Goal: Transaction & Acquisition: Obtain resource

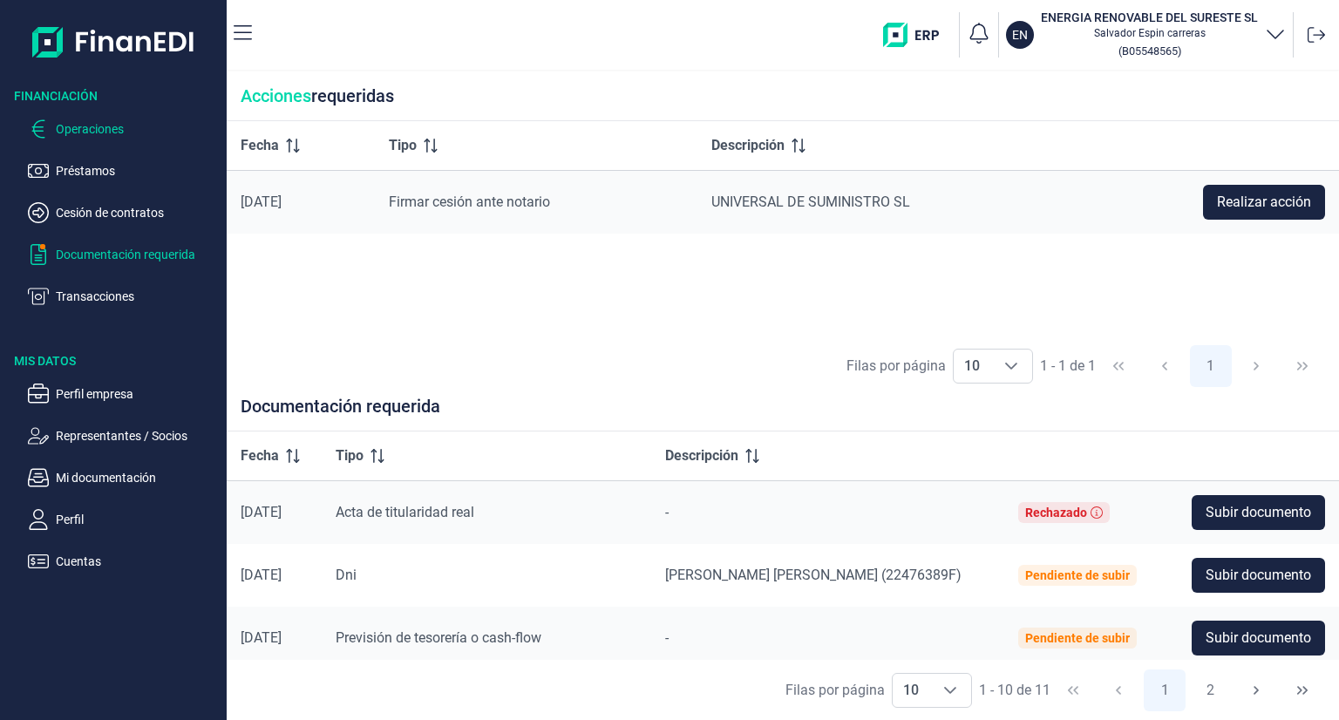
click at [119, 125] on p "Operaciones" at bounding box center [138, 129] width 164 height 21
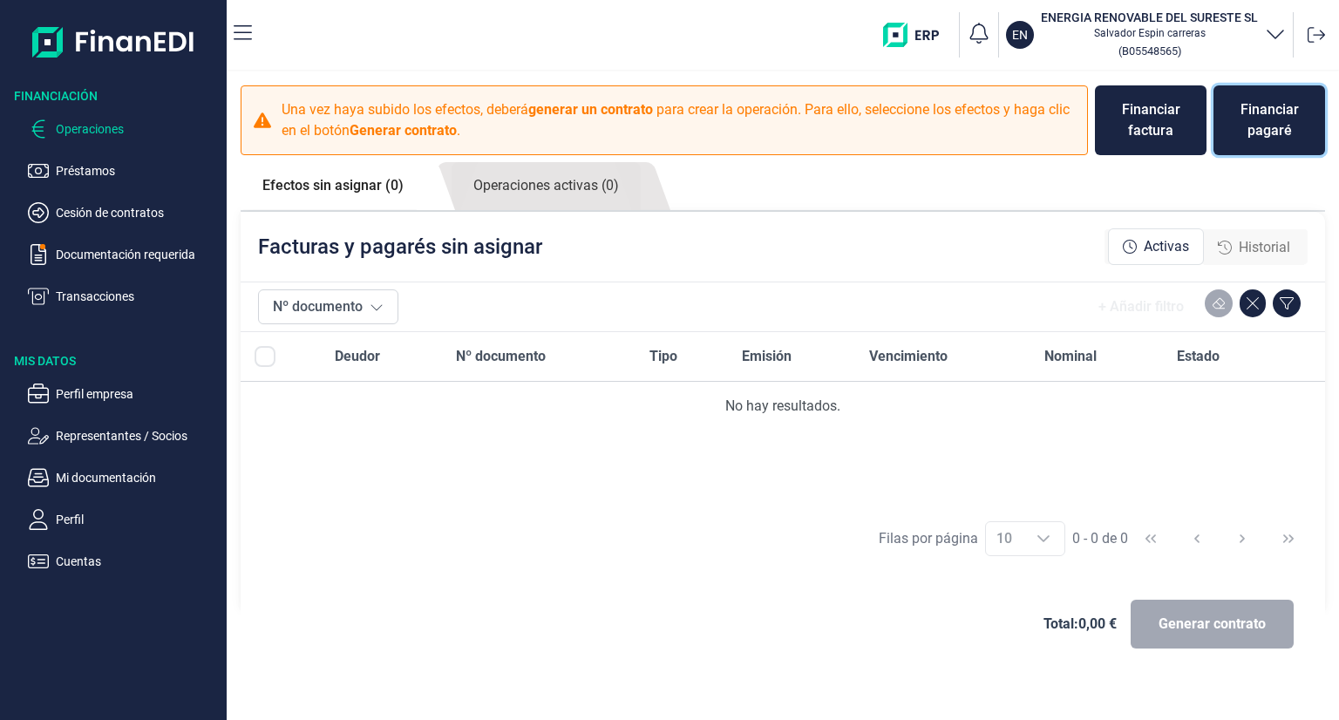
drag, startPoint x: 1255, startPoint y: 137, endPoint x: 1236, endPoint y: 135, distance: 19.3
click at [1255, 135] on div "Financiar pagaré" at bounding box center [1269, 120] width 84 height 42
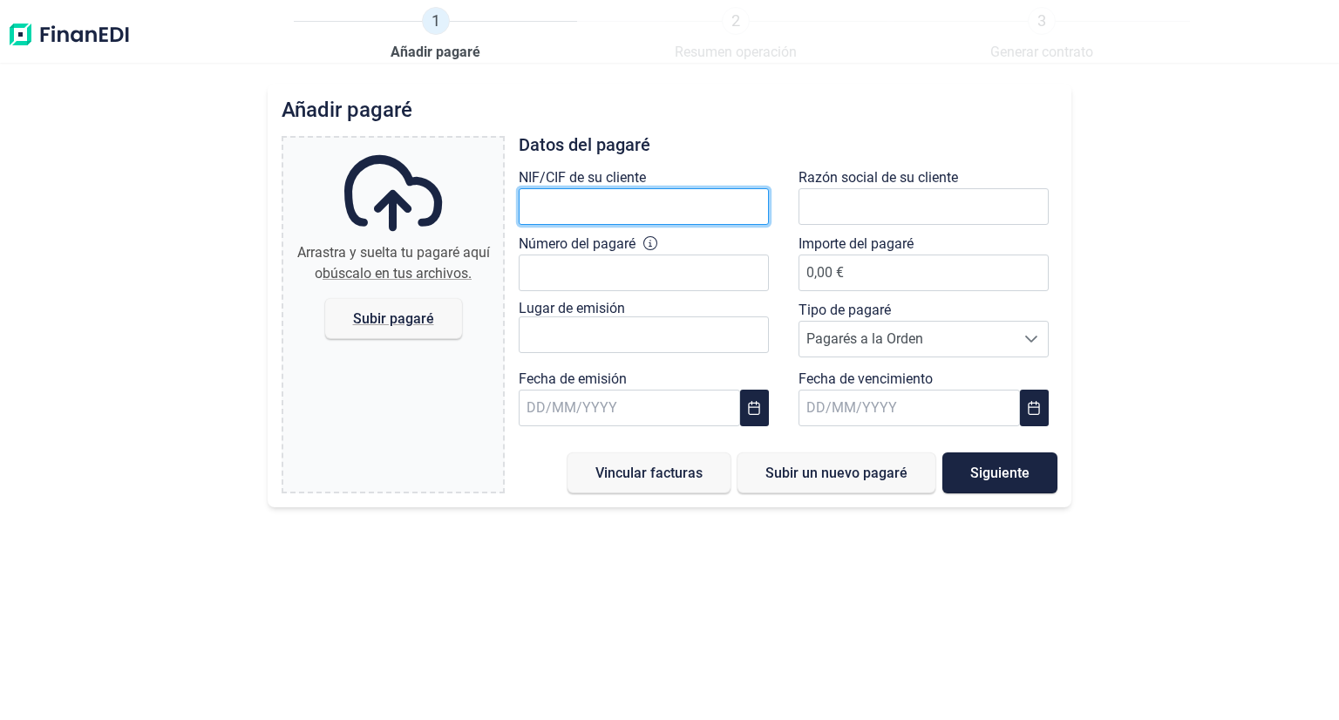
click at [569, 210] on input "text" at bounding box center [644, 206] width 250 height 37
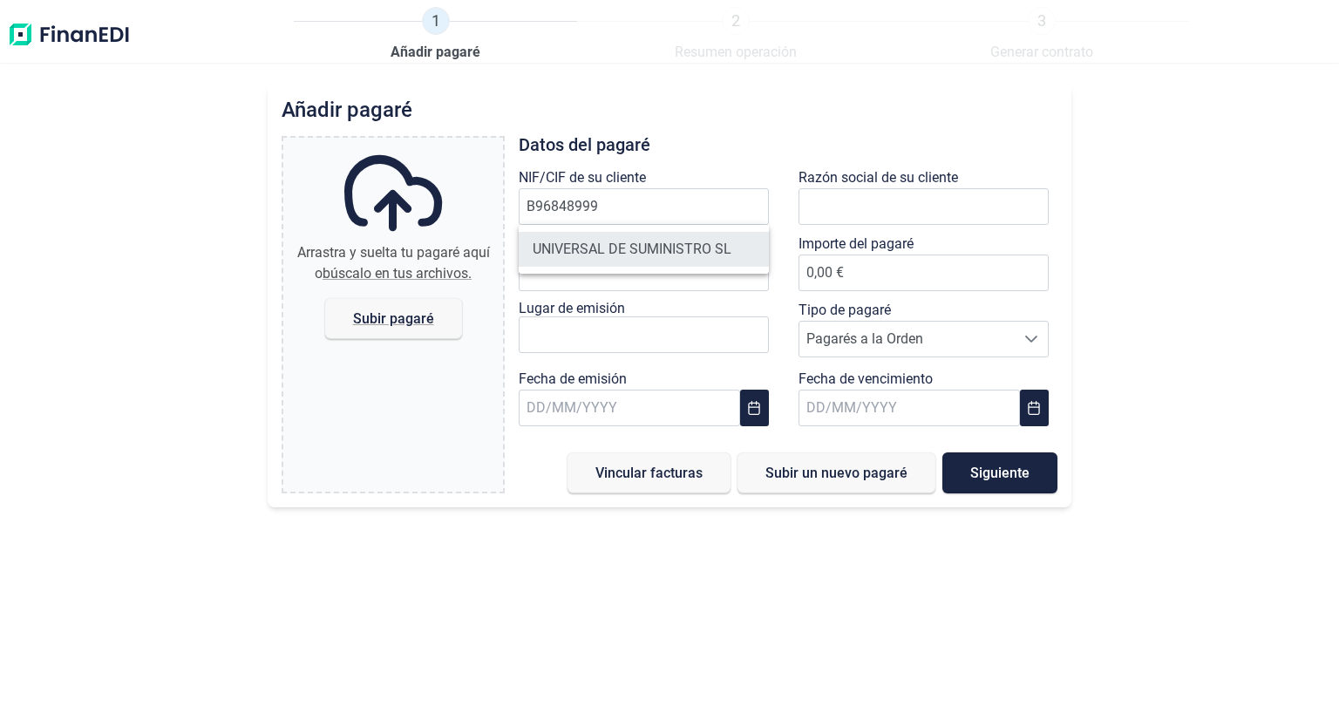
click at [655, 248] on li "UNIVERSAL DE SUMINISTRO SL" at bounding box center [644, 249] width 250 height 35
type input "B96848999"
type input "UNIVERSAL DE SUMINISTRO SL"
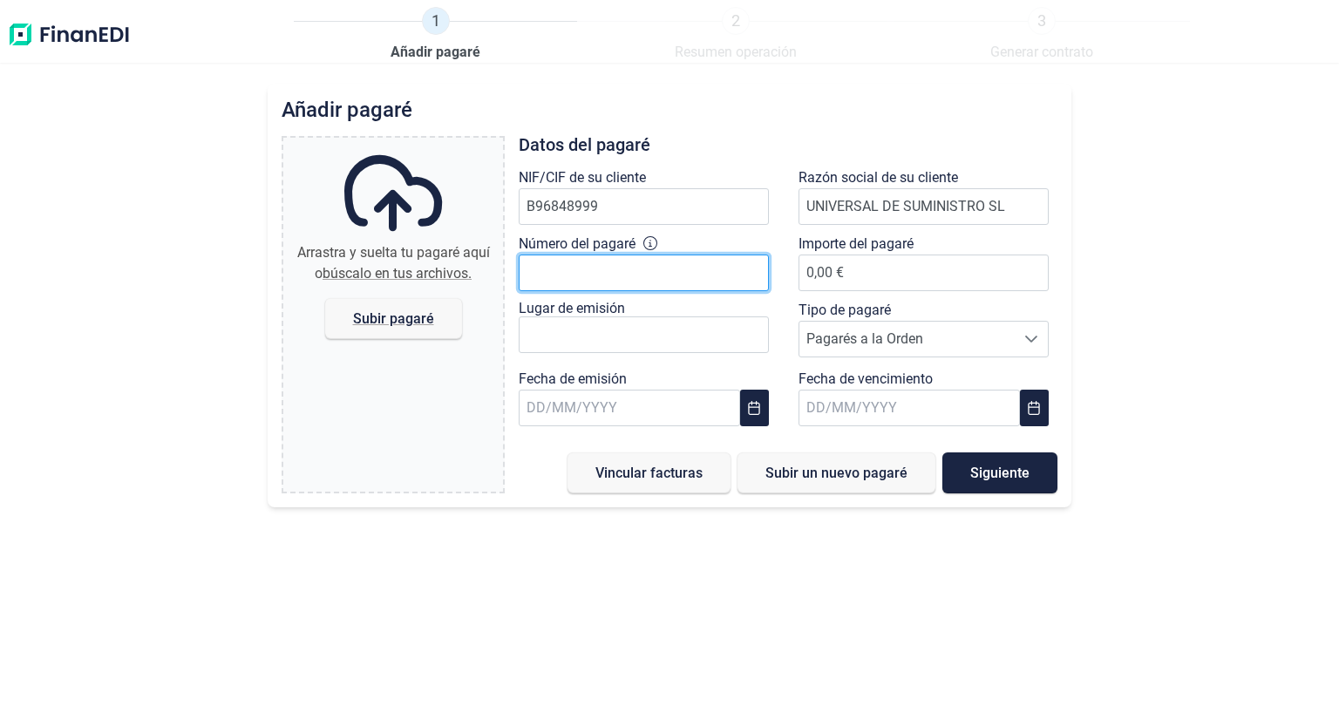
click at [633, 276] on input "Número del pagaré" at bounding box center [644, 273] width 250 height 37
click at [682, 277] on input "47686452" at bounding box center [644, 273] width 250 height 37
click at [579, 274] on input "4768645282423" at bounding box center [644, 273] width 250 height 37
type input "4768645 2 8242 3"
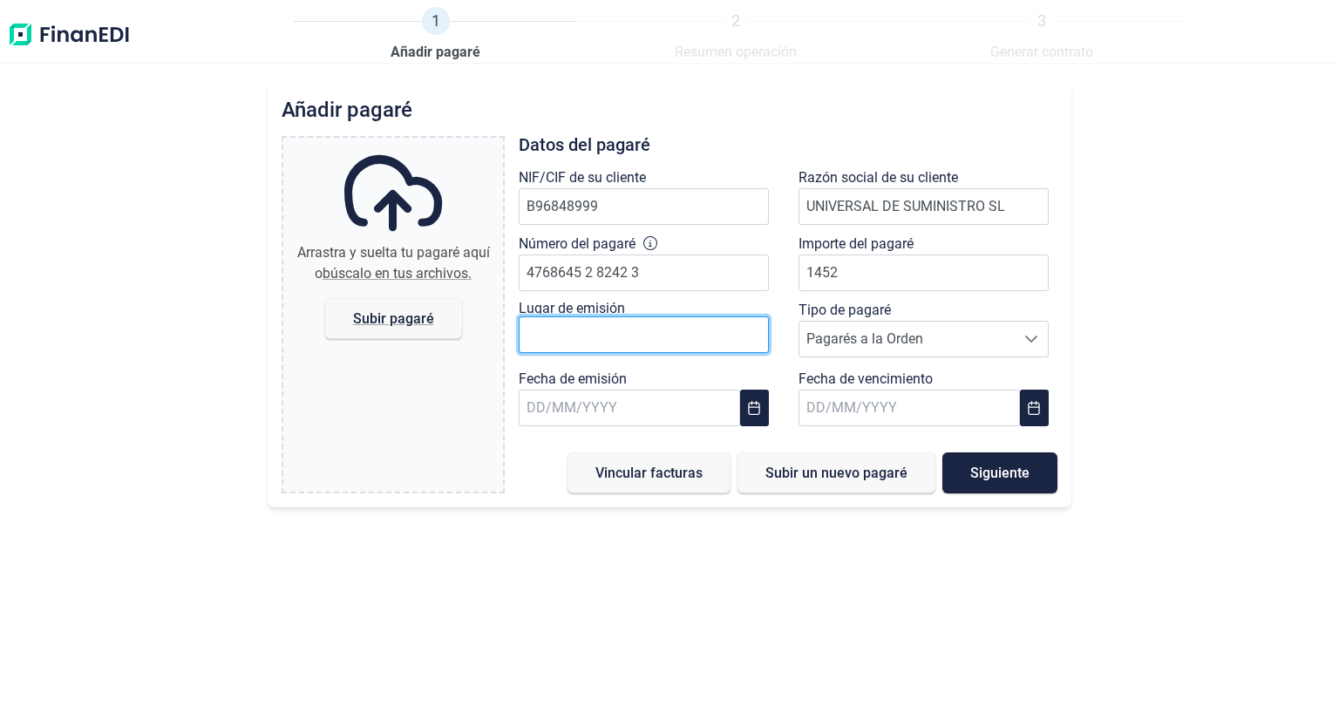
type input "1.452,00 €"
click at [648, 332] on input "text" at bounding box center [644, 334] width 250 height 37
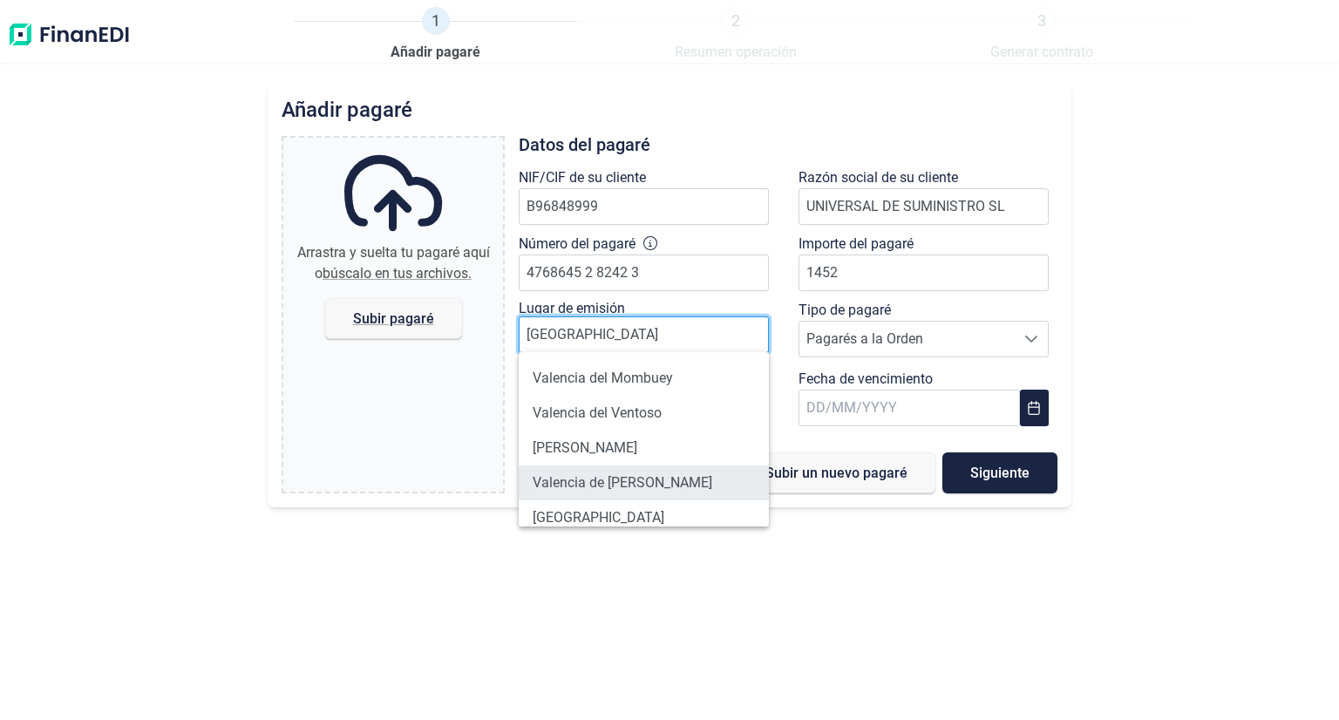
scroll to position [49, 0]
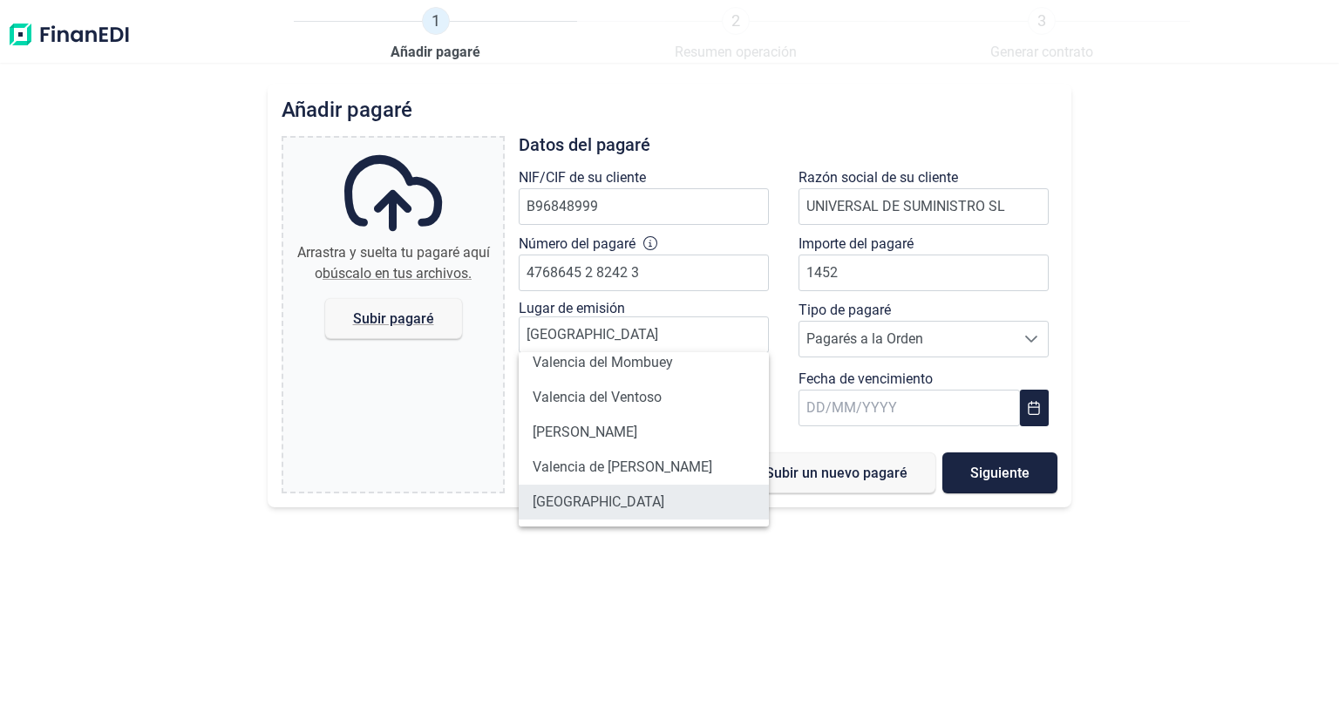
click at [635, 503] on li "[GEOGRAPHIC_DATA]" at bounding box center [644, 502] width 250 height 35
type input "[GEOGRAPHIC_DATA]"
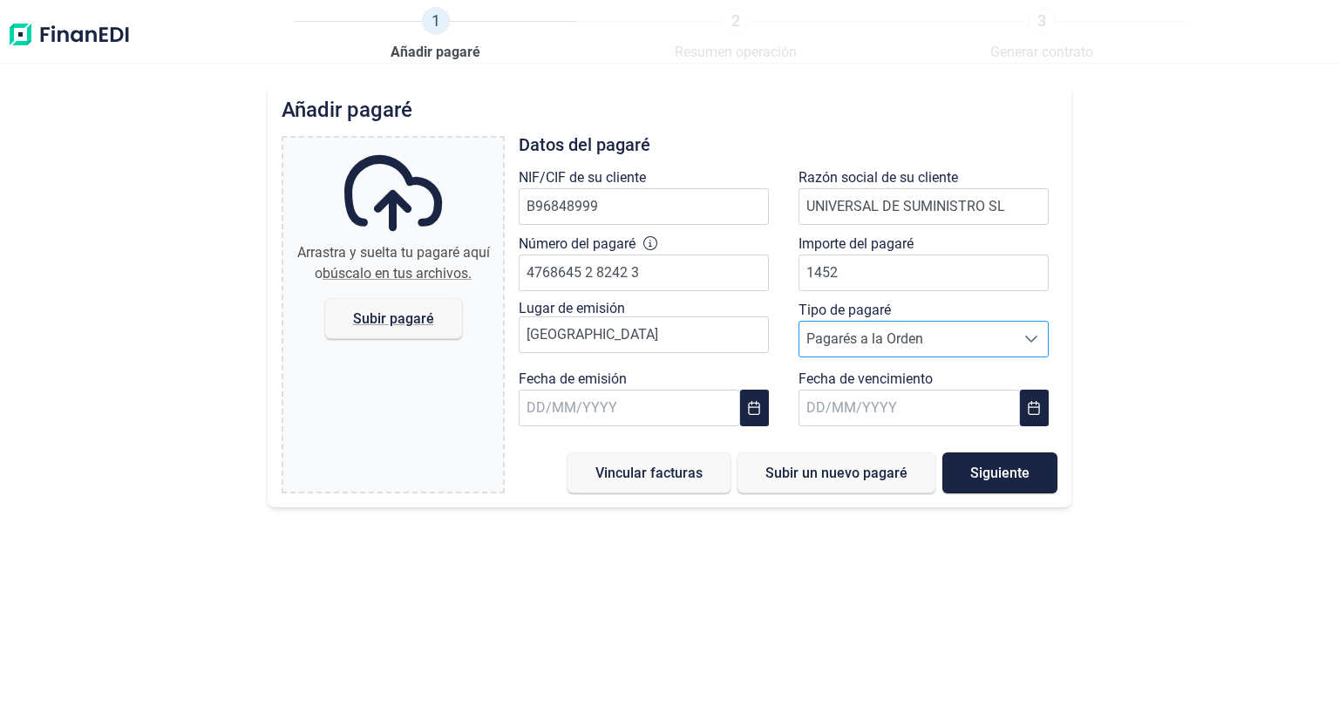
click at [883, 346] on span "Pagarés a la Orden" at bounding box center [906, 339] width 215 height 35
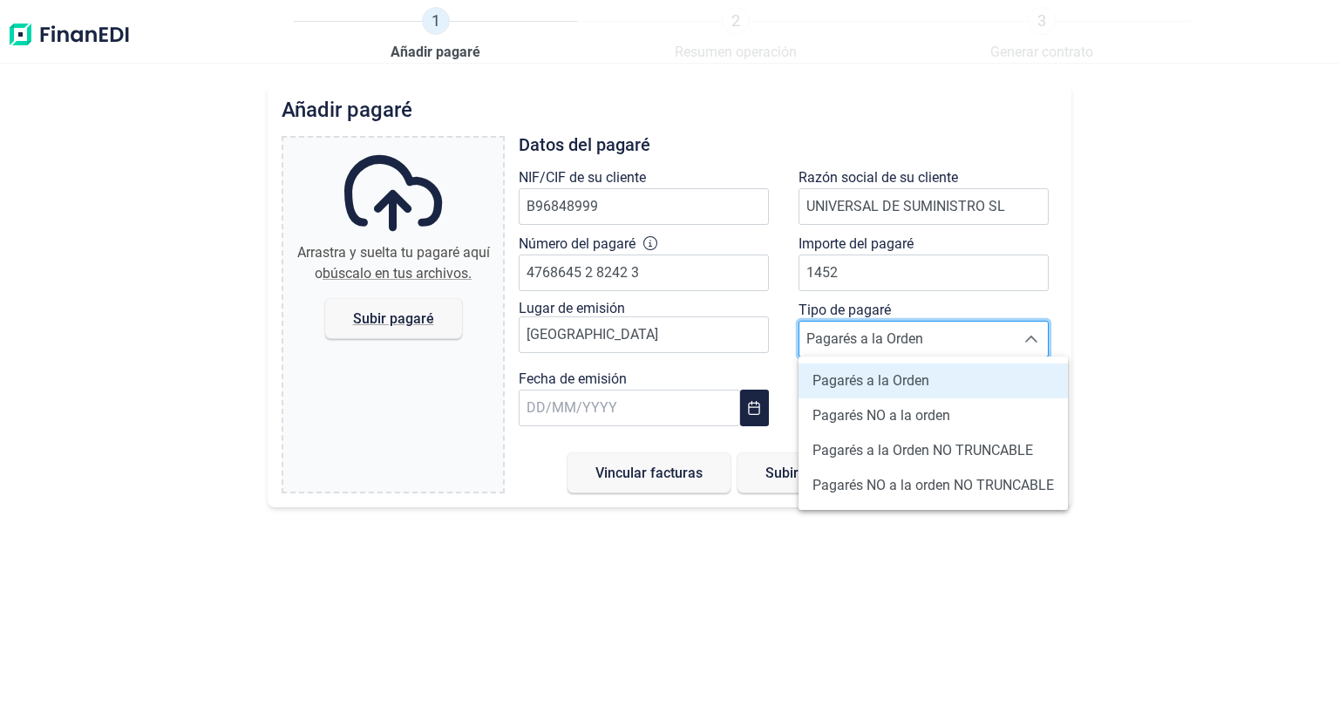
click at [880, 374] on span "Pagarés a la Orden" at bounding box center [870, 380] width 117 height 21
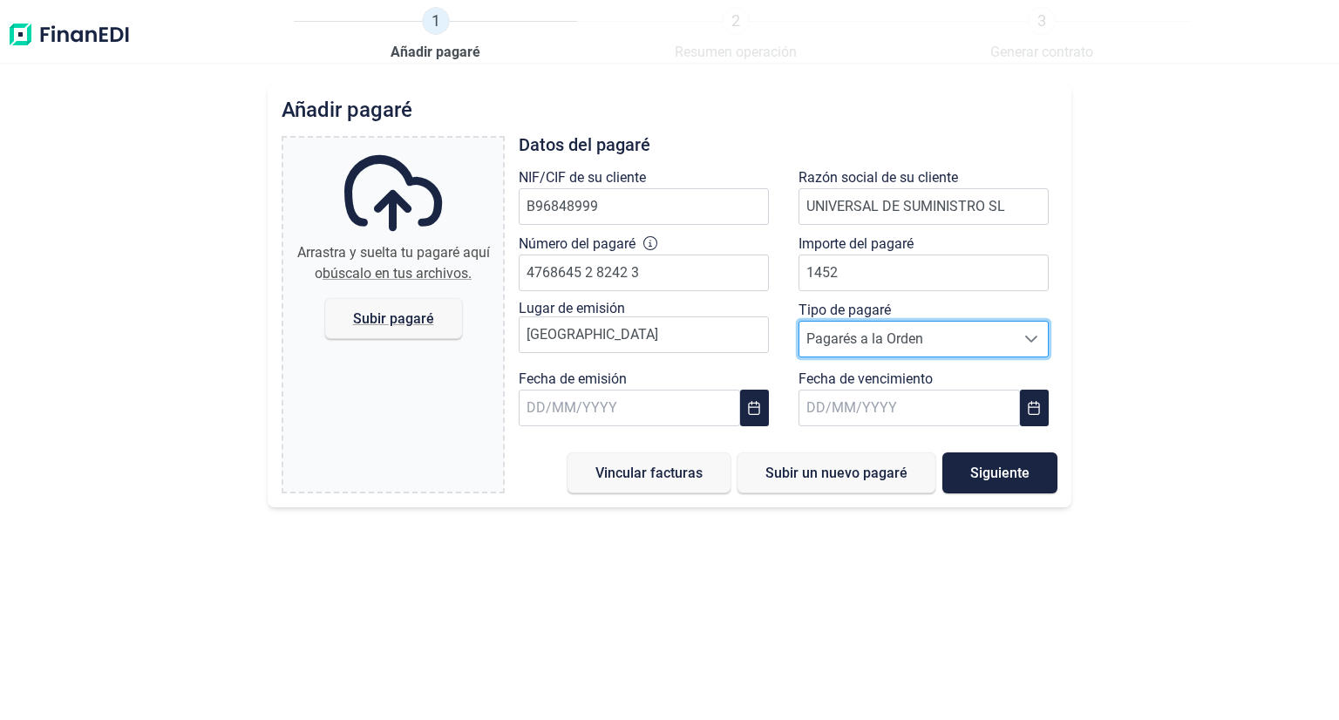
click at [897, 335] on span "Pagarés a la Orden" at bounding box center [906, 339] width 215 height 35
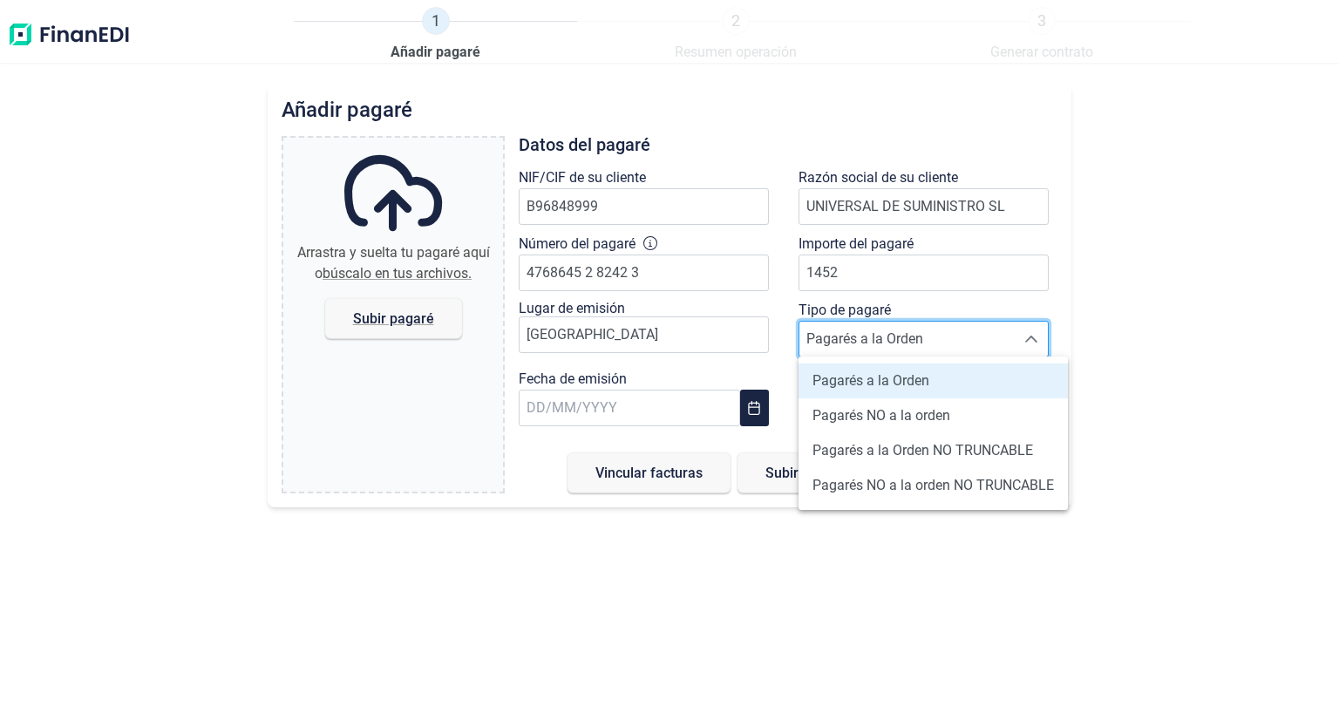
click at [885, 346] on span "Pagarés a la Orden" at bounding box center [906, 339] width 215 height 35
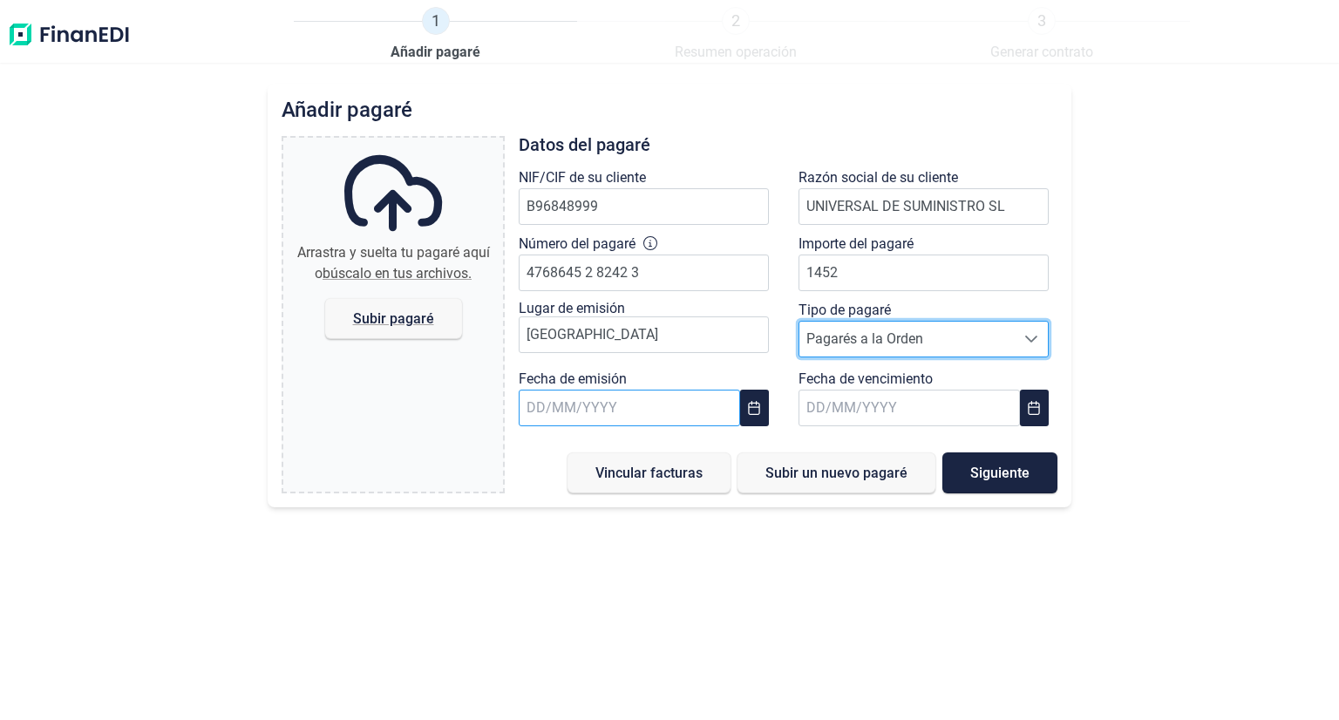
click at [617, 415] on input "text" at bounding box center [629, 408] width 221 height 37
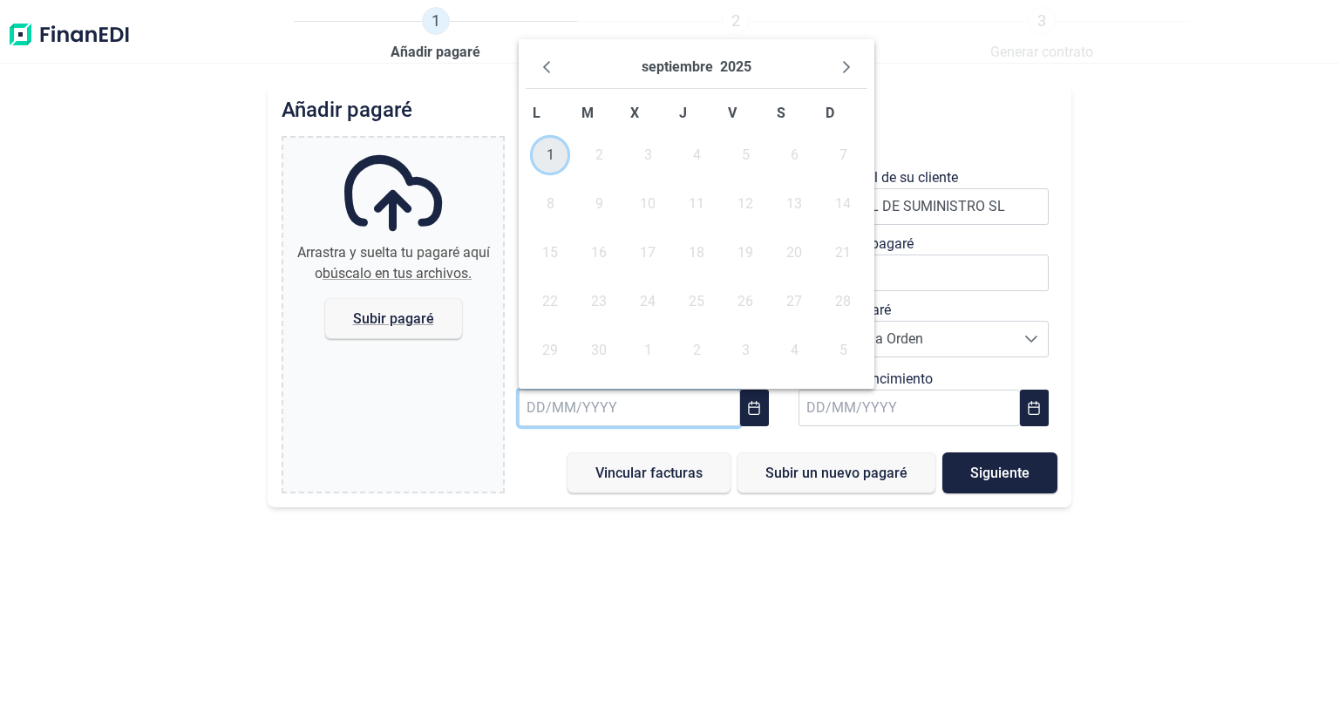
click at [540, 159] on span "1" at bounding box center [550, 155] width 35 height 35
type input "[DATE]"
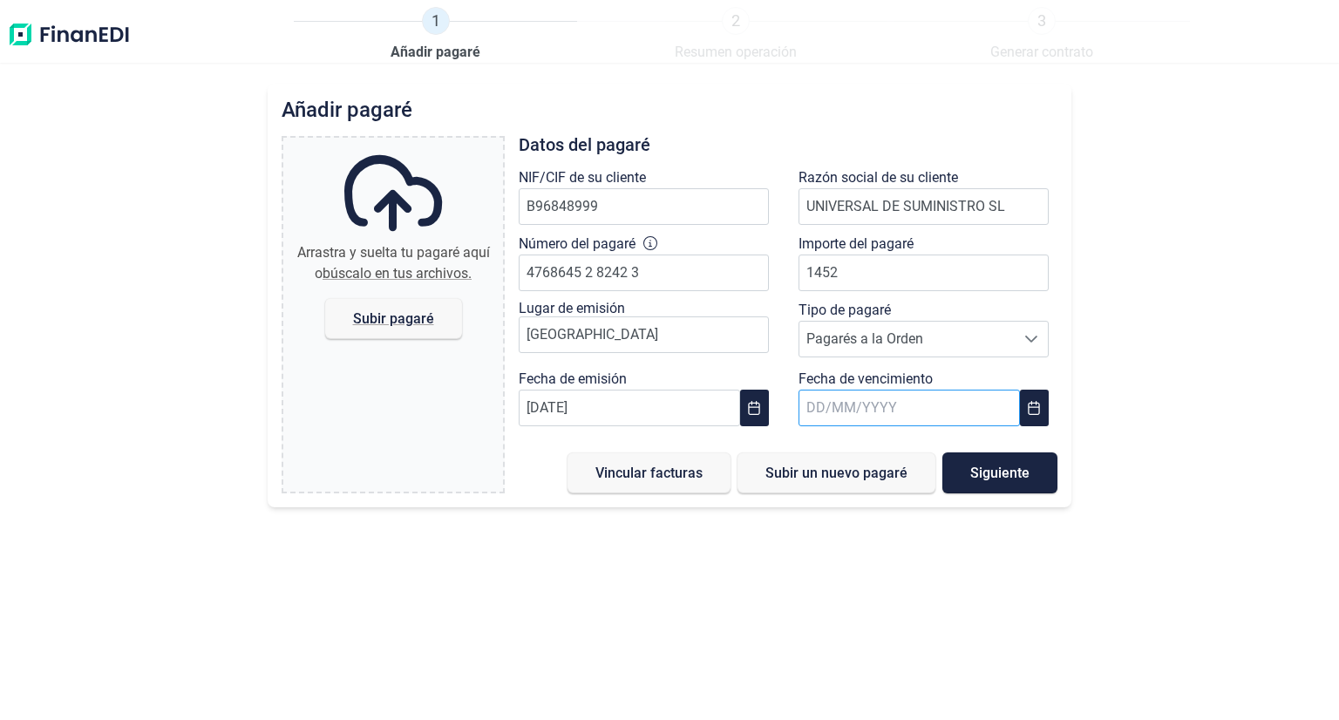
click at [831, 416] on input "text" at bounding box center [908, 408] width 221 height 37
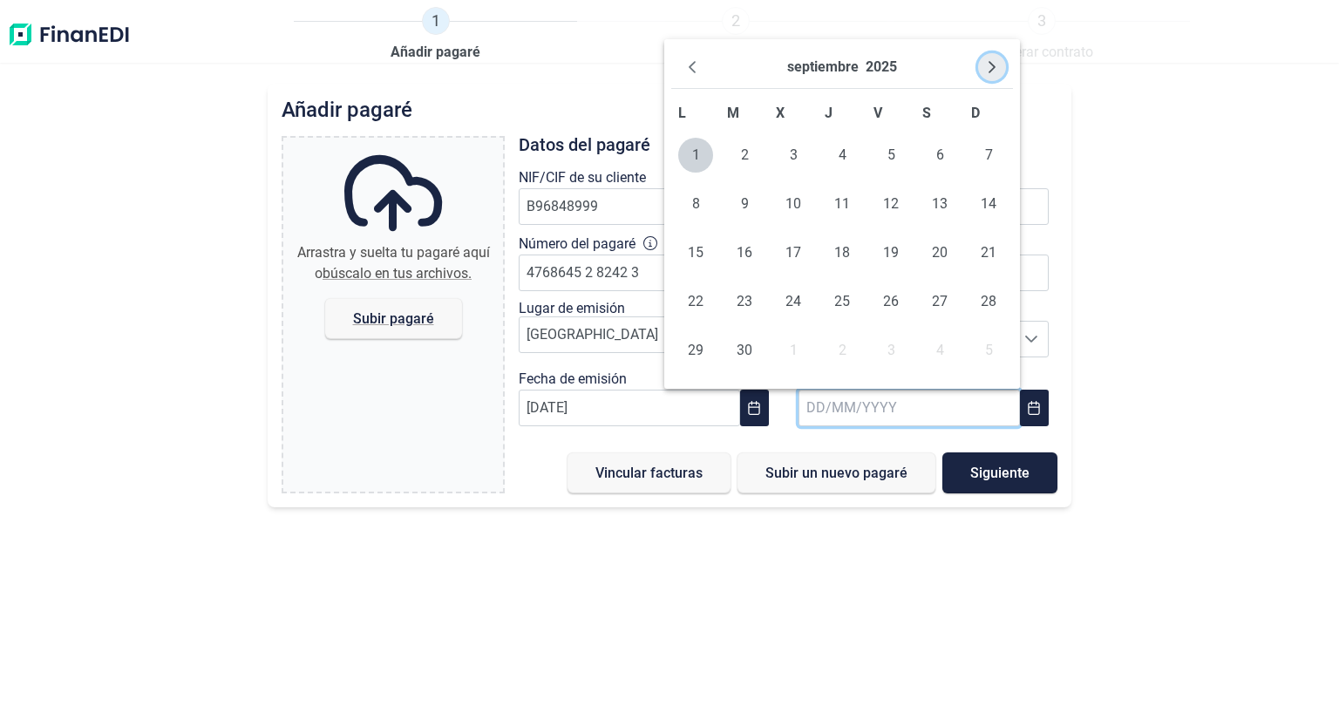
click at [988, 61] on icon "Next Month" at bounding box center [992, 67] width 14 height 14
click at [988, 62] on icon "Next Month" at bounding box center [991, 67] width 7 height 12
click at [937, 252] on span "20" at bounding box center [939, 252] width 35 height 35
type input "[DATE]"
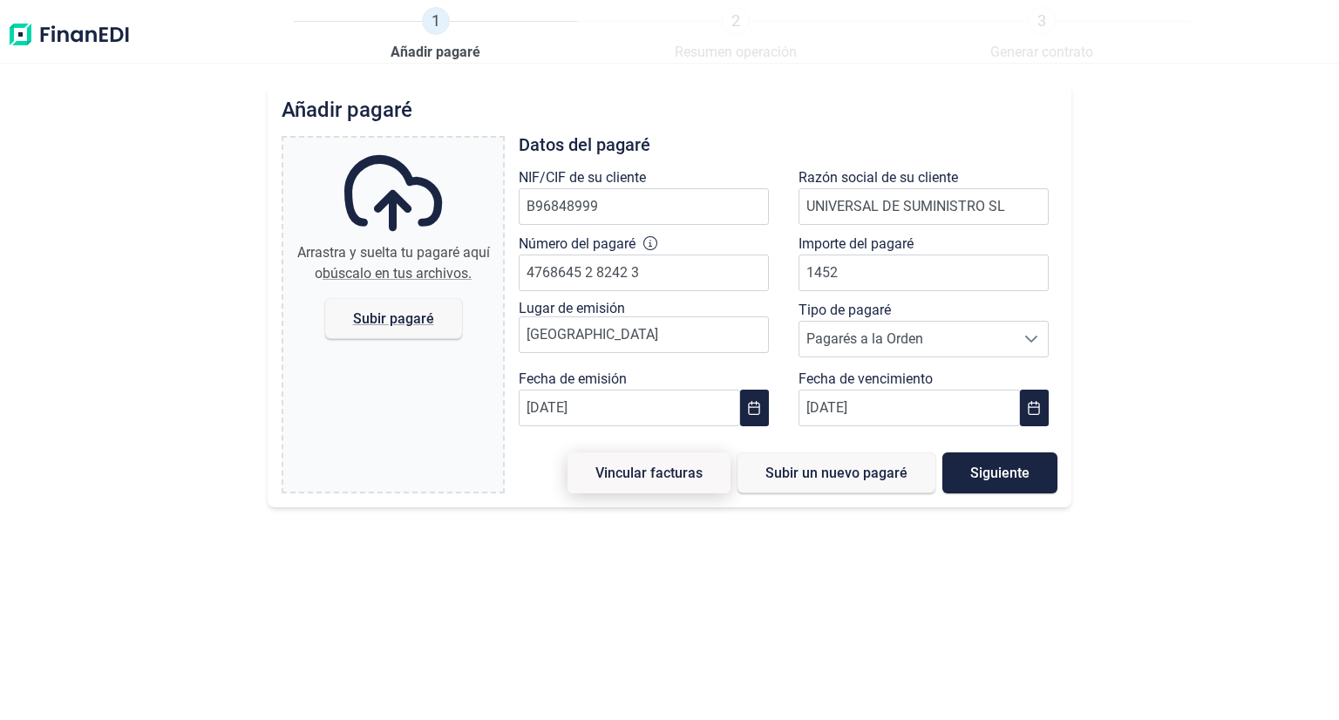
click at [653, 479] on button "Vincular facturas" at bounding box center [648, 472] width 163 height 41
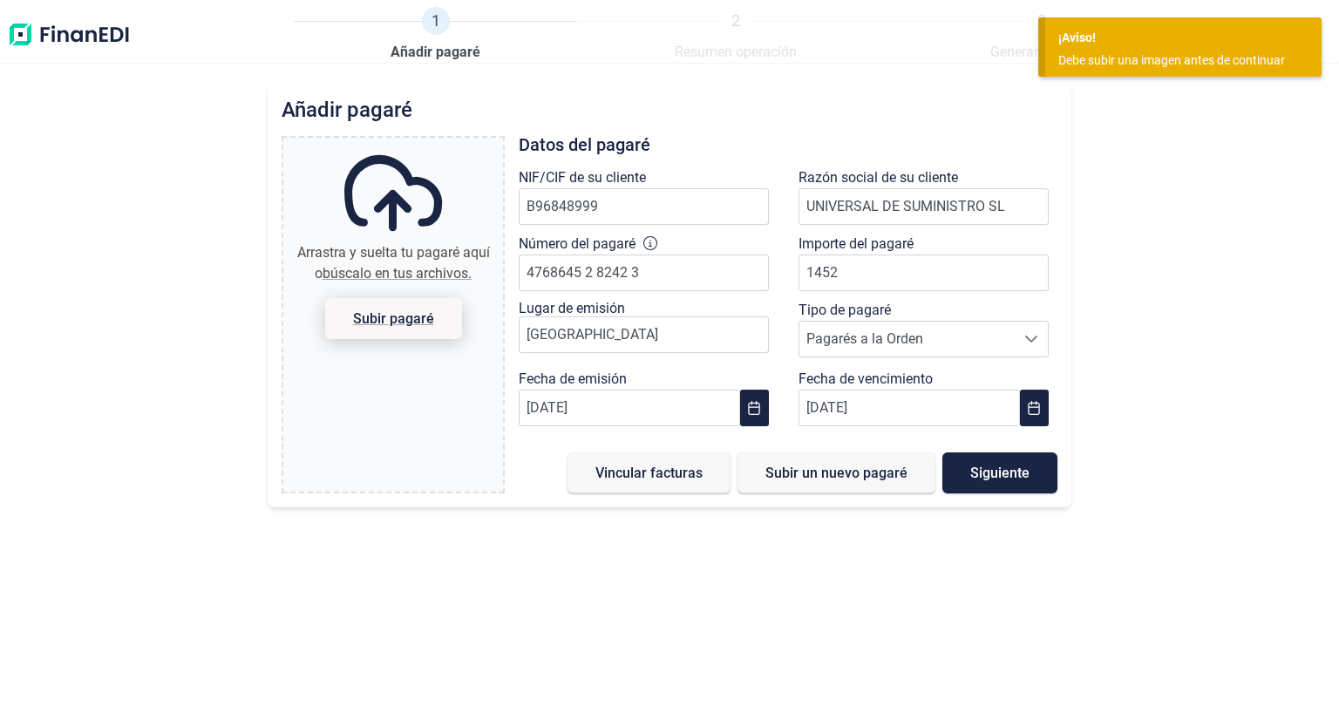
click at [390, 312] on span "Subir pagaré" at bounding box center [393, 318] width 81 height 13
click at [390, 143] on input "Arrastra y suelta tu pagaré aquí o búscalo en tus archivos. Subir pagaré" at bounding box center [393, 140] width 220 height 5
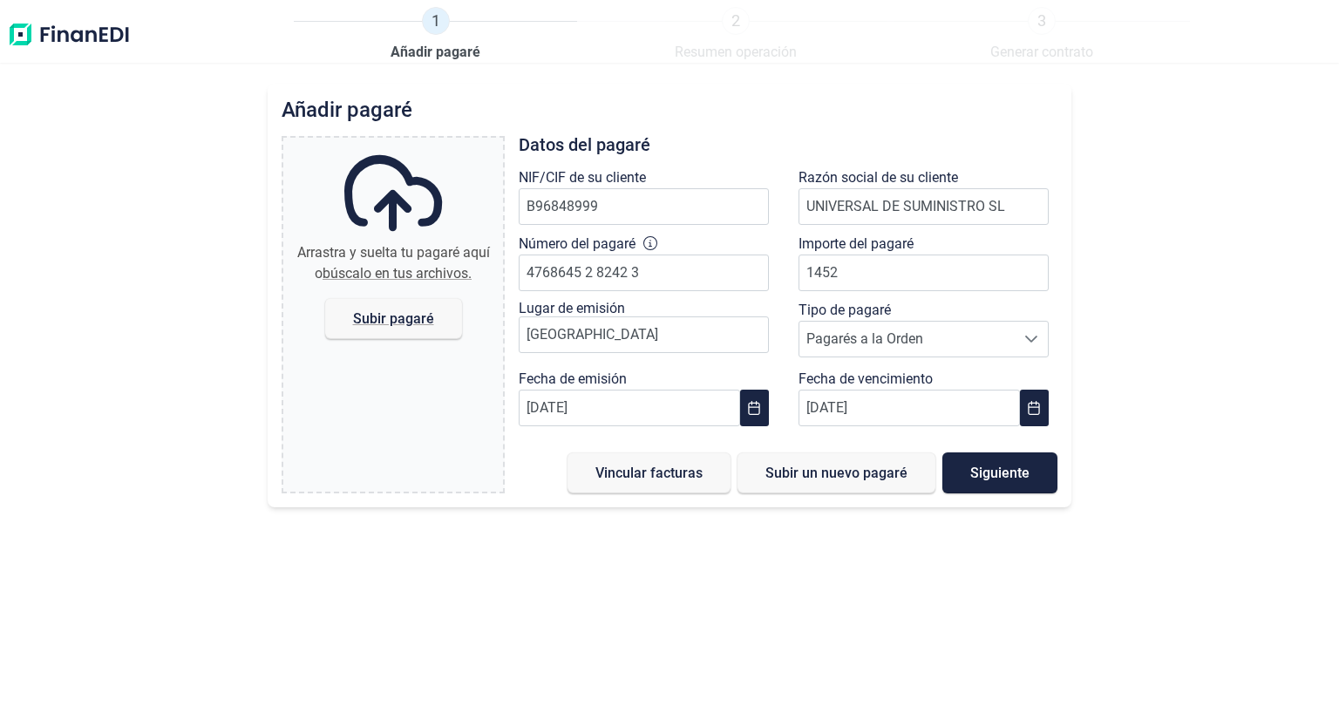
type input "C:\fakepath\[PERSON_NAME] 4.768.645.pdf"
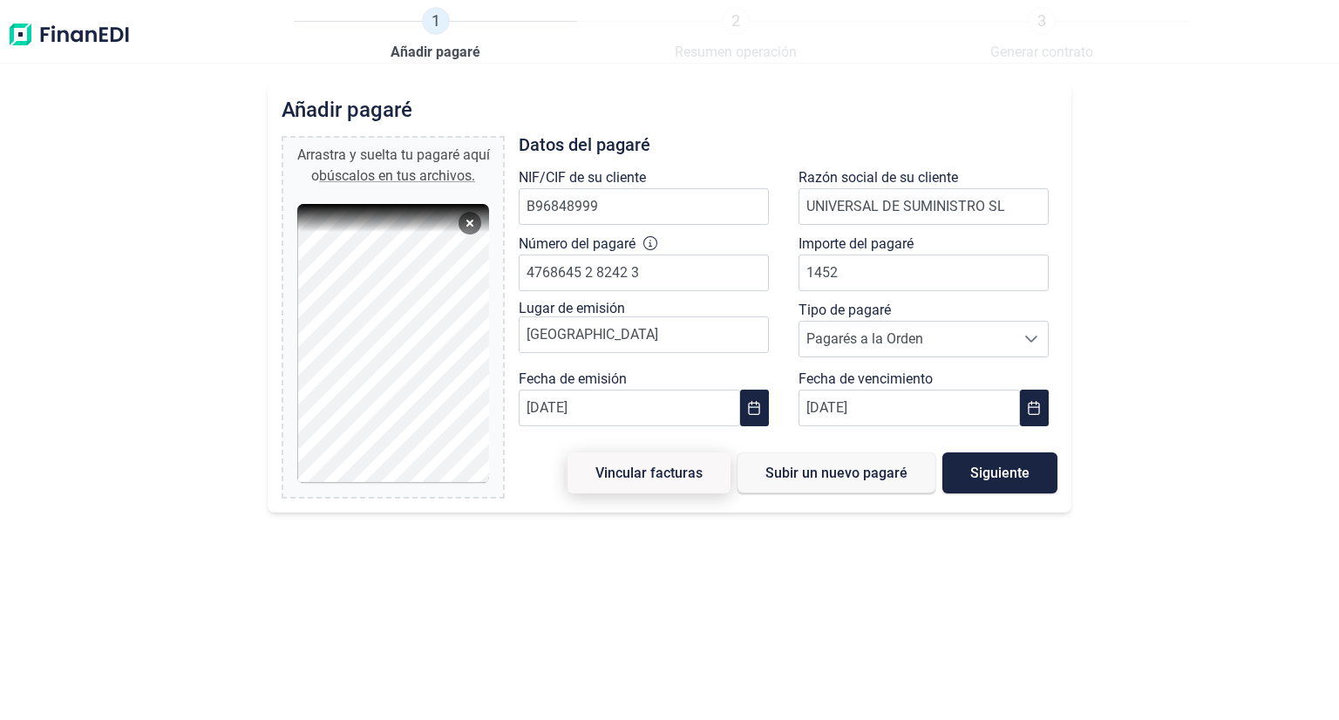
click at [613, 480] on button "Vincular facturas" at bounding box center [648, 472] width 163 height 41
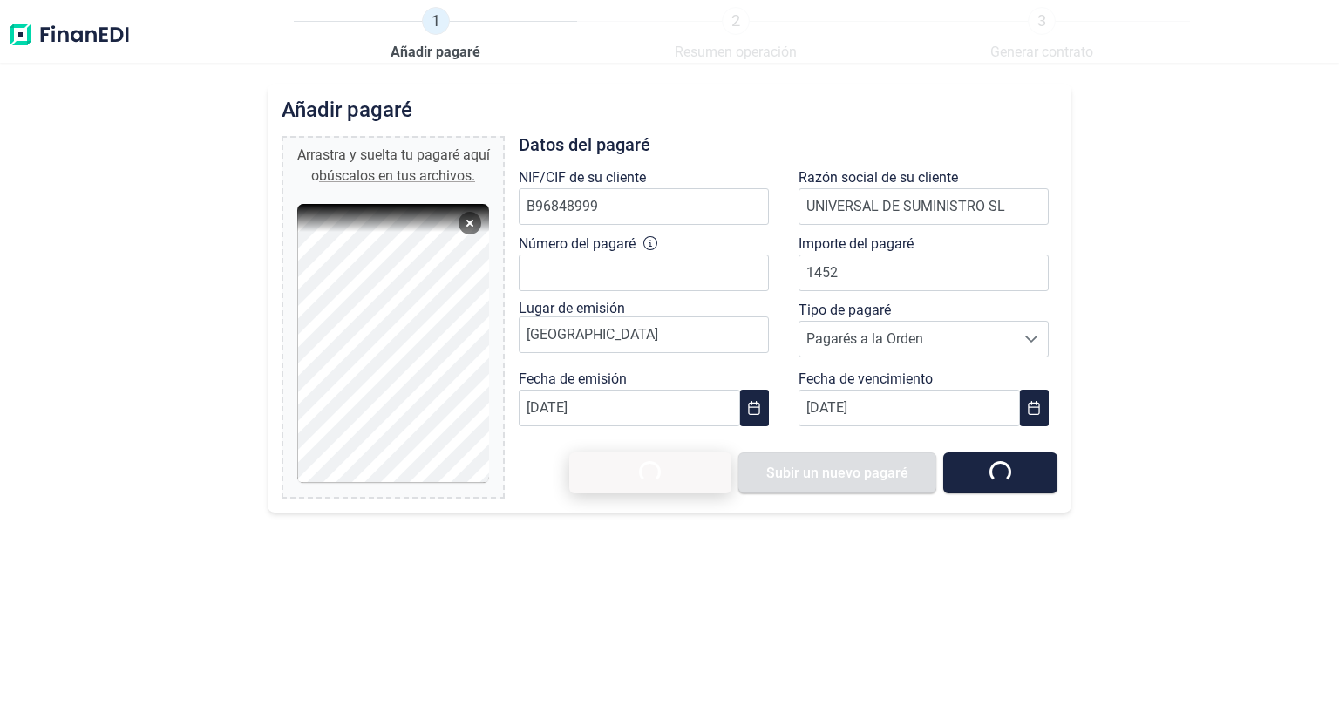
type input "0,00 €"
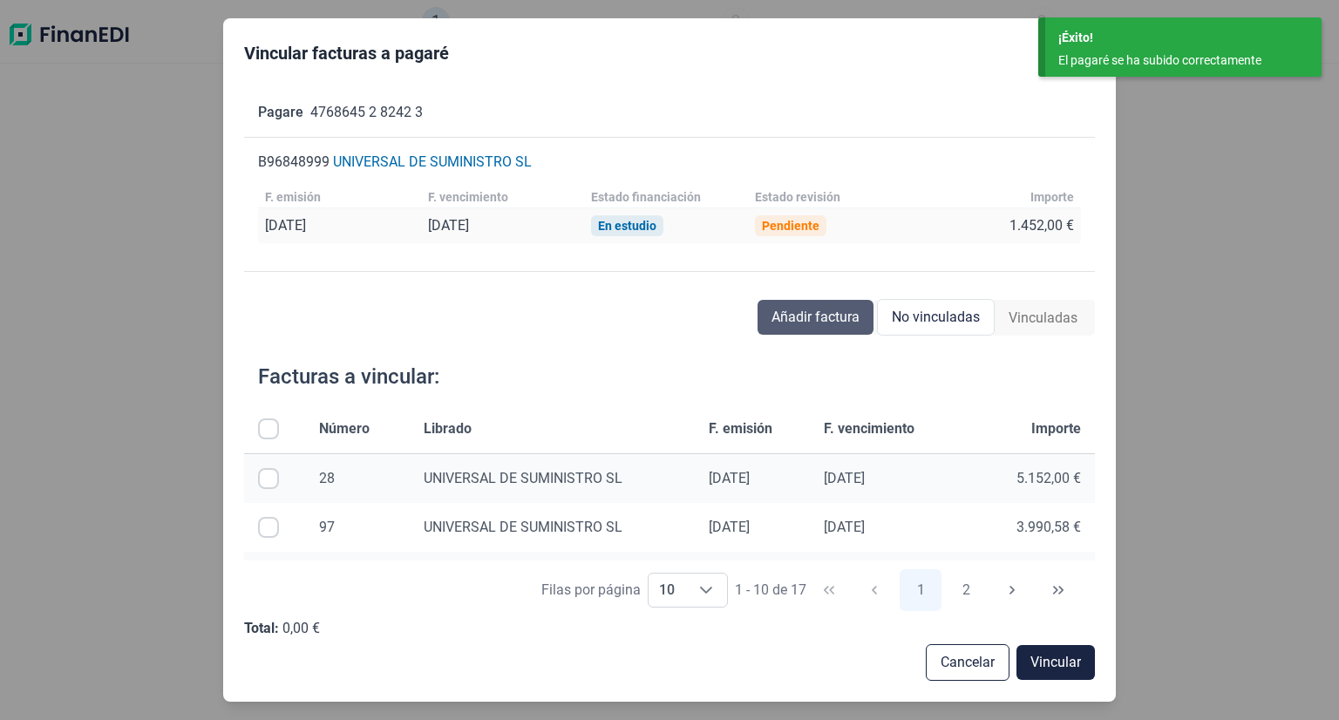
click at [788, 316] on span "Añadir factura" at bounding box center [815, 317] width 88 height 21
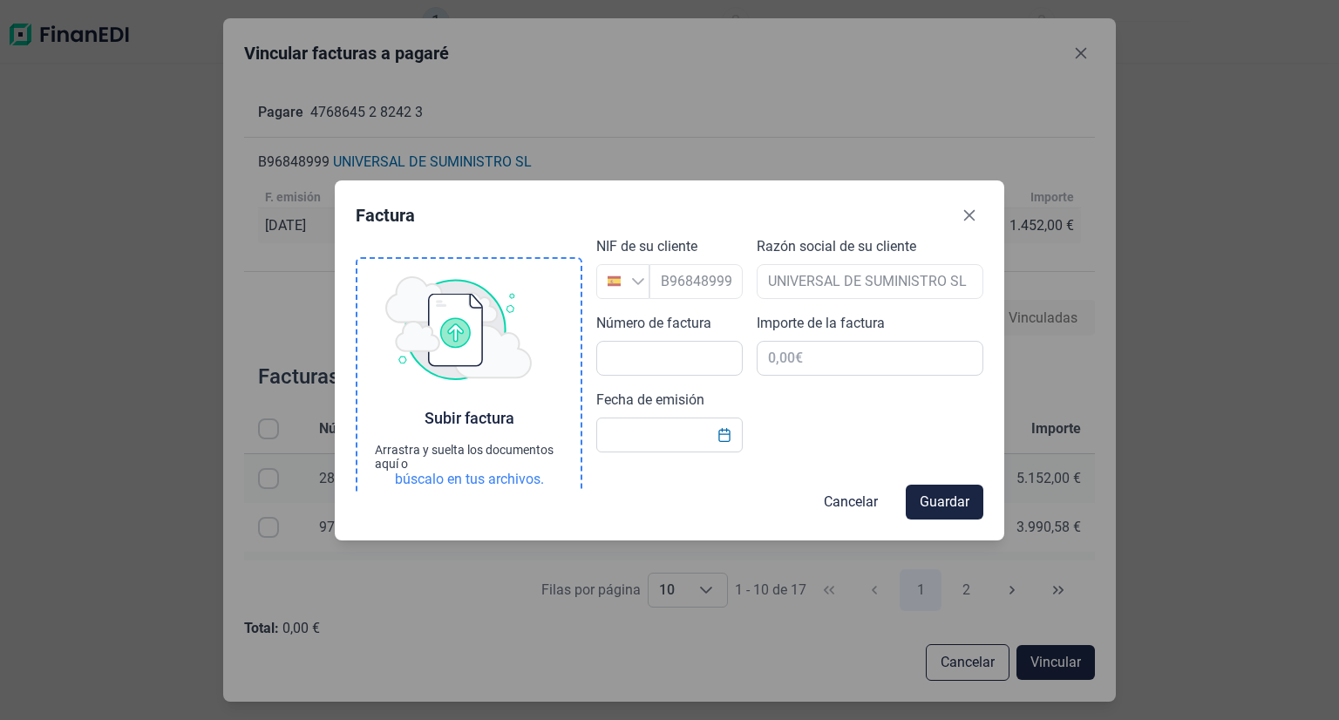
click at [470, 421] on div "Subir factura" at bounding box center [469, 418] width 90 height 21
click at [477, 479] on div "búscalo en tus archivos." at bounding box center [469, 479] width 149 height 17
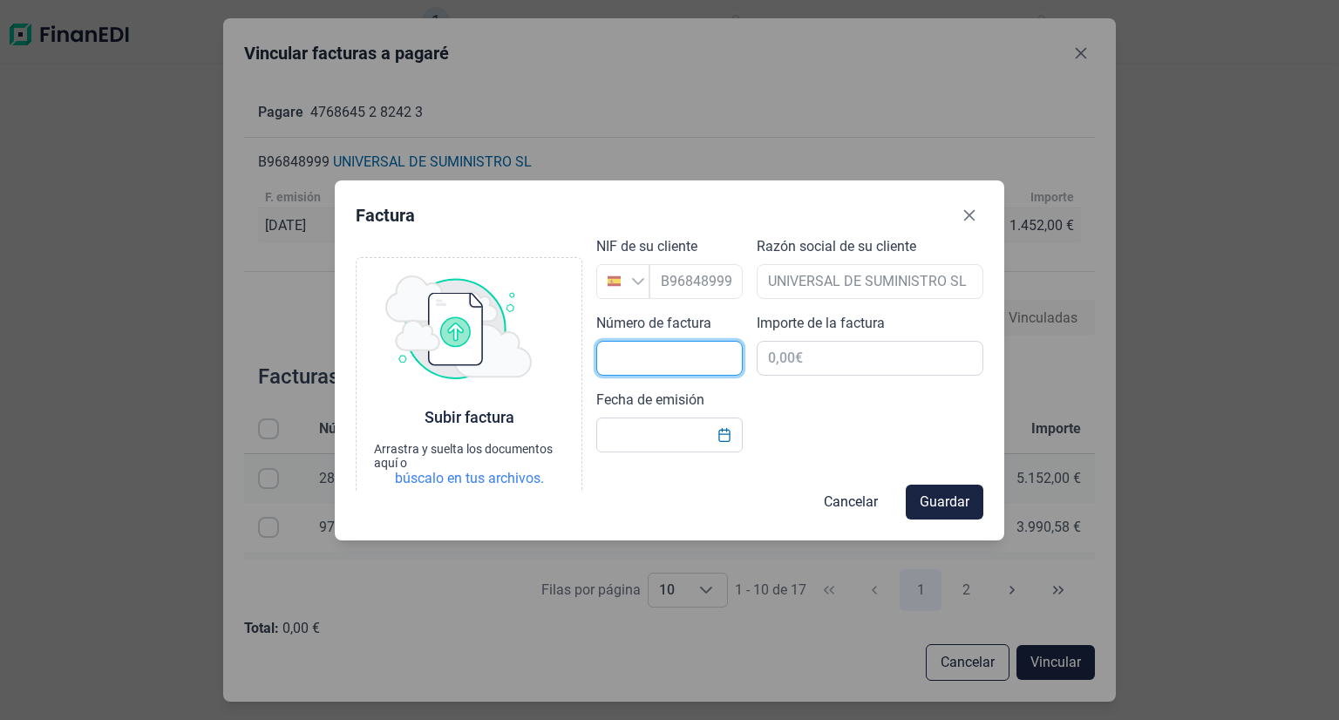
click at [652, 355] on input "text" at bounding box center [669, 358] width 146 height 35
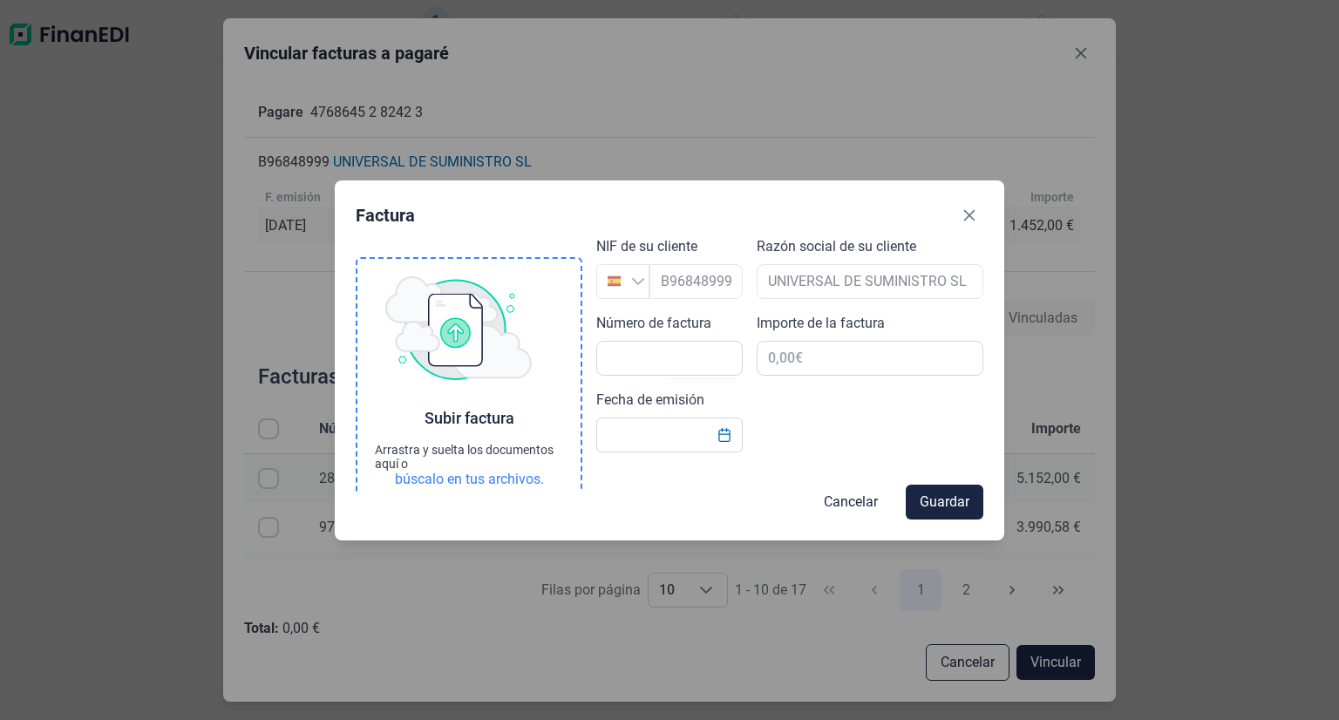
click at [450, 479] on div "búscalo en tus archivos." at bounding box center [469, 479] width 149 height 17
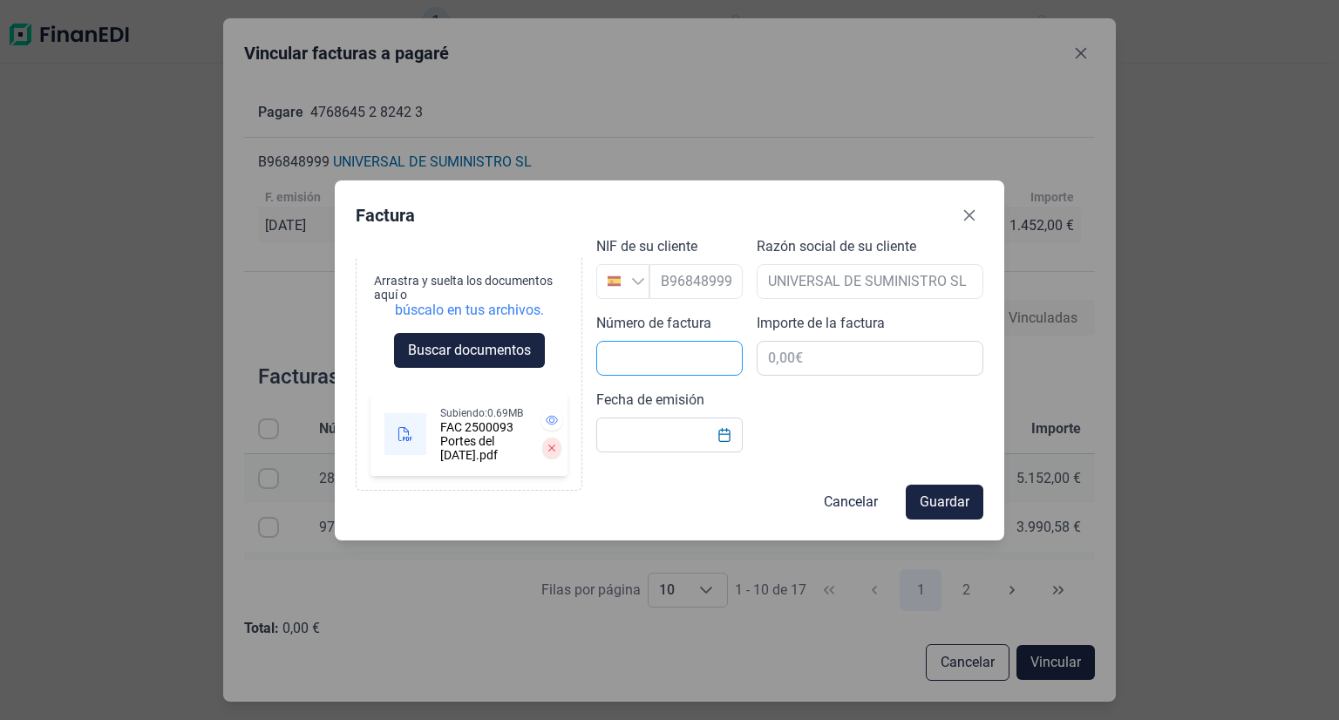
scroll to position [195, 0]
click at [658, 356] on input "text" at bounding box center [669, 358] width 146 height 35
type input "2500093"
click at [791, 362] on input "text" at bounding box center [870, 358] width 227 height 35
type input "1.452,00 €"
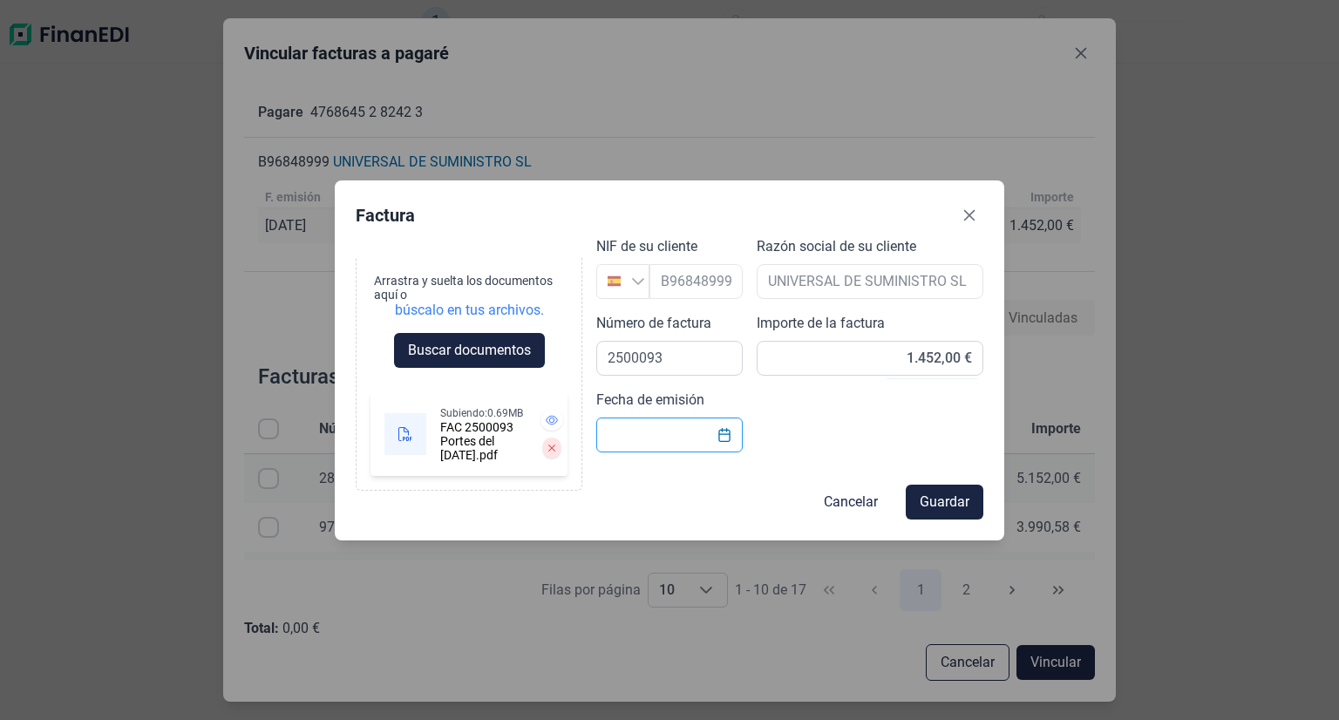
click at [629, 426] on input "Fecha de emisión" at bounding box center [669, 435] width 146 height 35
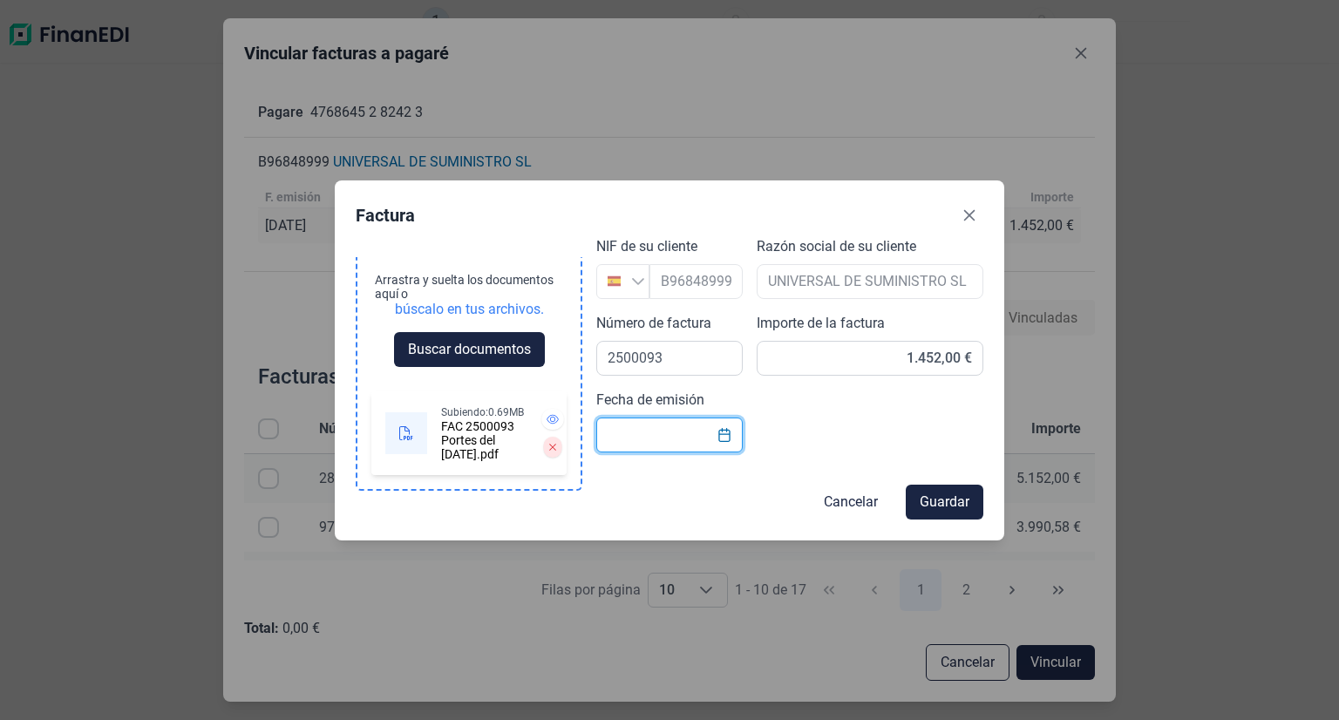
scroll to position [196, 0]
click at [546, 414] on icon at bounding box center [552, 419] width 12 height 10
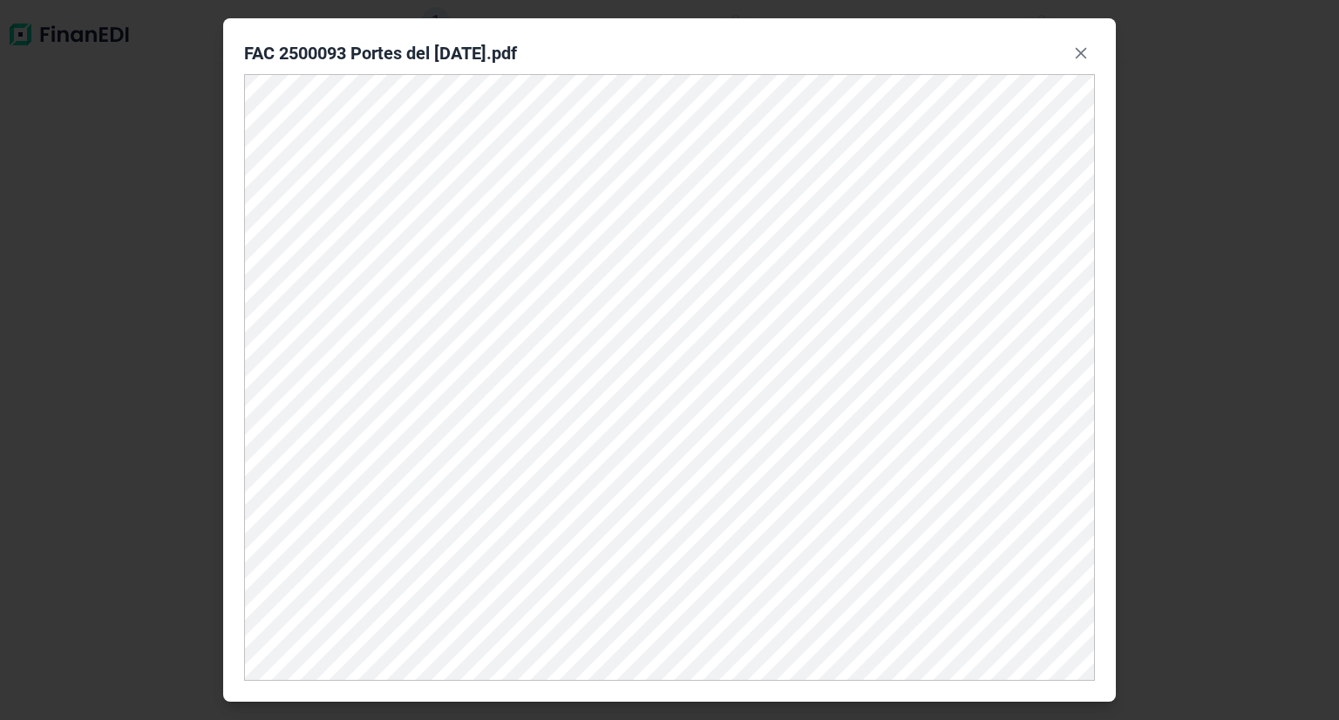
scroll to position [195, 0]
click at [1082, 57] on icon "Close" at bounding box center [1081, 53] width 14 height 14
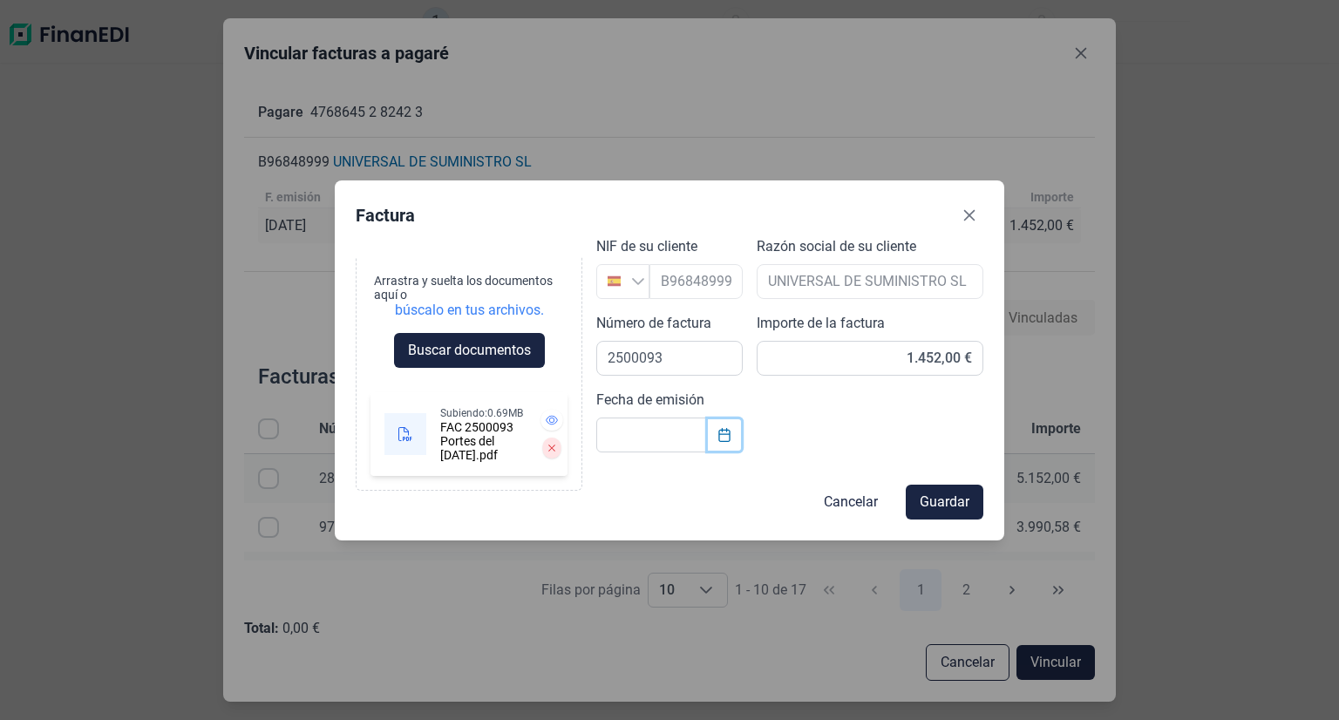
click at [729, 433] on icon "Choose Date" at bounding box center [723, 435] width 11 height 14
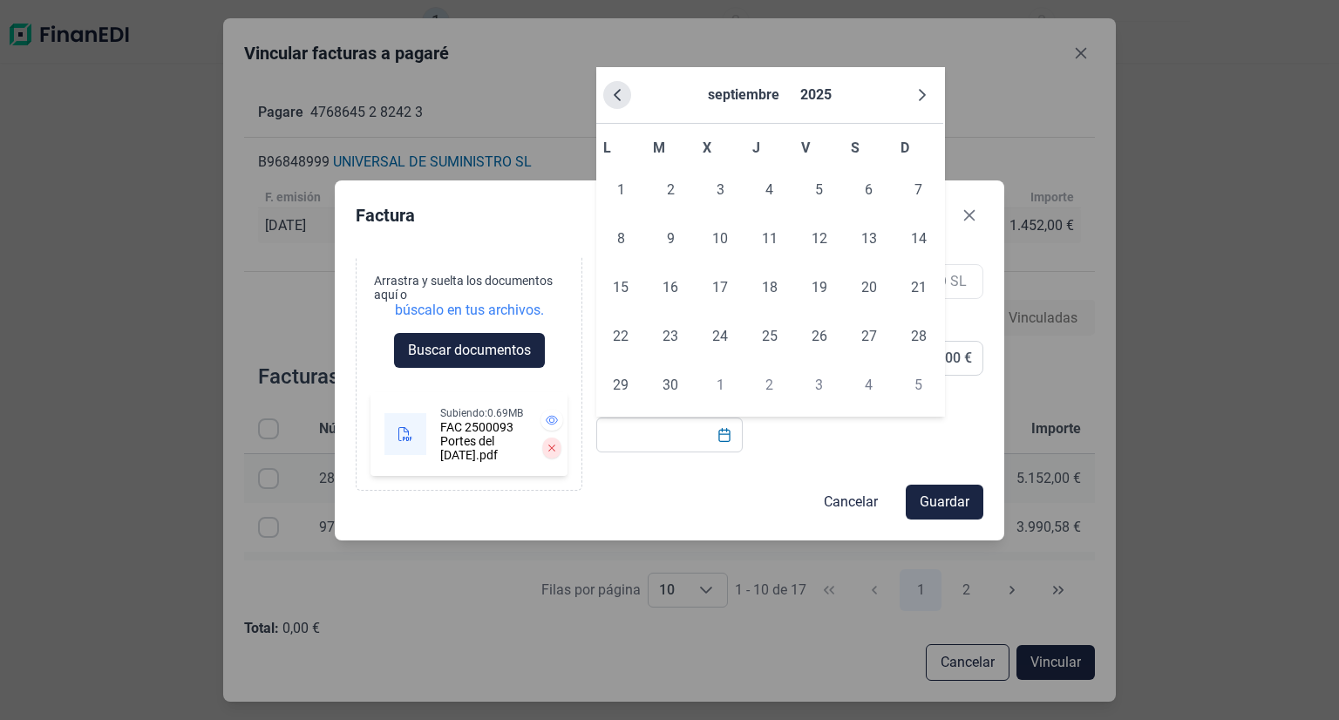
click at [619, 104] on button "Previous Month" at bounding box center [617, 95] width 28 height 28
click at [773, 391] on span "28" at bounding box center [769, 385] width 35 height 35
type input "[DATE]"
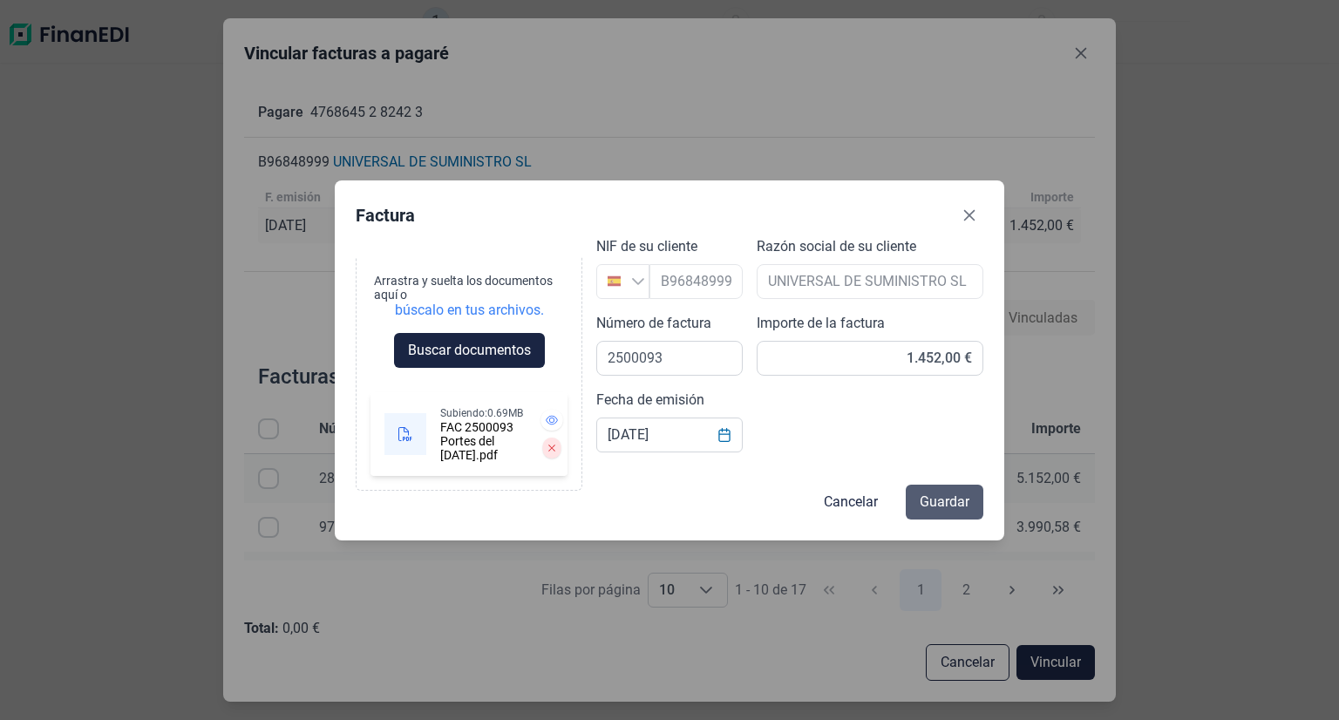
click at [941, 499] on span "Guardar" at bounding box center [945, 502] width 50 height 21
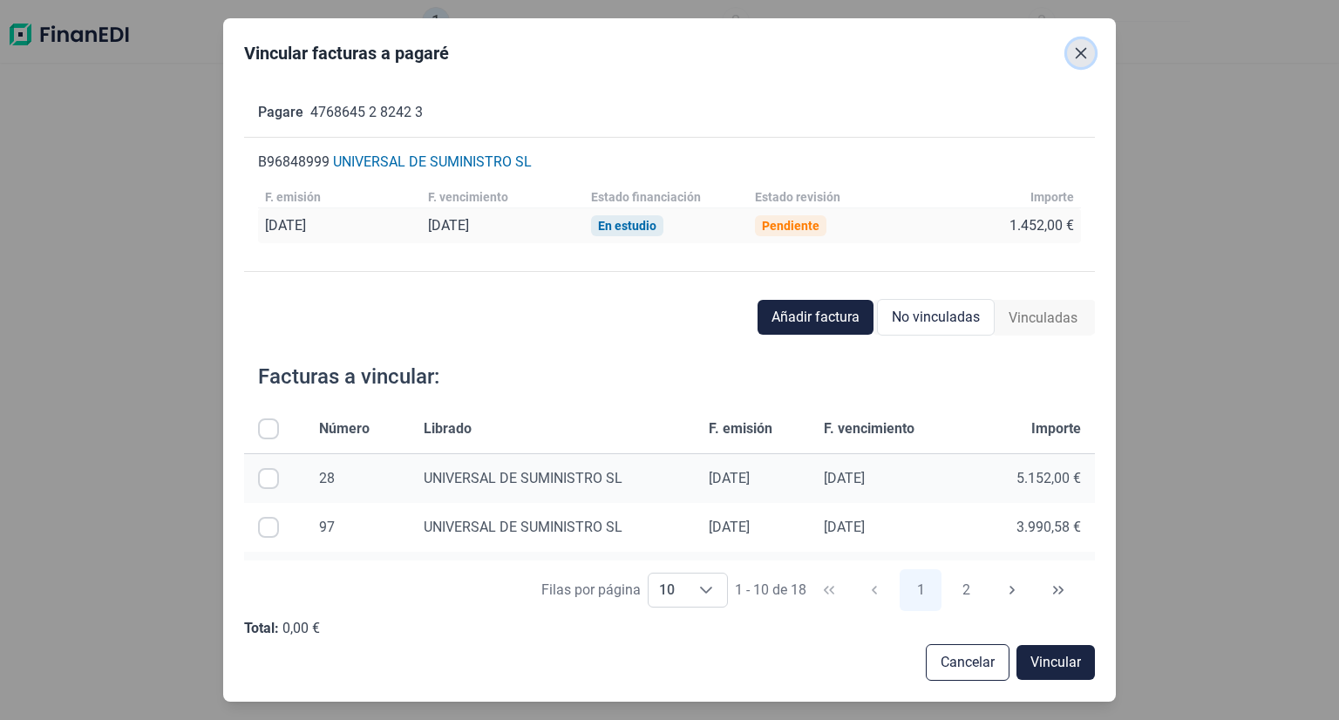
click at [1081, 49] on icon "Close" at bounding box center [1081, 53] width 14 height 14
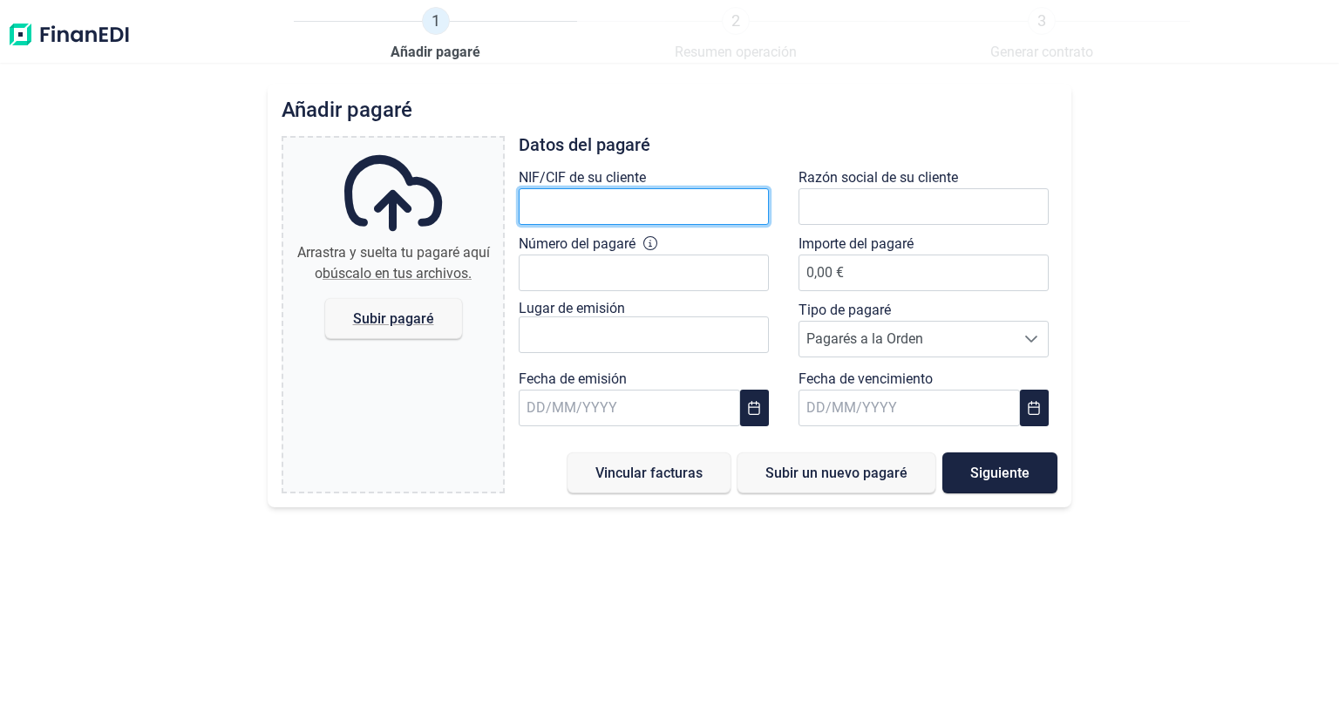
click at [574, 193] on input "text" at bounding box center [644, 206] width 250 height 37
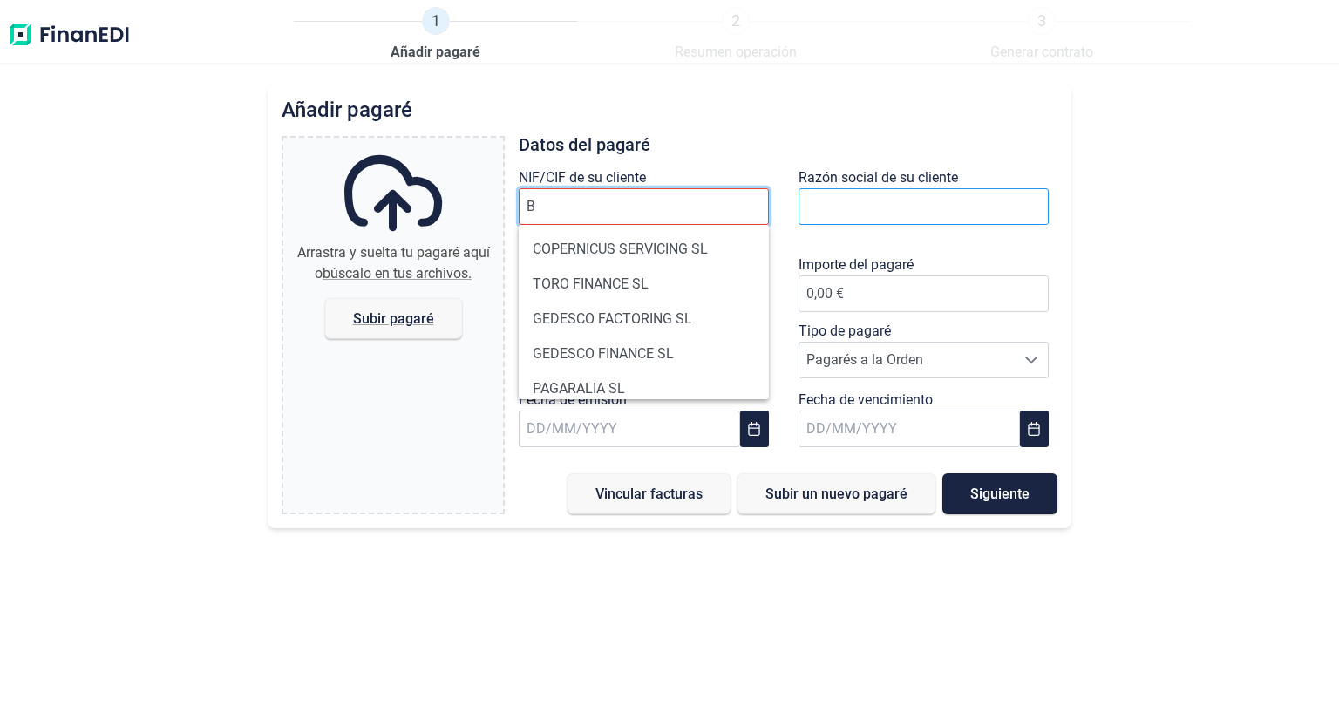
type input "B"
click at [941, 214] on input "text" at bounding box center [923, 206] width 250 height 37
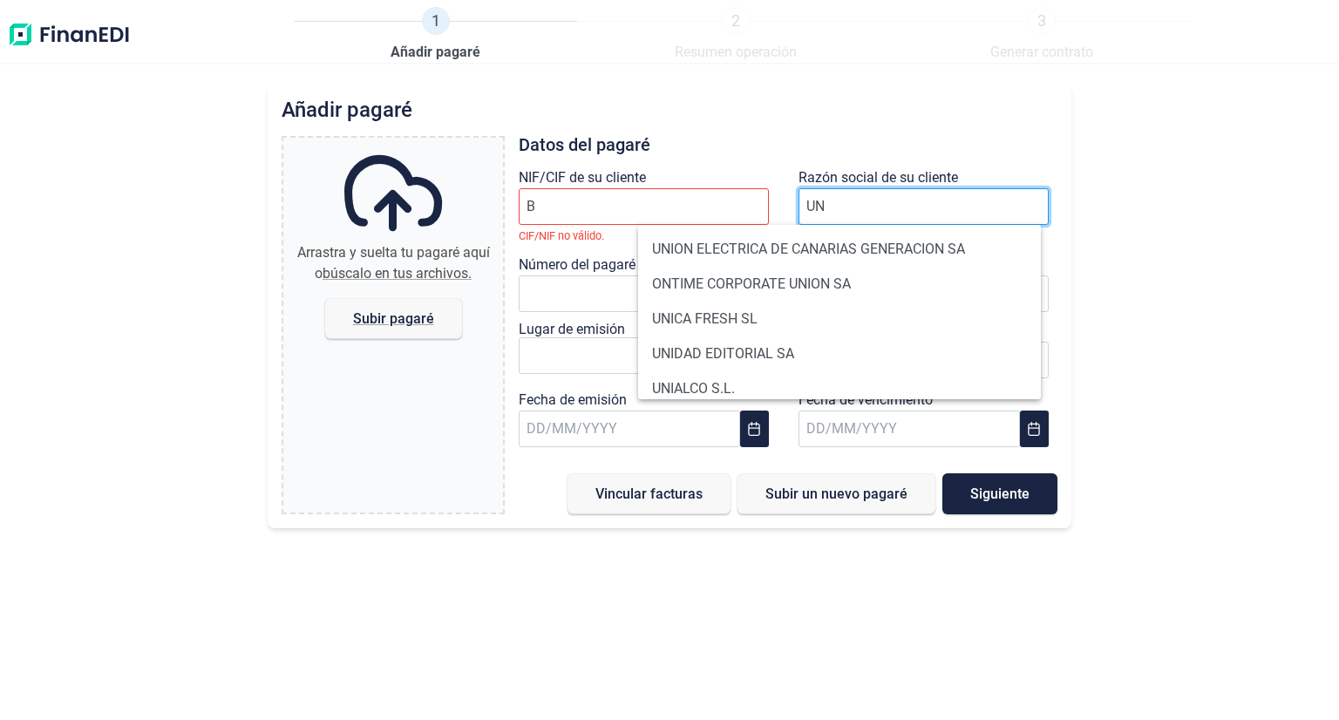
type input "U"
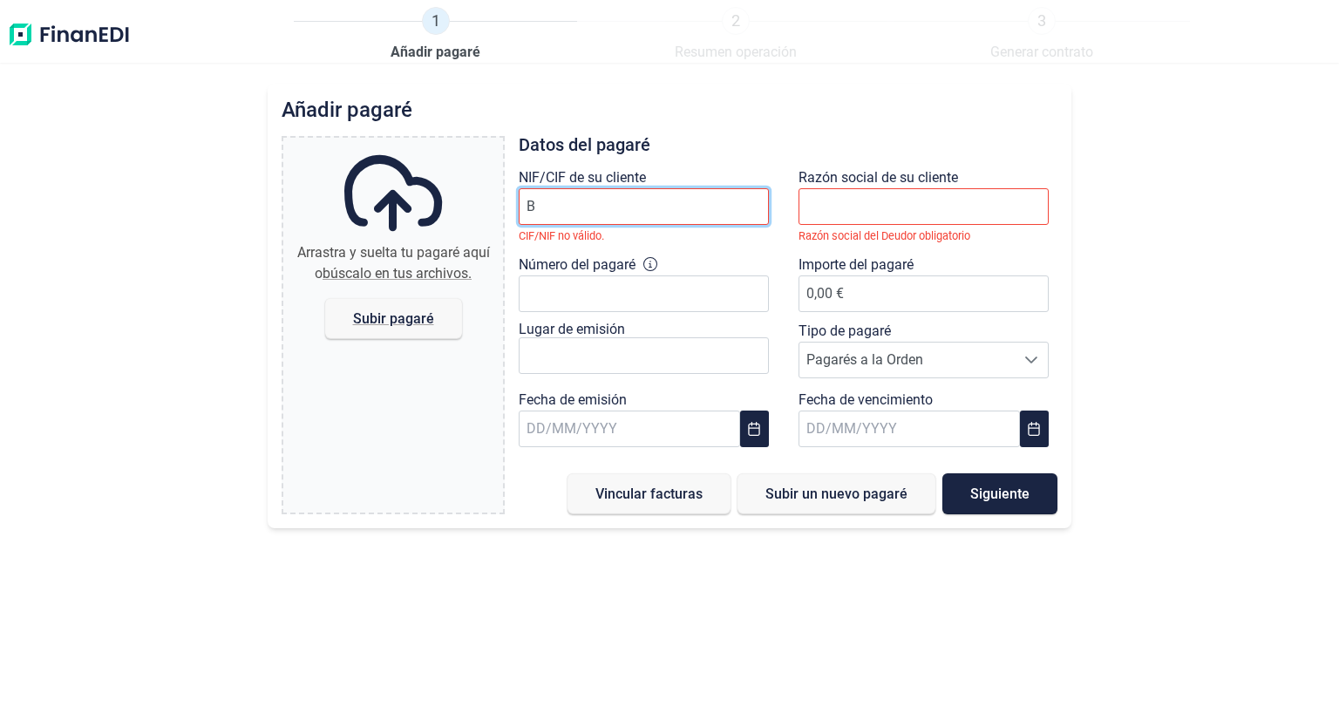
click at [534, 217] on input "B" at bounding box center [644, 206] width 250 height 37
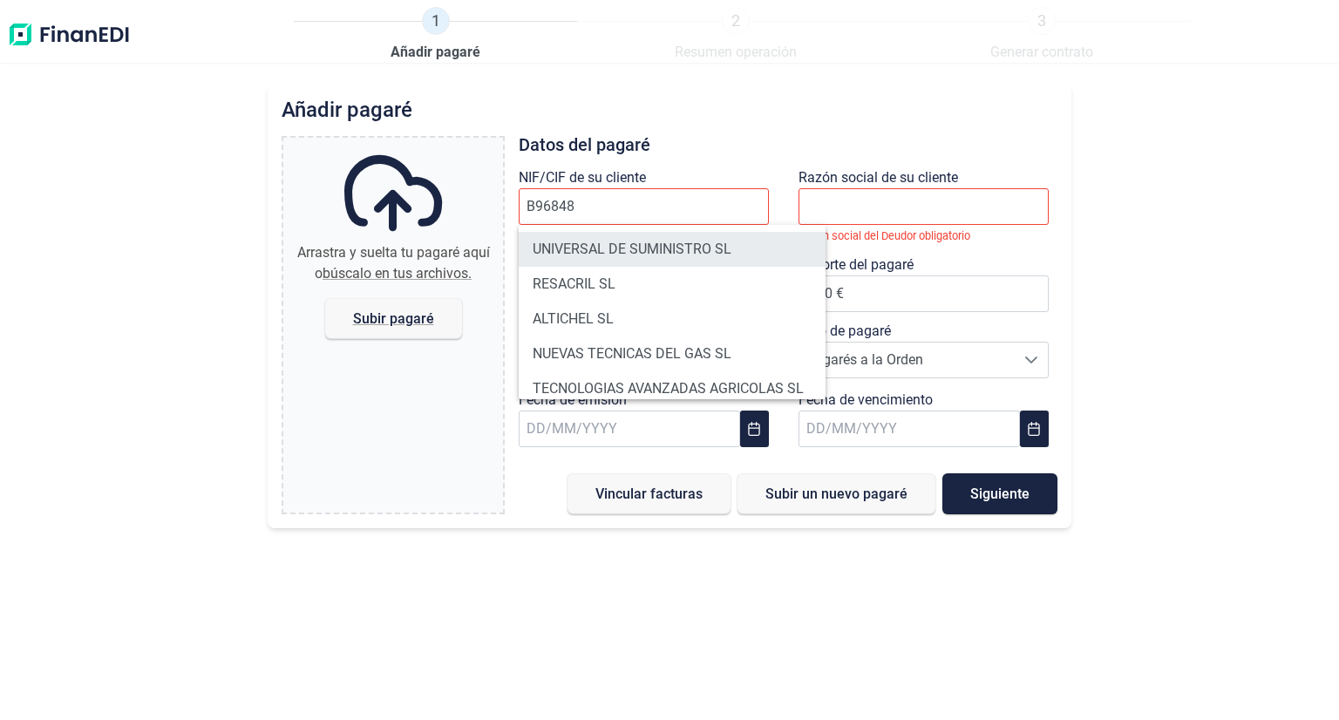
click at [698, 255] on li "UNIVERSAL DE SUMINISTRO SL" at bounding box center [672, 249] width 307 height 35
type input "B96848999"
type input "UNIVERSAL DE SUMINISTRO SL"
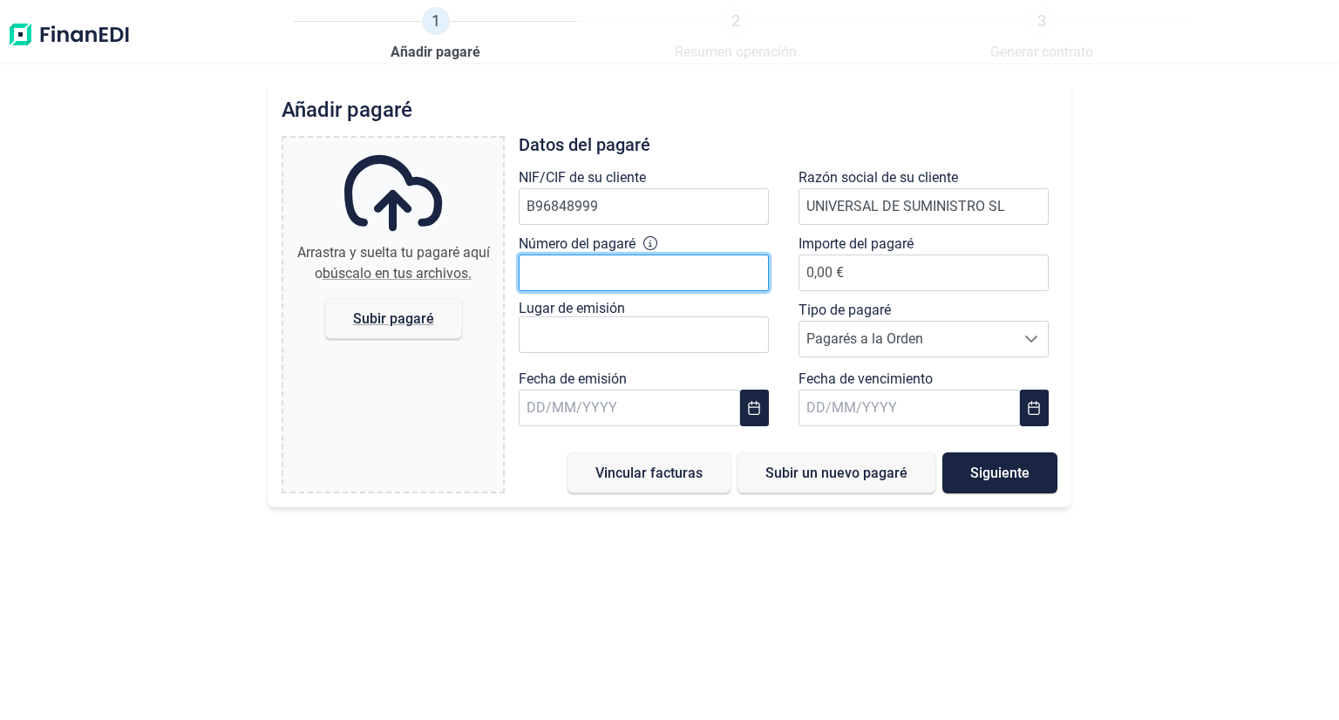
click at [675, 272] on input "Número del pagaré" at bounding box center [644, 273] width 250 height 37
type input "4768646 3 8242 3"
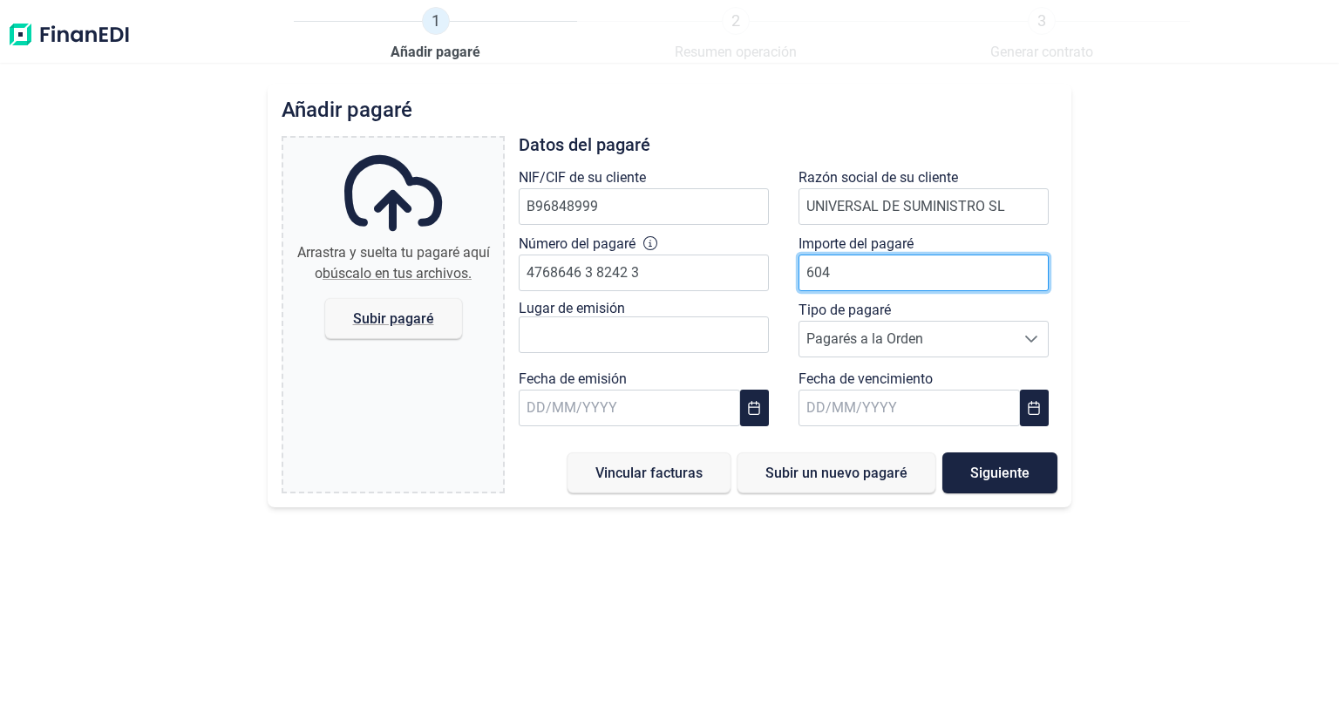
type input "6045"
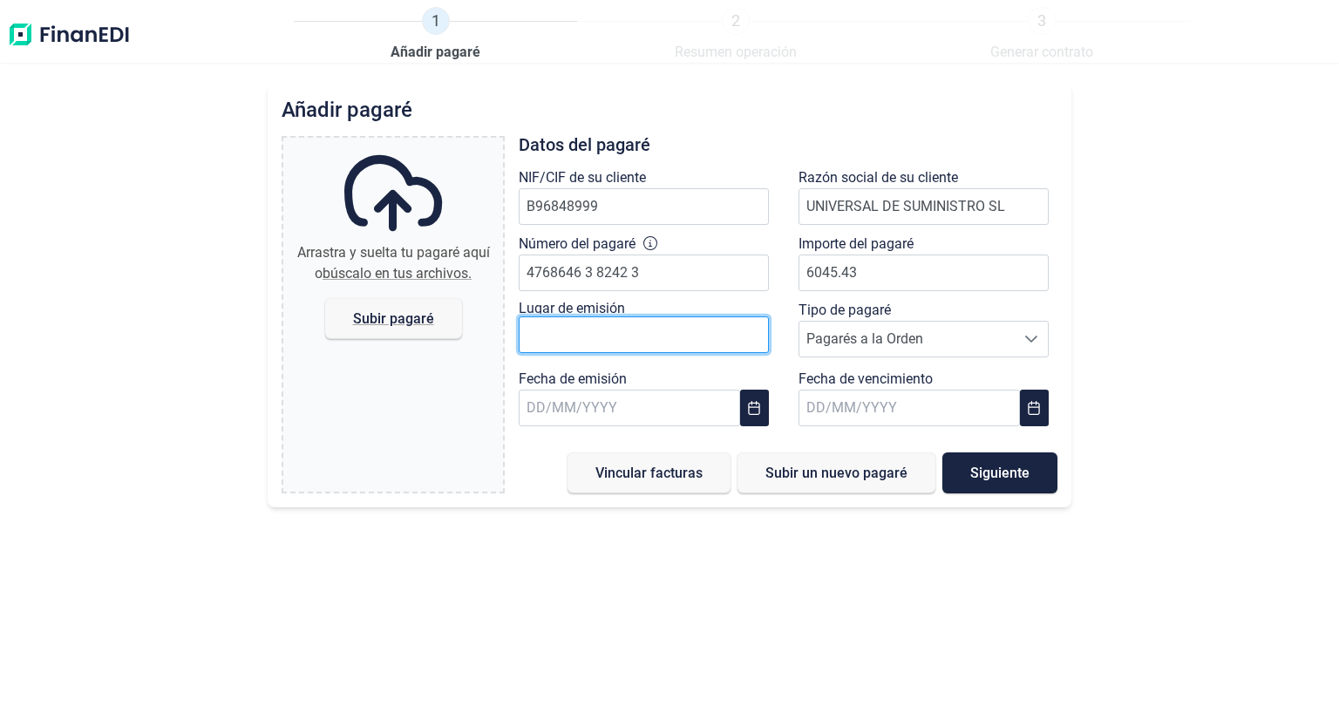
type input "6.045,43 €"
click at [610, 329] on input "text" at bounding box center [644, 334] width 250 height 37
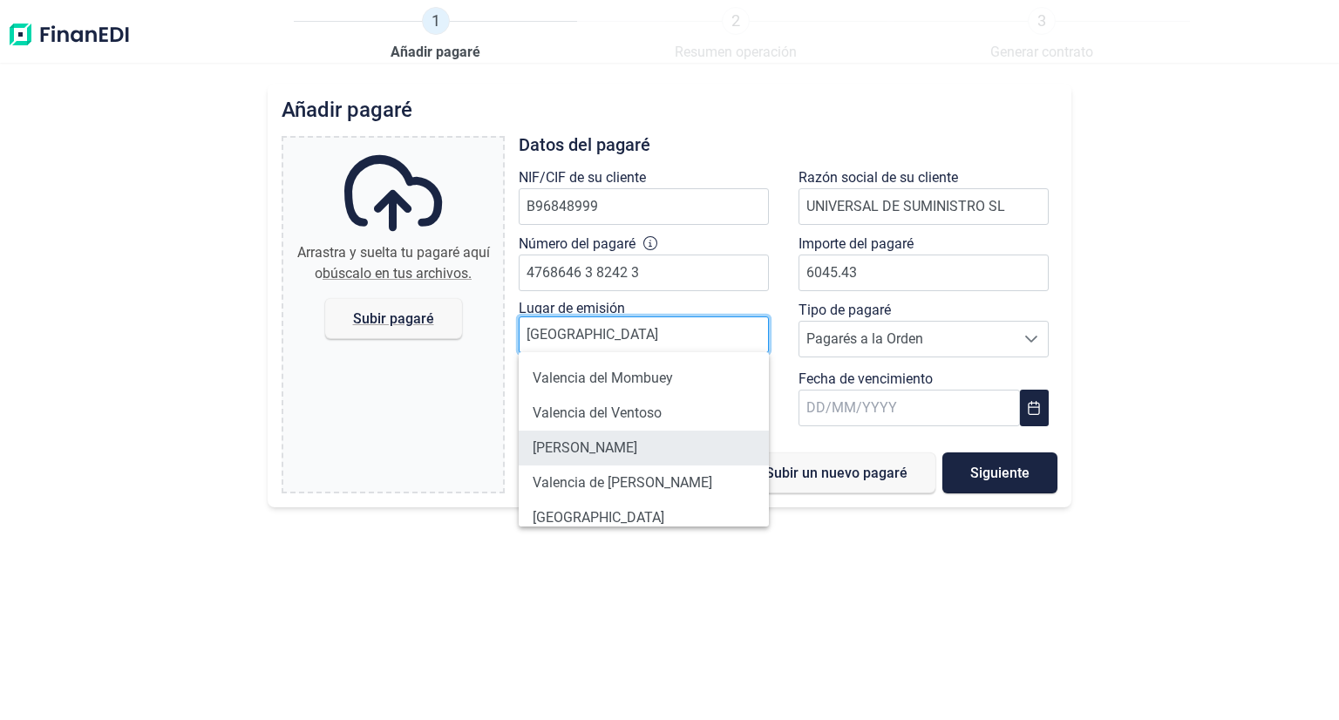
scroll to position [49, 0]
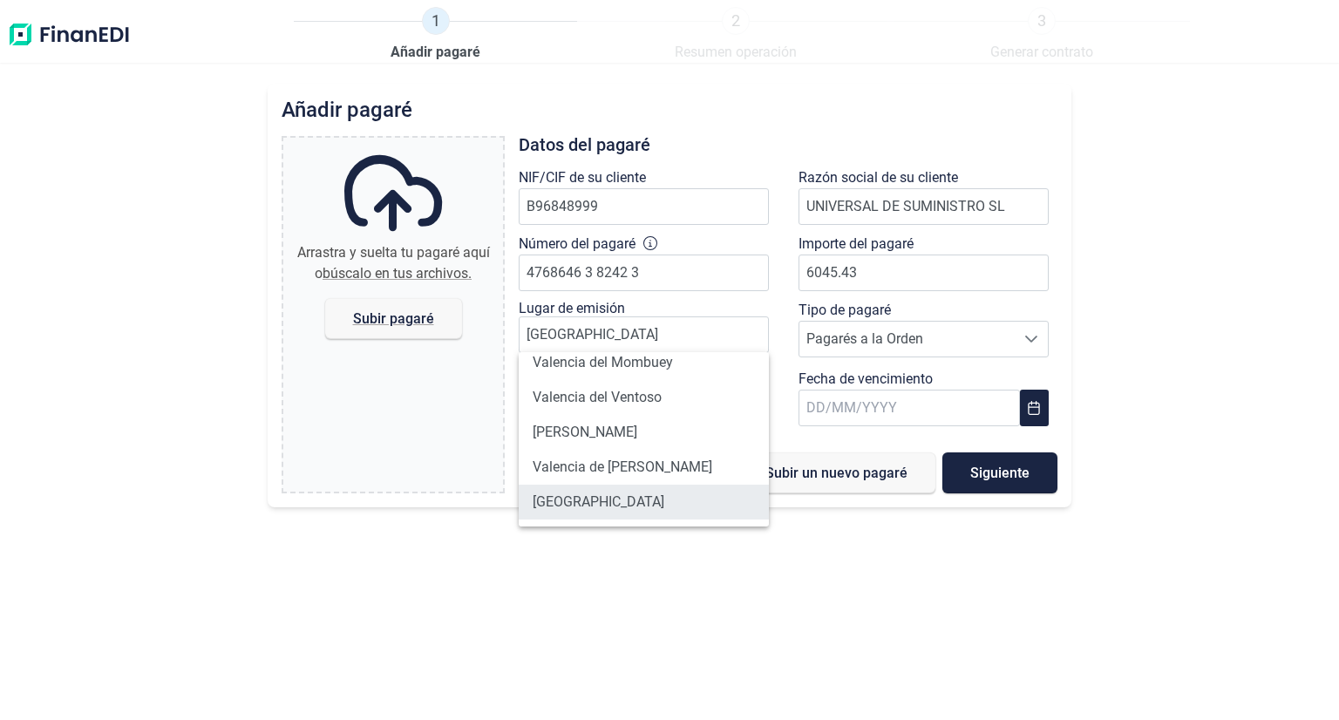
click at [652, 506] on li "[GEOGRAPHIC_DATA]" at bounding box center [644, 502] width 250 height 35
type input "[GEOGRAPHIC_DATA]"
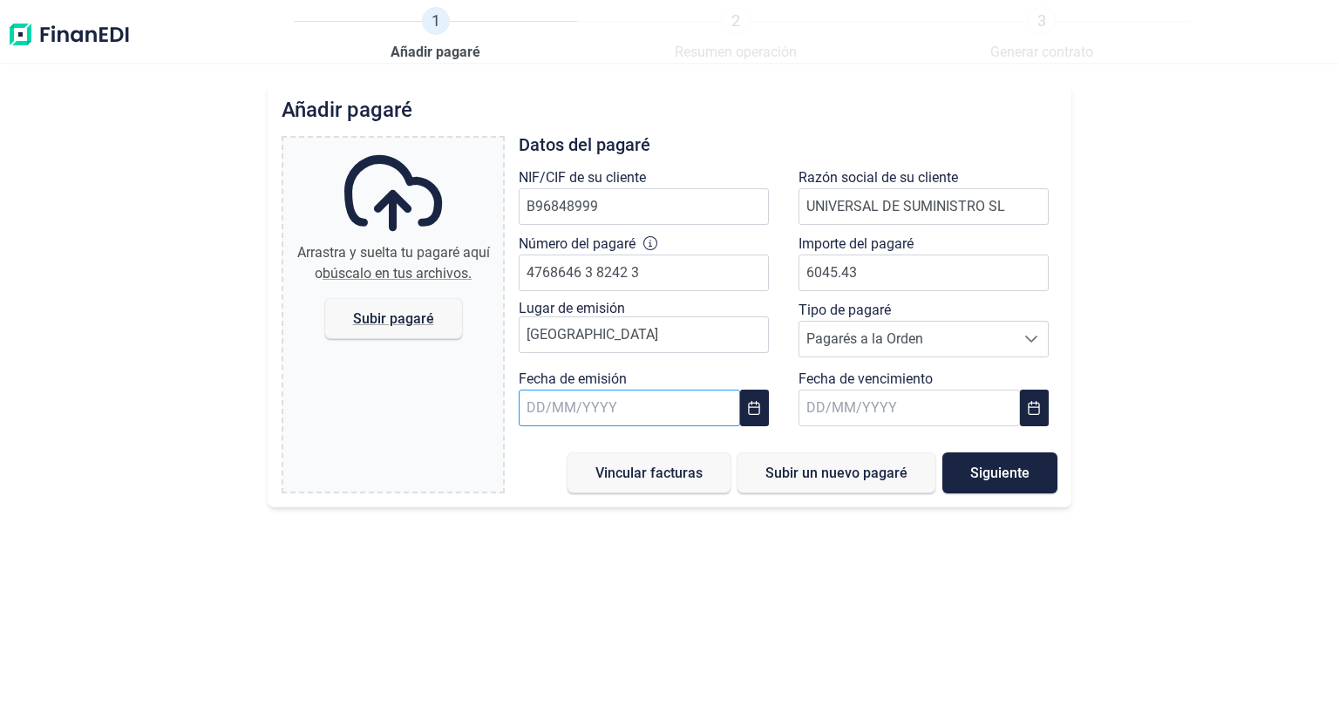
click at [612, 412] on input "text" at bounding box center [629, 408] width 221 height 37
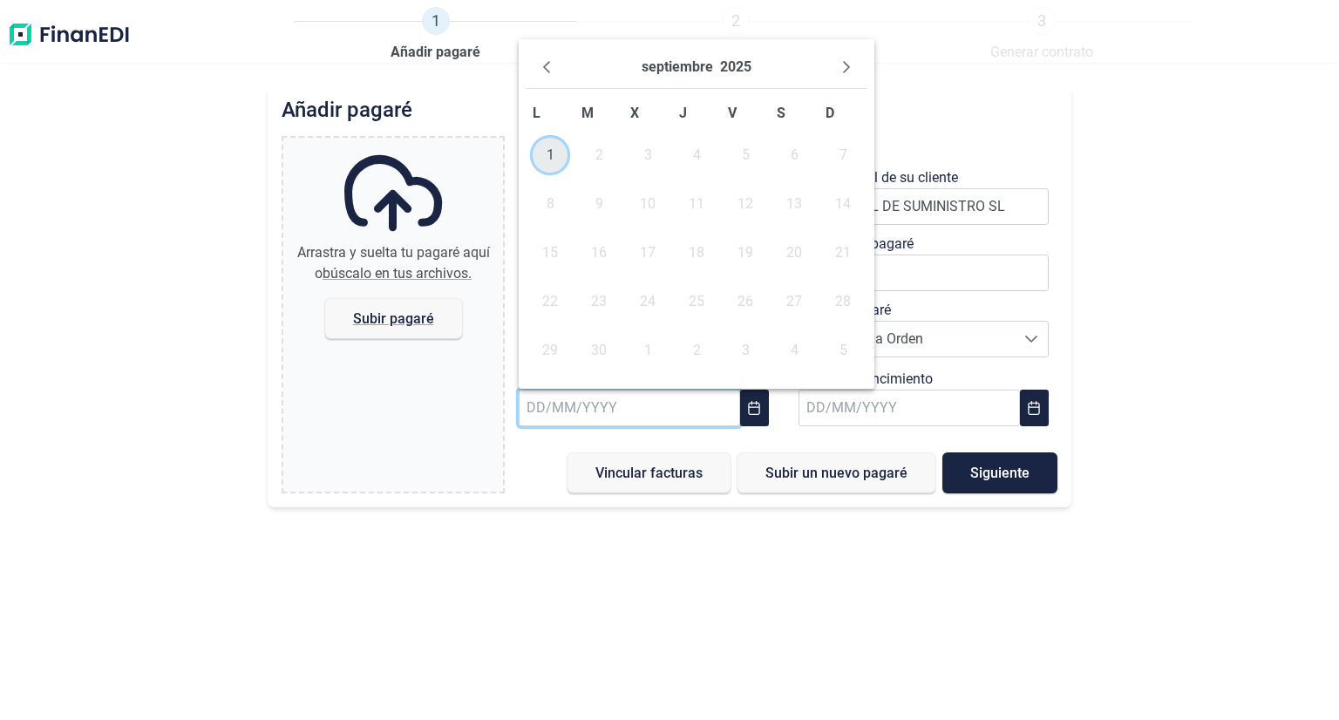
click at [557, 146] on span "1" at bounding box center [550, 155] width 35 height 35
type input "[DATE]"
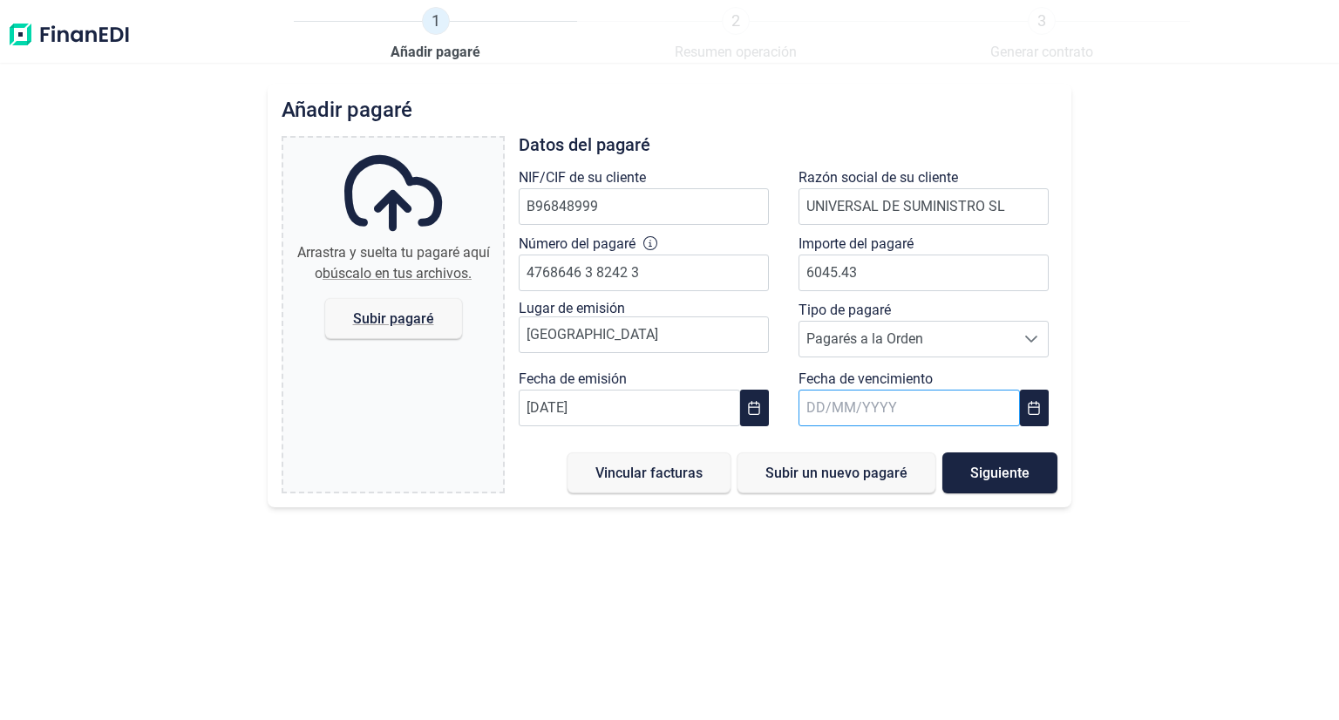
click at [815, 406] on input "text" at bounding box center [908, 408] width 221 height 37
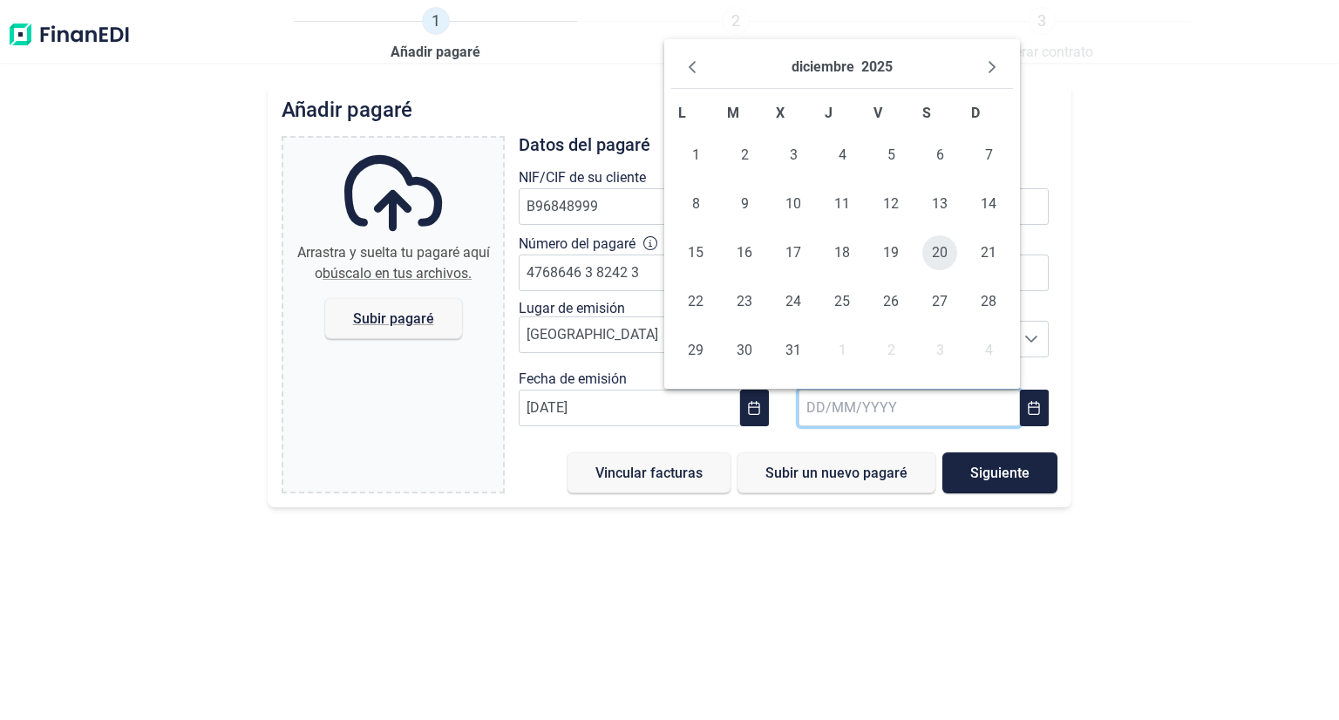
click at [931, 252] on span "20" at bounding box center [939, 252] width 35 height 35
type input "[DATE]"
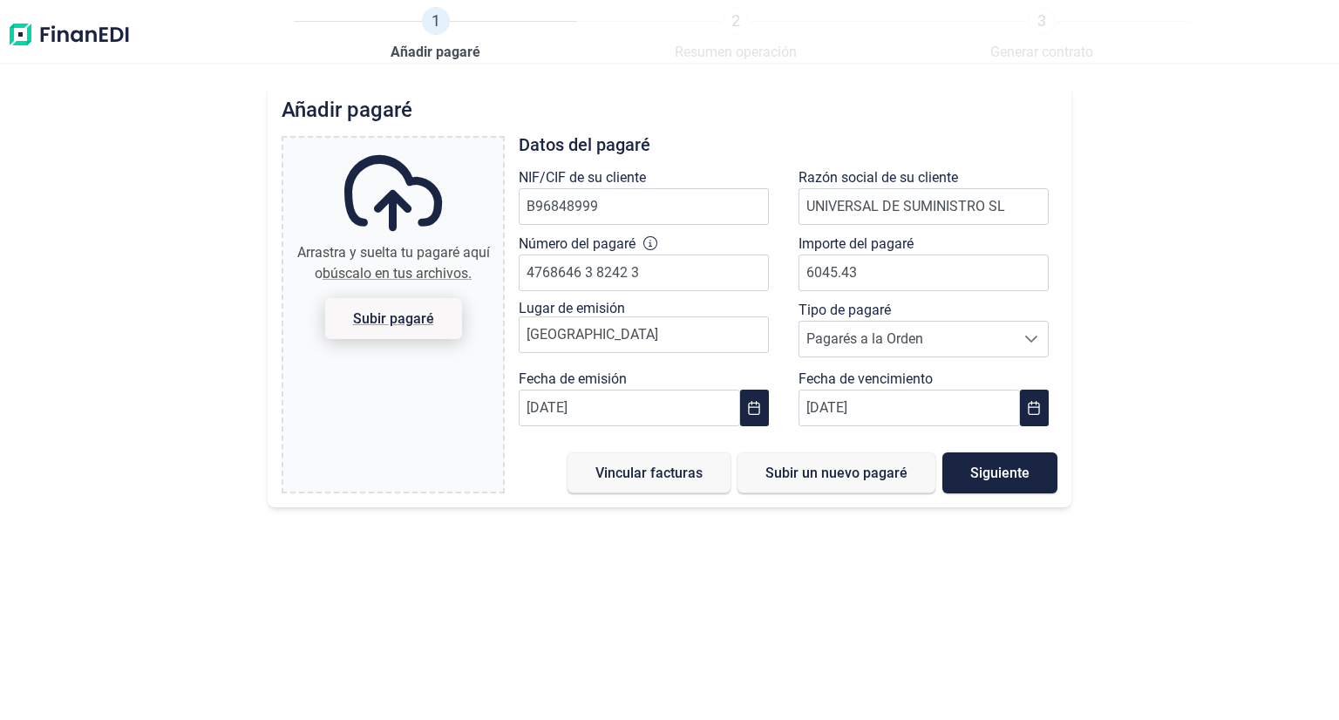
click at [394, 314] on span "Subir pagaré" at bounding box center [393, 318] width 81 height 13
click at [394, 143] on input "Arrastra y suelta tu pagaré aquí o búscalo en tus archivos. Subir pagaré" at bounding box center [393, 140] width 220 height 5
type input "C:\fakepath\[PERSON_NAME] 4.768.646.pdf"
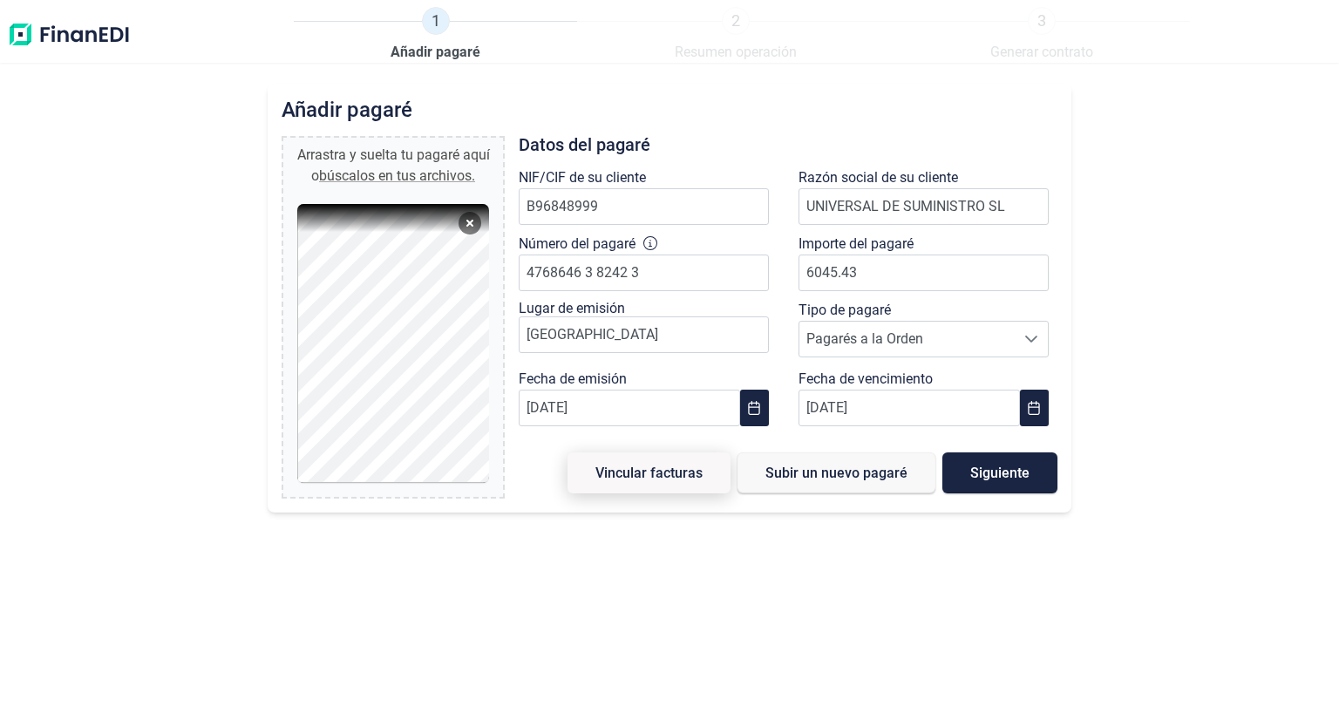
click at [669, 466] on span "Vincular facturas" at bounding box center [648, 472] width 107 height 13
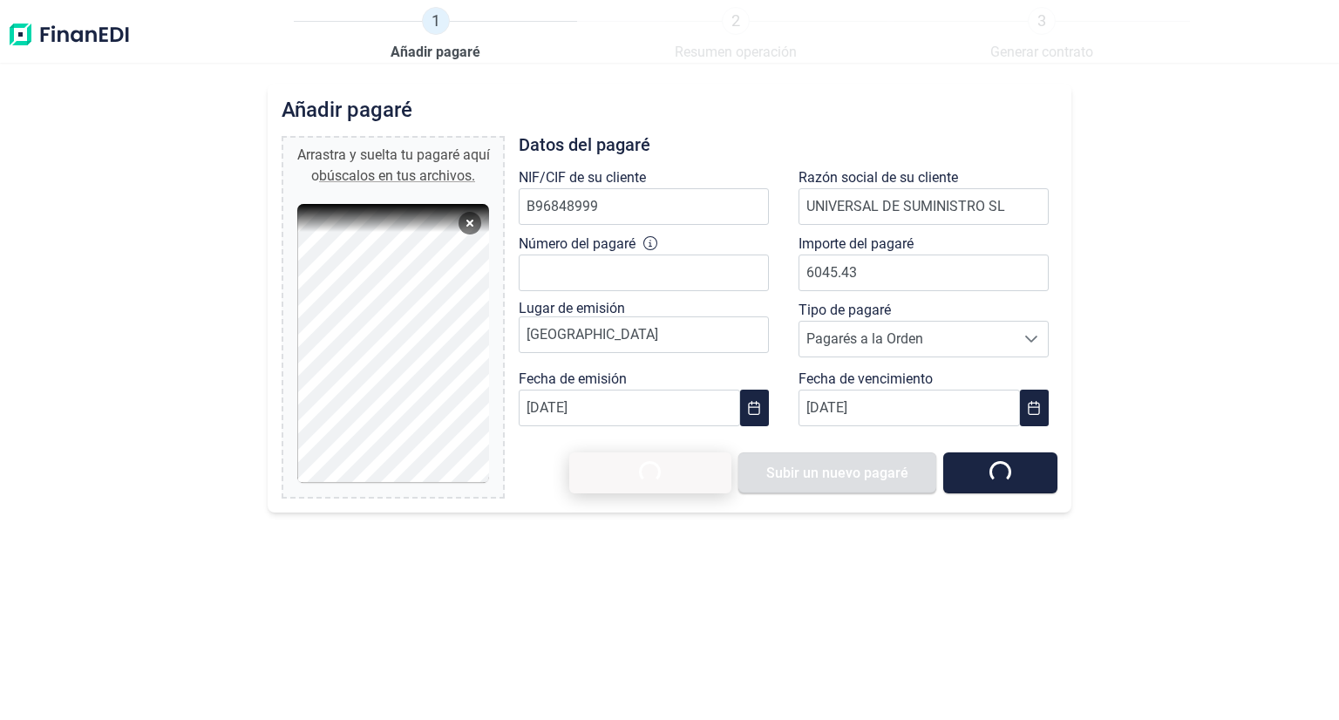
type input "0,00 €"
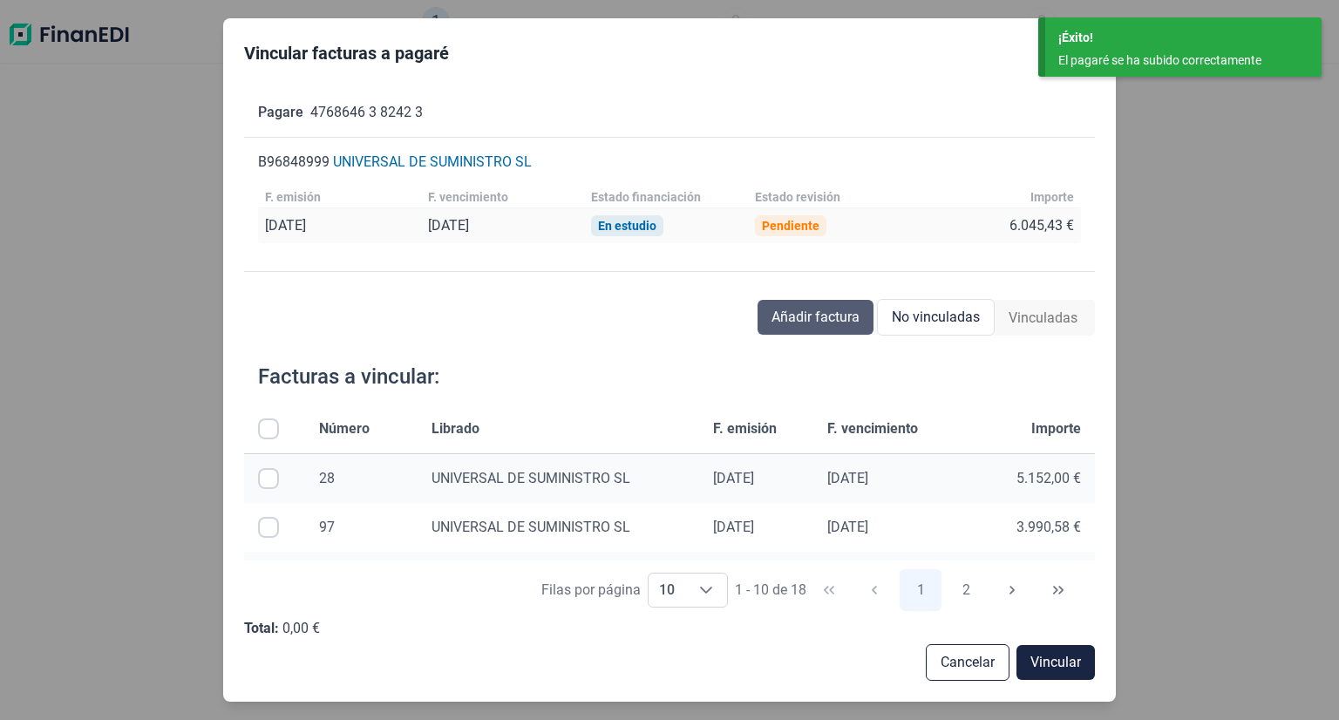
click at [804, 322] on span "Añadir factura" at bounding box center [815, 317] width 88 height 21
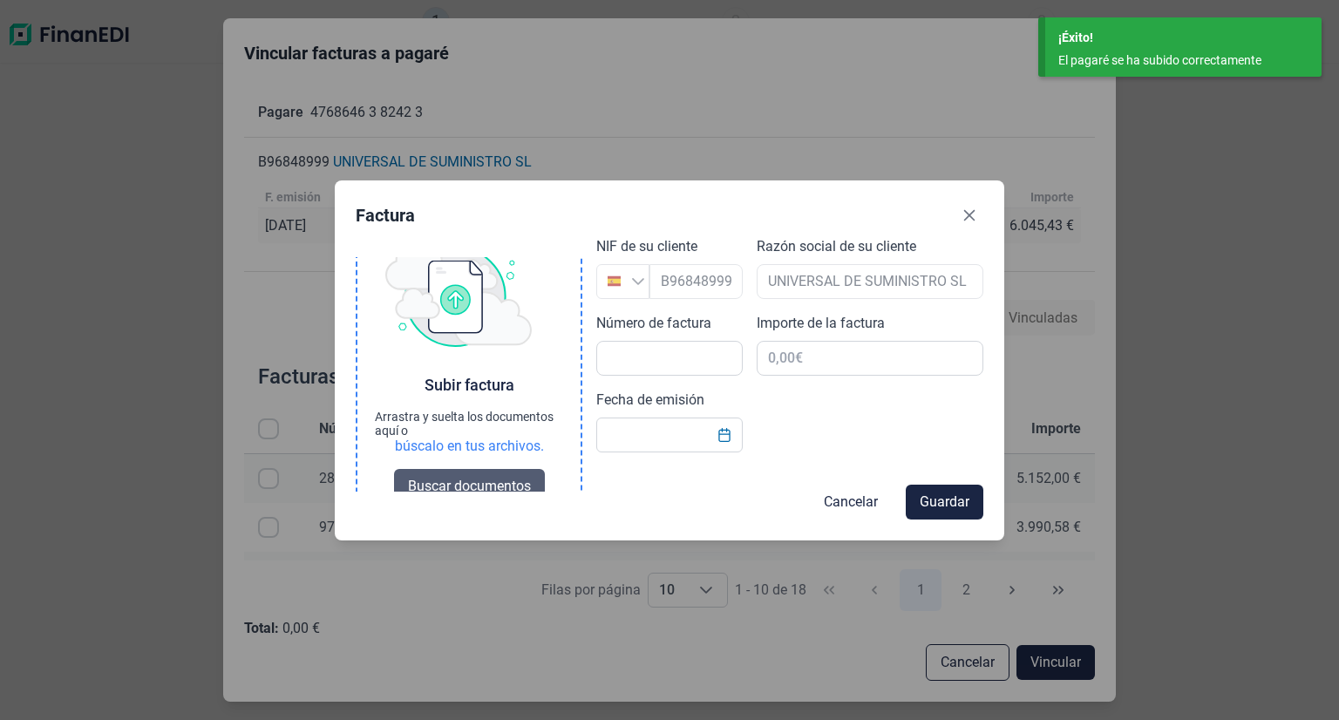
scroll to position [64, 0]
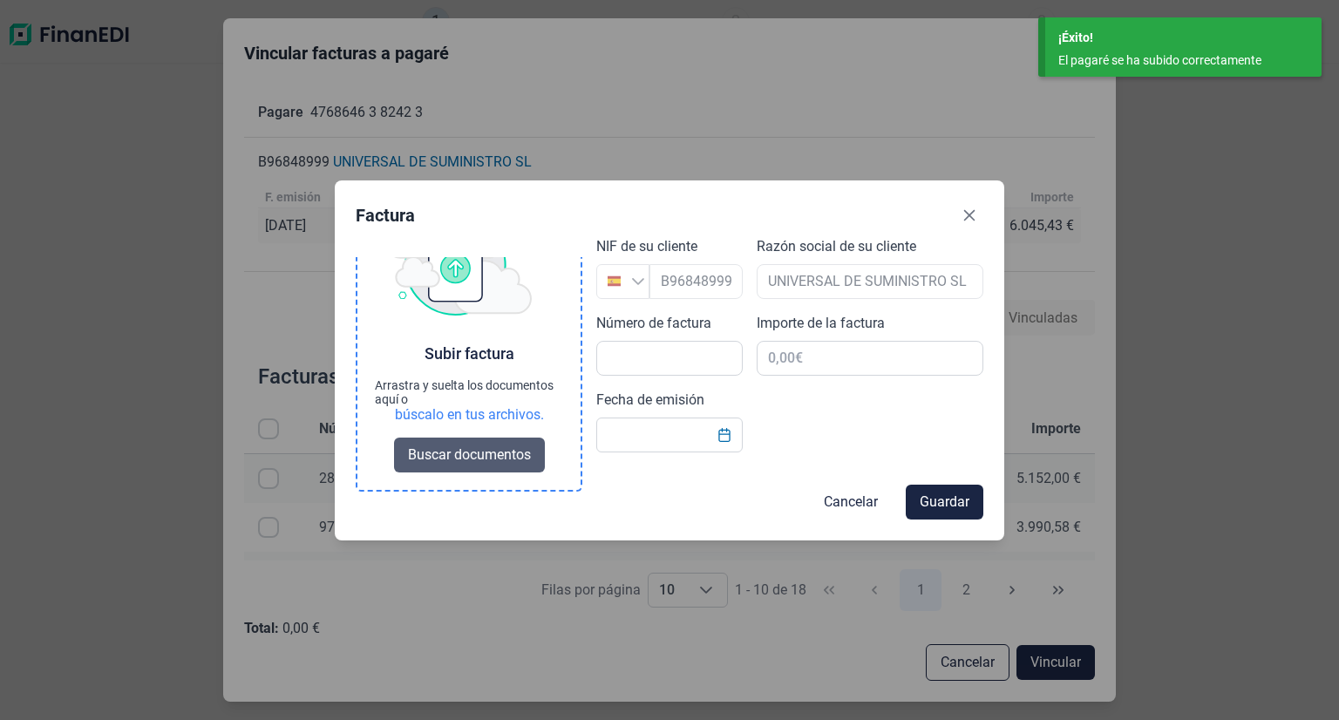
click at [483, 454] on span "Buscar documentos" at bounding box center [469, 455] width 123 height 21
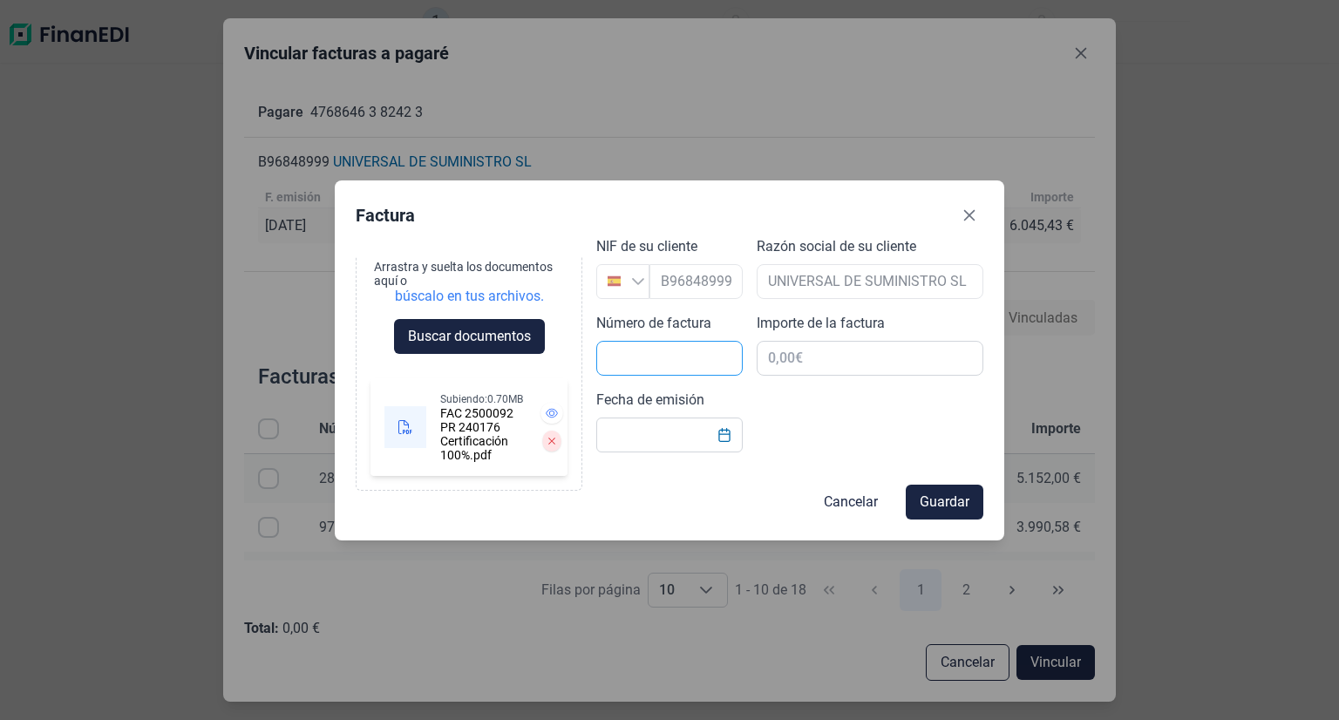
scroll to position [209, 0]
click at [693, 350] on input "text" at bounding box center [669, 358] width 146 height 35
type input "2500092"
click at [889, 354] on input "text" at bounding box center [870, 358] width 227 height 35
click at [394, 319] on button "Buscar documentos" at bounding box center [469, 336] width 151 height 35
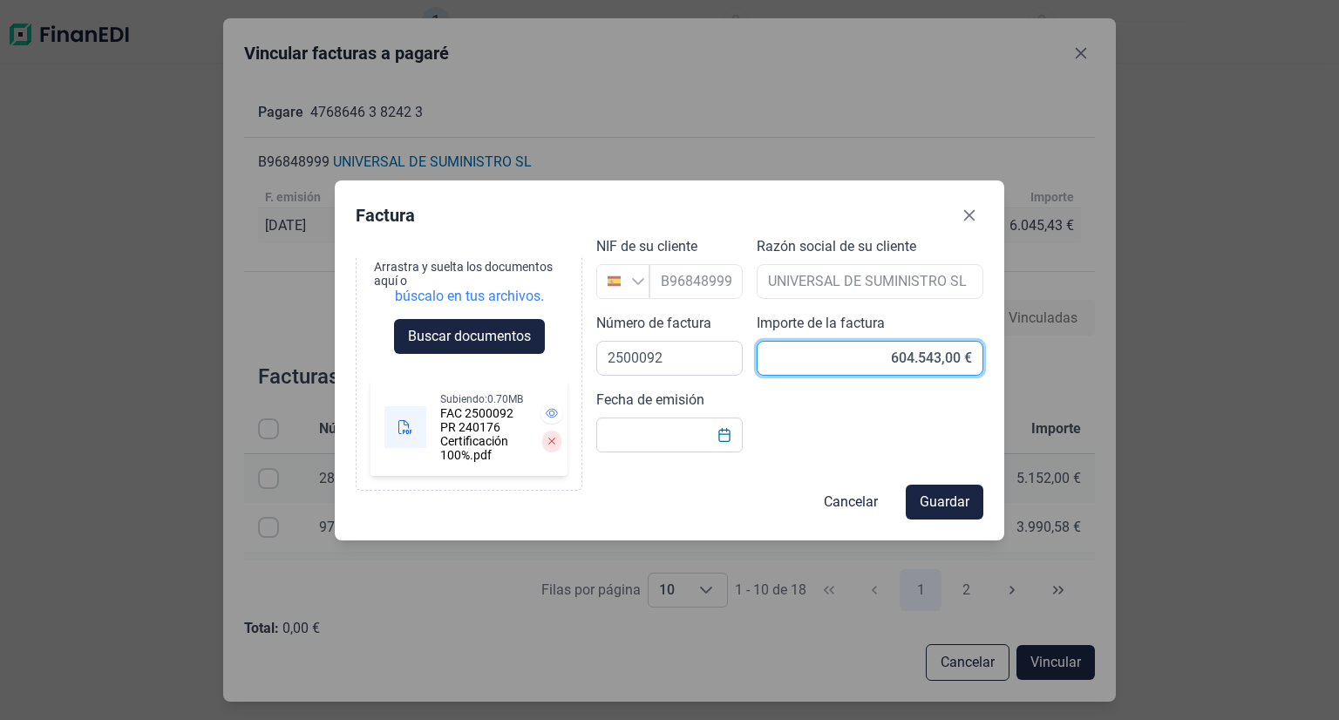
click at [394, 319] on button "Buscar documentos" at bounding box center [469, 336] width 151 height 35
click at [924, 363] on input "604.543,00 €" at bounding box center [870, 358] width 227 height 35
type input "6.045,43 €"
click at [649, 427] on input "Fecha de emisión" at bounding box center [669, 435] width 146 height 35
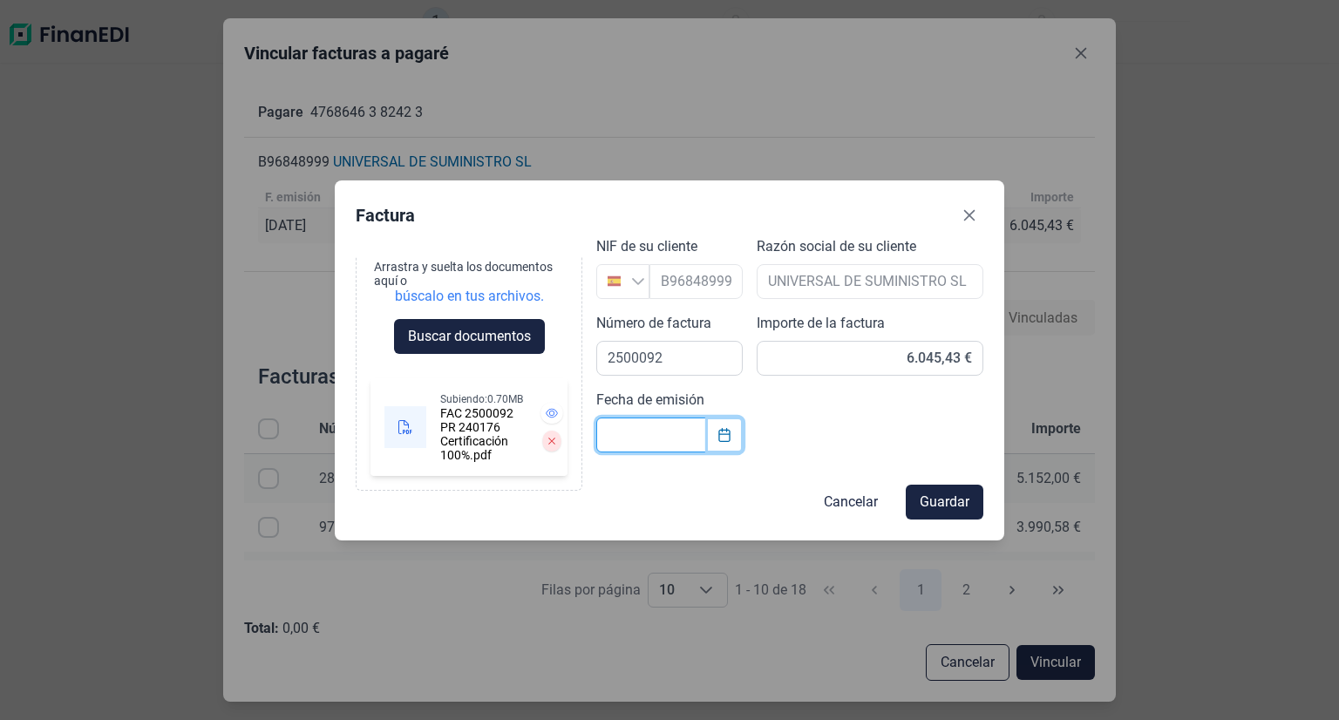
click at [723, 433] on icon "Choose Date" at bounding box center [723, 435] width 11 height 14
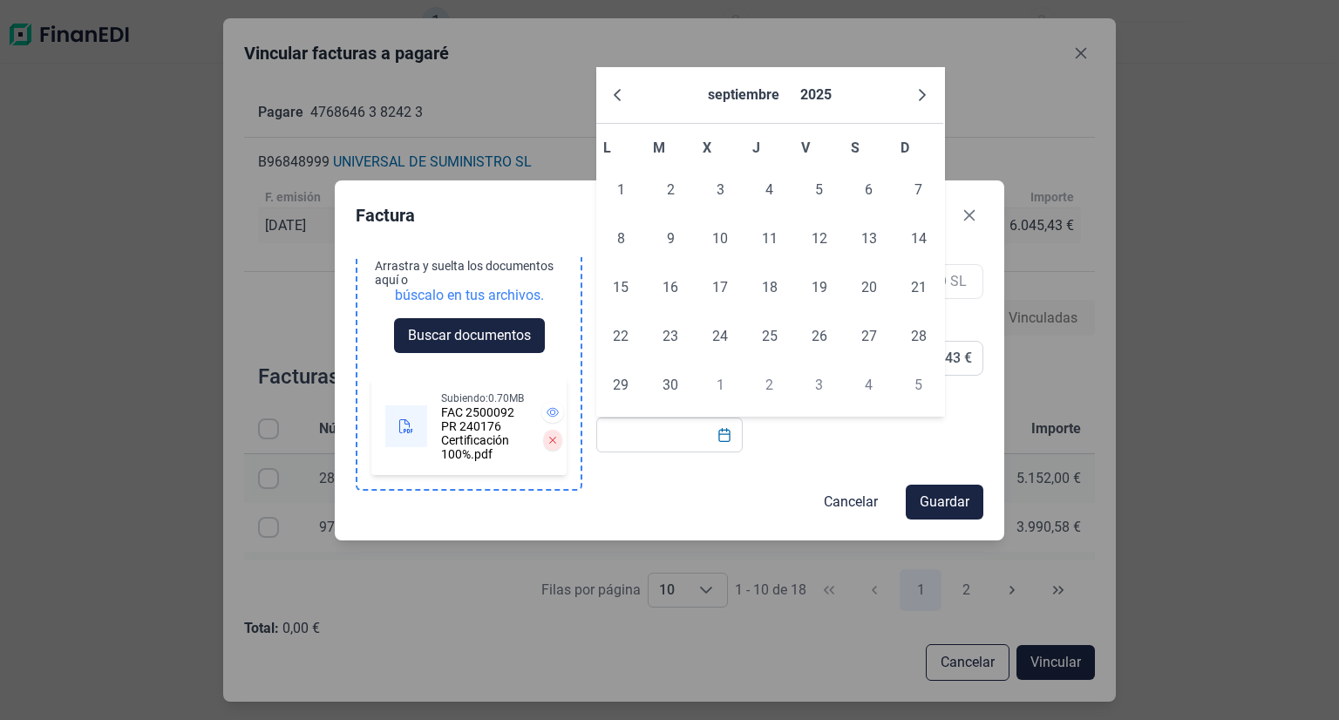
scroll to position [210, 0]
click at [546, 407] on icon at bounding box center [552, 412] width 12 height 10
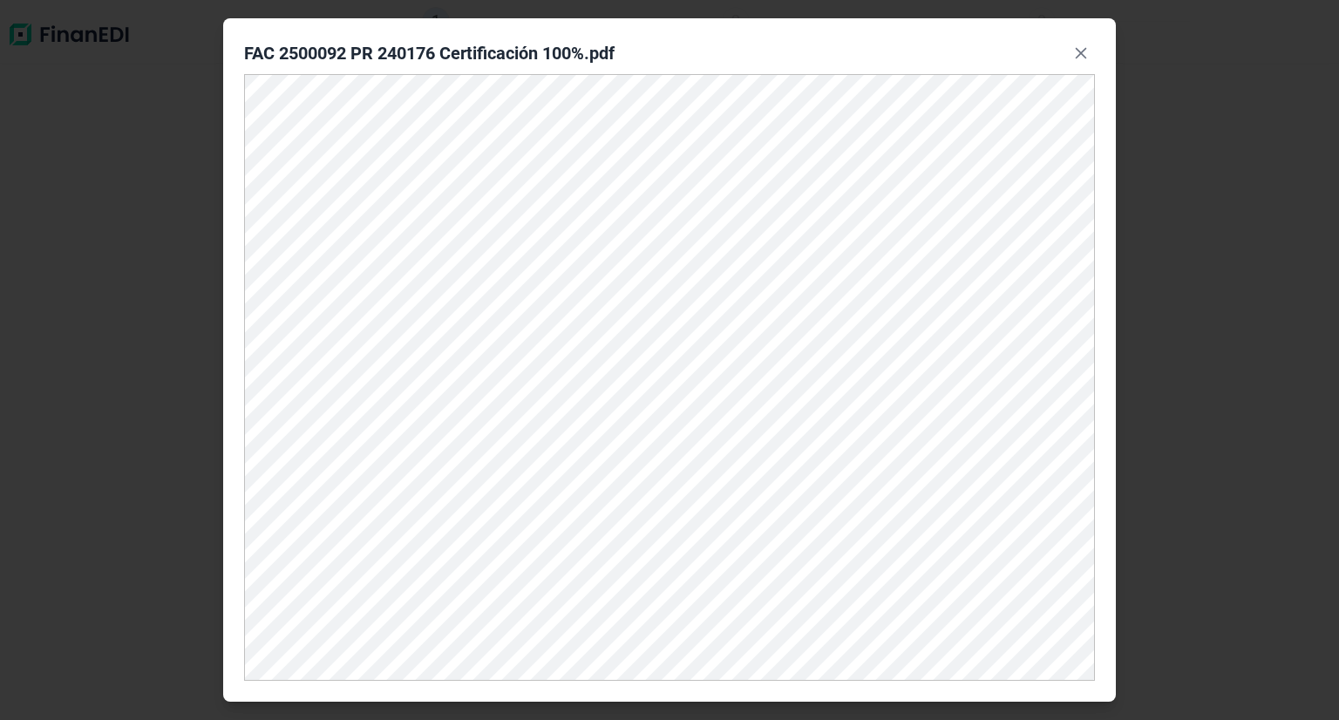
scroll to position [209, 0]
click at [1067, 60] on div at bounding box center [1081, 53] width 28 height 28
click at [1076, 55] on icon "Close" at bounding box center [1081, 53] width 14 height 14
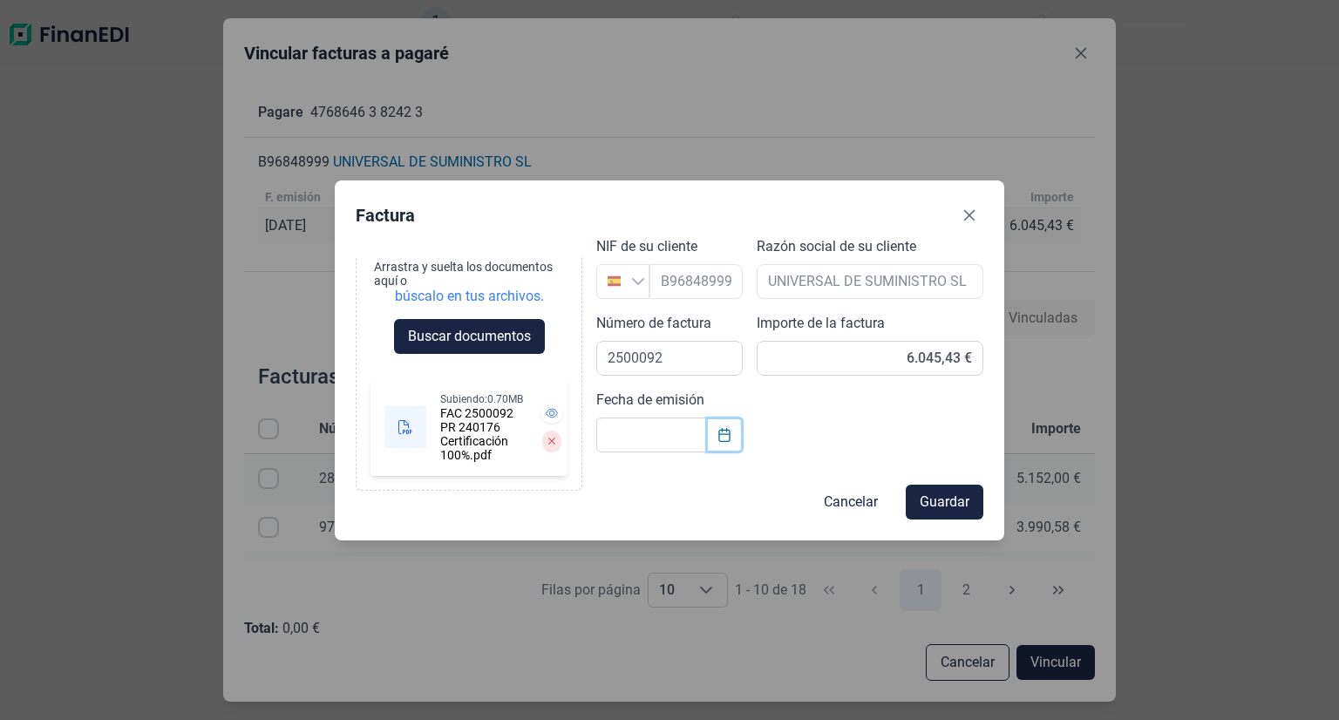
click at [718, 431] on icon "Choose Date" at bounding box center [723, 435] width 11 height 14
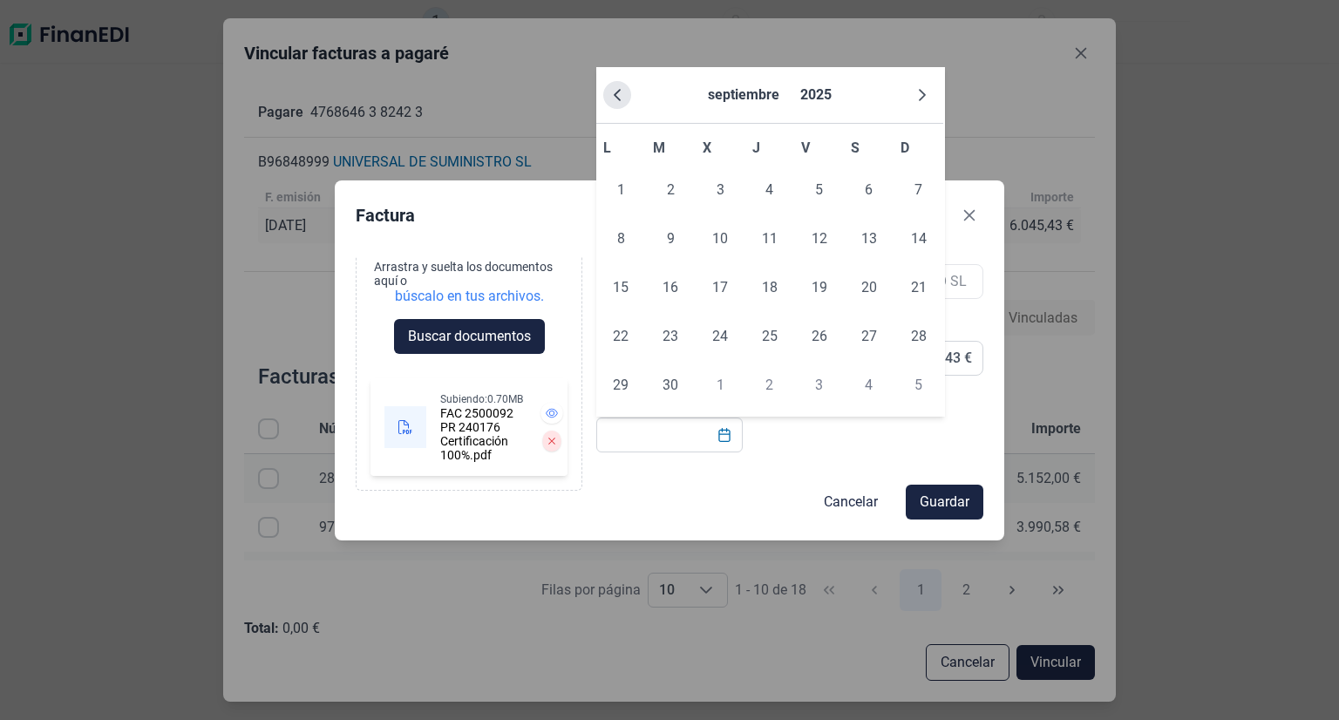
click at [621, 92] on icon "Previous Month" at bounding box center [617, 95] width 14 height 14
click at [621, 387] on span "25" at bounding box center [620, 385] width 35 height 35
type input "[DATE]"
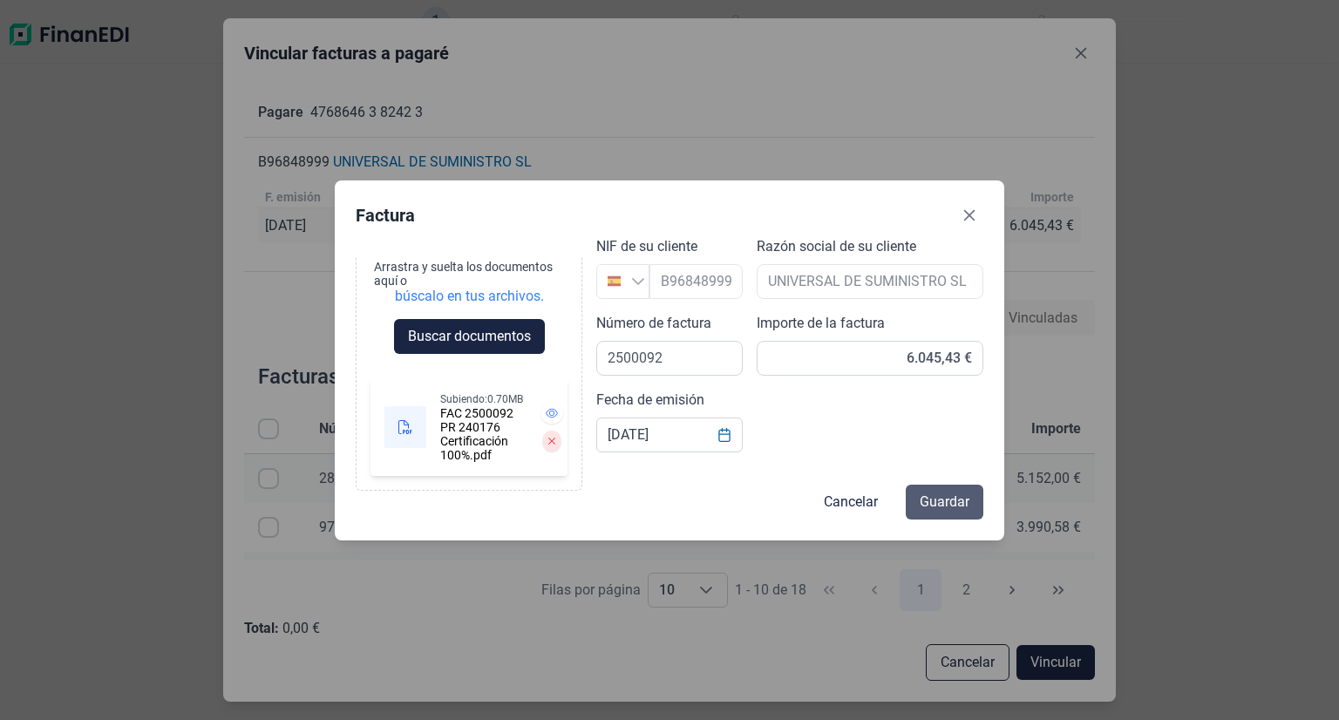
click at [966, 499] on span "Guardar" at bounding box center [945, 502] width 50 height 21
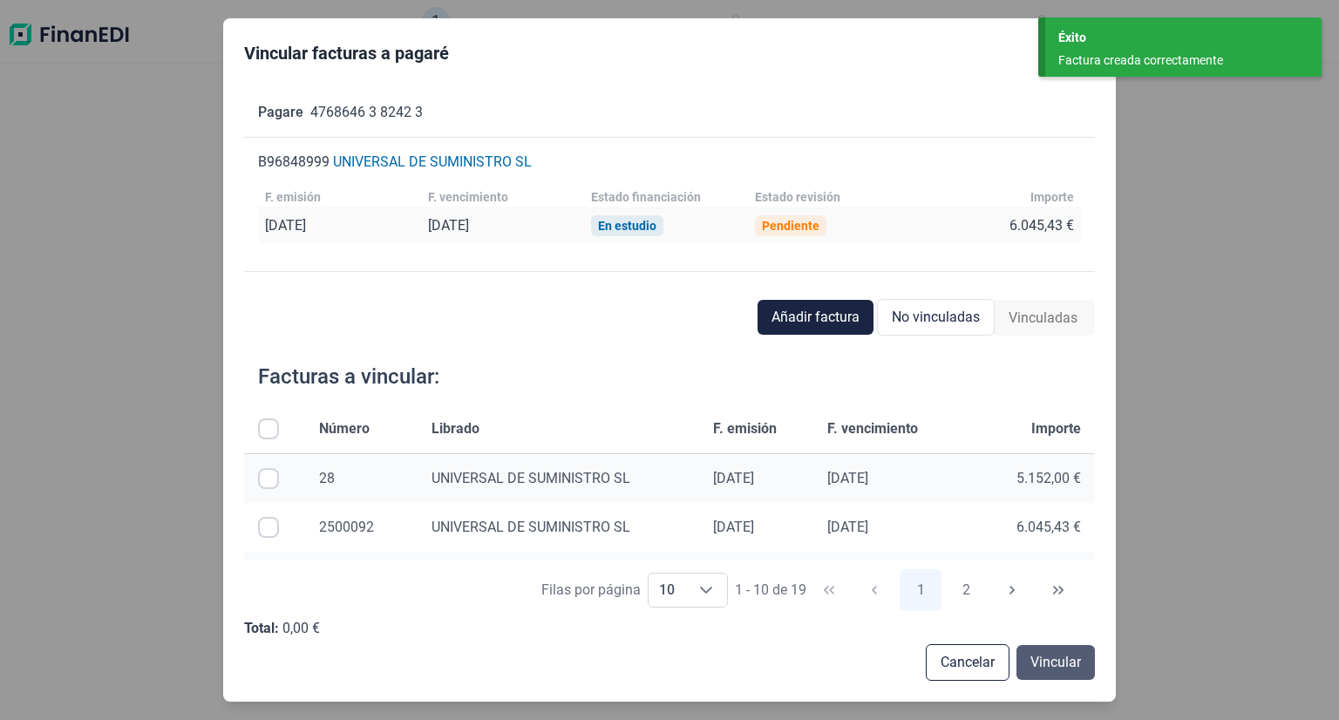
click at [1049, 656] on span "Vincular" at bounding box center [1055, 662] width 51 height 21
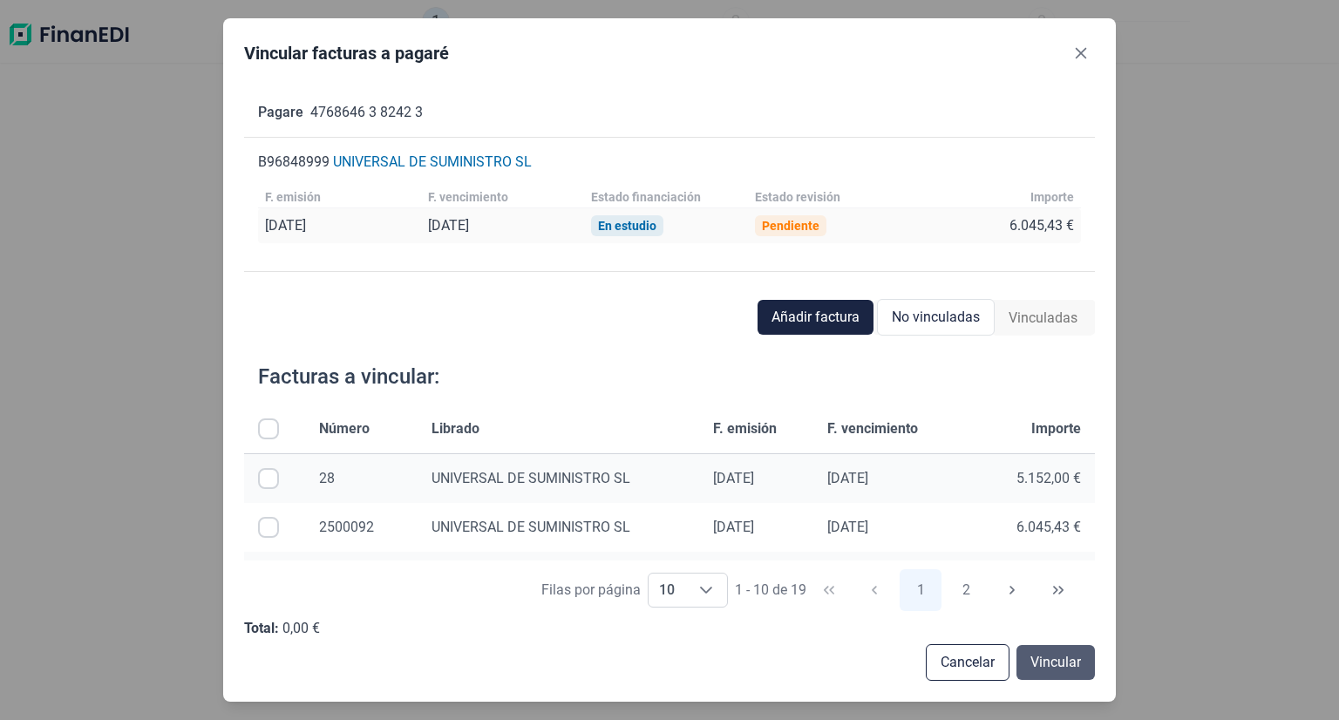
click at [1068, 671] on span "Vincular" at bounding box center [1055, 662] width 51 height 21
click at [265, 527] on input "Row Selected null" at bounding box center [268, 527] width 21 height 21
checkbox input "true"
click at [1035, 656] on span "Vincular" at bounding box center [1055, 662] width 51 height 21
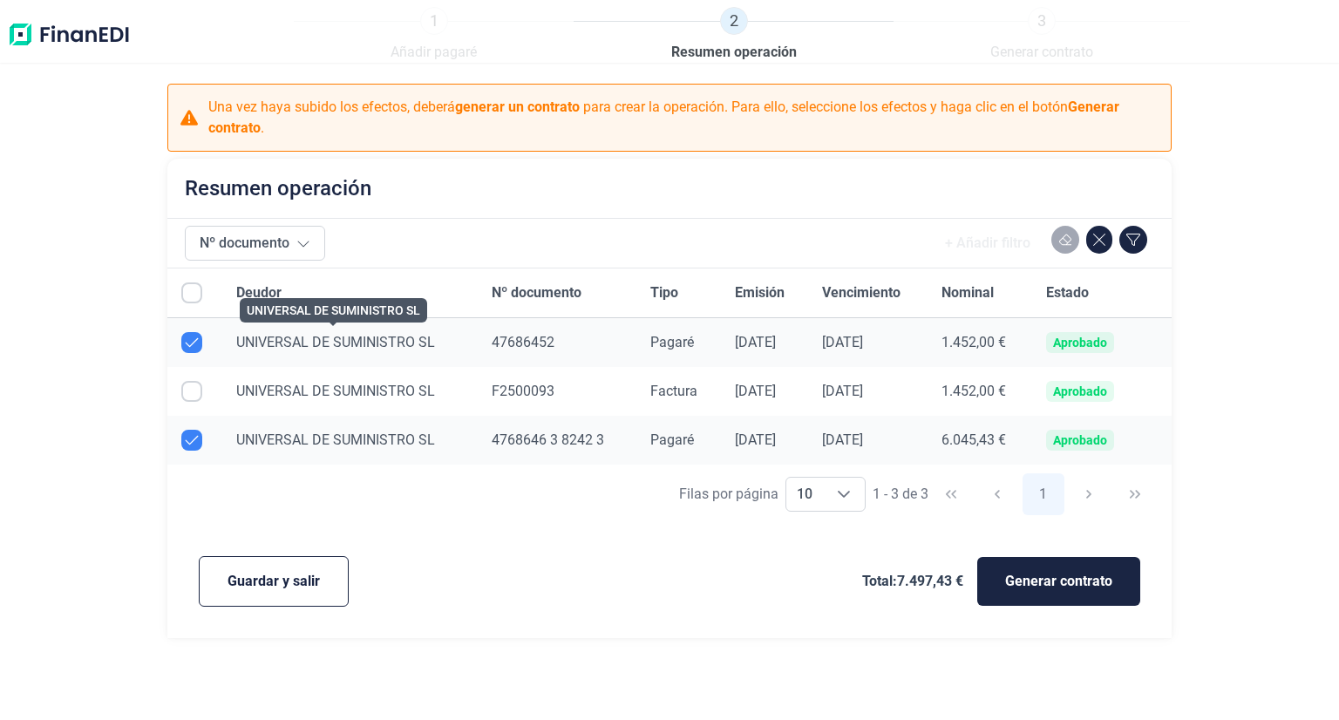
click at [356, 344] on span "UNIVERSAL DE SUMINISTRO SL" at bounding box center [335, 342] width 199 height 17
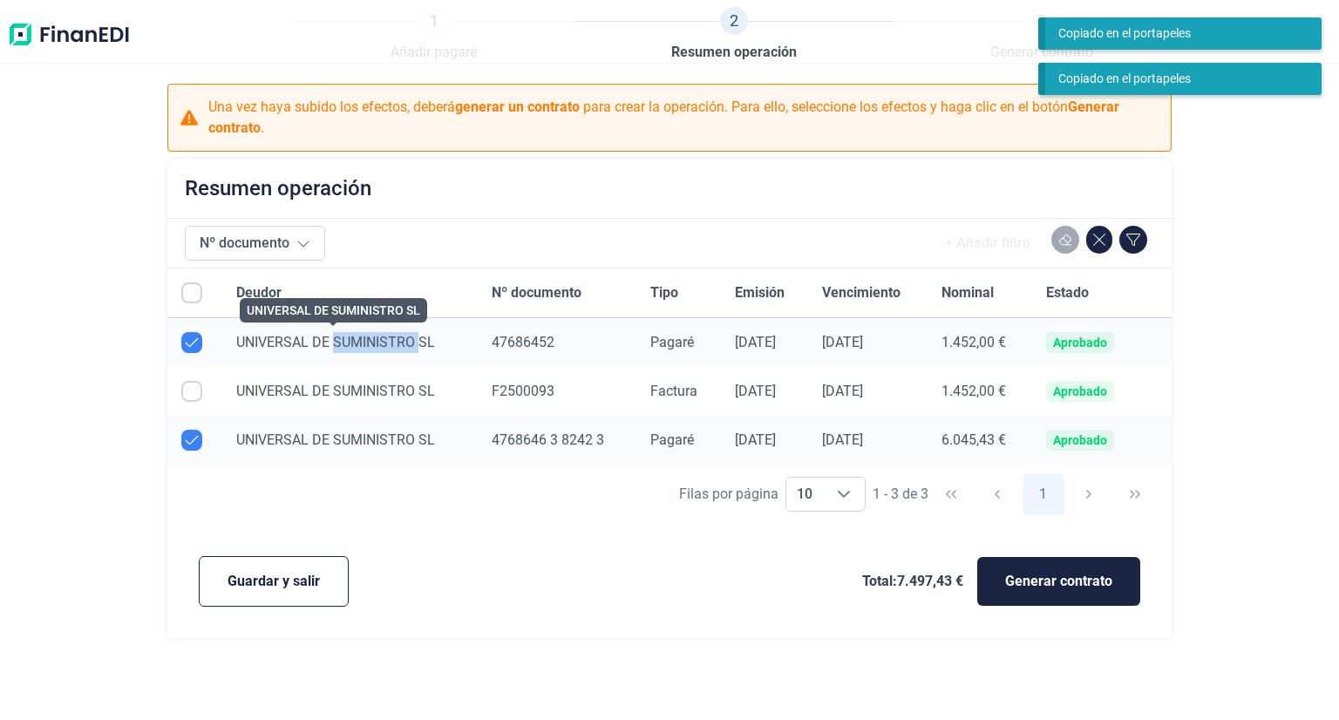
click at [356, 344] on span "UNIVERSAL DE SUMINISTRO SL" at bounding box center [335, 342] width 199 height 17
click at [204, 339] on td at bounding box center [194, 343] width 55 height 50
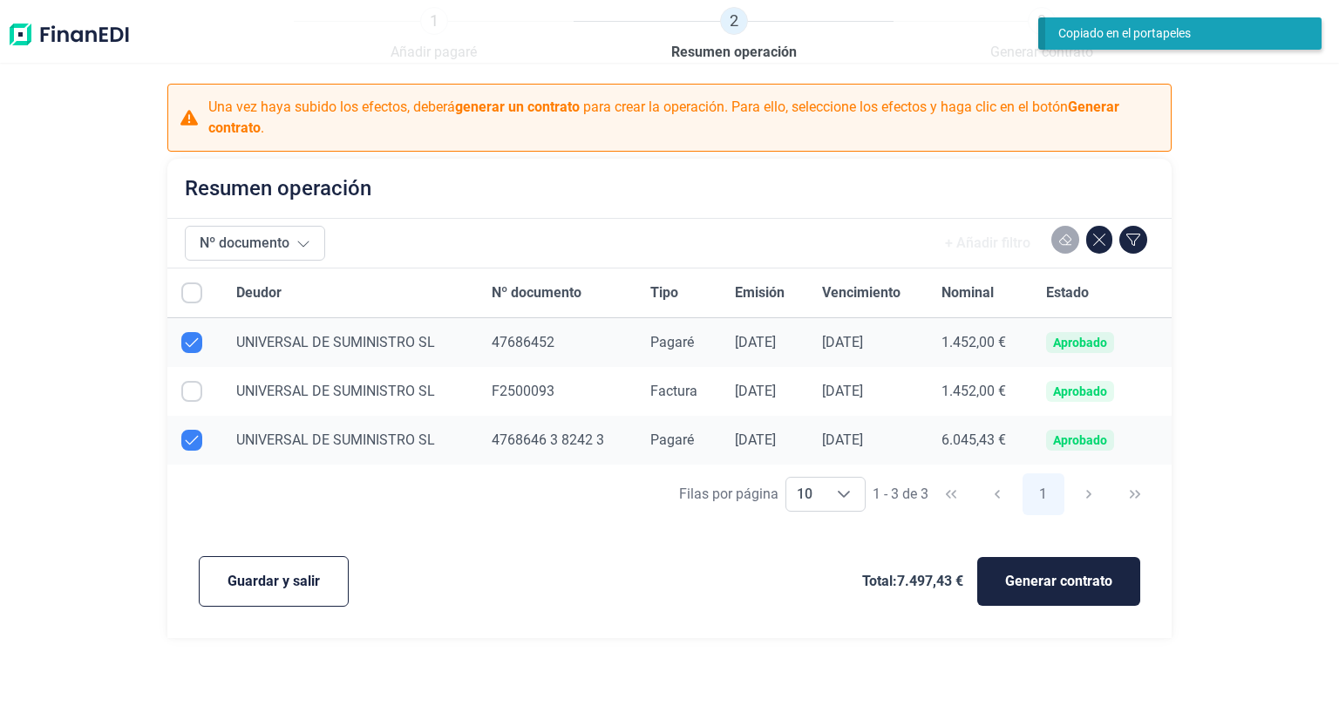
click at [198, 339] on input "Row Unselected null" at bounding box center [191, 342] width 21 height 21
checkbox input "false"
click at [194, 443] on input "Row Unselected null" at bounding box center [191, 440] width 21 height 21
checkbox input "false"
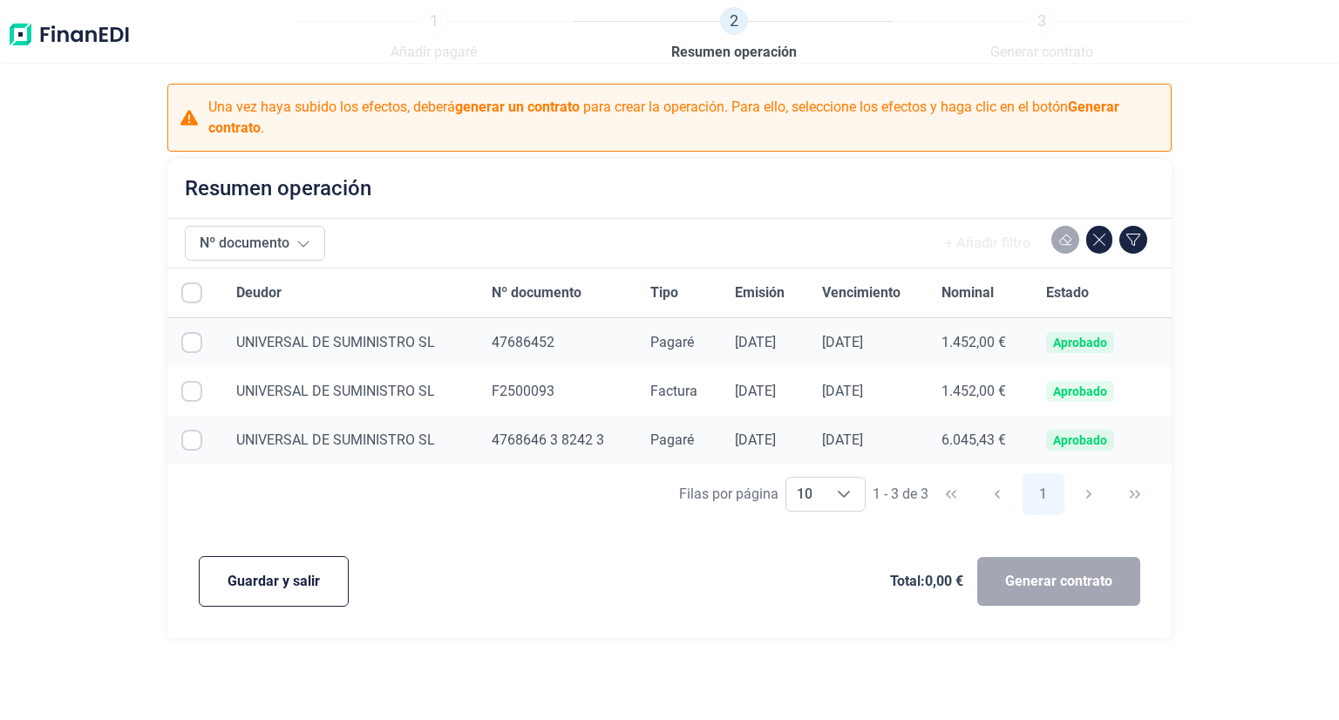
click at [190, 396] on input "Row Selected null" at bounding box center [191, 391] width 21 height 21
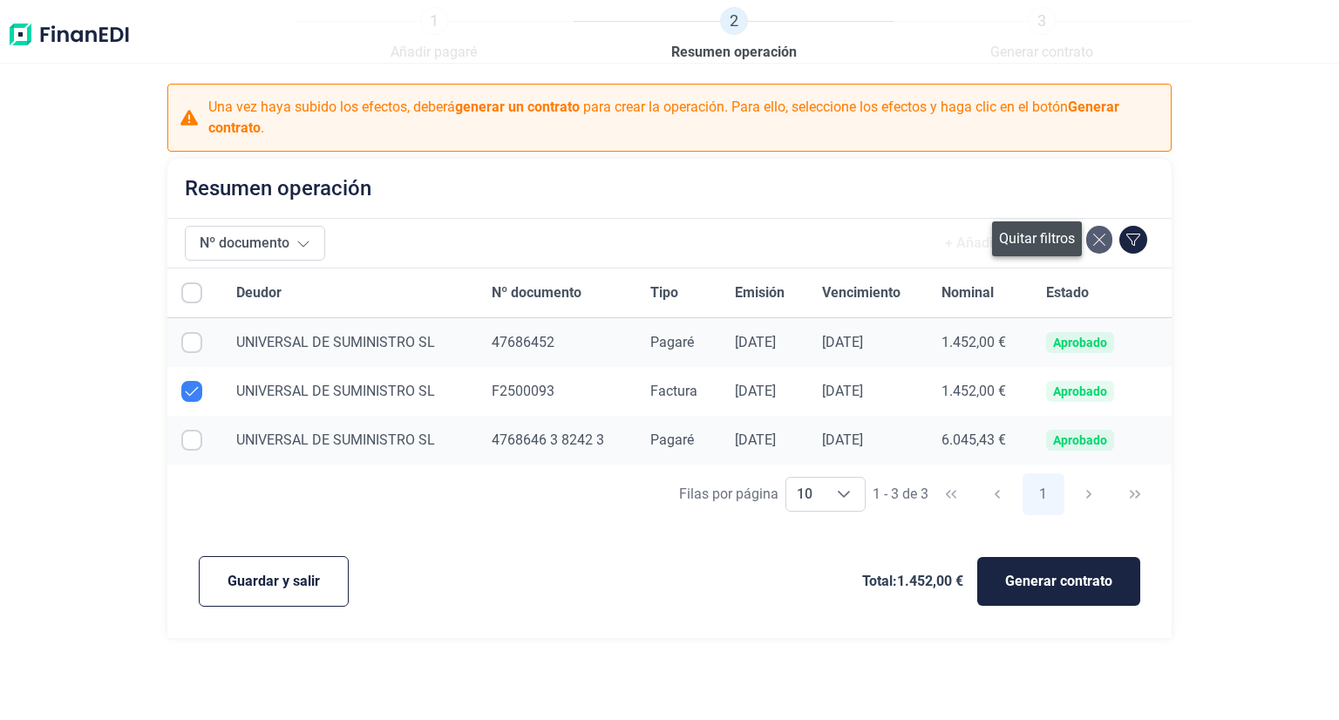
click at [1107, 239] on button at bounding box center [1099, 240] width 26 height 28
click at [1100, 241] on icon at bounding box center [1099, 240] width 12 height 12
checkbox input "true"
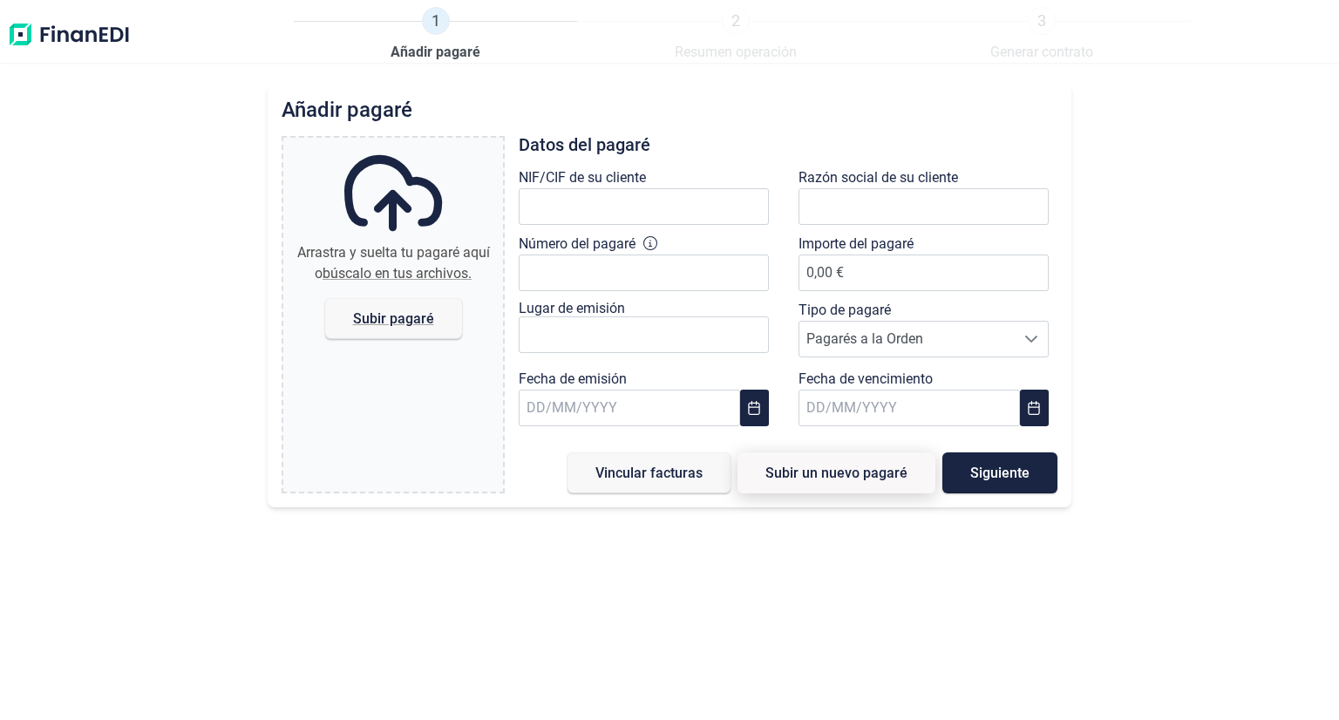
click at [791, 483] on button "Subir un nuevo pagaré" at bounding box center [836, 472] width 198 height 41
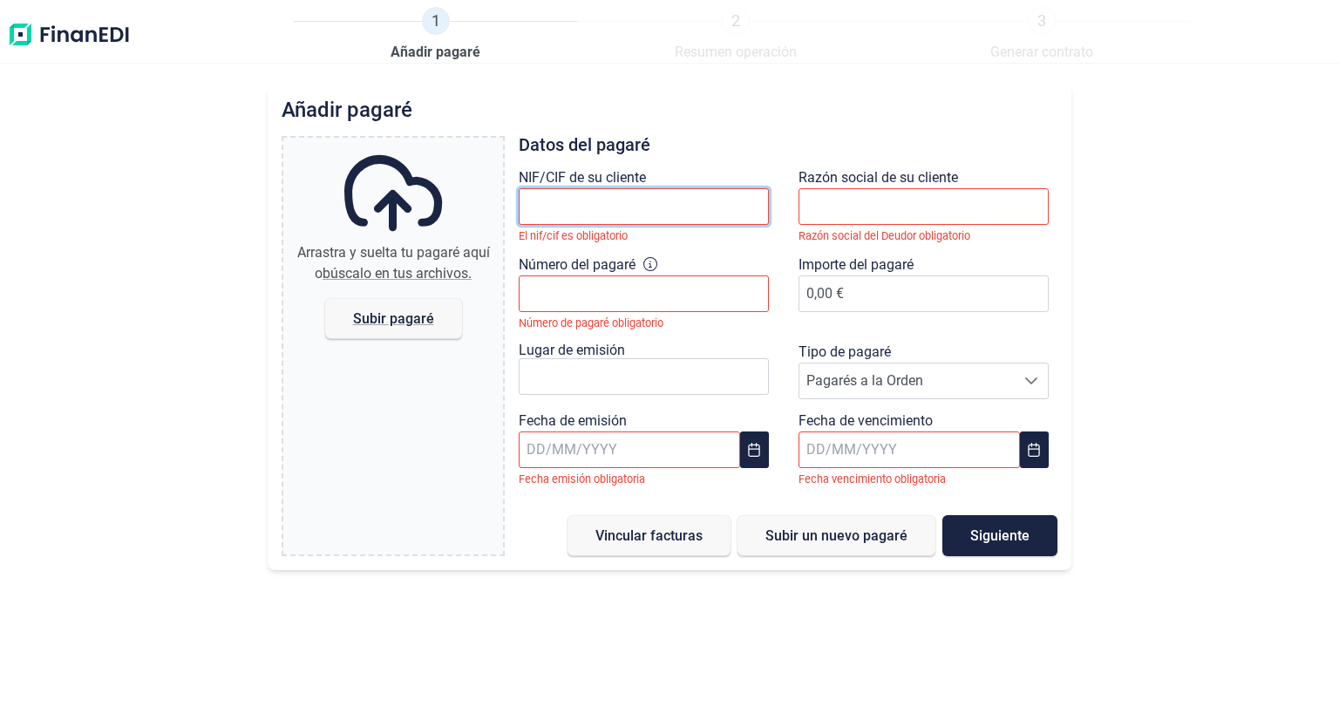
click at [552, 212] on input "text" at bounding box center [644, 206] width 250 height 37
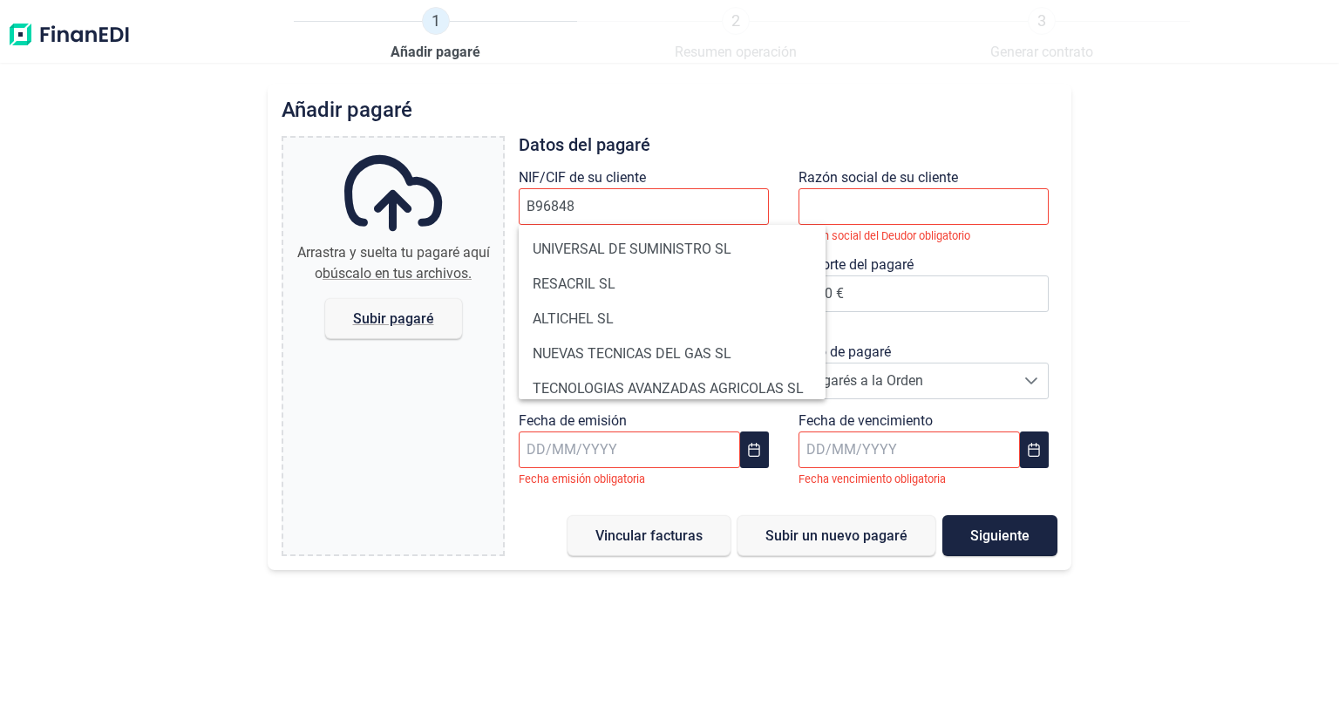
click at [603, 238] on li "UNIVERSAL DE SUMINISTRO SL" at bounding box center [672, 249] width 307 height 35
type input "B96848999"
type input "UNIVERSAL DE SUMINISTRO SL"
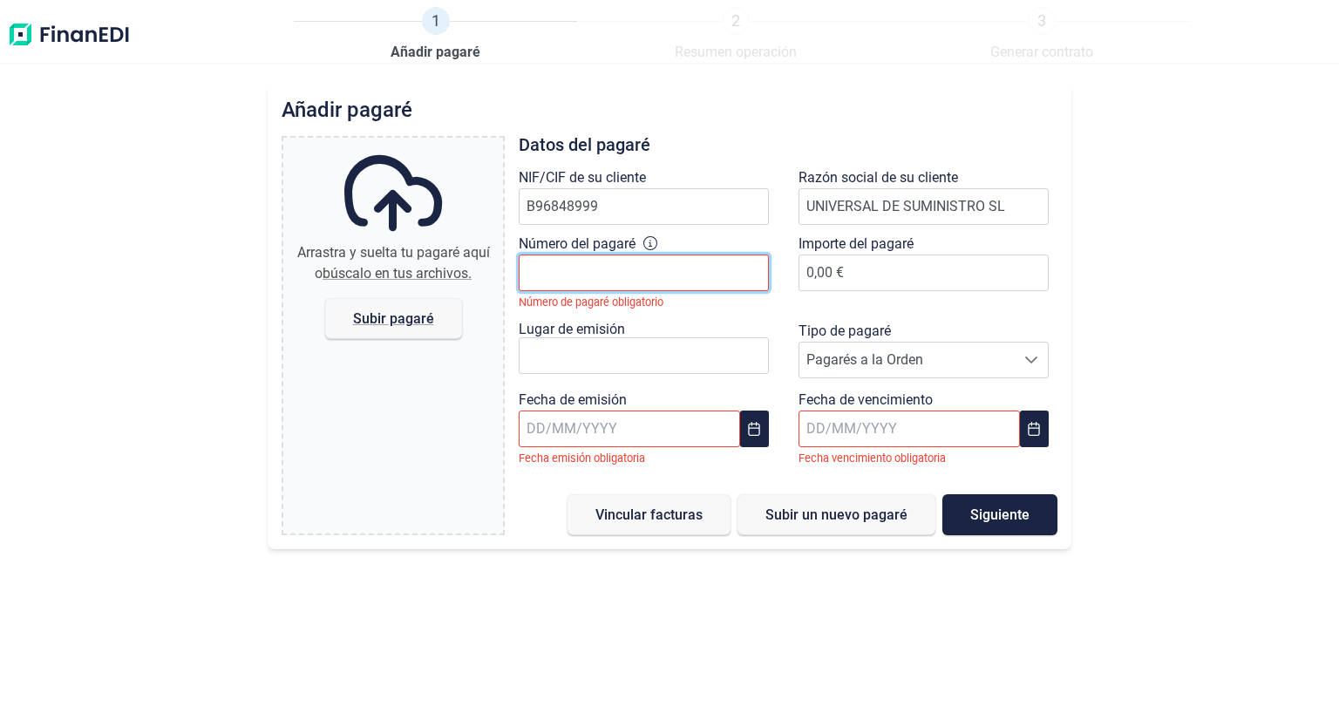
click at [638, 282] on input "Número del pagaré" at bounding box center [644, 273] width 250 height 37
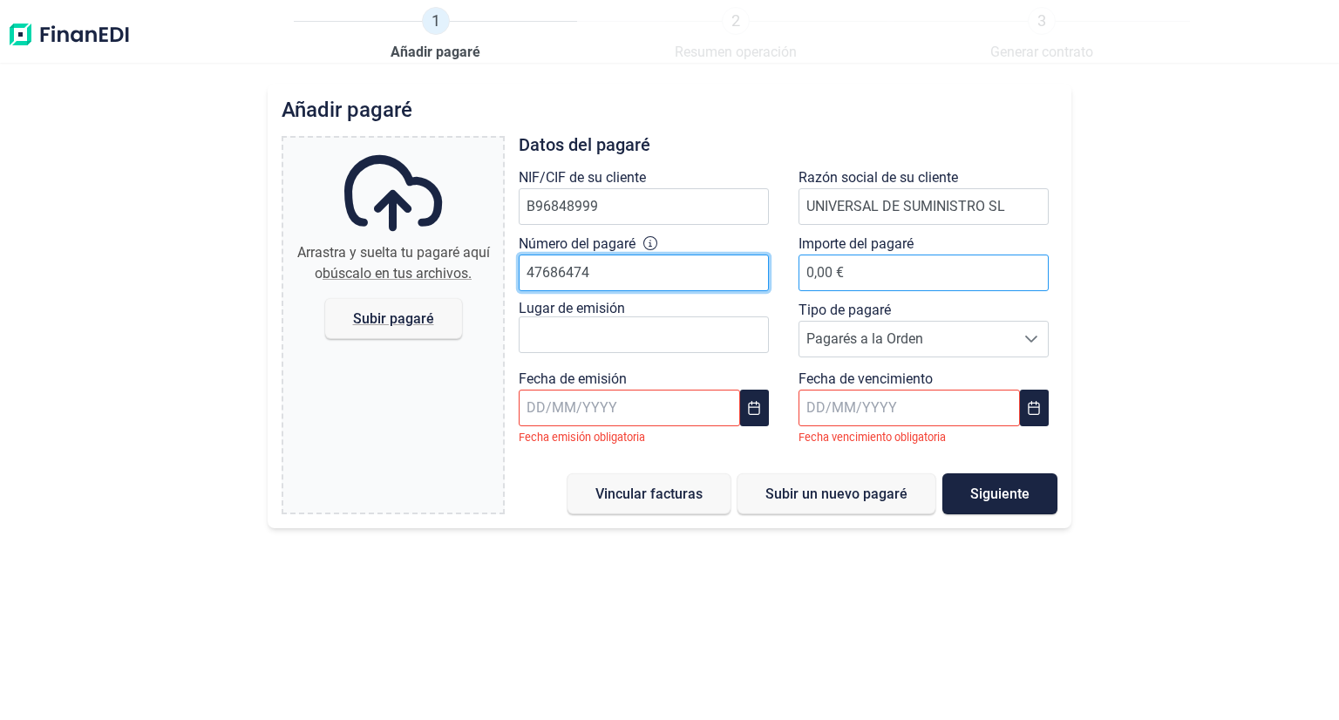
type input "47686474"
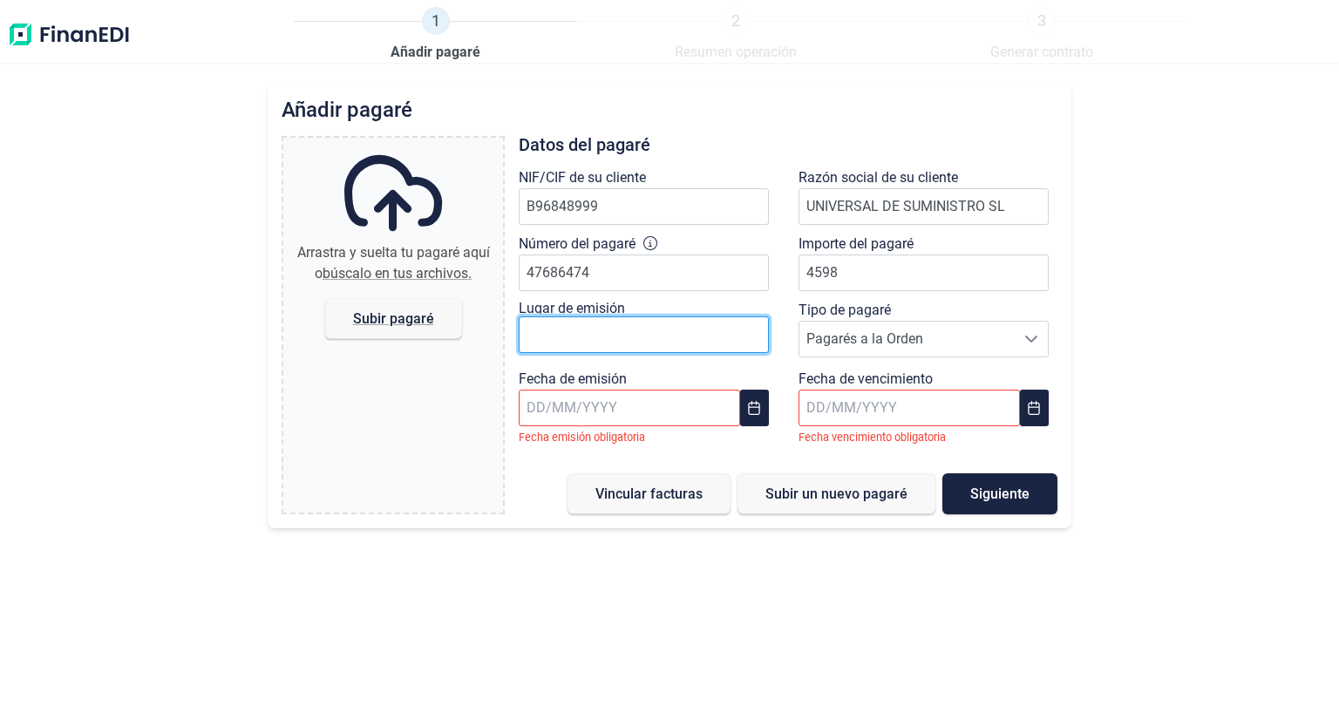
click at [593, 331] on input "text" at bounding box center [644, 334] width 250 height 37
type input "4.598,00 €"
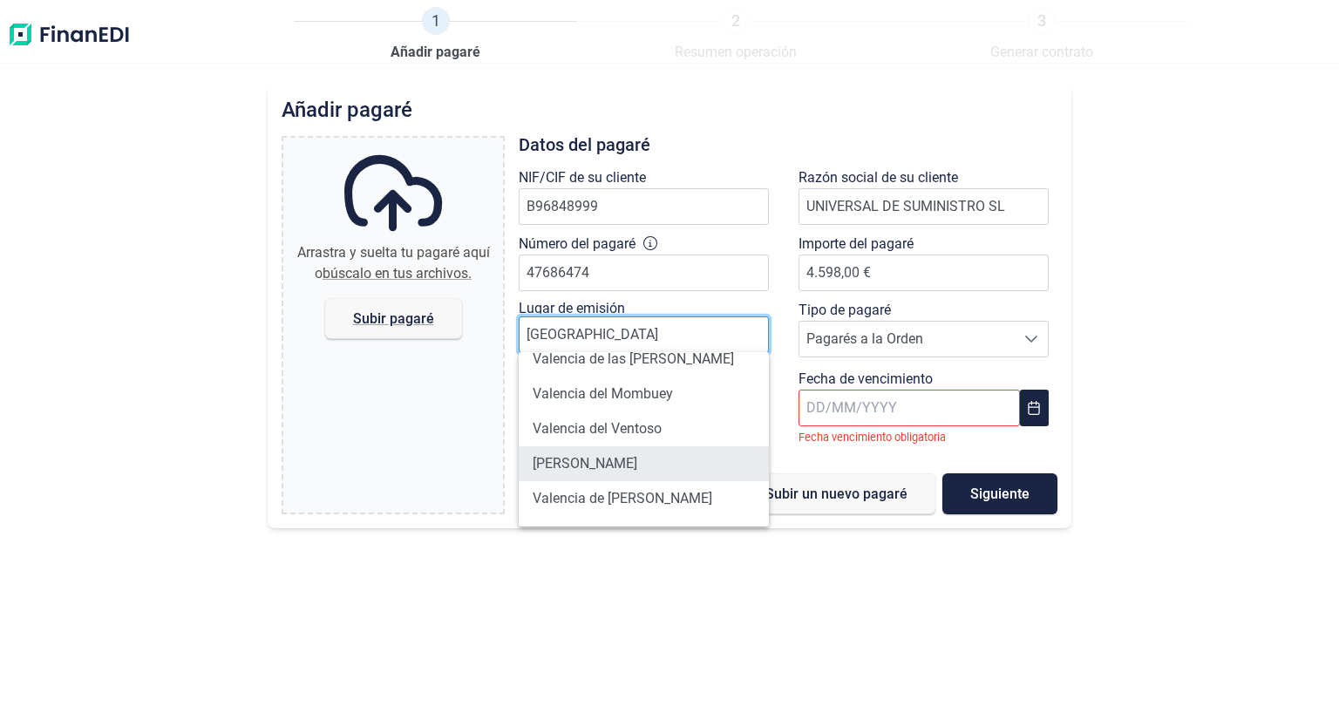
scroll to position [49, 0]
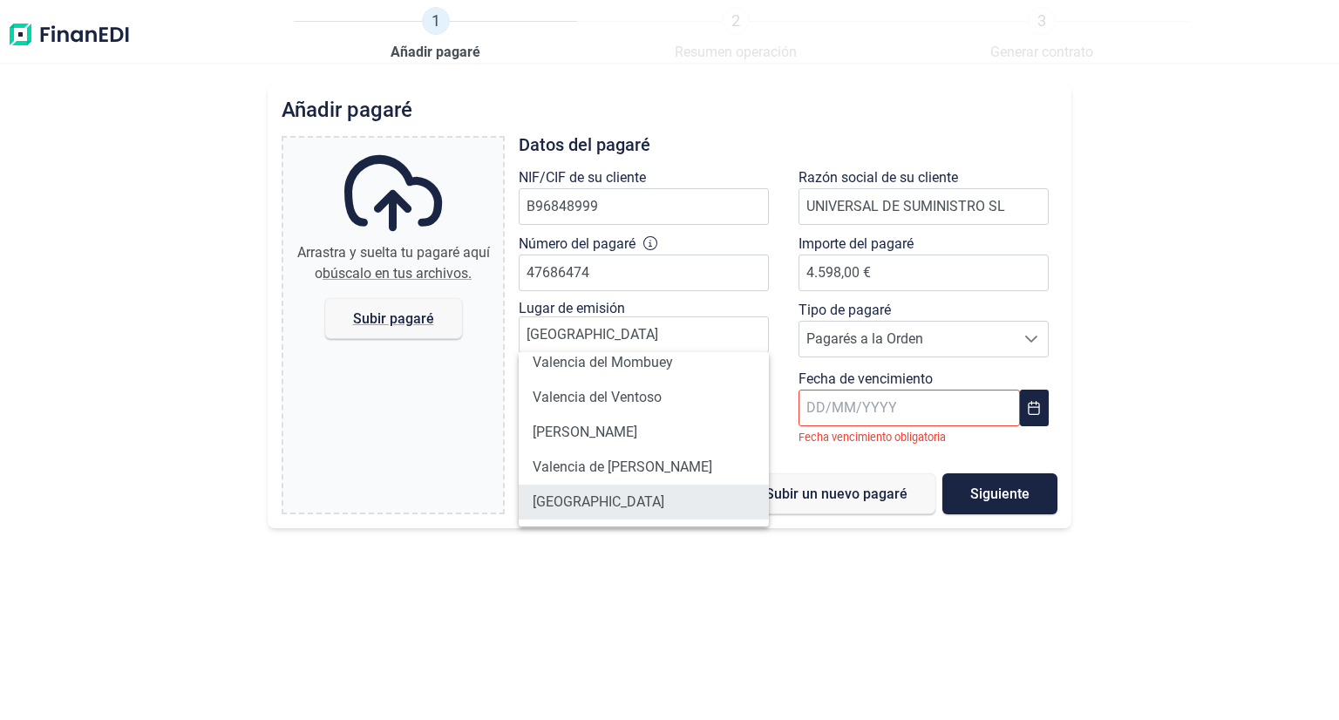
click at [623, 503] on li "[GEOGRAPHIC_DATA]" at bounding box center [644, 502] width 250 height 35
type input "[GEOGRAPHIC_DATA]"
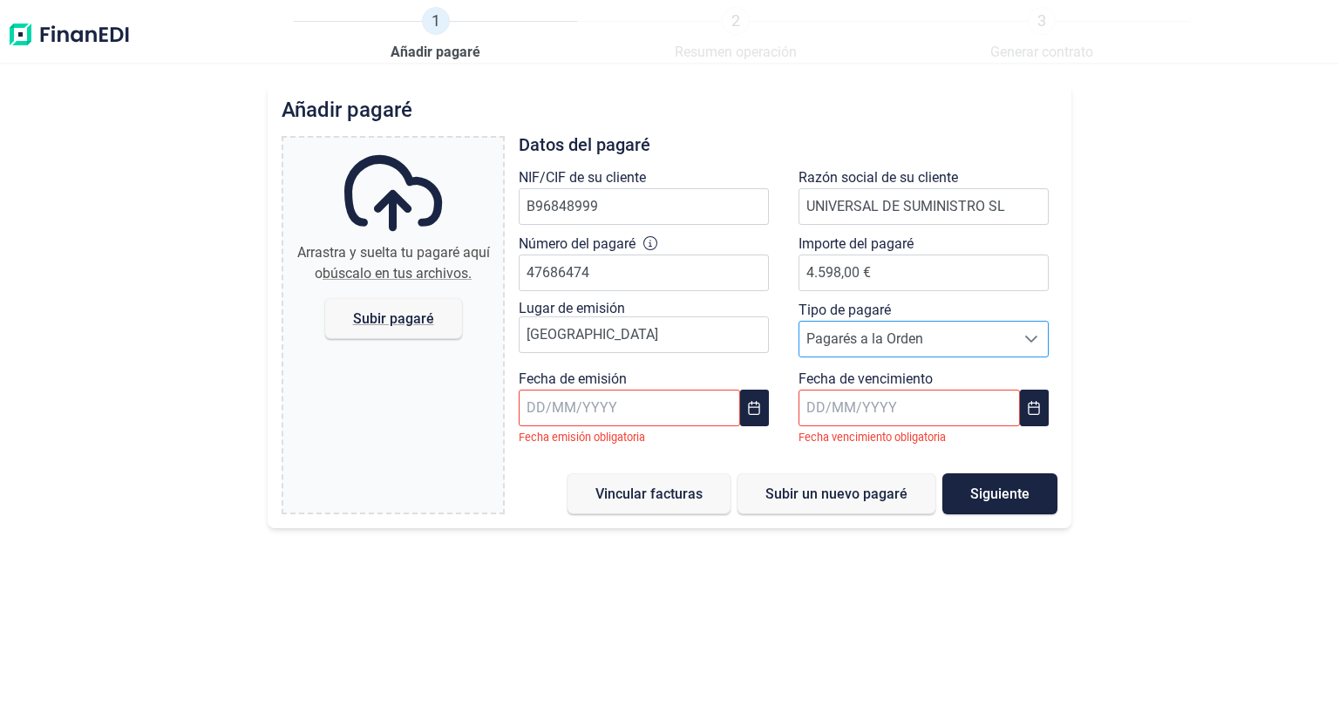
click at [916, 334] on span "Pagarés a la Orden" at bounding box center [906, 339] width 215 height 35
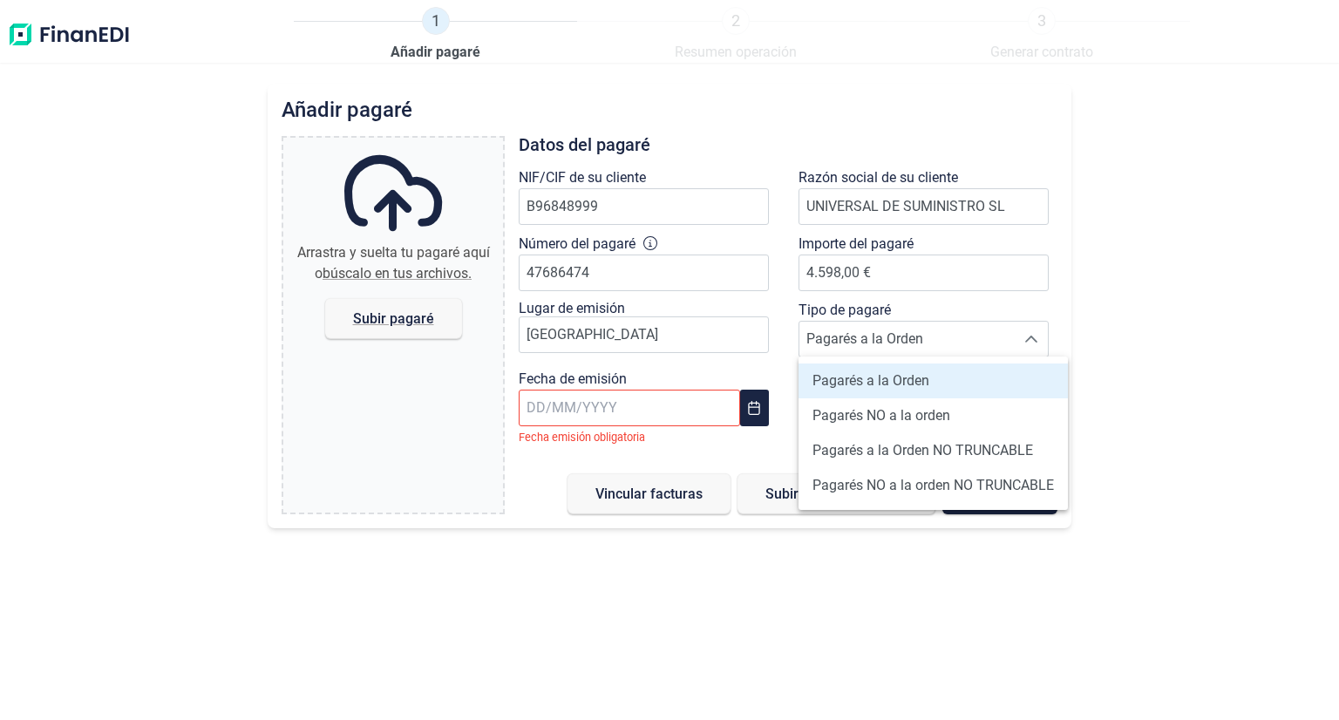
drag, startPoint x: 879, startPoint y: 384, endPoint x: 789, endPoint y: 398, distance: 91.9
click at [879, 384] on span "Pagarés a la Orden" at bounding box center [870, 380] width 117 height 21
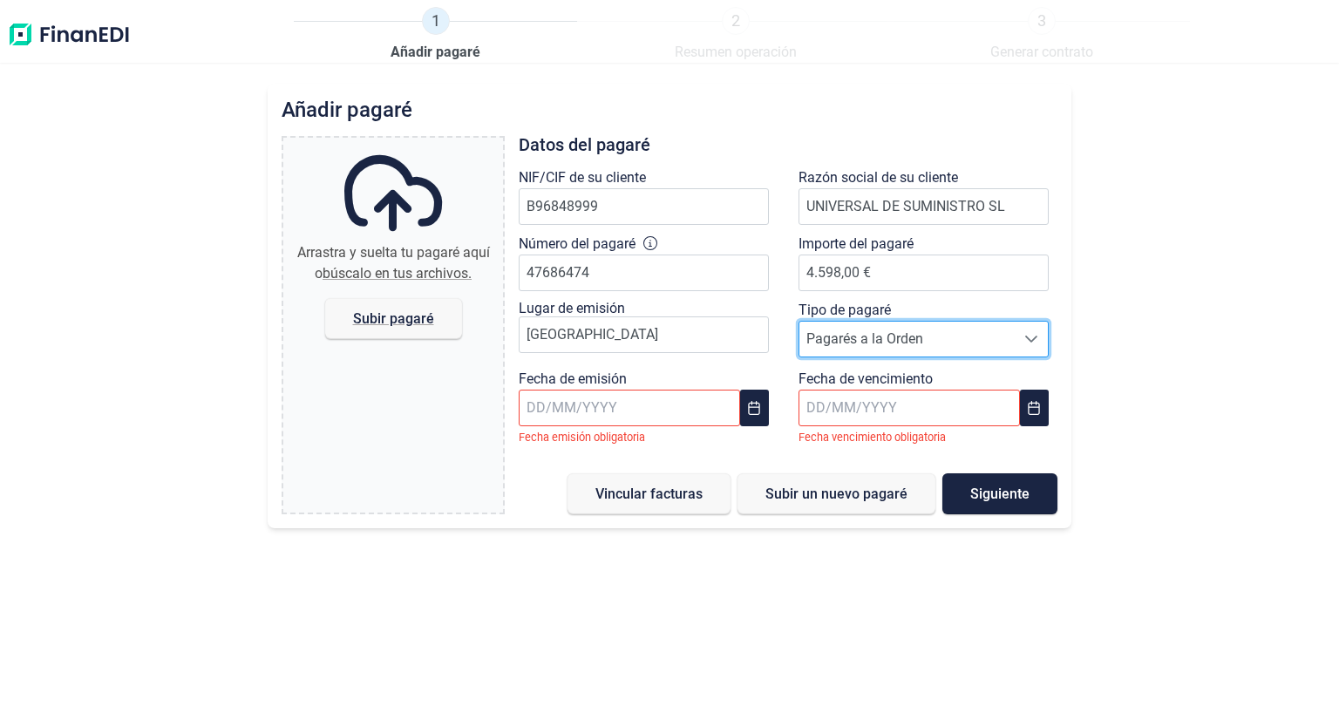
click at [677, 416] on input "text" at bounding box center [629, 408] width 221 height 37
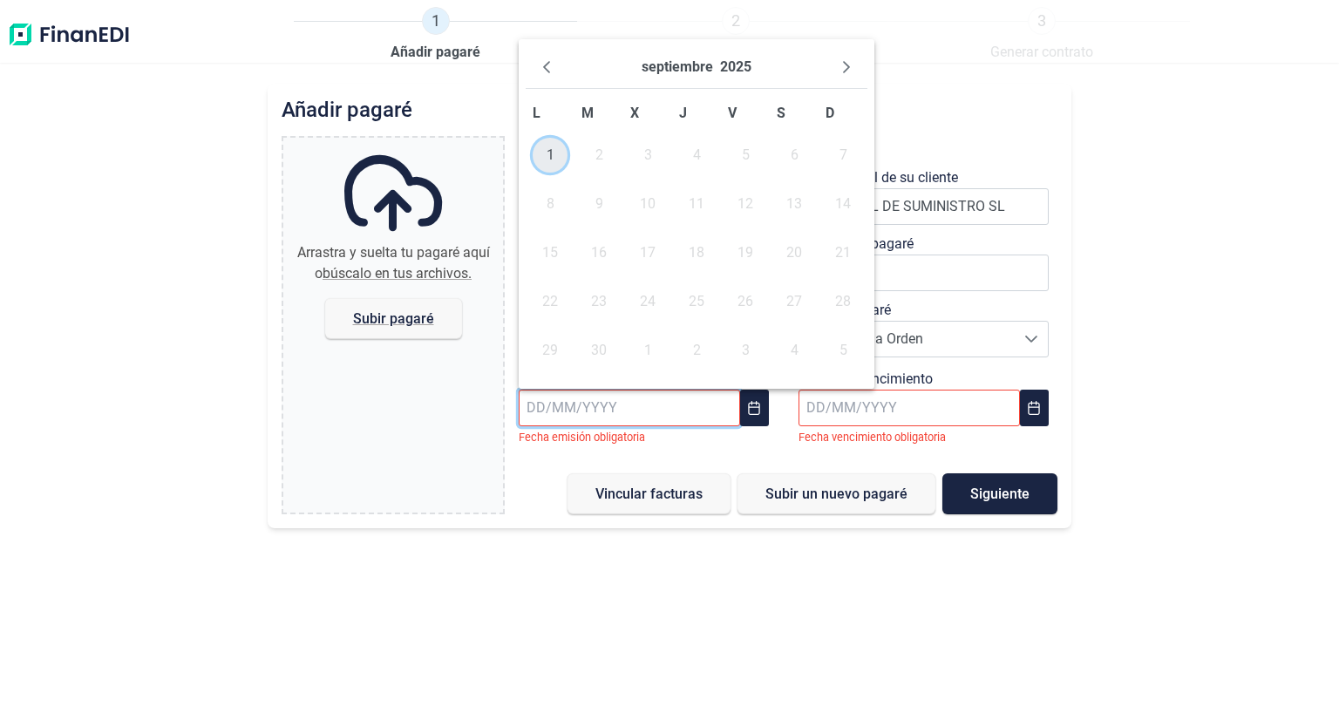
drag, startPoint x: 544, startPoint y: 151, endPoint x: 554, endPoint y: 158, distance: 12.6
click at [554, 158] on span "1" at bounding box center [550, 155] width 35 height 35
type input "[DATE]"
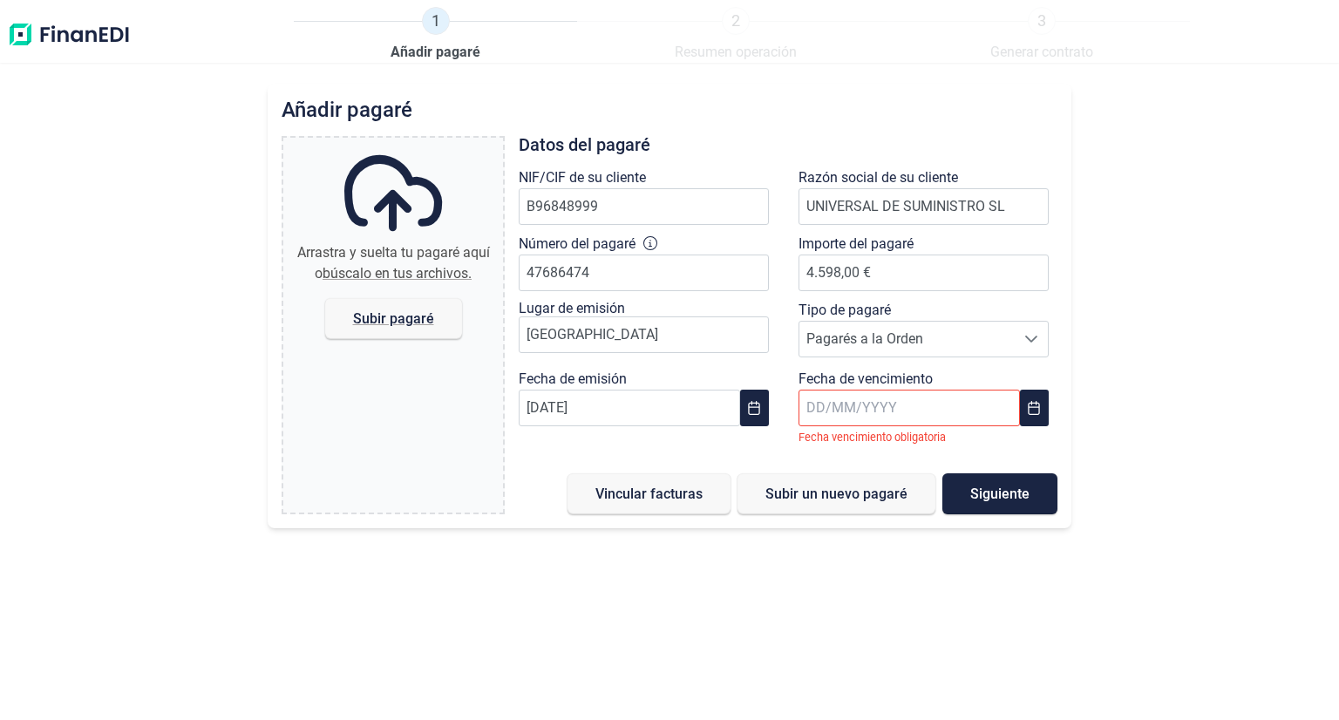
click at [847, 408] on input "text" at bounding box center [908, 408] width 221 height 37
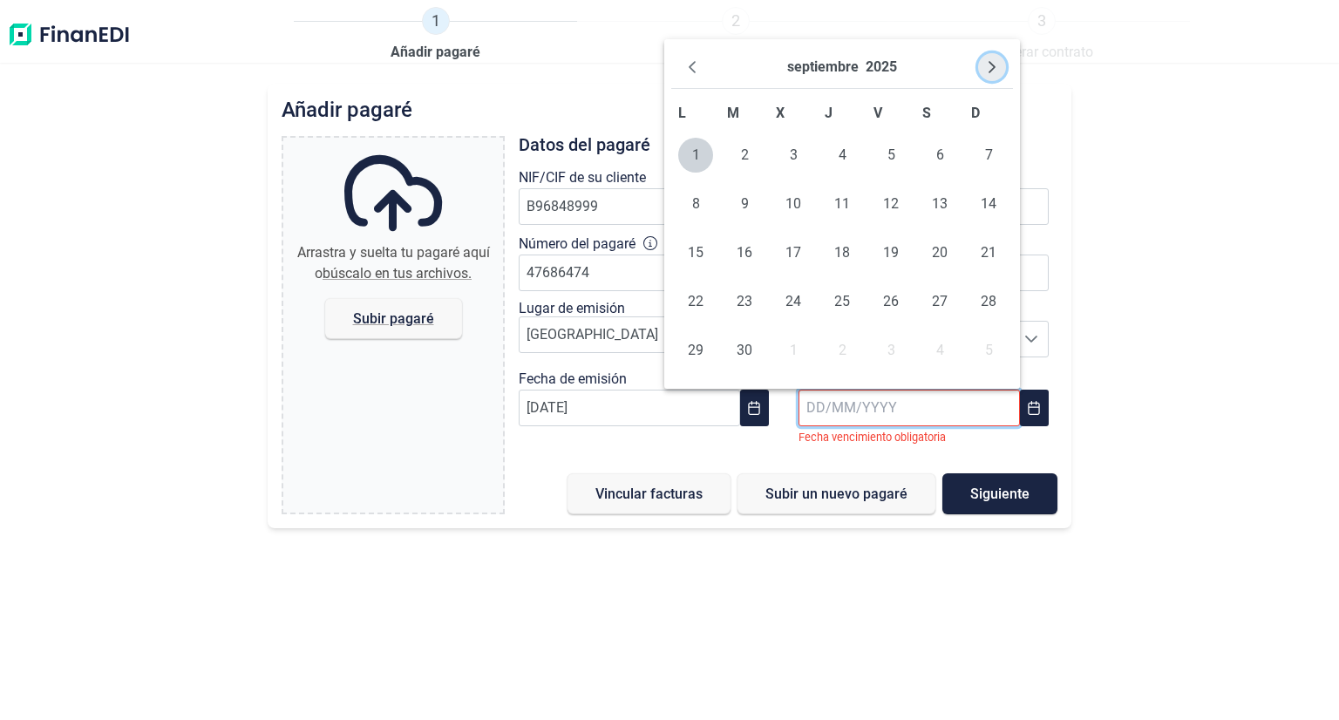
click at [994, 70] on icon "Next Month" at bounding box center [992, 67] width 14 height 14
click at [991, 74] on button "Next Month" at bounding box center [992, 67] width 28 height 28
click at [946, 250] on span "20" at bounding box center [939, 252] width 35 height 35
type input "[DATE]"
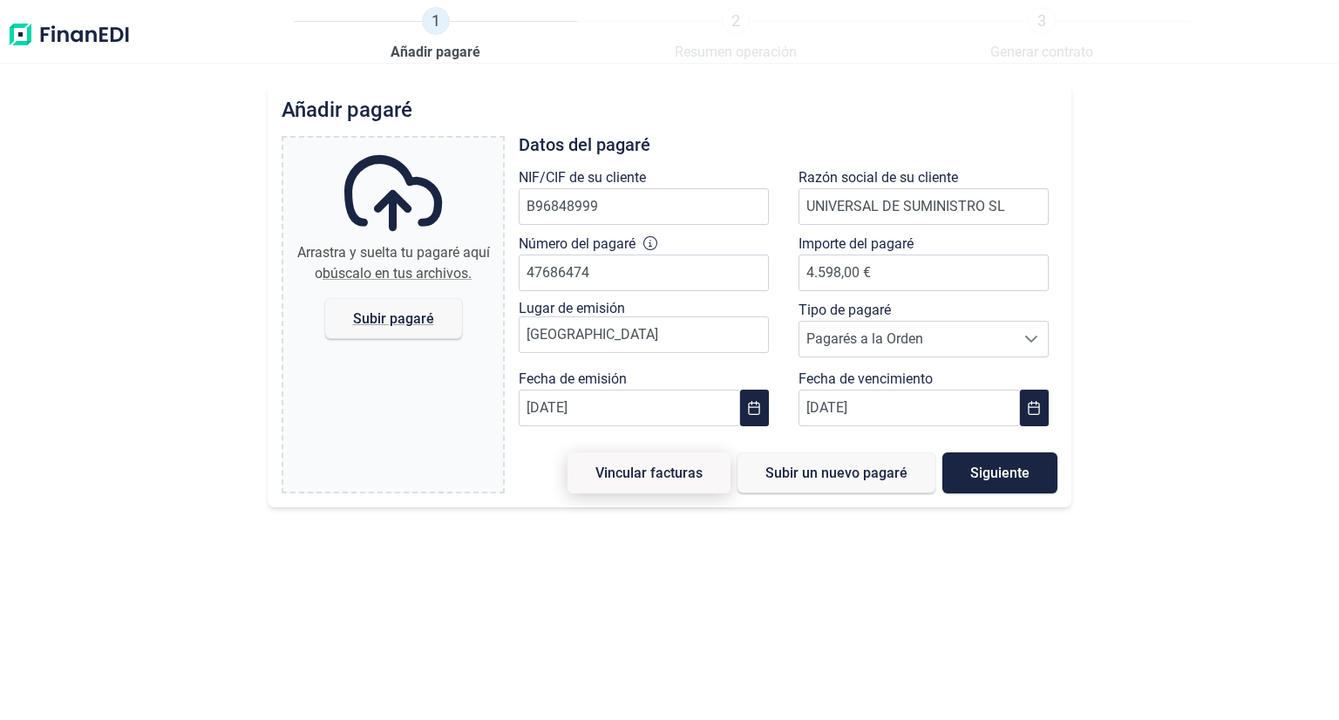
click at [661, 466] on span "Vincular facturas" at bounding box center [648, 472] width 107 height 13
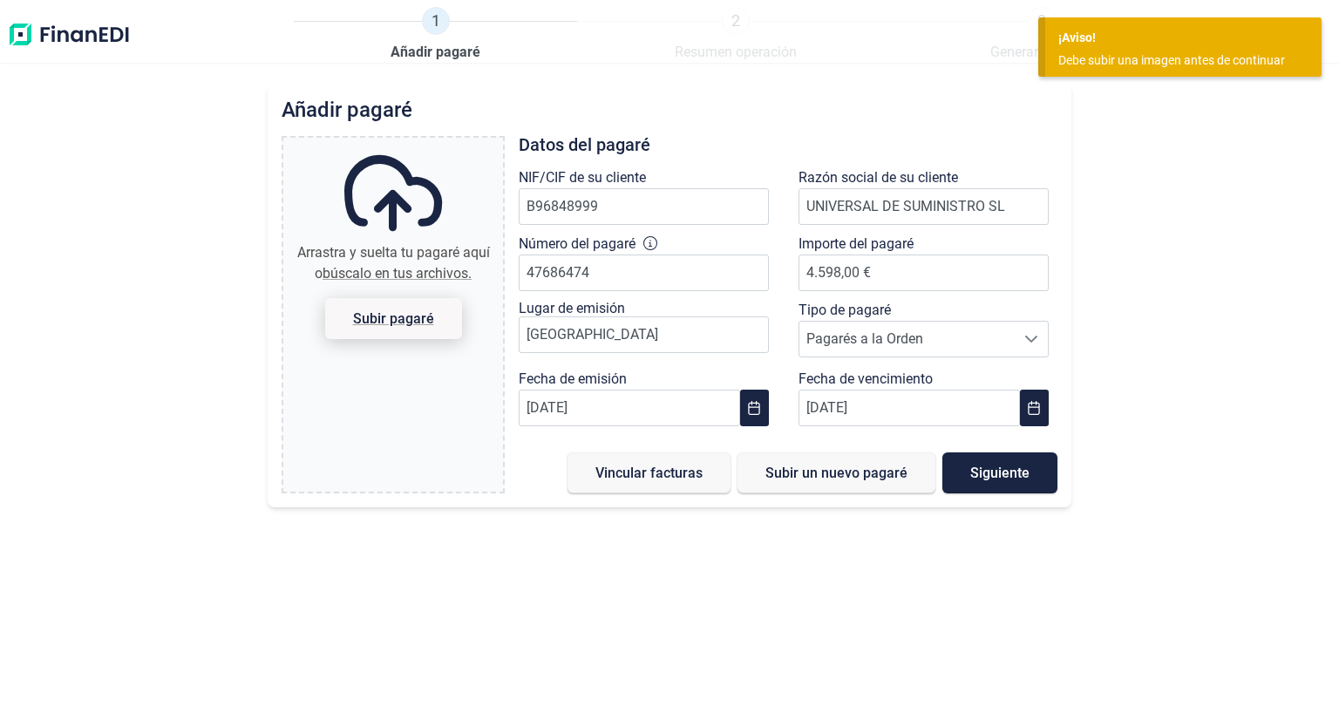
click at [401, 317] on span "Subir pagaré" at bounding box center [393, 318] width 81 height 13
click at [401, 143] on input "Arrastra y suelta tu pagaré aquí o búscalo en tus archivos. Subir pagaré" at bounding box center [393, 140] width 220 height 5
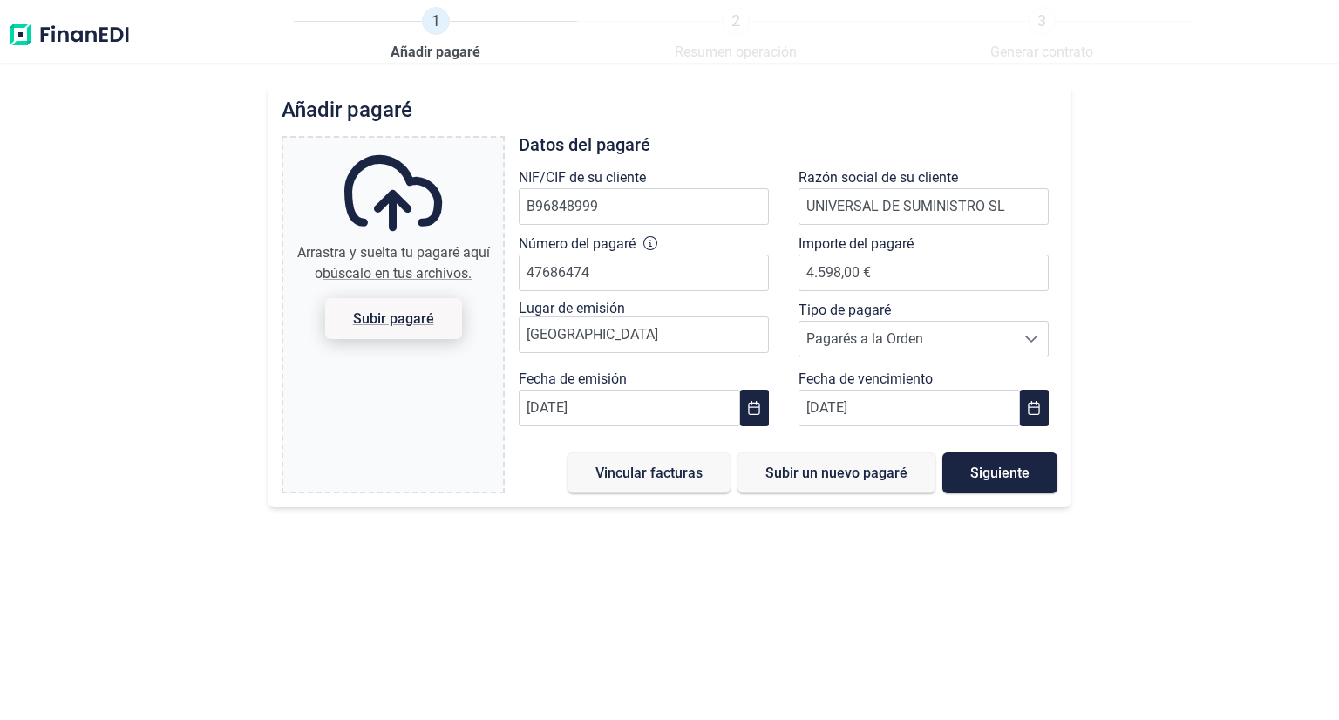
type input "C:\fakepath\[PERSON_NAME] 4.768.647.pdf"
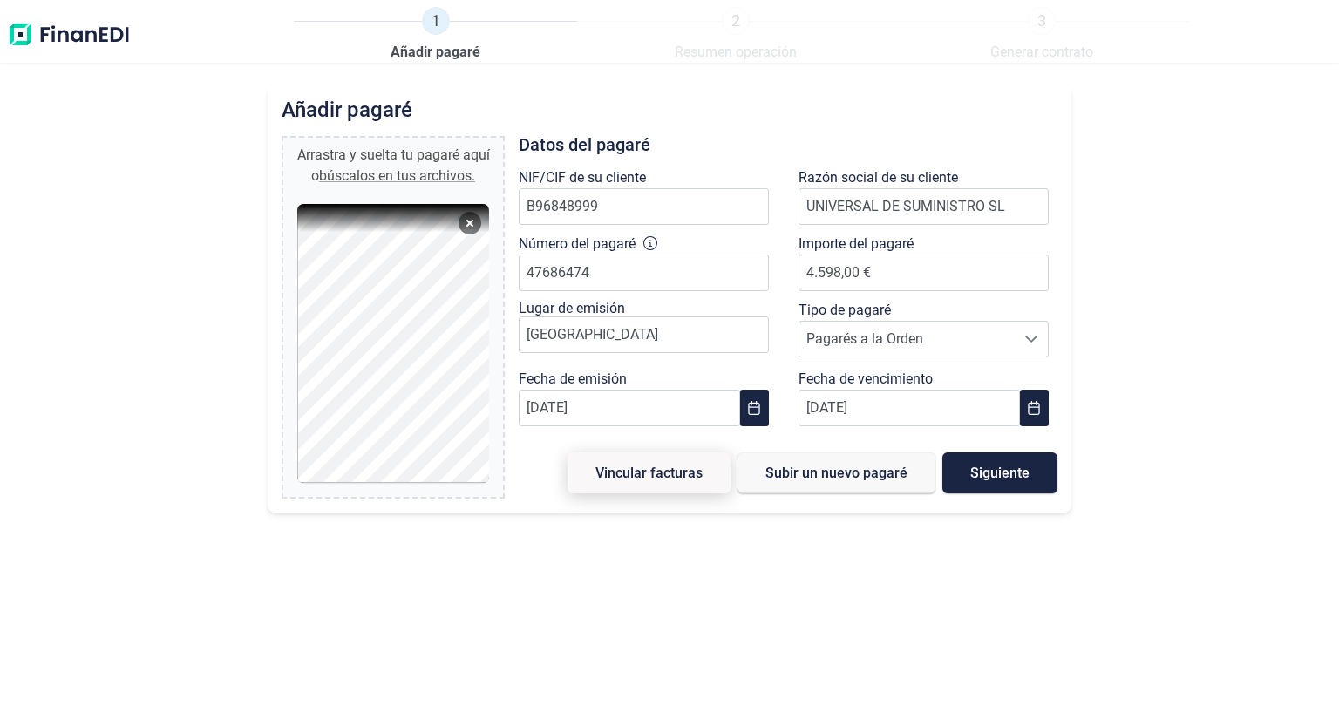
click at [655, 470] on span "Vincular facturas" at bounding box center [648, 472] width 107 height 13
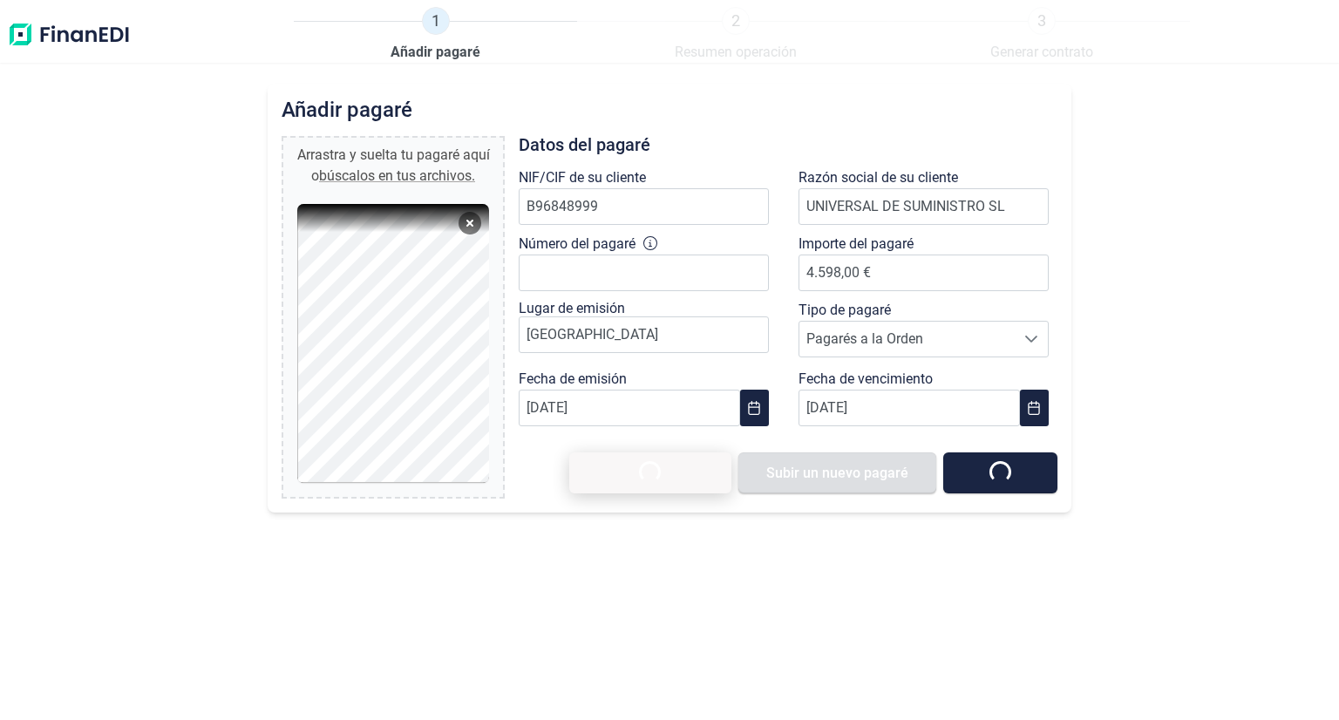
type input "0,00 €"
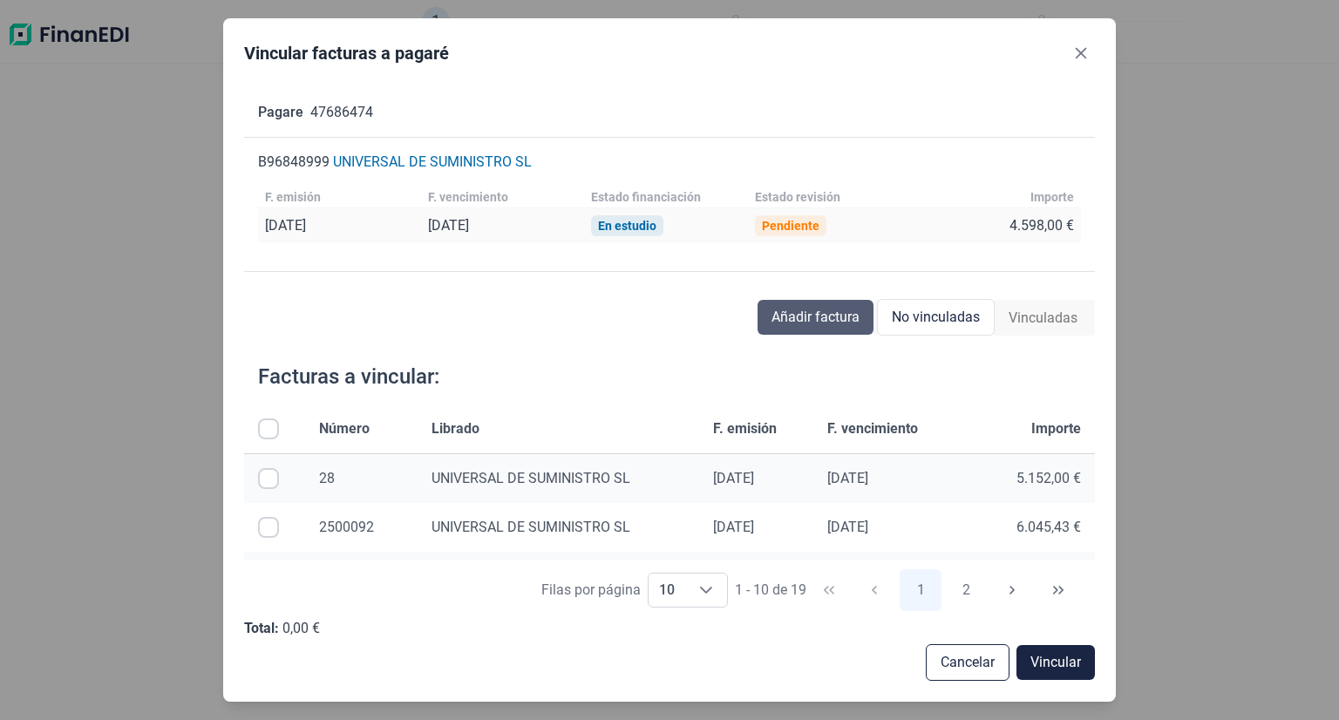
click at [823, 311] on span "Añadir factura" at bounding box center [815, 317] width 88 height 21
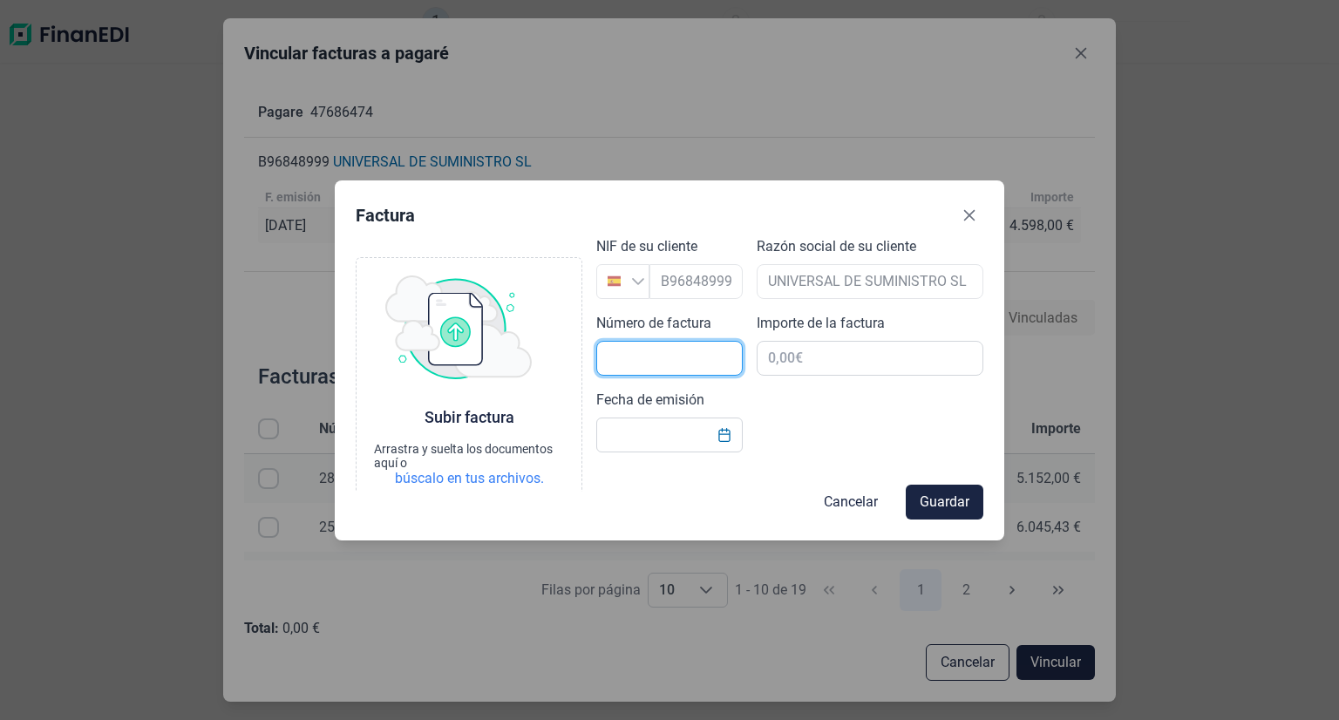
click at [662, 350] on input "text" at bounding box center [669, 358] width 146 height 35
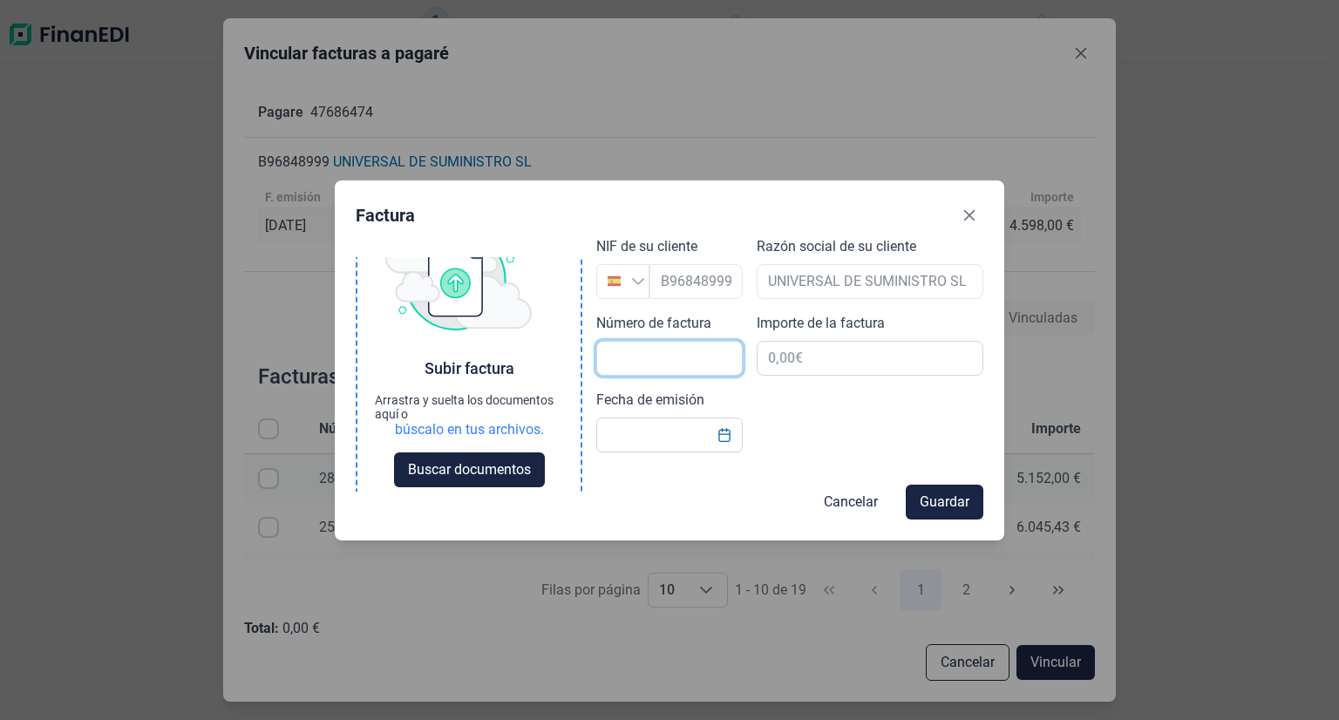
scroll to position [64, 0]
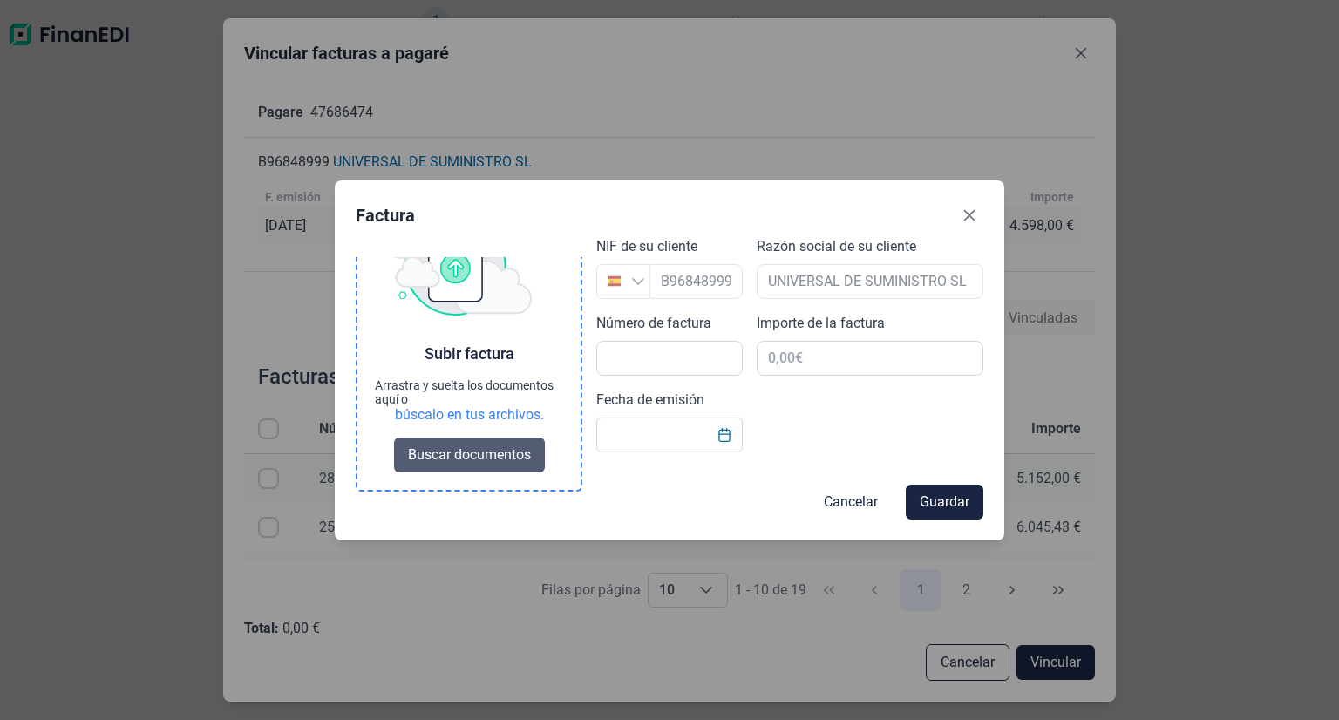
click at [478, 445] on span "Buscar documentos" at bounding box center [469, 455] width 123 height 21
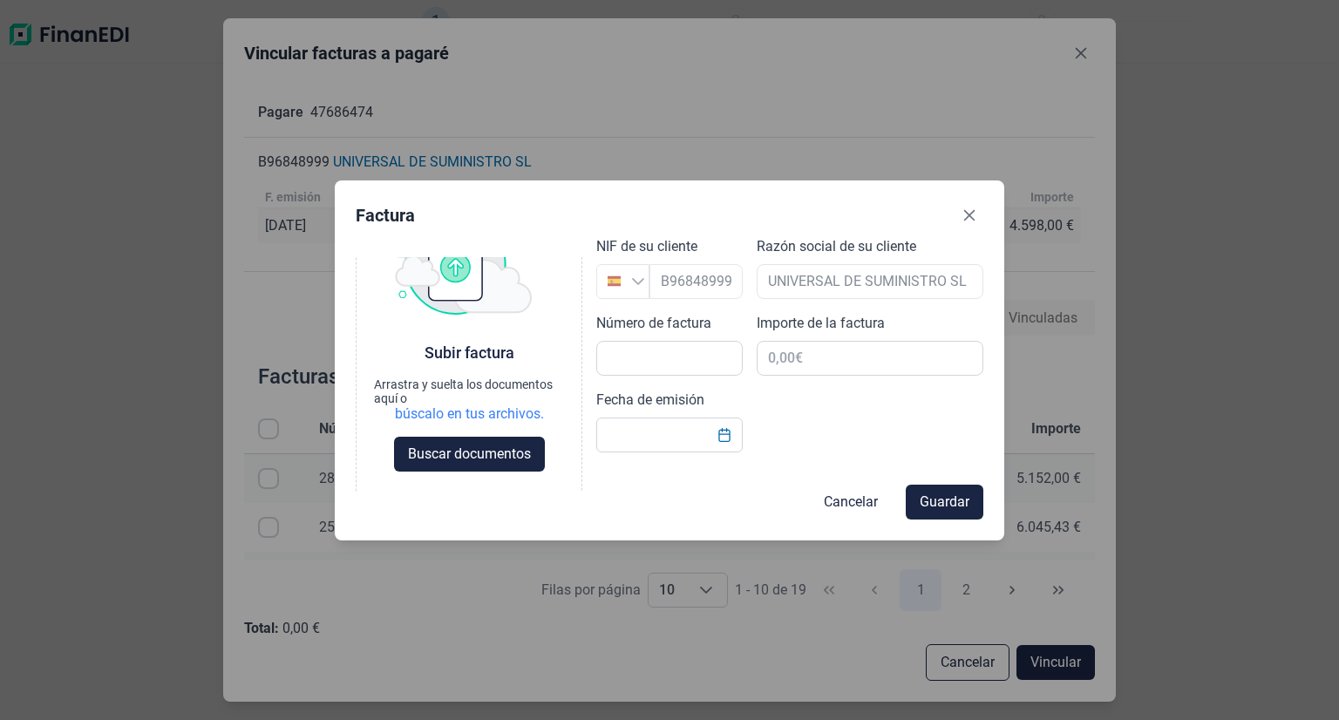
scroll to position [64, 0]
click at [675, 360] on input "text" at bounding box center [669, 358] width 146 height 35
type input "2500082"
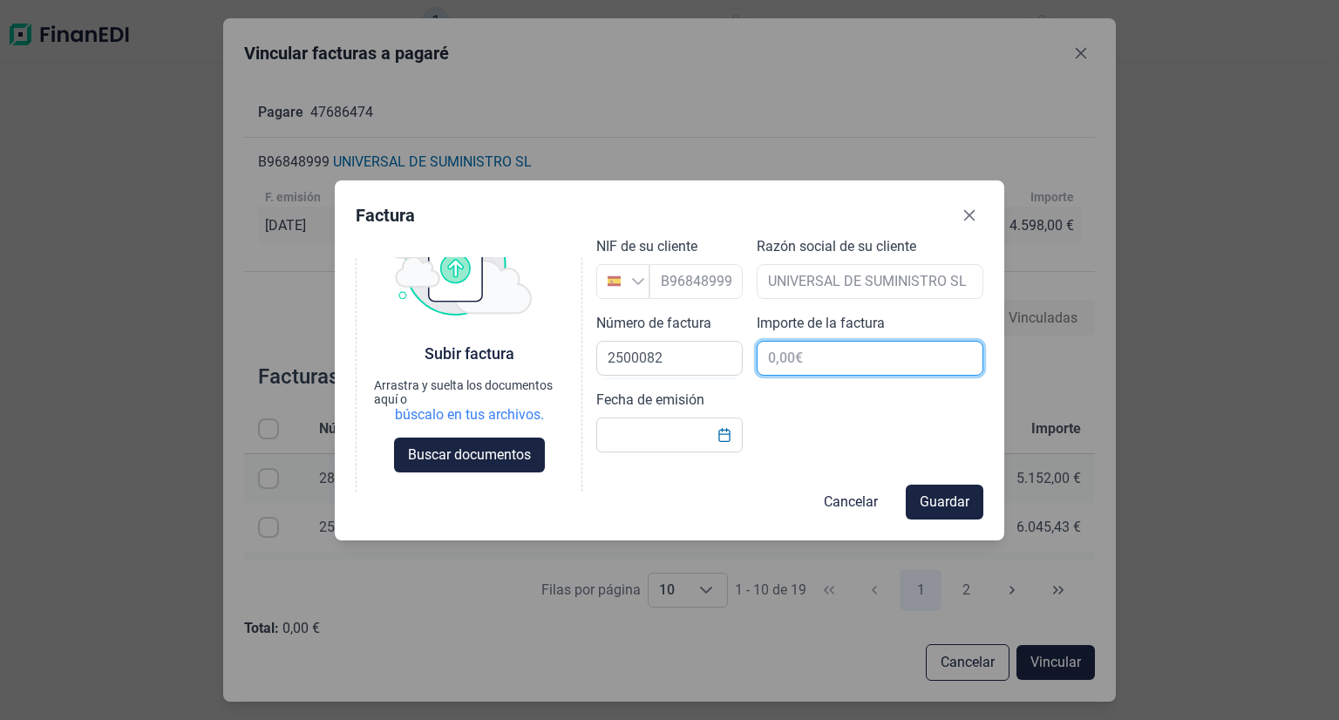
click at [879, 350] on input "text" at bounding box center [870, 358] width 227 height 35
type input "4.598,00 €"
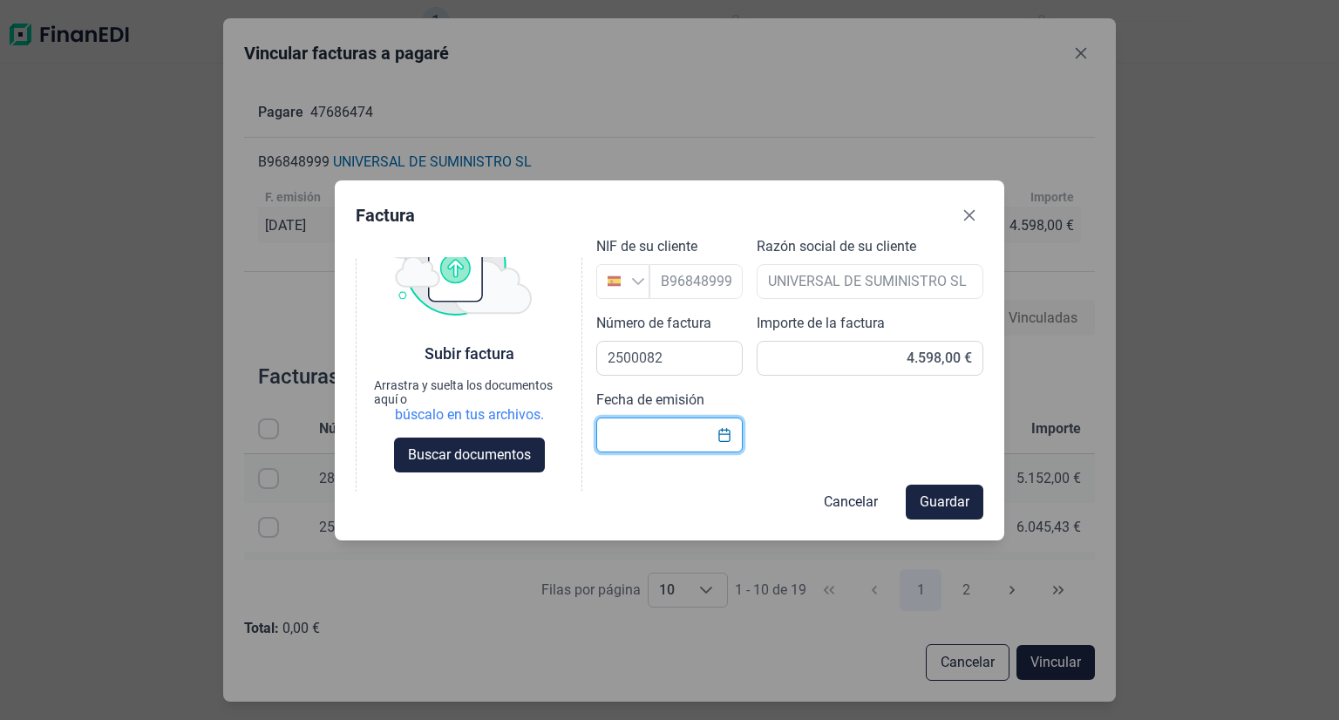
click at [670, 428] on input "Fecha de emisión" at bounding box center [669, 435] width 146 height 35
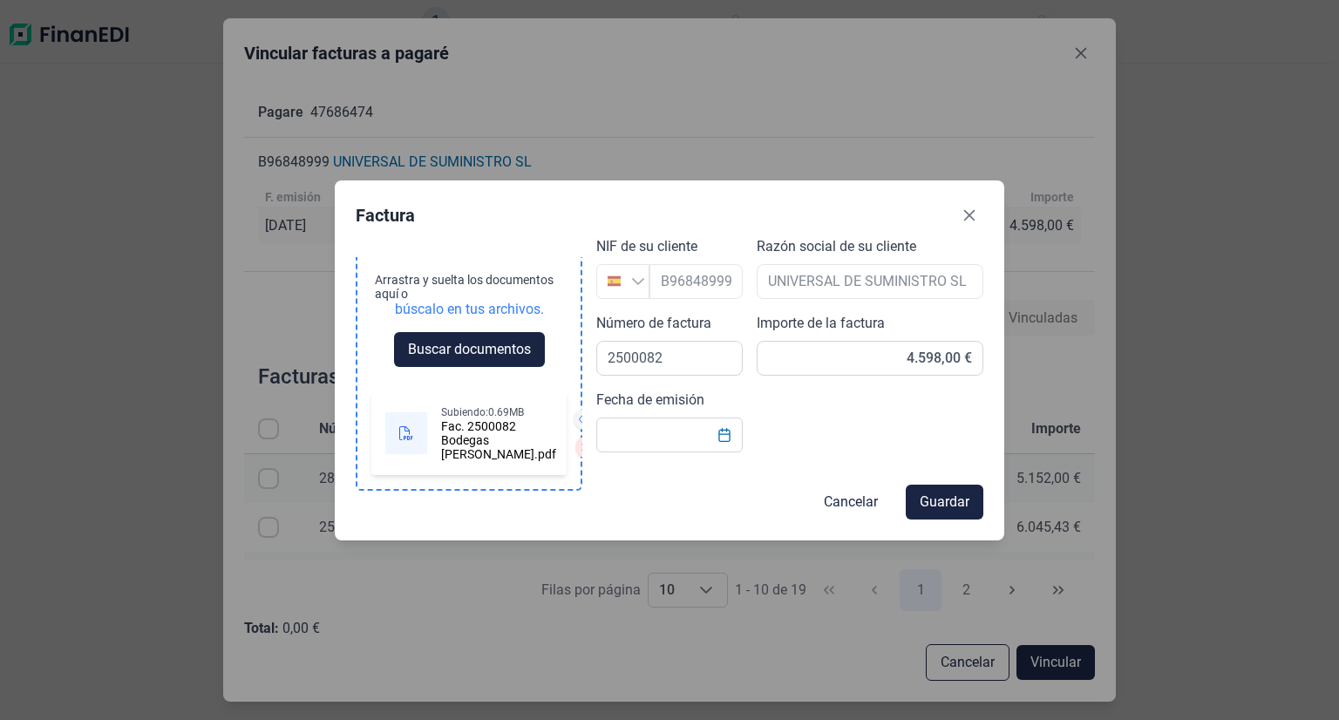
click at [574, 409] on button at bounding box center [585, 419] width 23 height 21
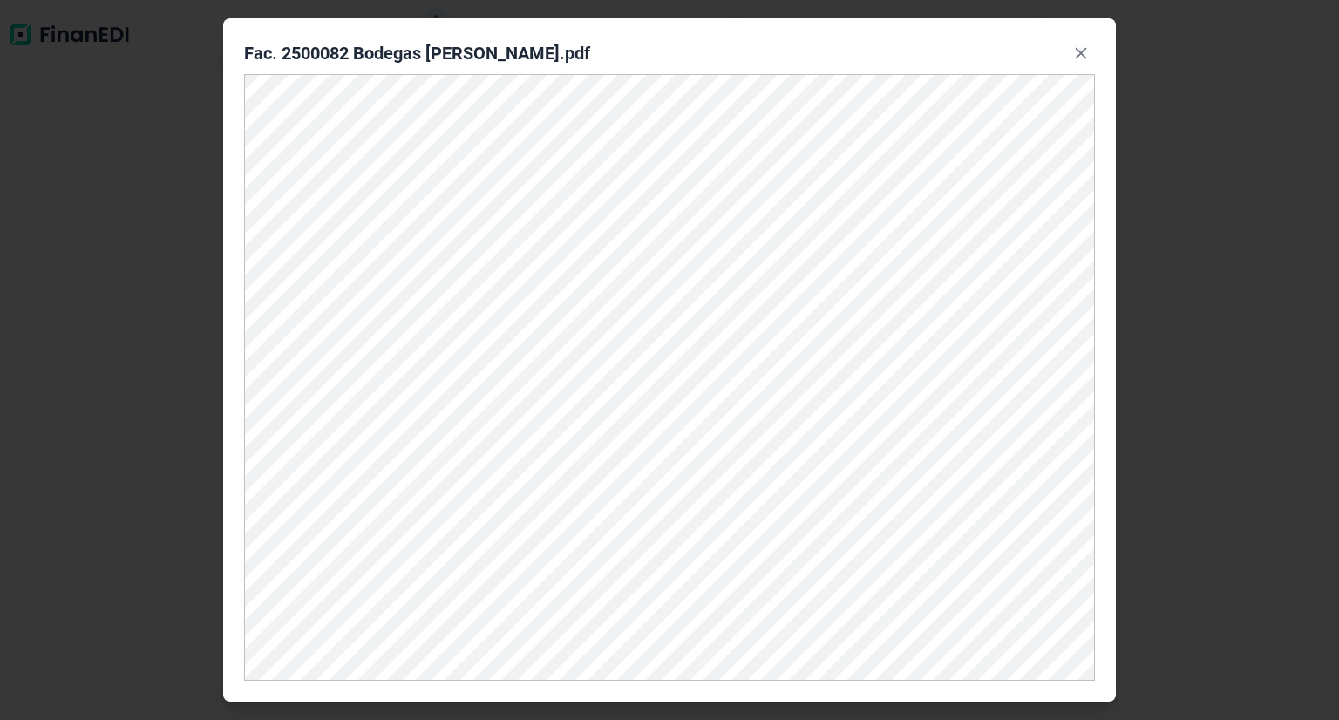
scroll to position [195, 0]
click at [1076, 52] on icon "Close" at bounding box center [1081, 53] width 14 height 14
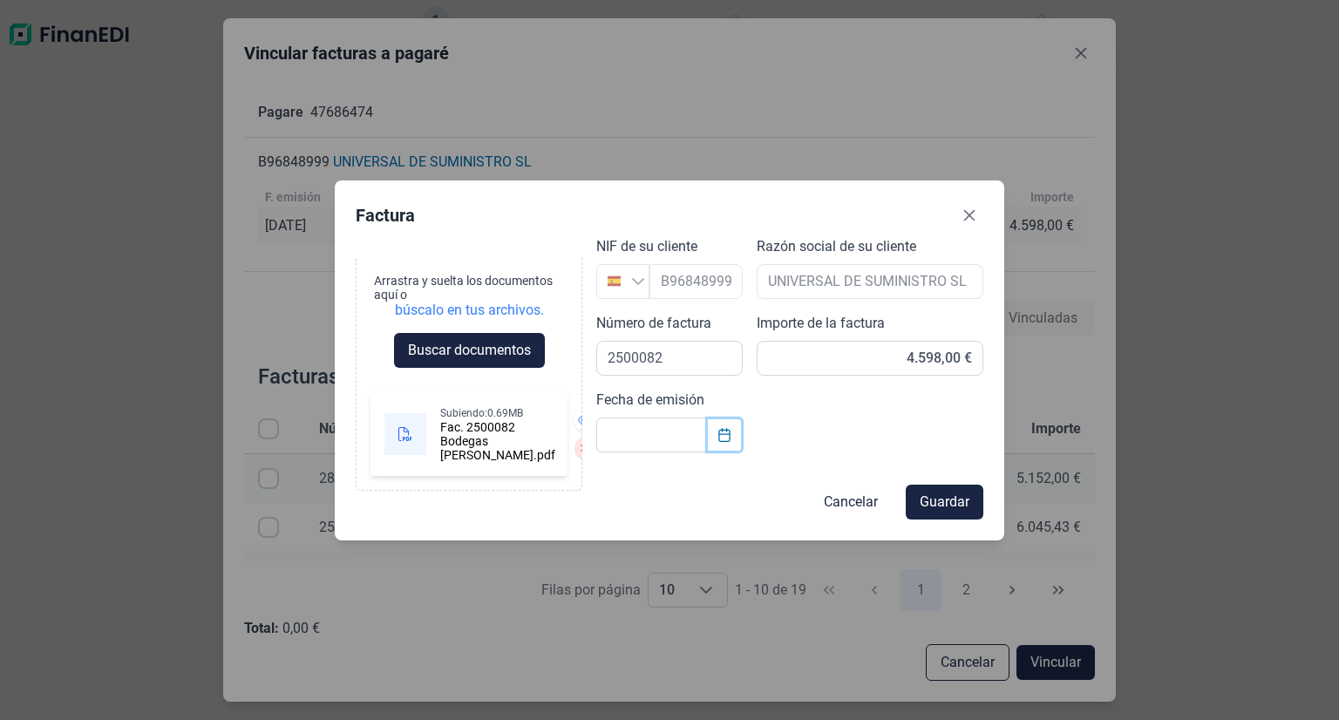
click at [723, 434] on icon "Choose Date" at bounding box center [724, 435] width 14 height 14
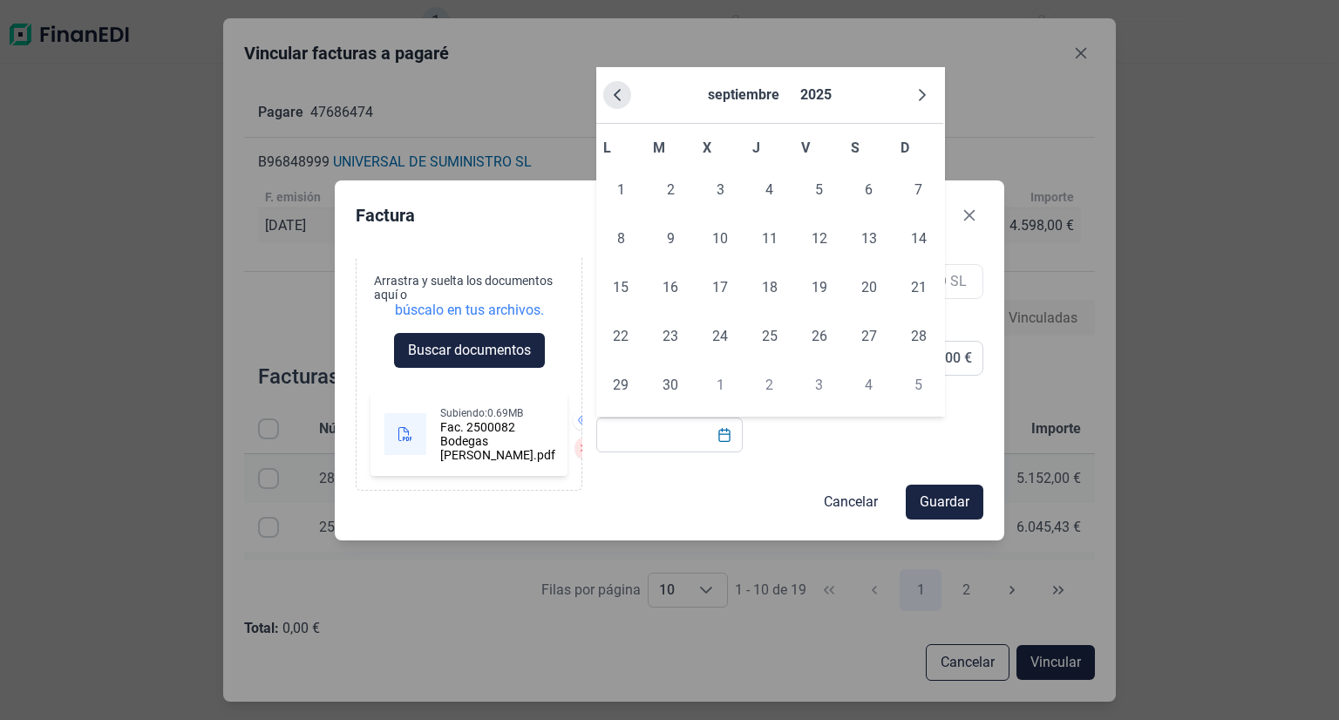
click at [619, 97] on icon "Previous Month" at bounding box center [617, 95] width 14 height 14
click at [676, 343] on span "19" at bounding box center [670, 336] width 35 height 35
type input "[DATE]"
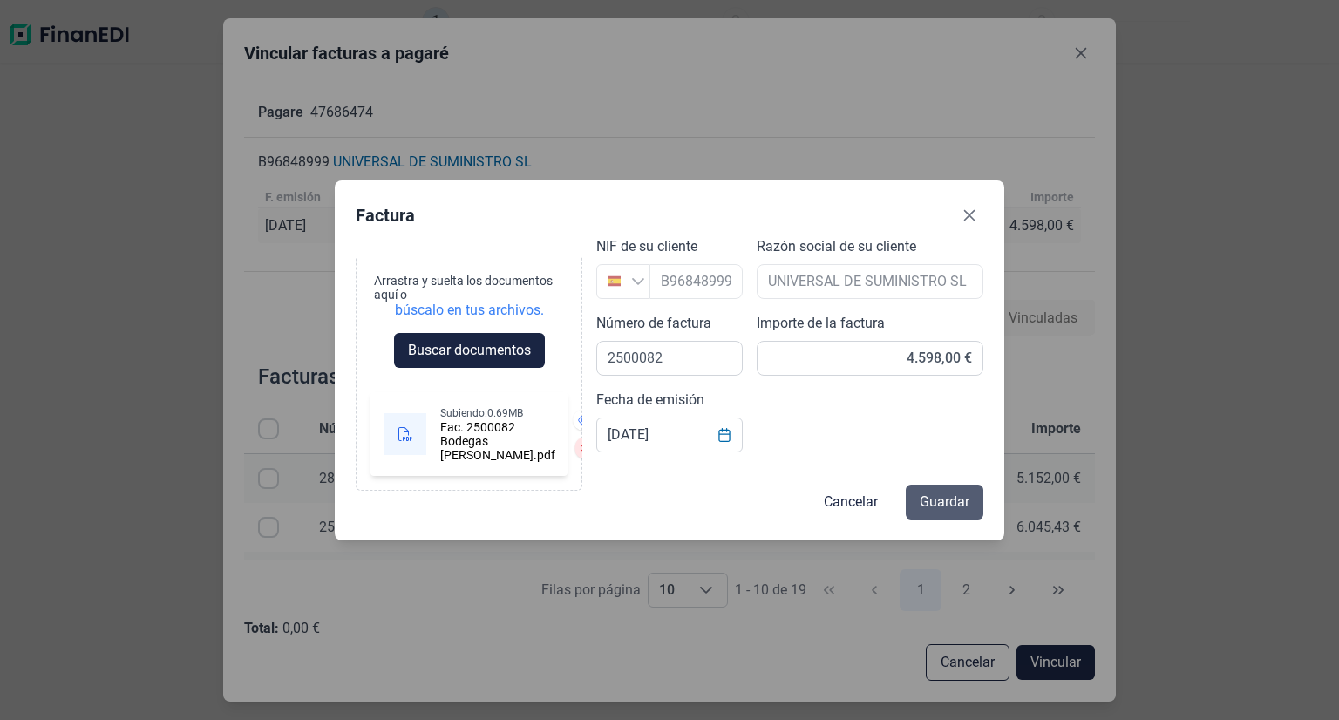
click at [933, 506] on span "Guardar" at bounding box center [945, 502] width 50 height 21
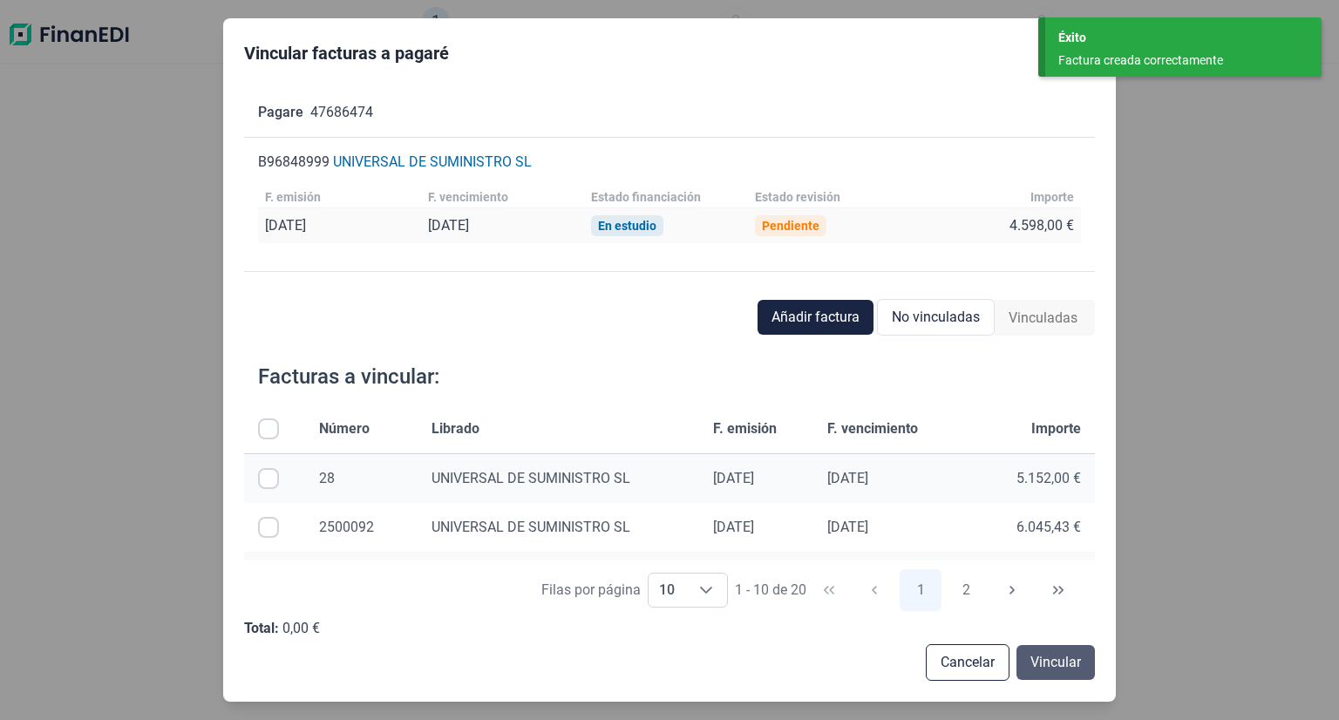
click at [1034, 668] on span "Vincular" at bounding box center [1055, 662] width 51 height 21
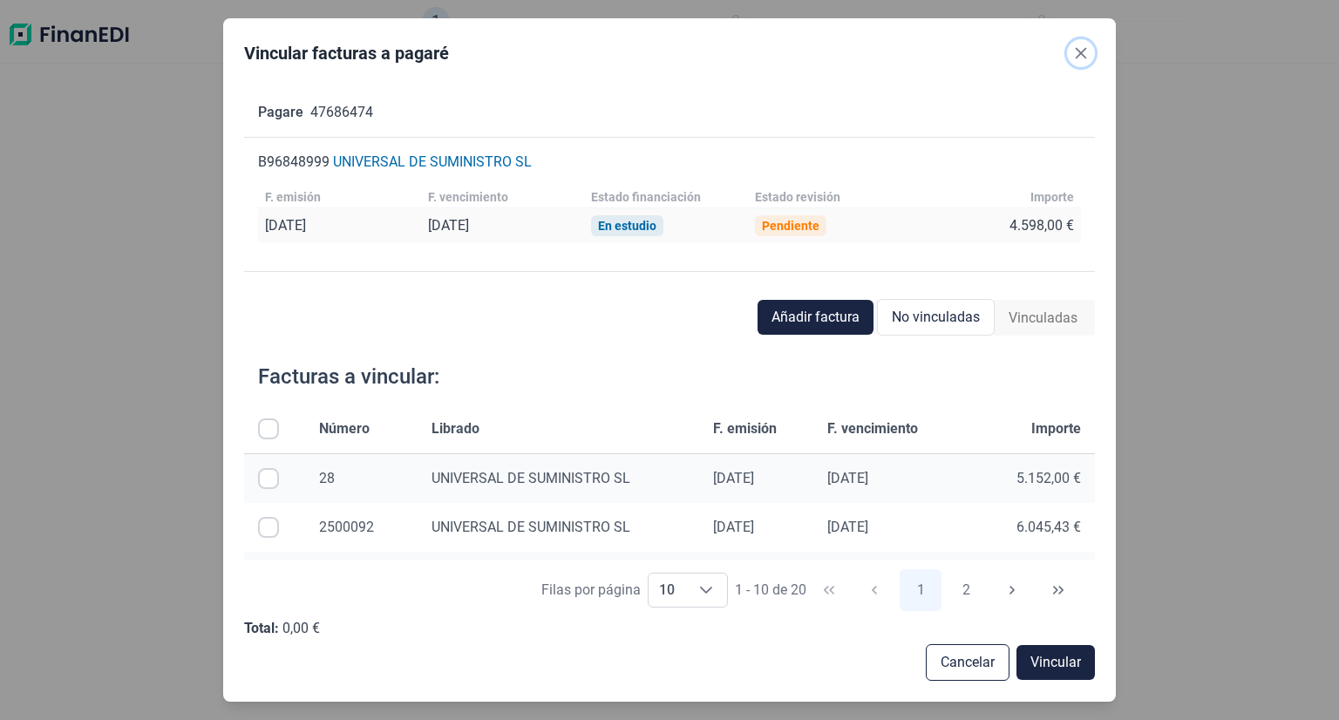
click at [1082, 44] on button "Close" at bounding box center [1081, 53] width 28 height 28
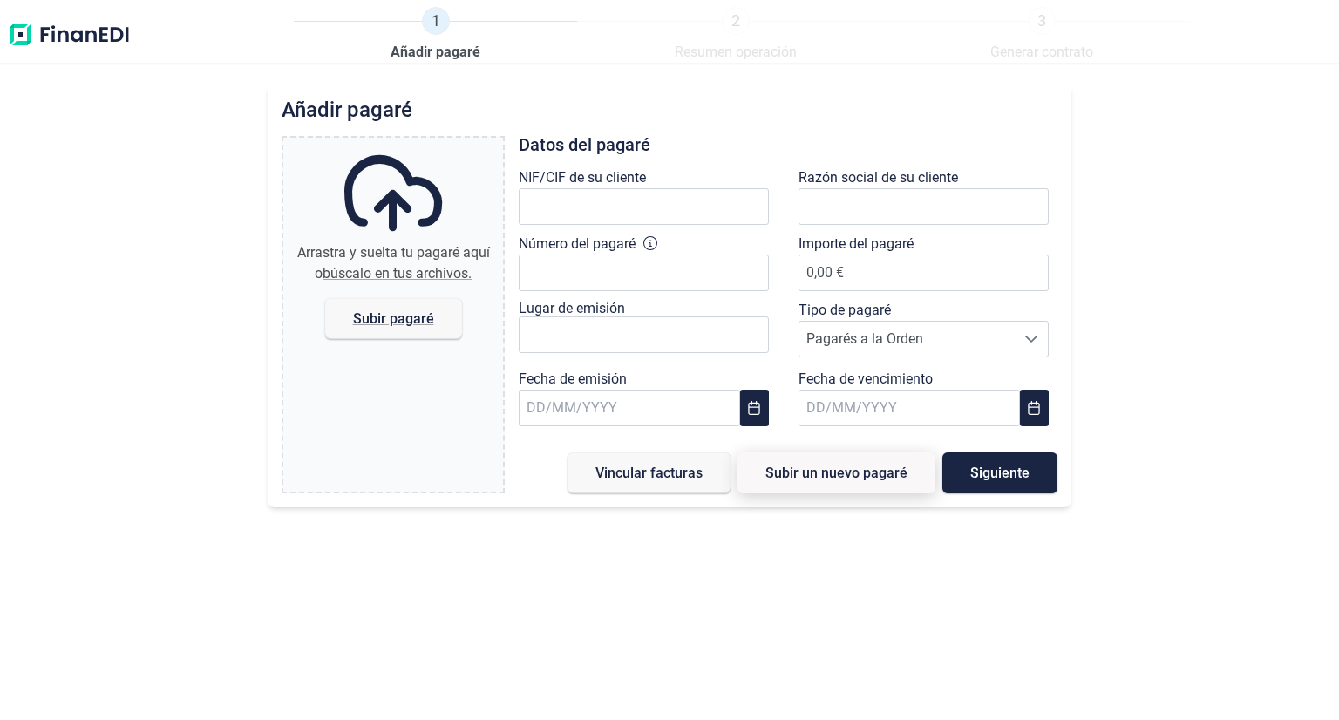
click at [817, 485] on button "Subir un nuevo pagaré" at bounding box center [836, 472] width 198 height 41
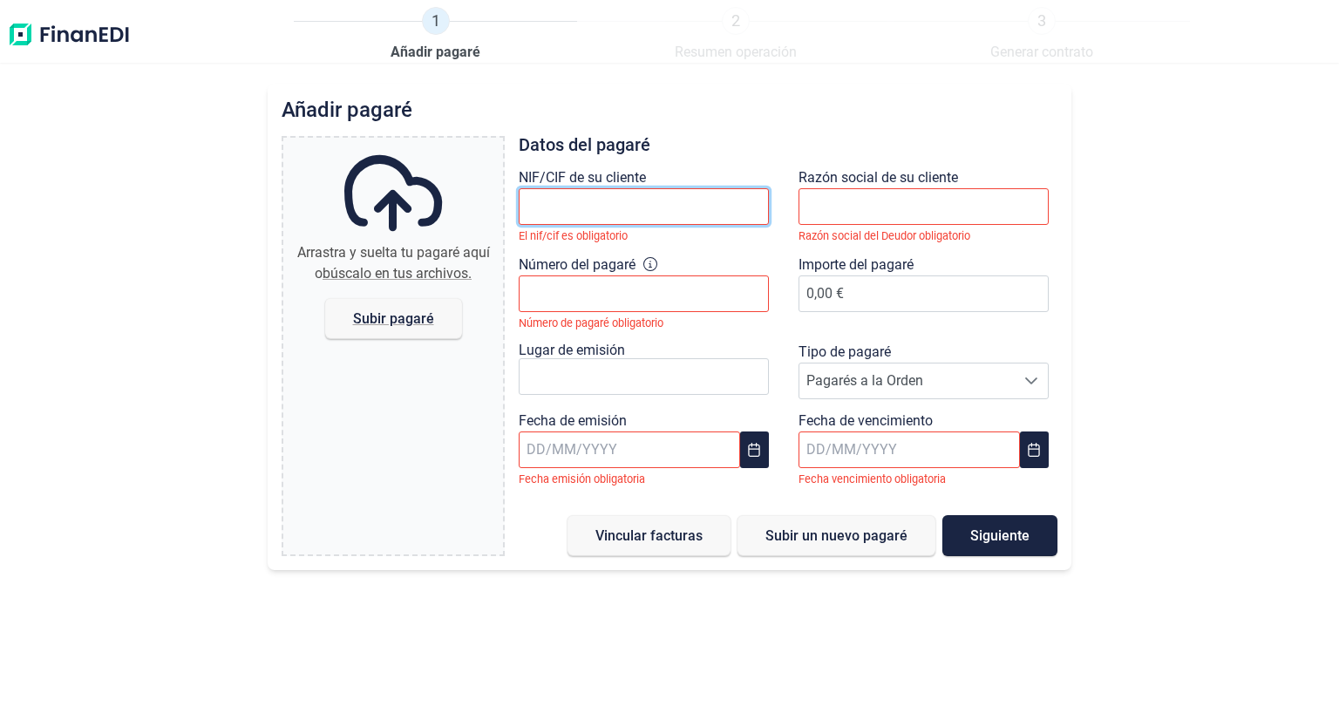
click at [579, 193] on input "text" at bounding box center [644, 206] width 250 height 37
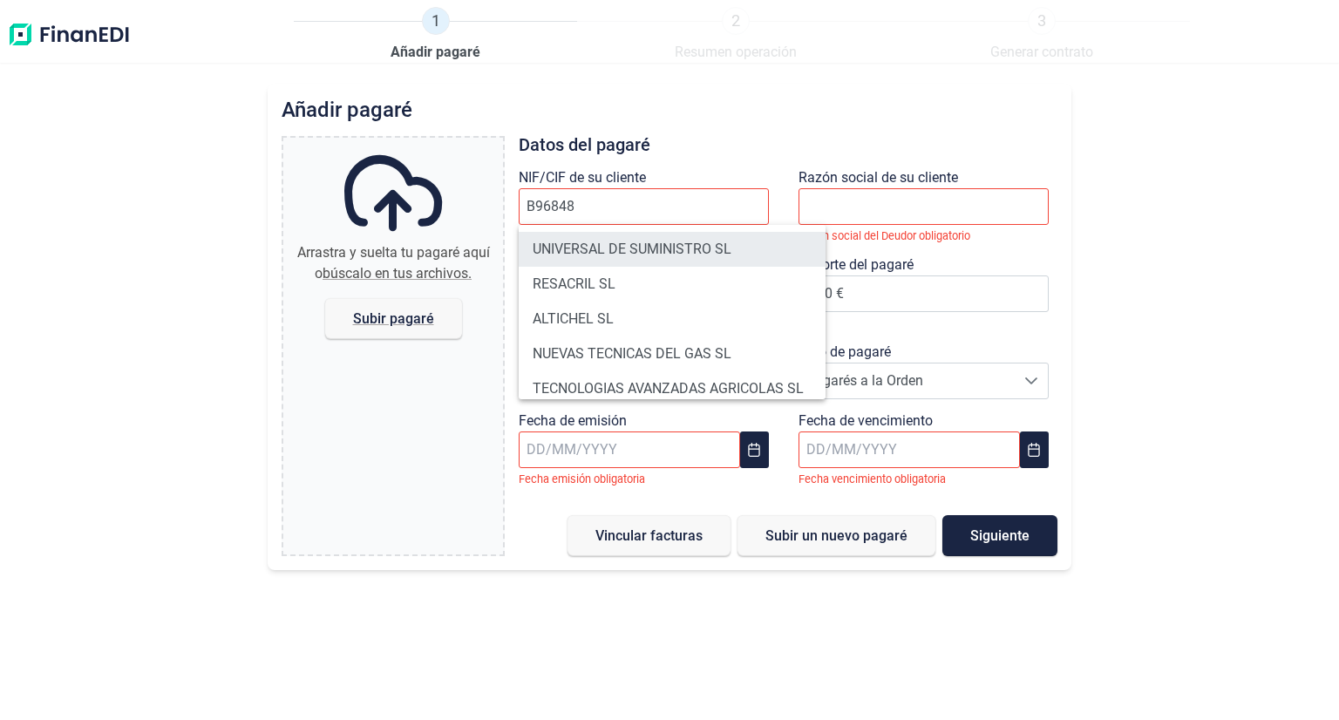
click at [638, 246] on li "UNIVERSAL DE SUMINISTRO SL" at bounding box center [672, 249] width 307 height 35
type input "B96848999"
type input "UNIVERSAL DE SUMINISTRO SL"
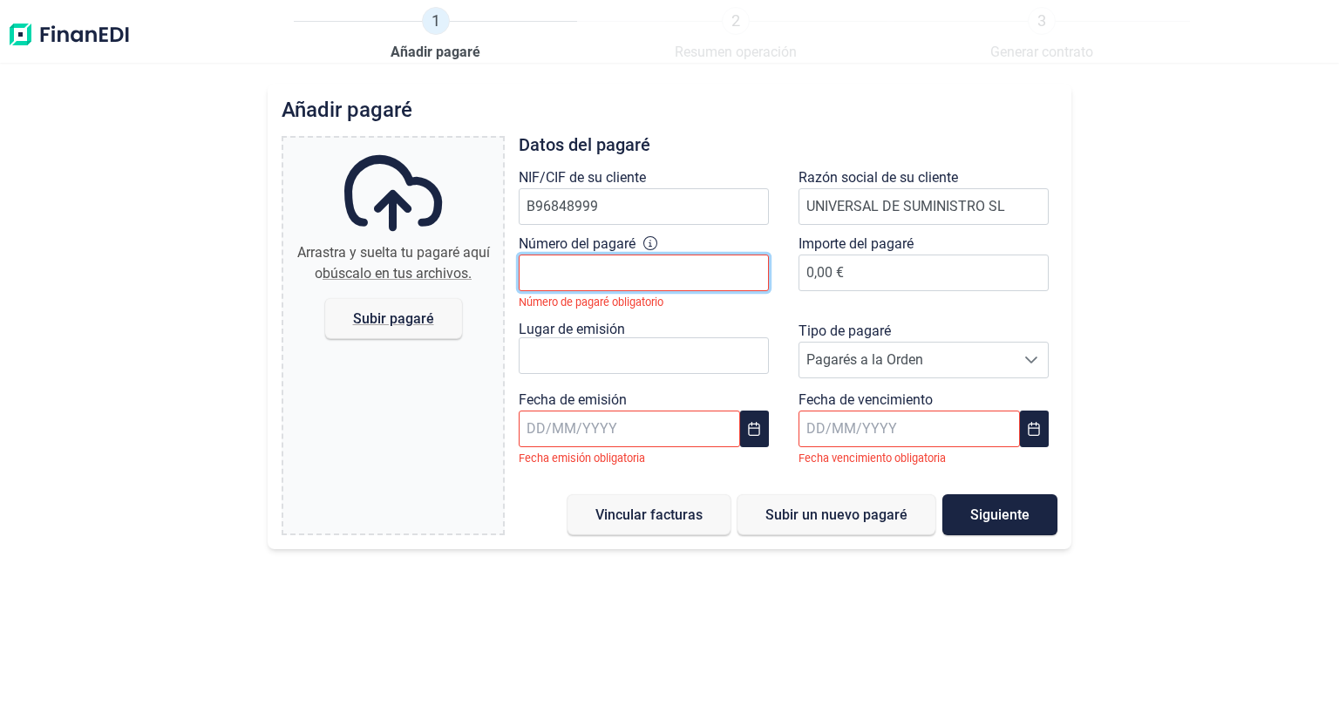
click at [657, 272] on input "Número del pagaré" at bounding box center [644, 273] width 250 height 37
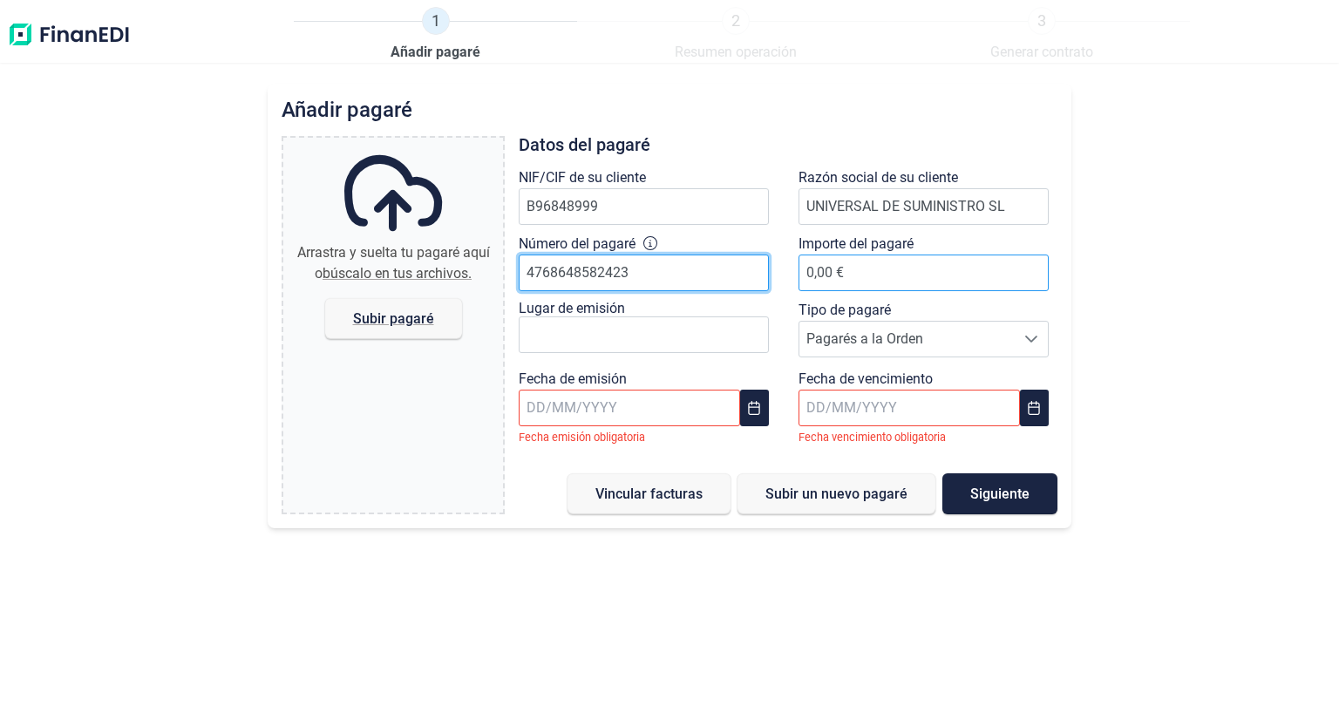
type input "4768648582423"
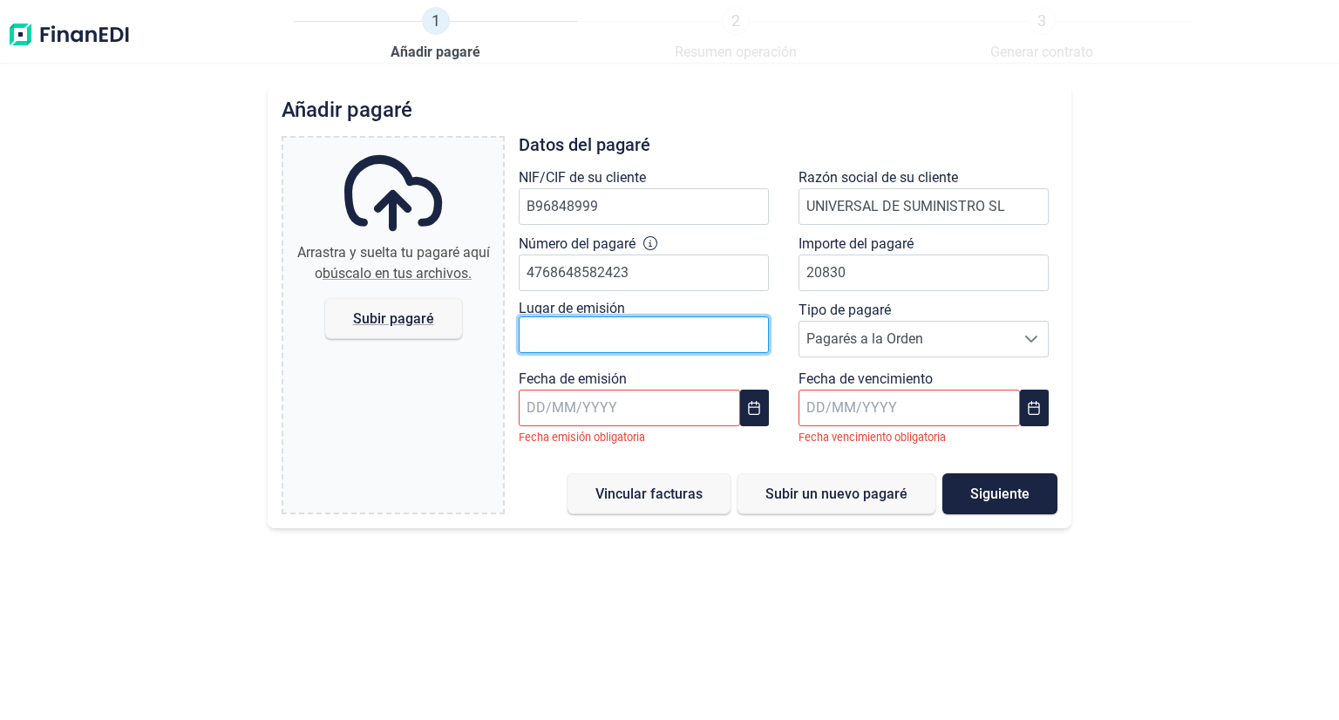
type input "20.830,00 €"
click at [610, 332] on input "text" at bounding box center [644, 334] width 250 height 37
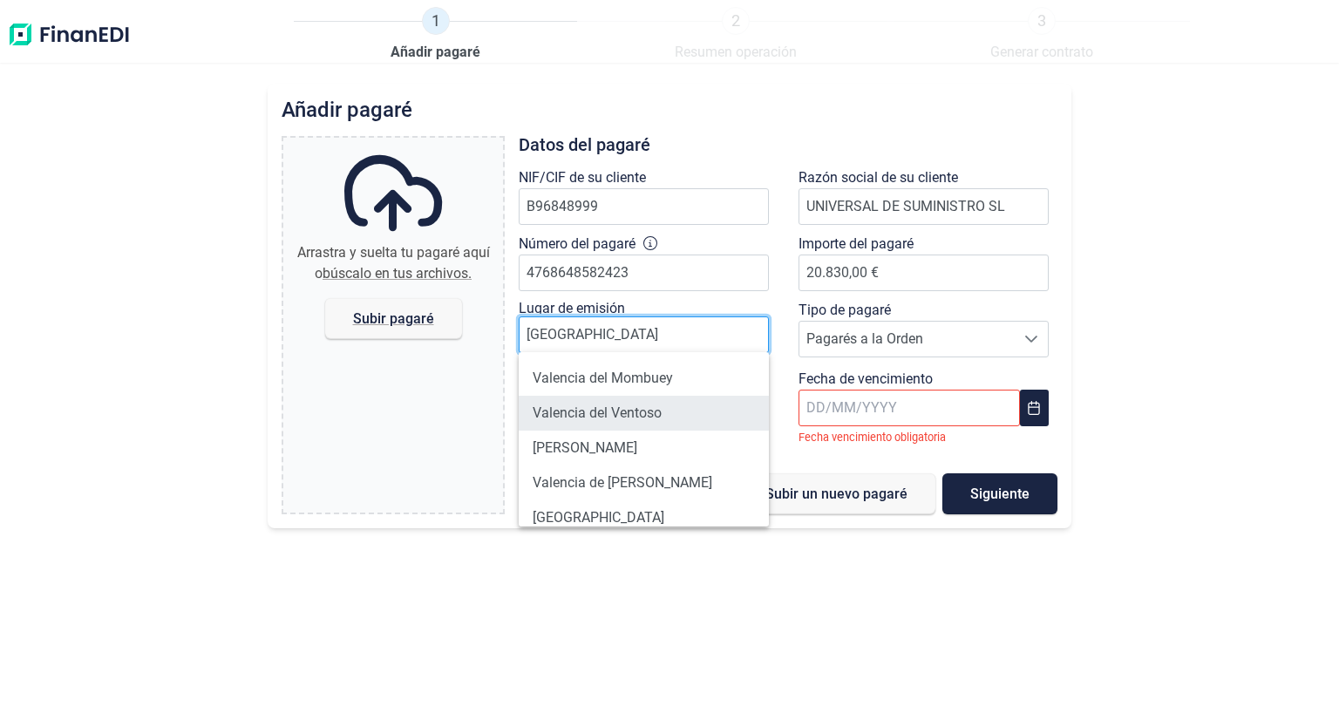
scroll to position [49, 0]
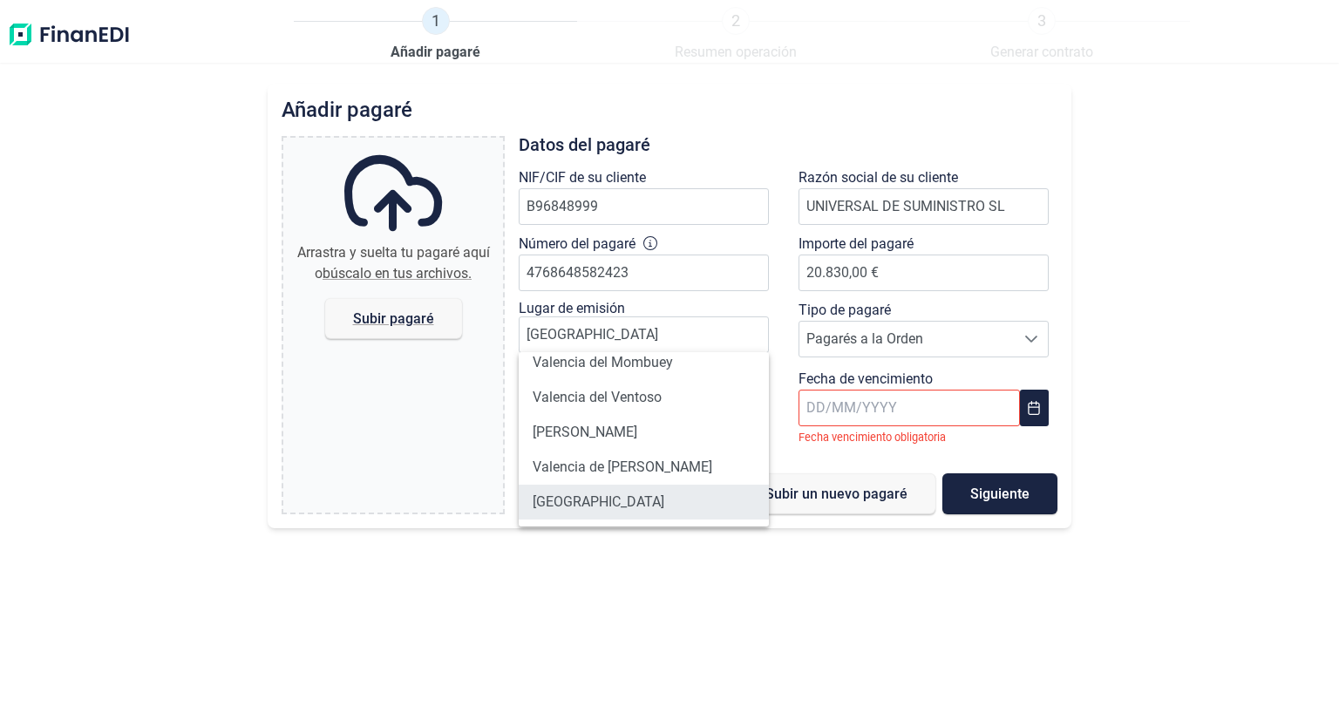
click at [621, 510] on li "[GEOGRAPHIC_DATA]" at bounding box center [644, 502] width 250 height 35
type input "[GEOGRAPHIC_DATA]"
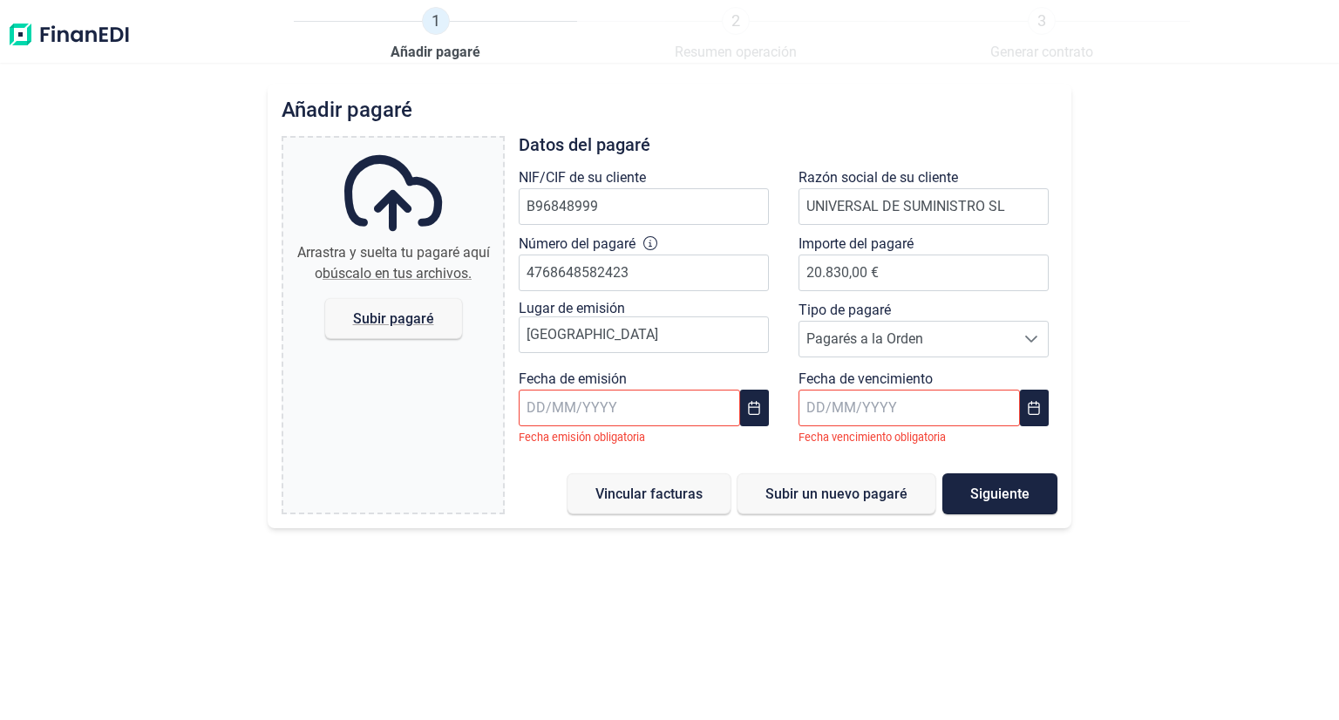
click at [672, 406] on input "text" at bounding box center [629, 408] width 221 height 37
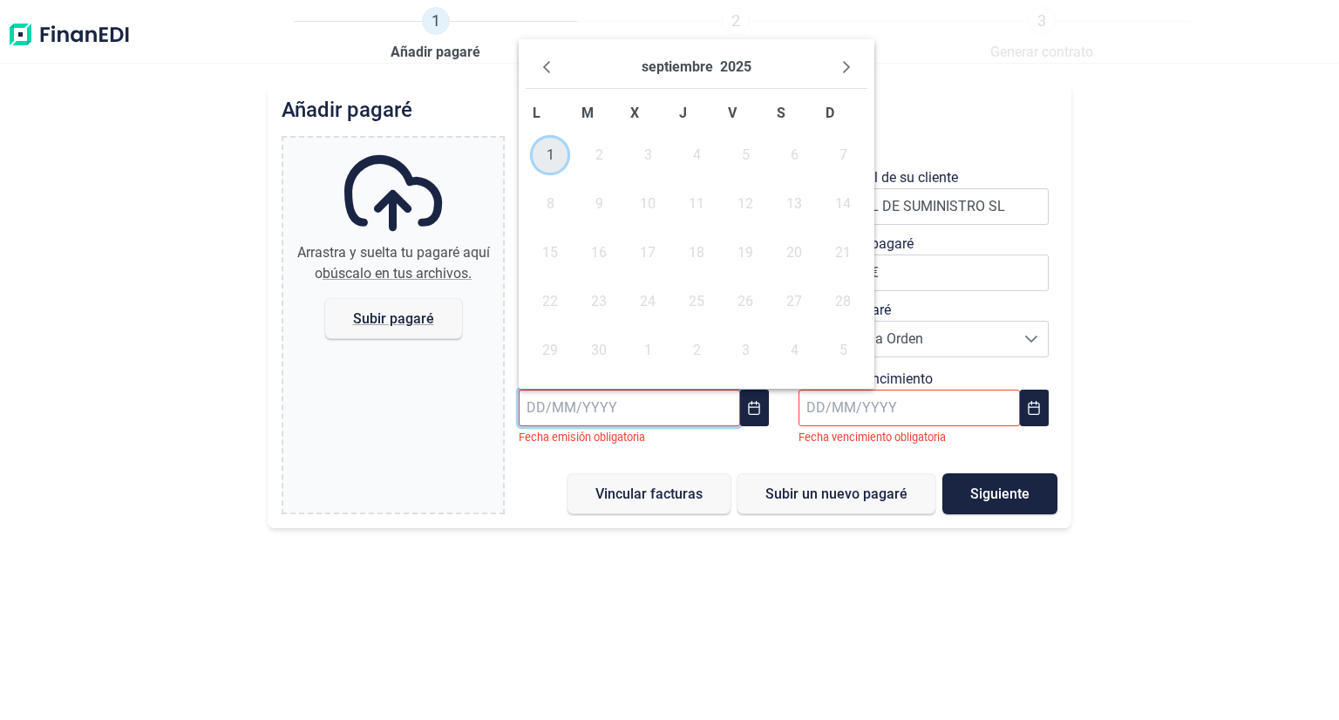
click at [544, 151] on span "1" at bounding box center [550, 155] width 35 height 35
type input "[DATE]"
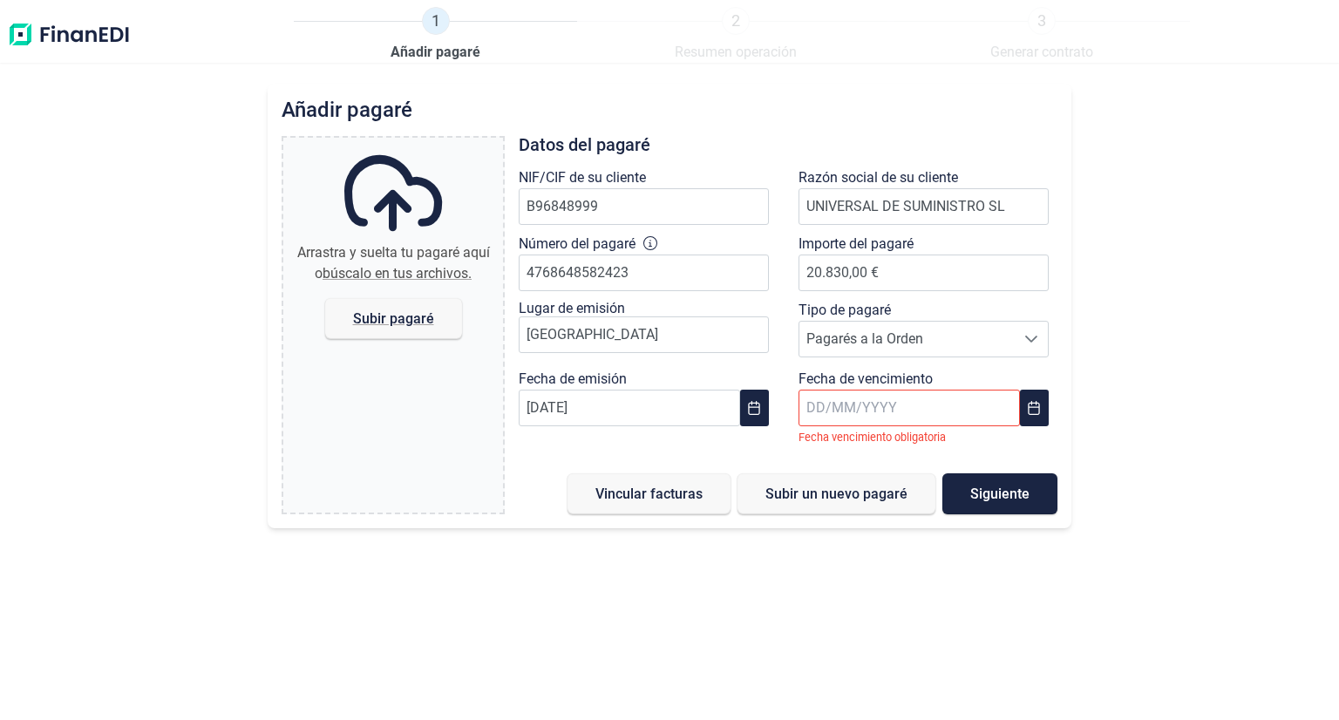
click at [846, 417] on input "text" at bounding box center [908, 408] width 221 height 37
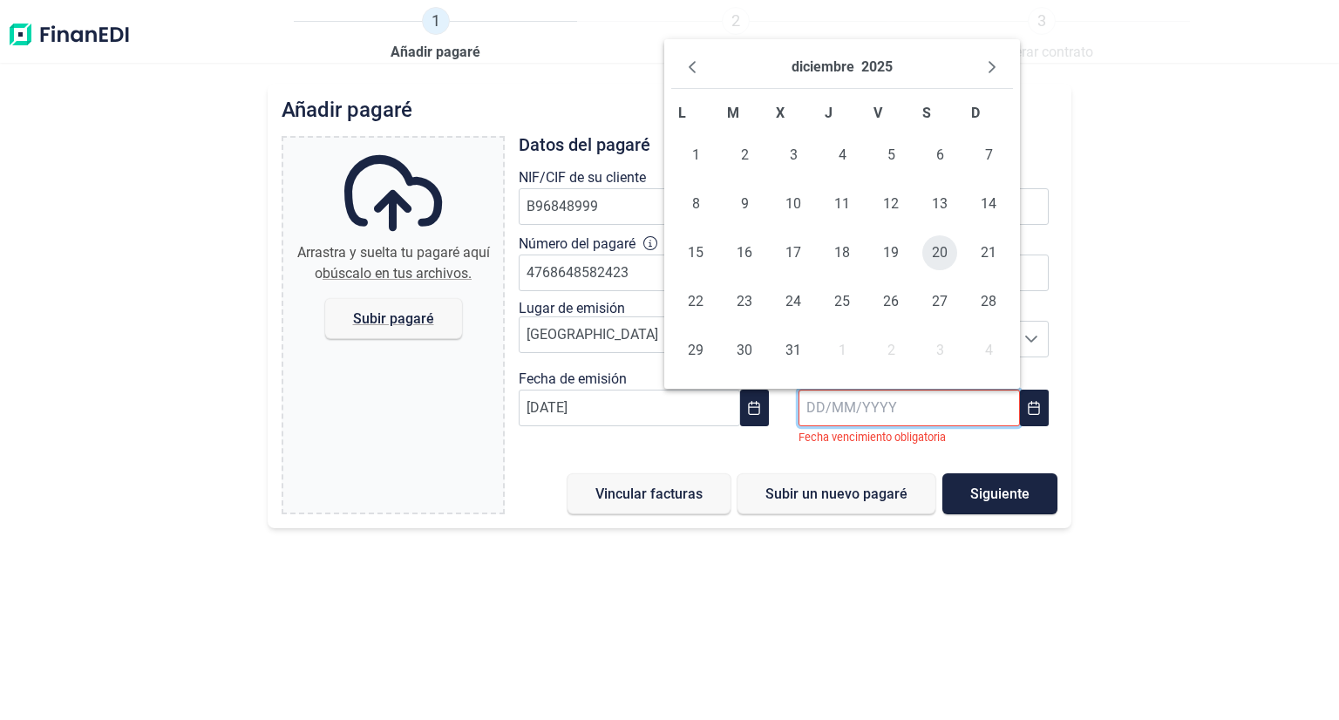
click at [939, 245] on span "20" at bounding box center [939, 252] width 35 height 35
type input "[DATE]"
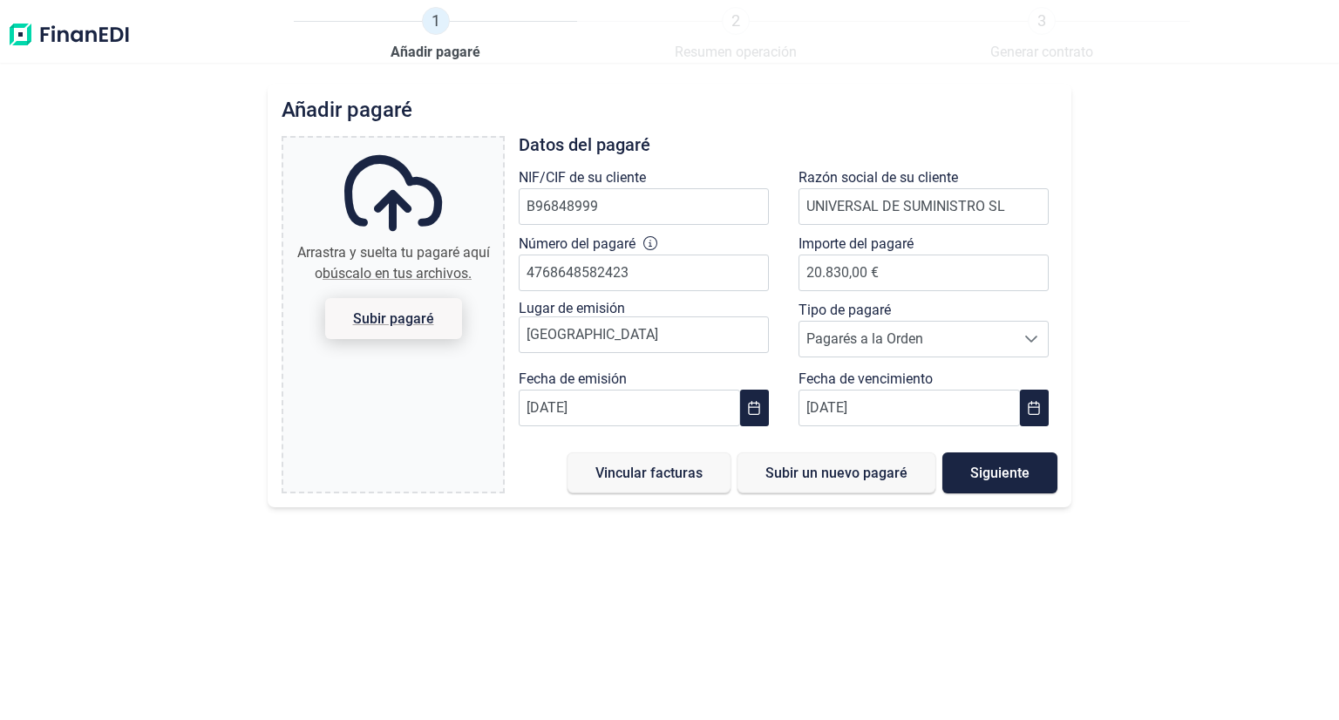
click at [404, 322] on span "Subir pagaré" at bounding box center [393, 318] width 81 height 13
click at [404, 143] on input "Arrastra y suelta tu pagaré aquí o búscalo en tus archivos. Subir pagaré" at bounding box center [393, 140] width 220 height 5
type input "C:\fakepath\[PERSON_NAME] 4.768.648.pdf"
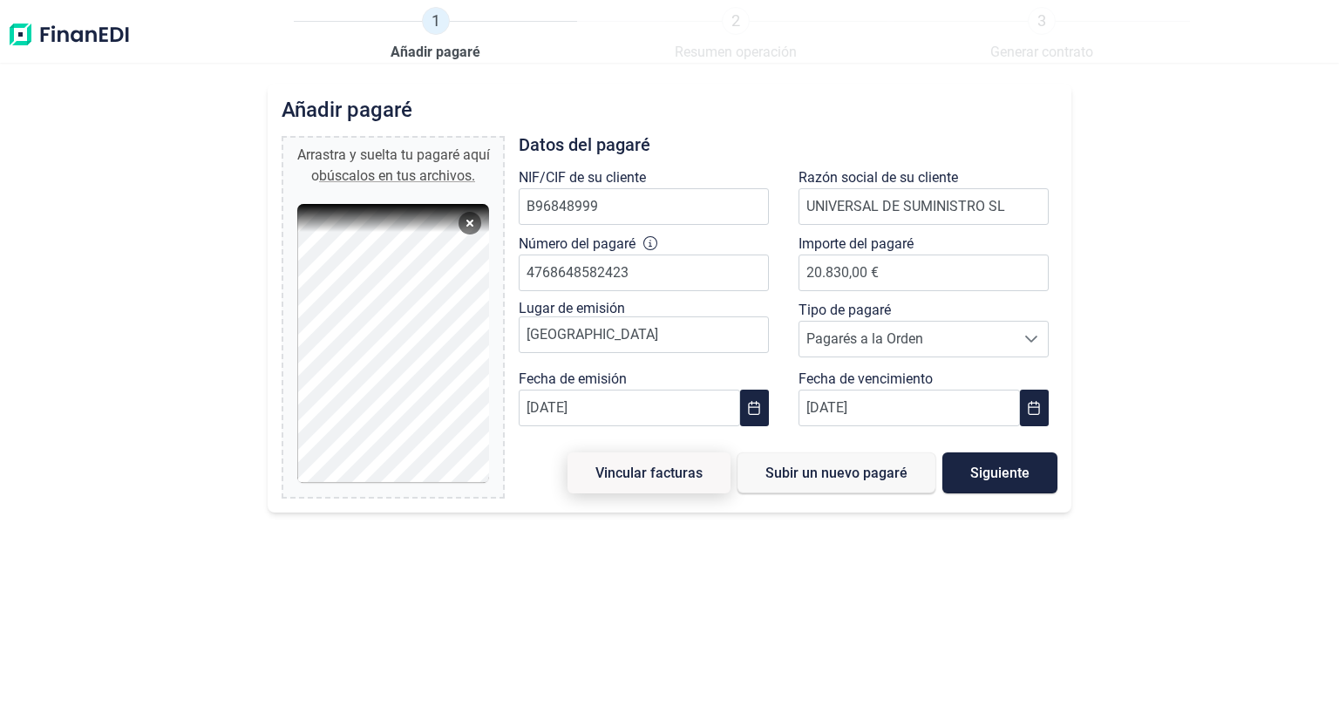
click at [696, 466] on span "Vincular facturas" at bounding box center [648, 472] width 107 height 13
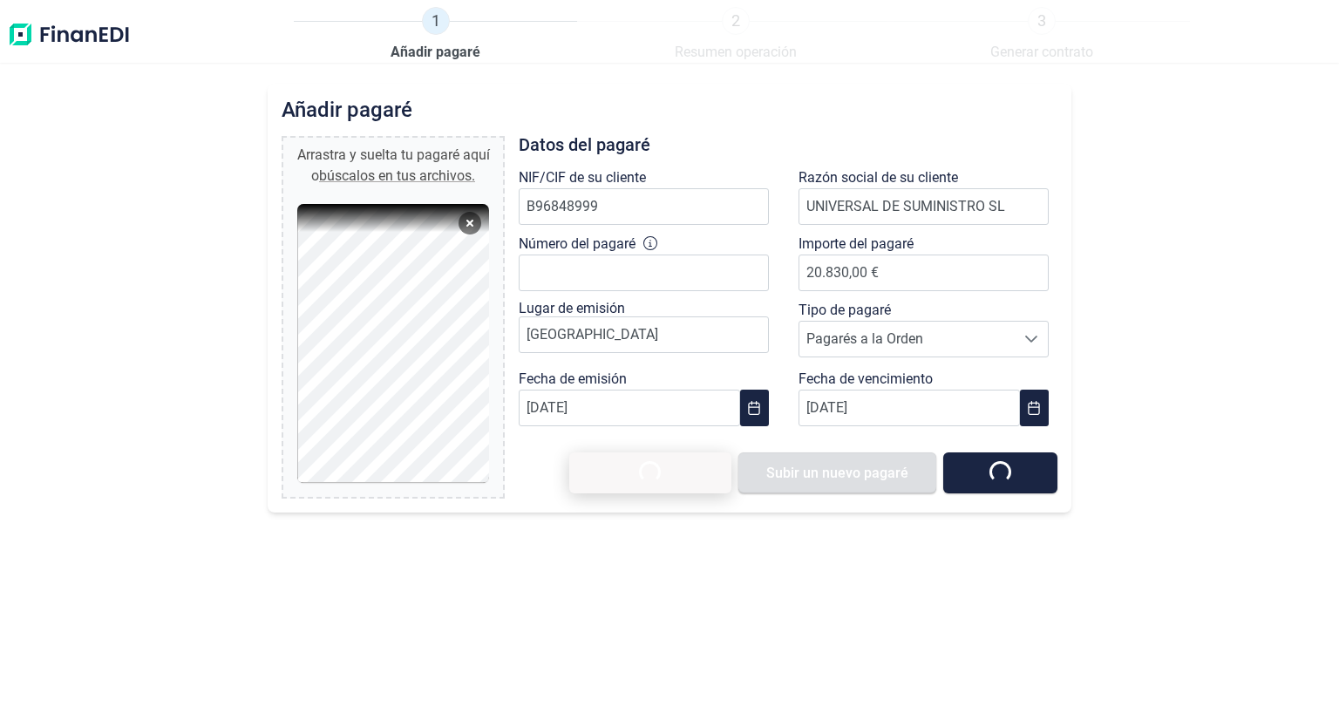
type input "0,00 €"
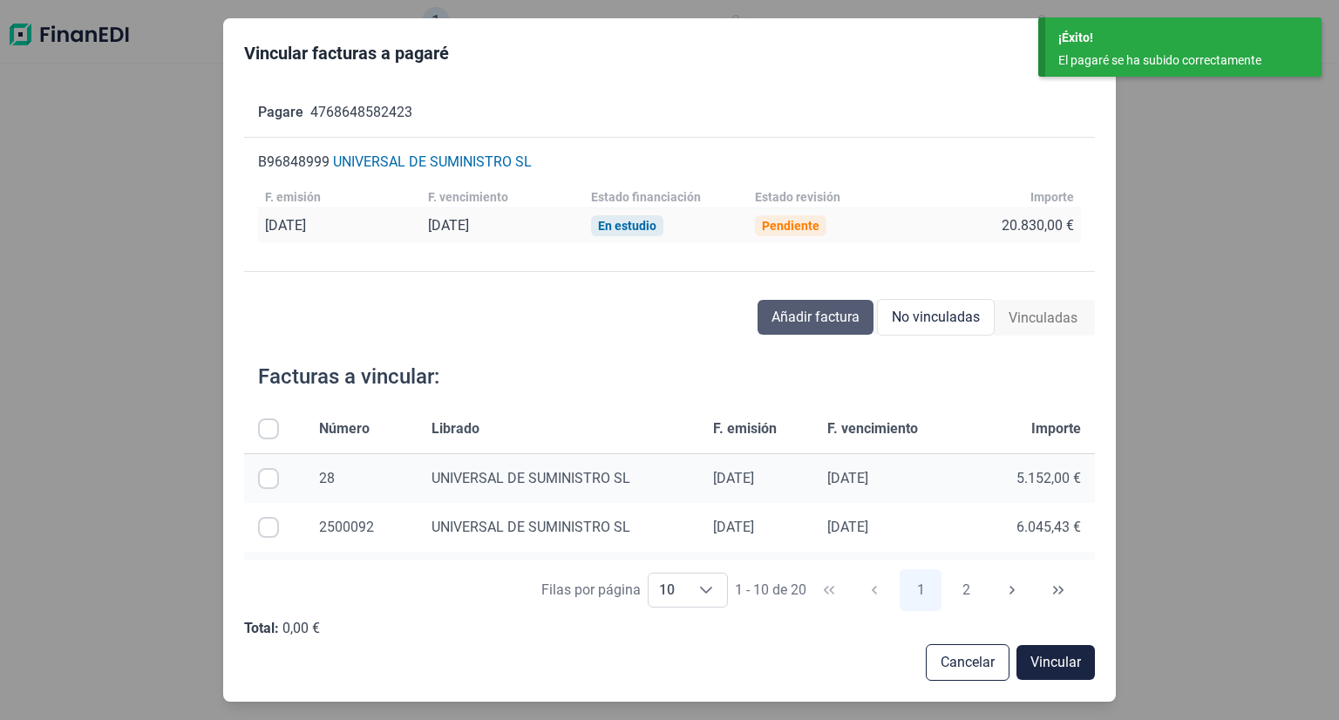
click at [838, 315] on span "Añadir factura" at bounding box center [815, 317] width 88 height 21
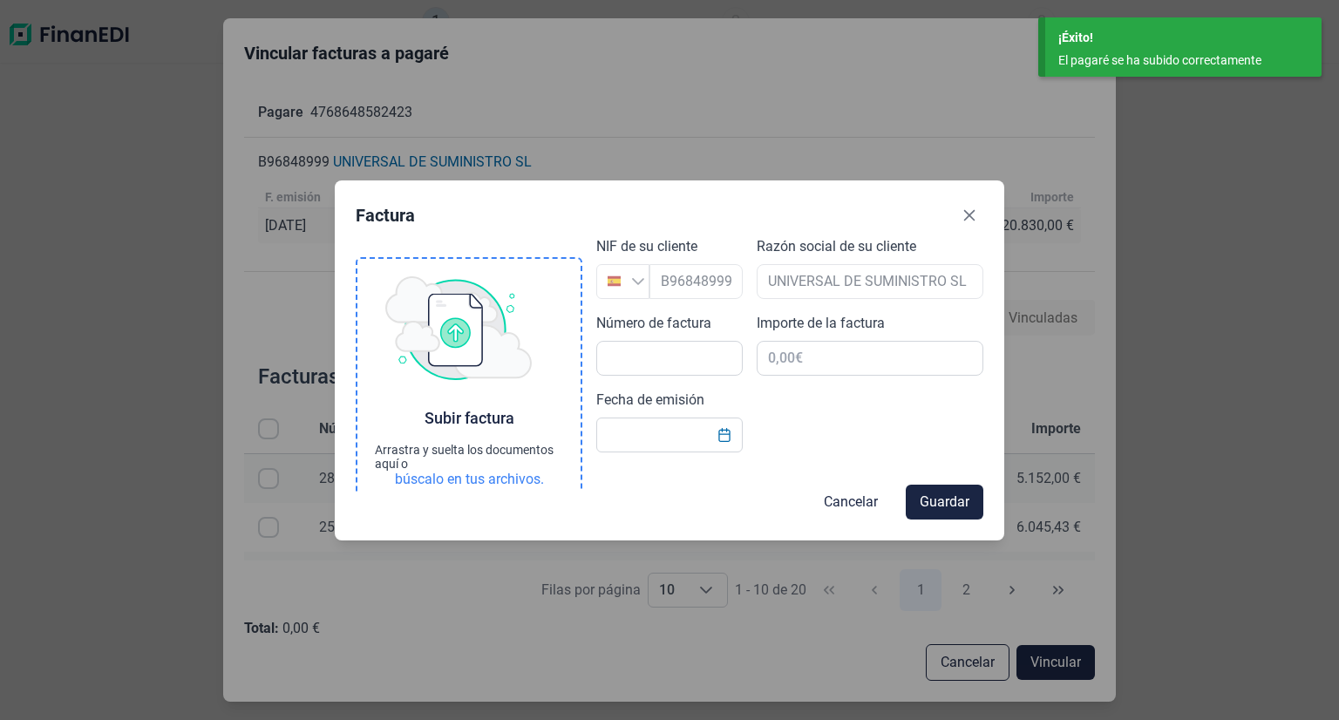
click at [507, 482] on div "búscalo en tus archivos." at bounding box center [469, 479] width 149 height 17
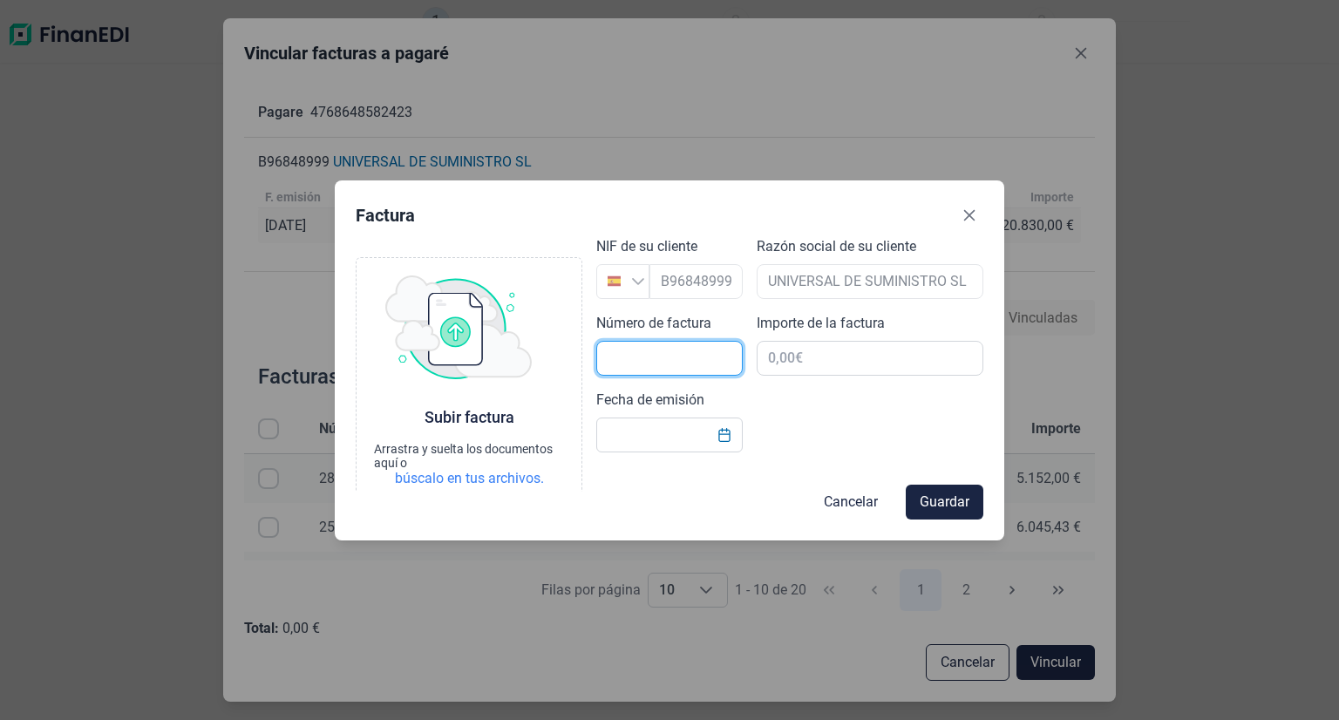
click at [698, 363] on input "text" at bounding box center [669, 358] width 146 height 35
type input "2500094"
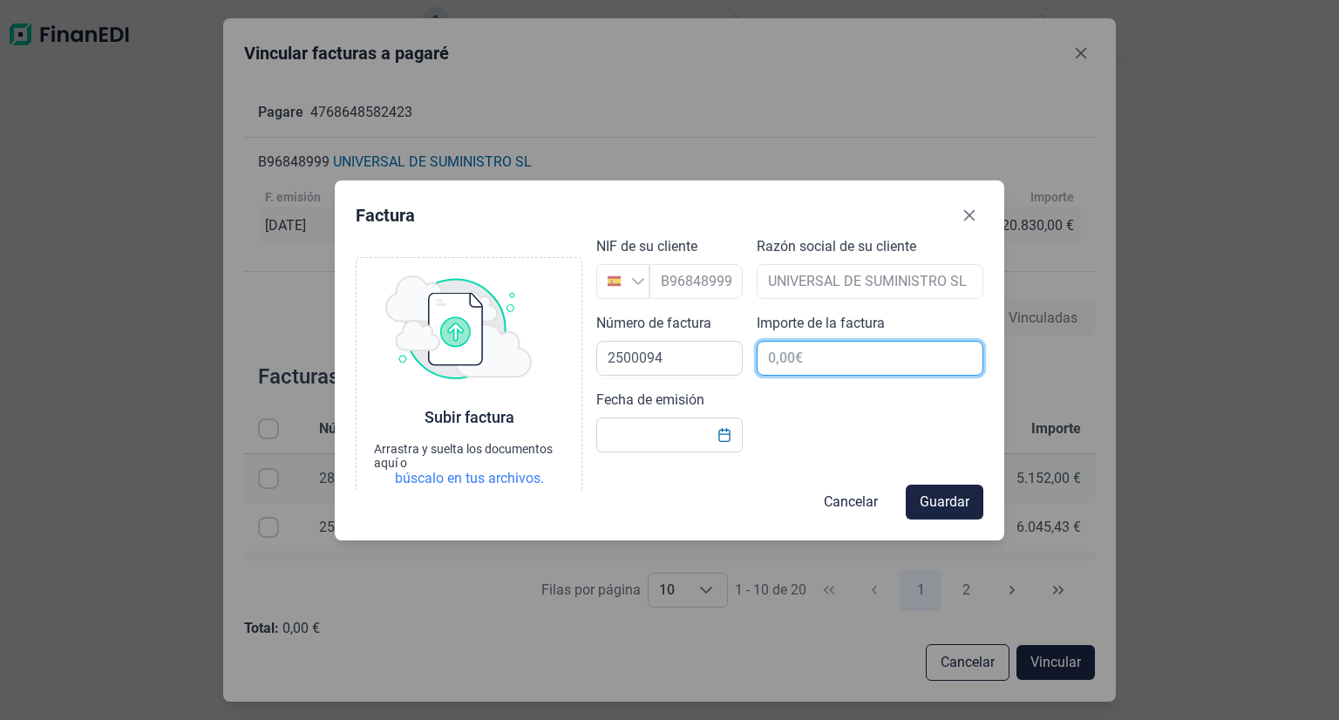
click at [919, 358] on input "text" at bounding box center [870, 358] width 227 height 35
type input "20.830,00 €"
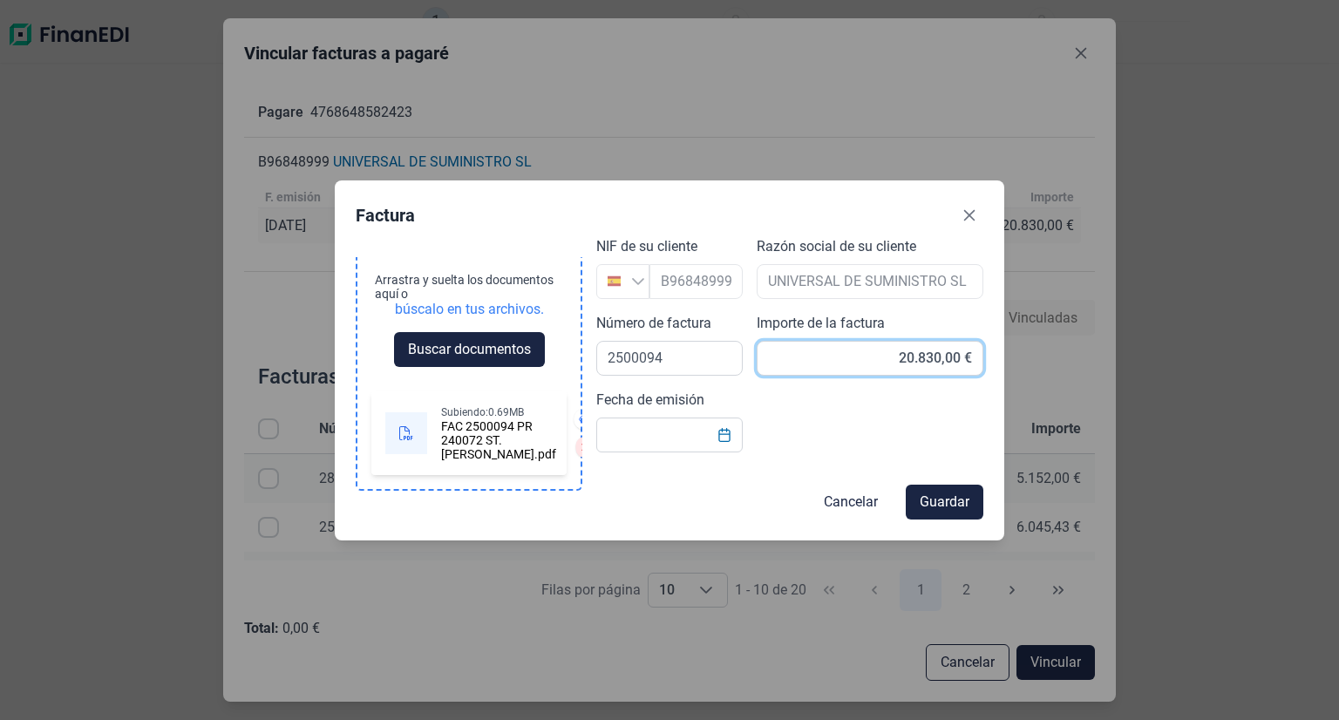
scroll to position [211, 0]
click at [579, 414] on icon at bounding box center [585, 419] width 12 height 10
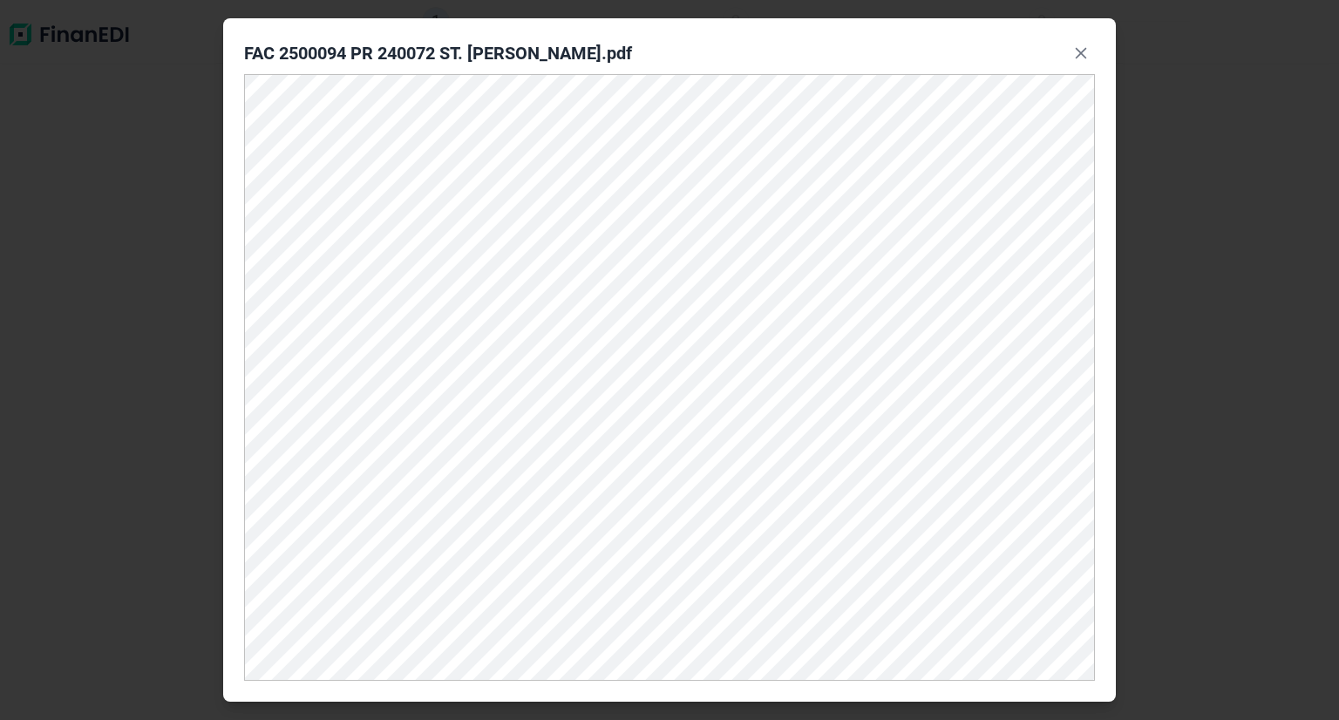
scroll to position [209, 0]
drag, startPoint x: 1087, startPoint y: 52, endPoint x: 1081, endPoint y: 82, distance: 30.3
click at [1084, 53] on icon "Close" at bounding box center [1081, 53] width 14 height 14
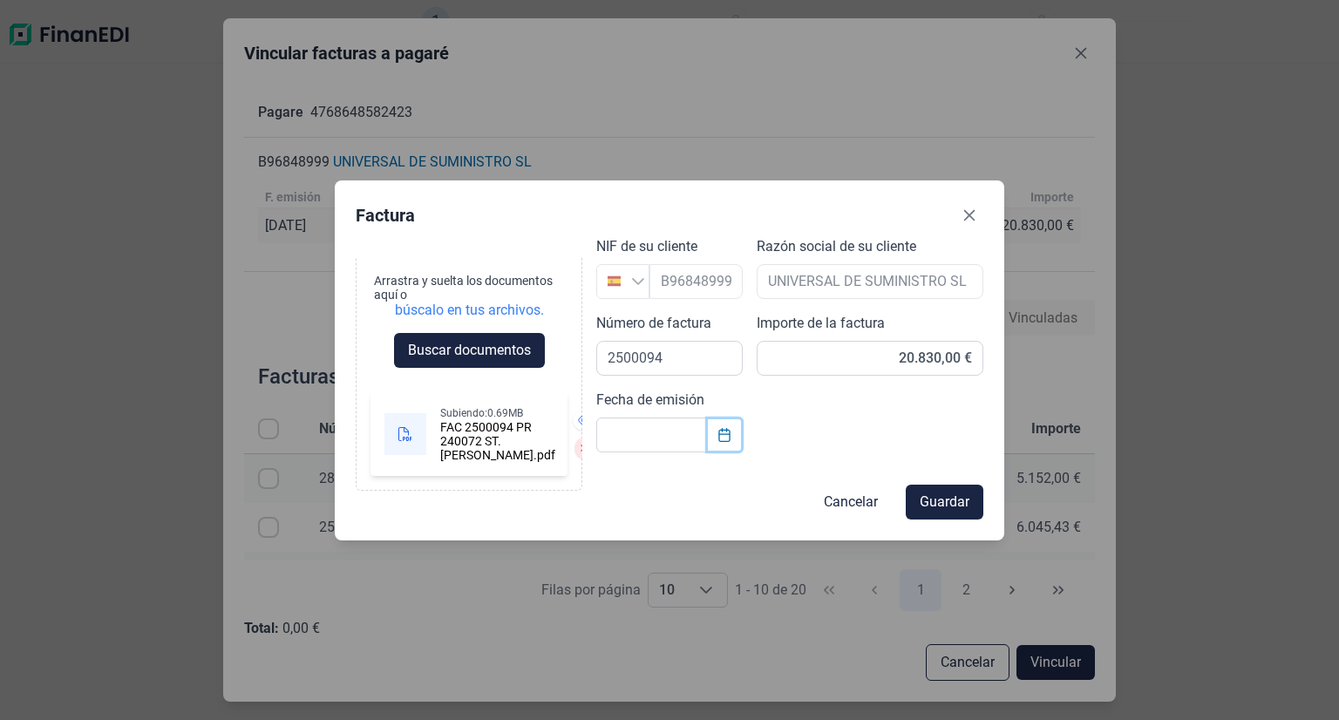
click at [727, 437] on icon "Choose Date" at bounding box center [724, 435] width 14 height 14
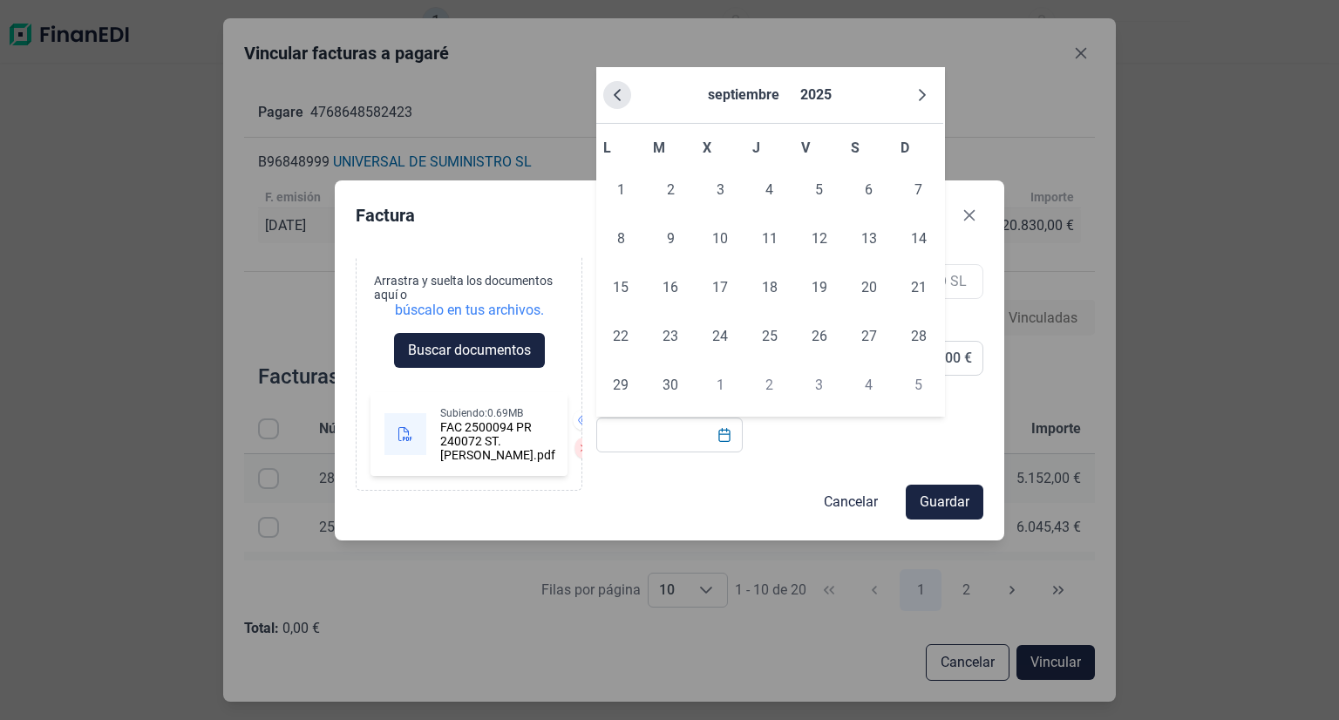
click at [610, 97] on button "Previous Month" at bounding box center [617, 95] width 28 height 28
click at [821, 395] on span "29" at bounding box center [819, 385] width 35 height 35
type input "[DATE]"
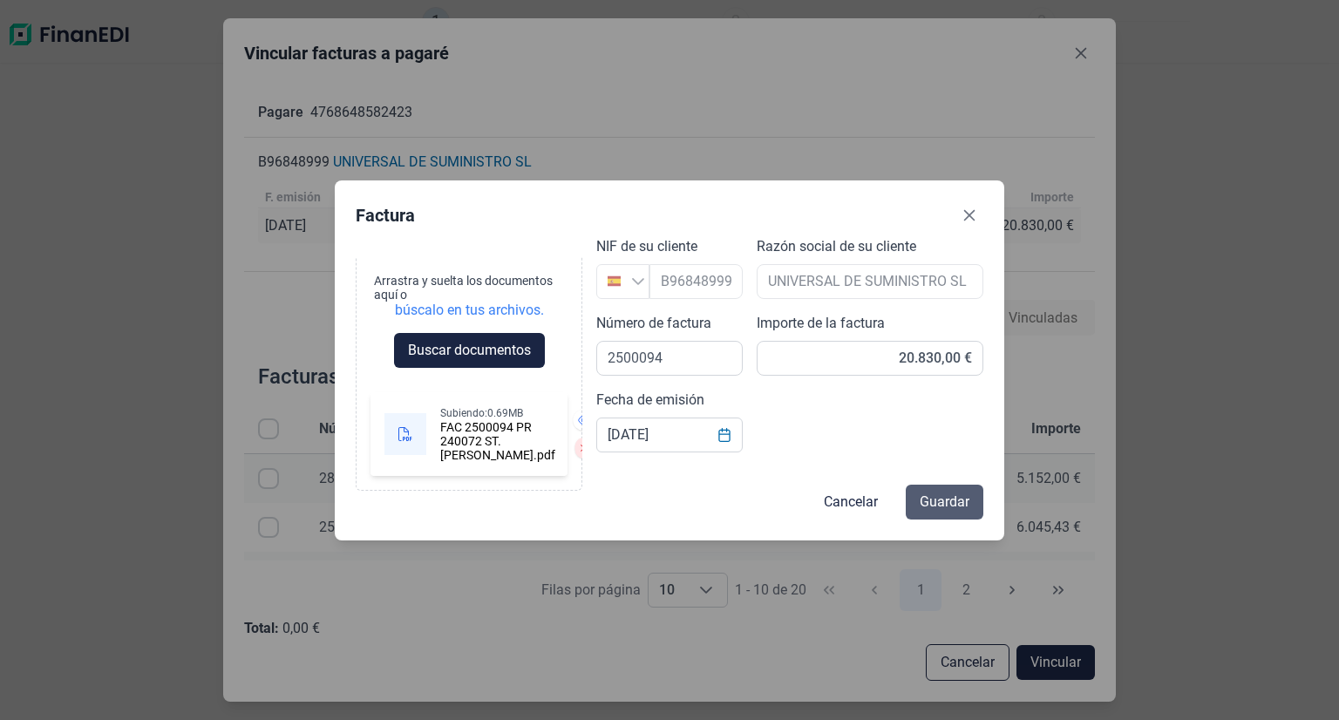
click at [936, 506] on span "Guardar" at bounding box center [945, 502] width 50 height 21
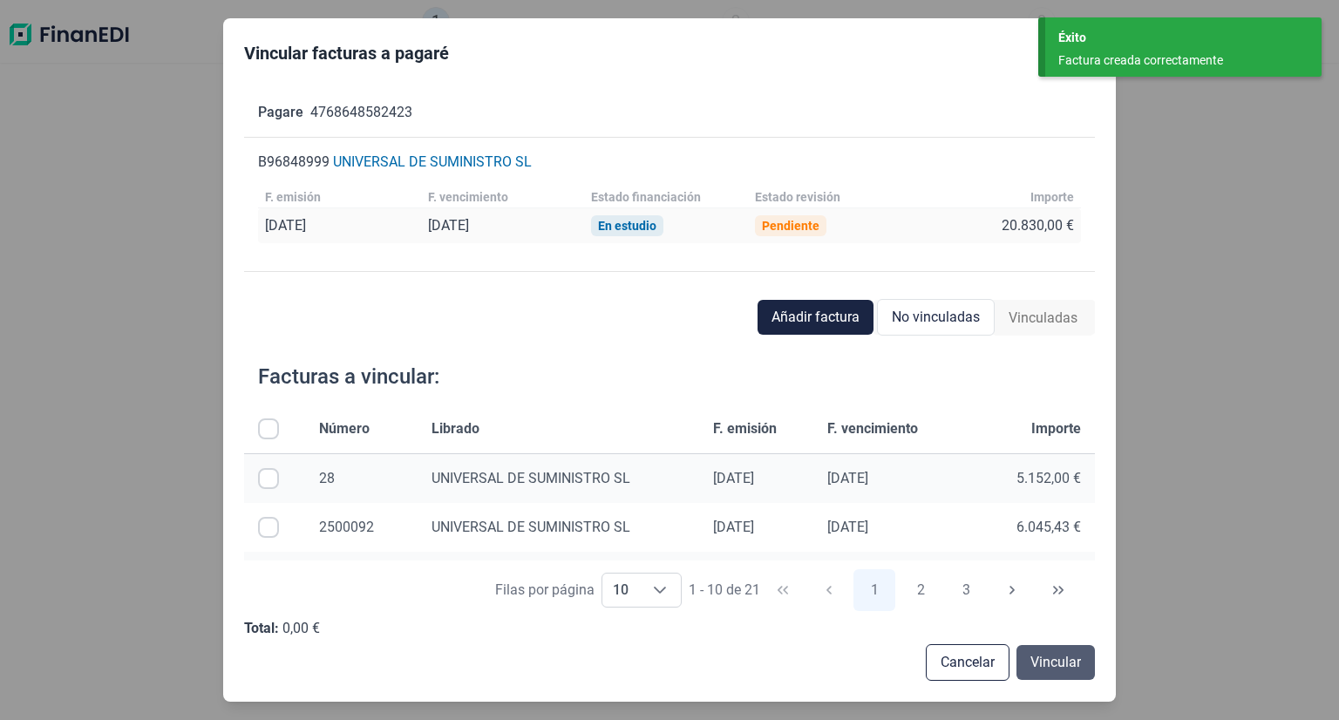
click at [1039, 663] on span "Vincular" at bounding box center [1055, 662] width 51 height 21
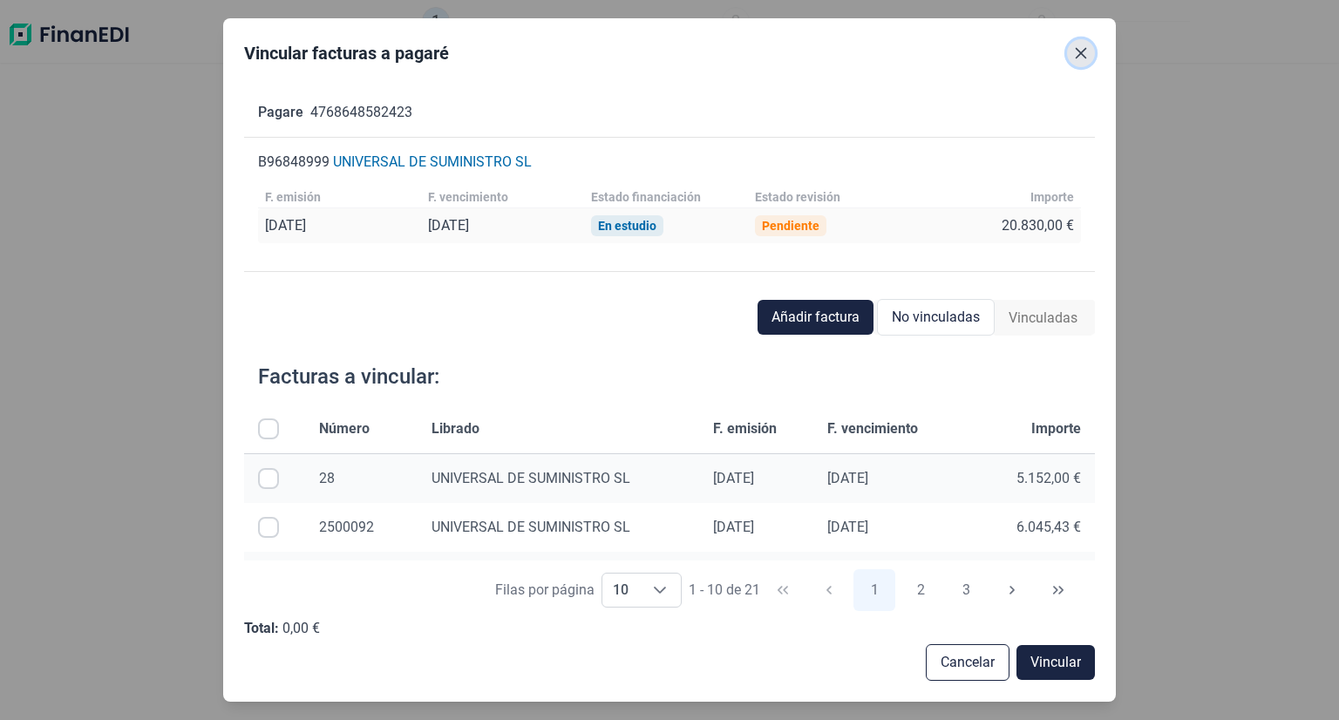
click at [1083, 47] on icon "Close" at bounding box center [1081, 53] width 14 height 14
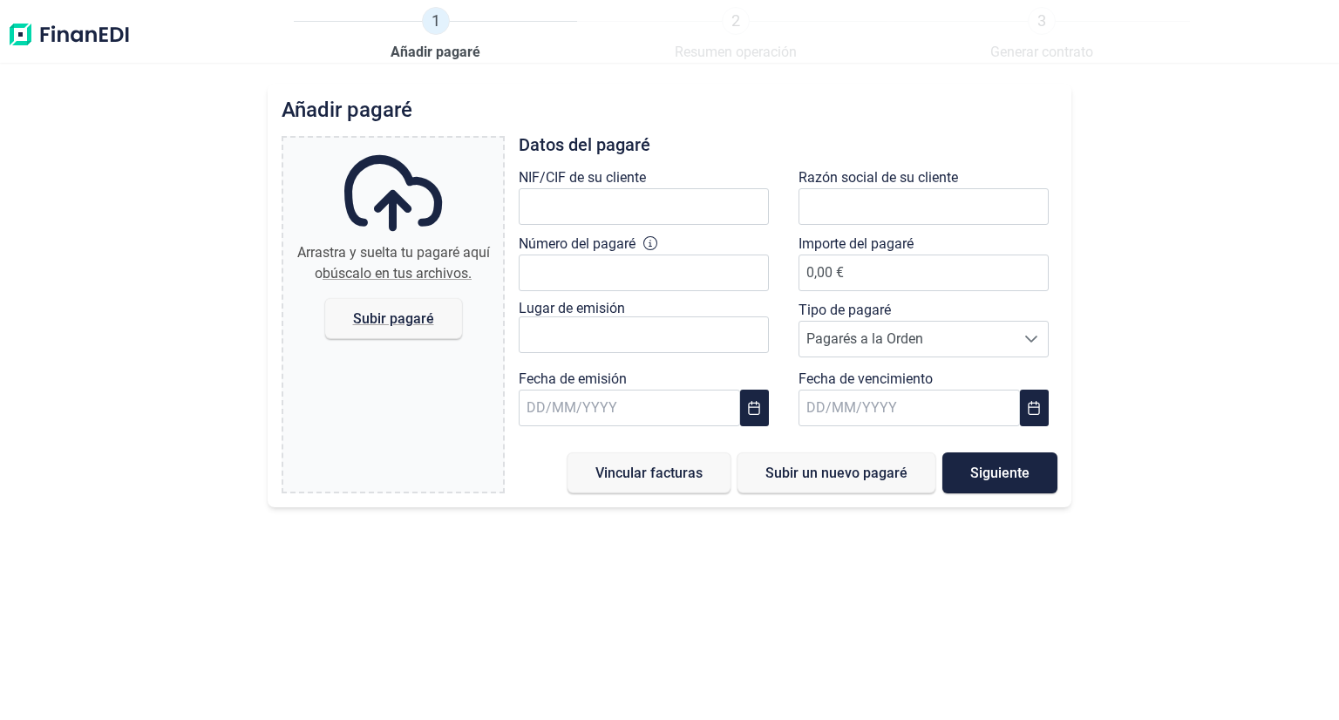
click at [952, 472] on button "Siguiente" at bounding box center [999, 472] width 115 height 41
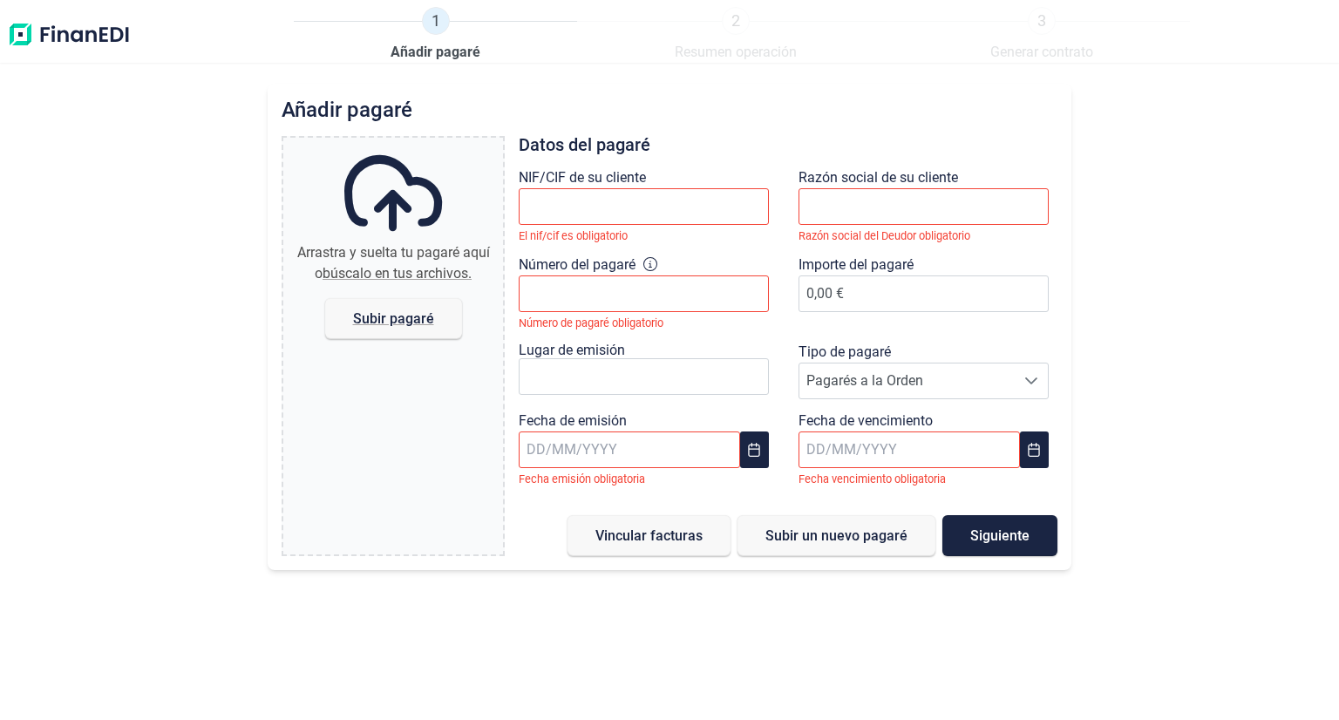
click at [1199, 239] on div "Añadir [PERSON_NAME] y suelta tu [PERSON_NAME] aquí o búscalo en tus archivos. …" at bounding box center [669, 402] width 1339 height 636
drag, startPoint x: 1137, startPoint y: 85, endPoint x: 1164, endPoint y: 227, distance: 145.5
click at [1140, 88] on div "Añadir [PERSON_NAME] y suelta tu [PERSON_NAME] aquí o búscalo en tus archivos. …" at bounding box center [669, 402] width 1339 height 636
drag, startPoint x: 734, startPoint y: 151, endPoint x: 617, endPoint y: 120, distance: 120.7
click at [726, 144] on h3 "Datos del pagaré" at bounding box center [788, 144] width 539 height 17
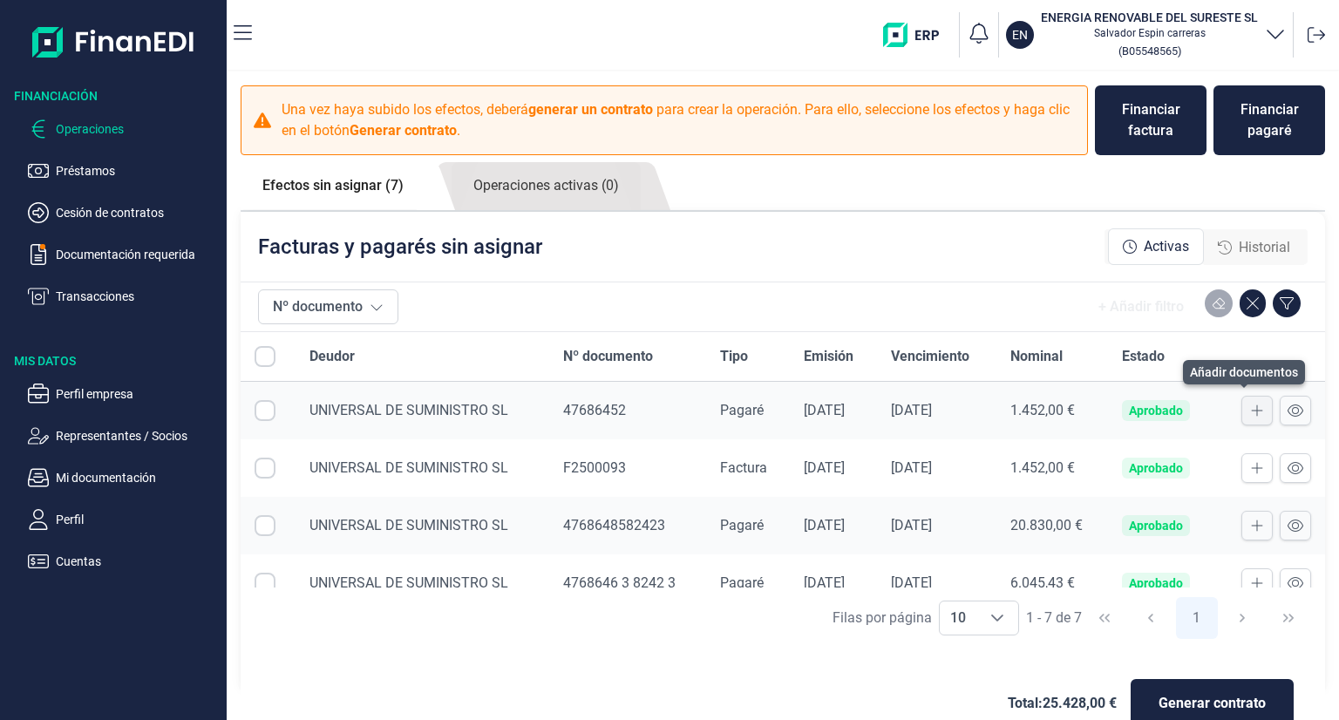
click at [1252, 409] on icon at bounding box center [1257, 410] width 11 height 11
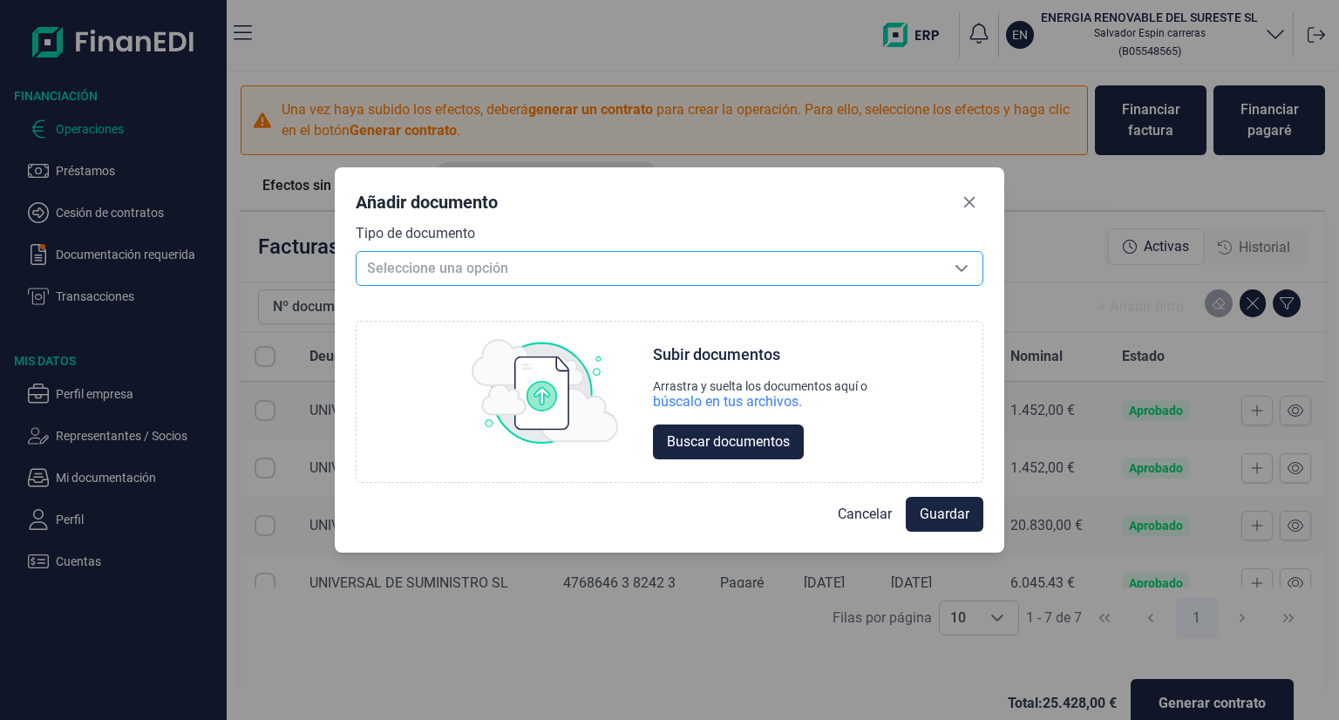
click at [605, 278] on span "Seleccione una opción" at bounding box center [648, 268] width 584 height 33
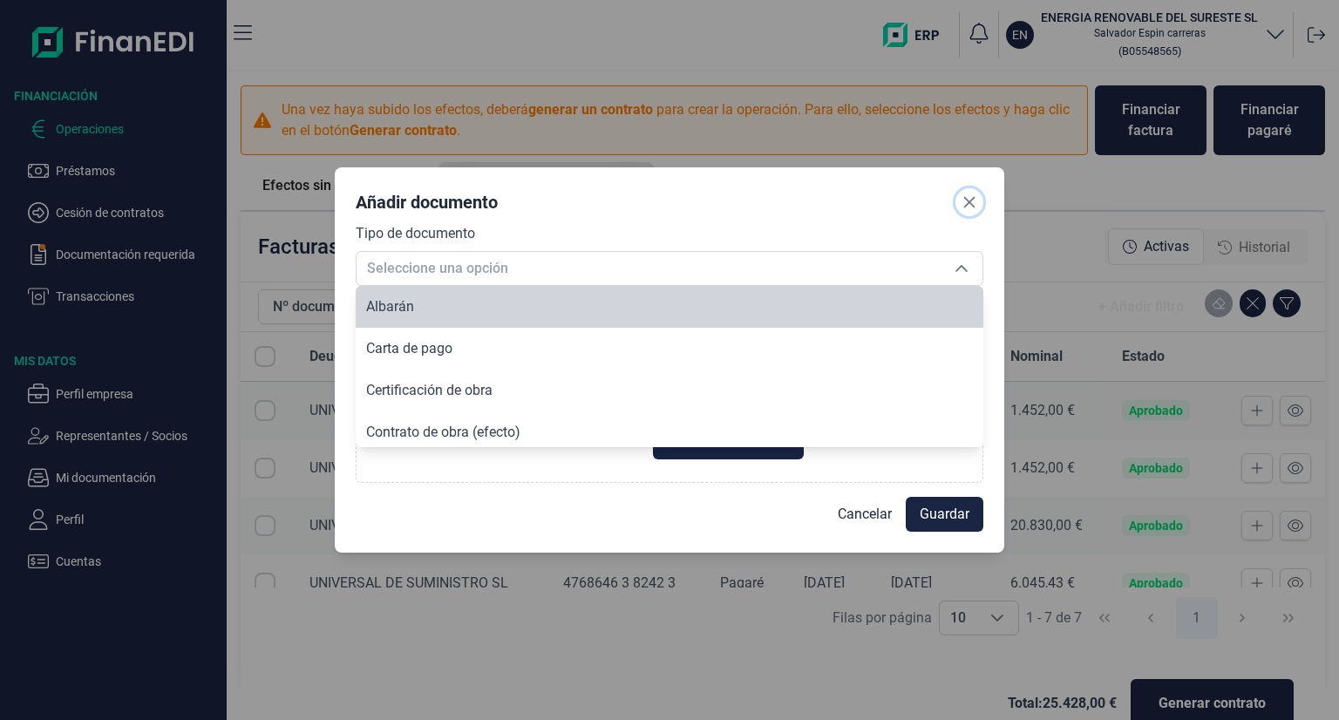
click at [981, 196] on button "Close" at bounding box center [969, 202] width 28 height 28
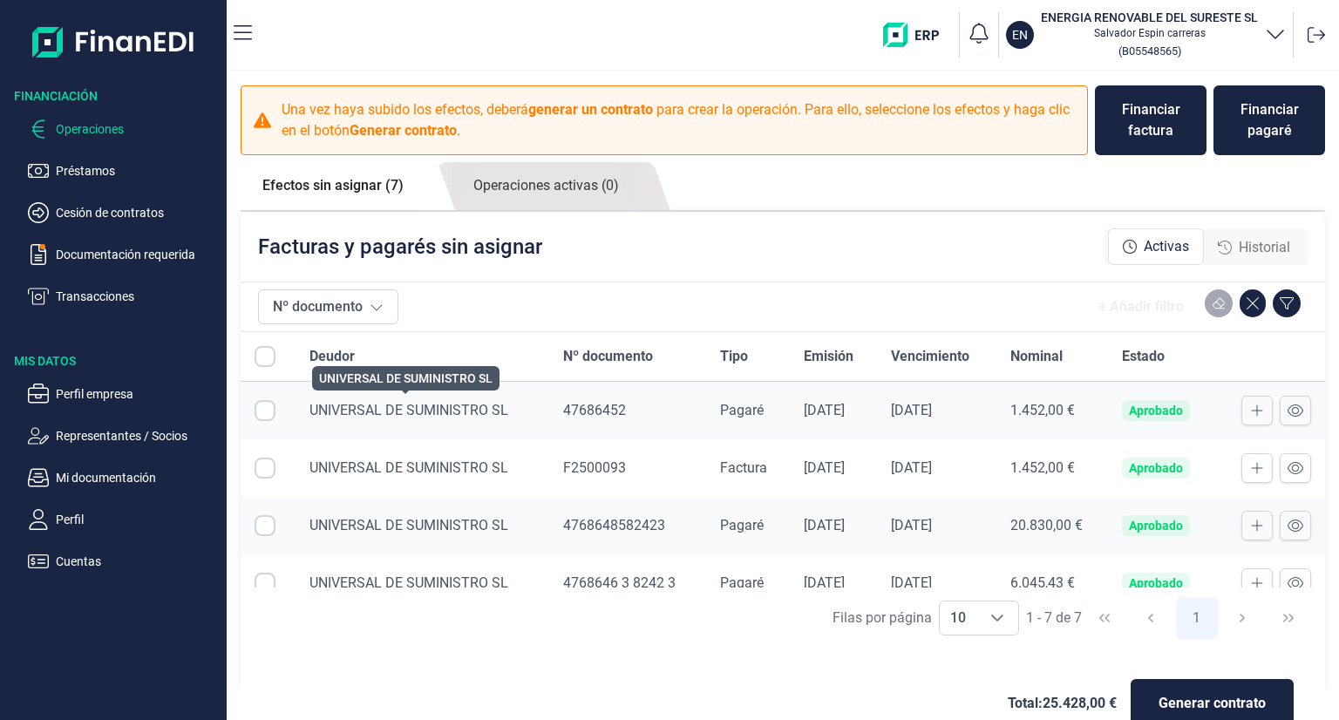
click at [390, 404] on span "UNIVERSAL DE SUMINISTRO SL" at bounding box center [408, 410] width 199 height 17
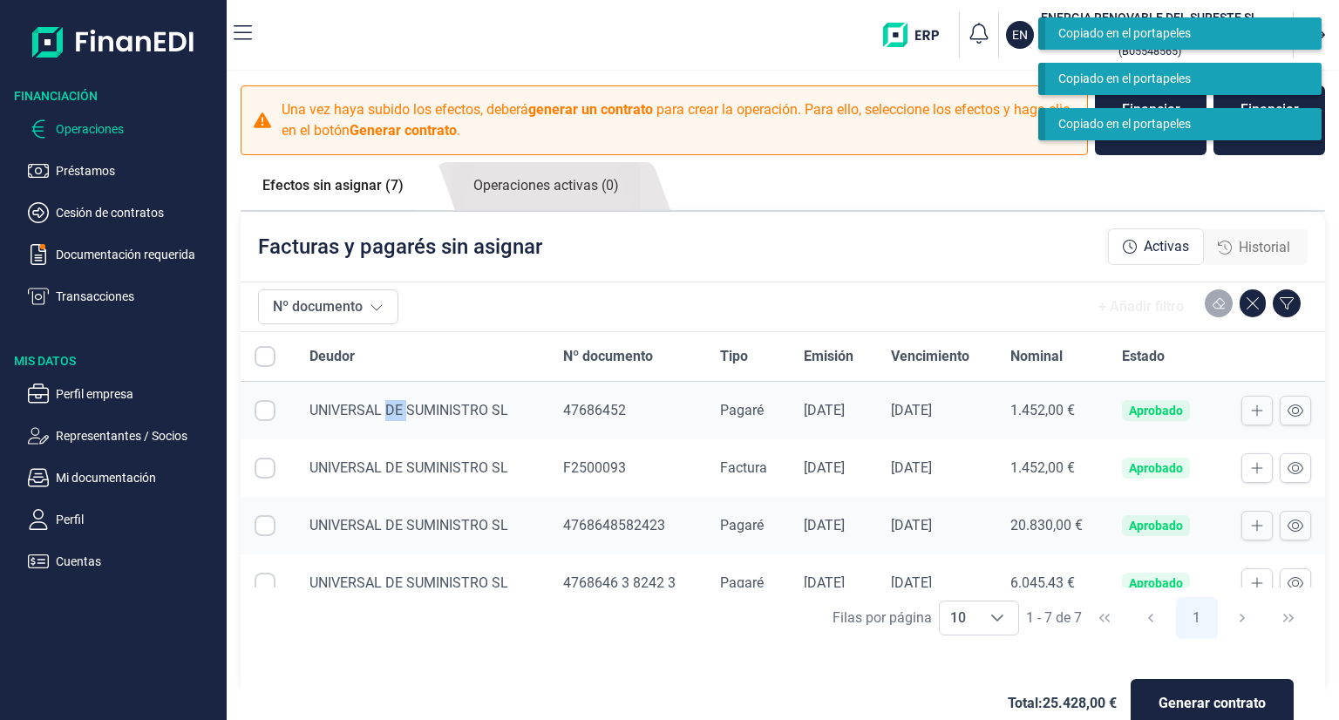
click at [261, 409] on input "Row Selected null" at bounding box center [265, 410] width 21 height 21
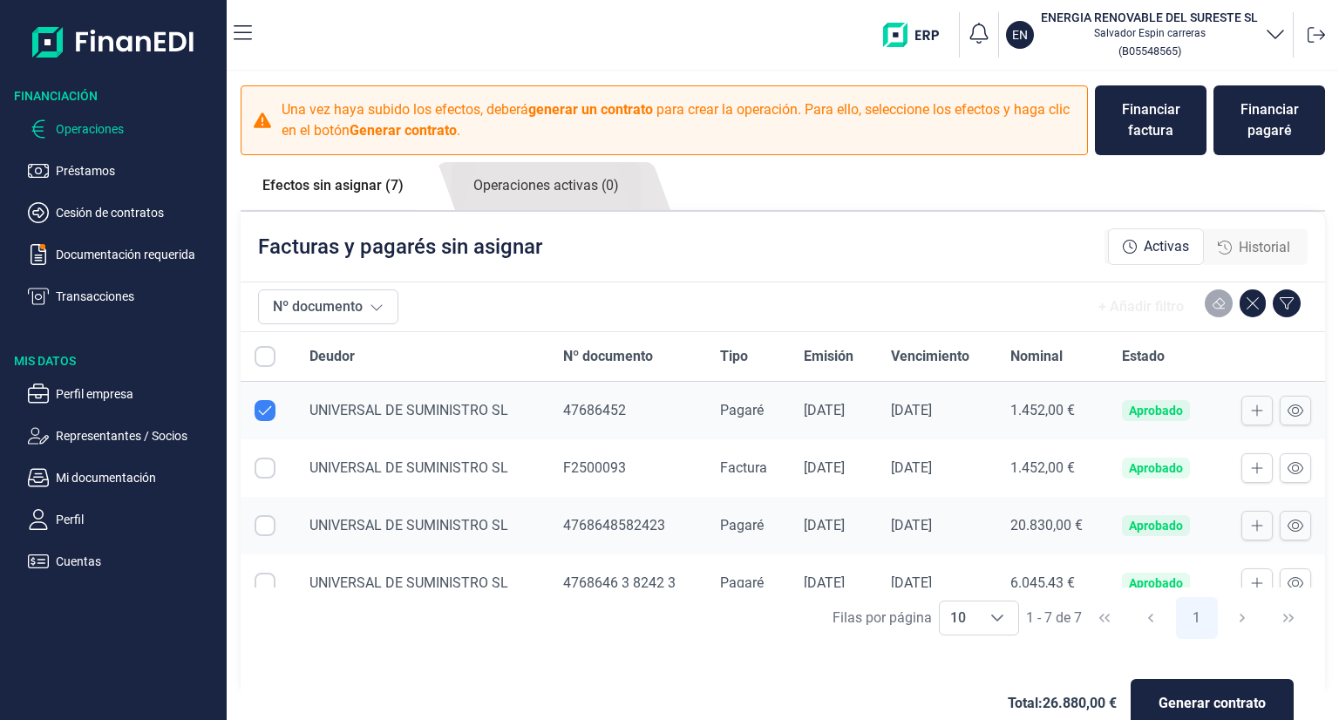
click at [265, 409] on input "Row Unselected null" at bounding box center [265, 410] width 21 height 21
checkbox input "false"
click at [261, 468] on input "Row Selected null" at bounding box center [265, 468] width 21 height 21
checkbox input "true"
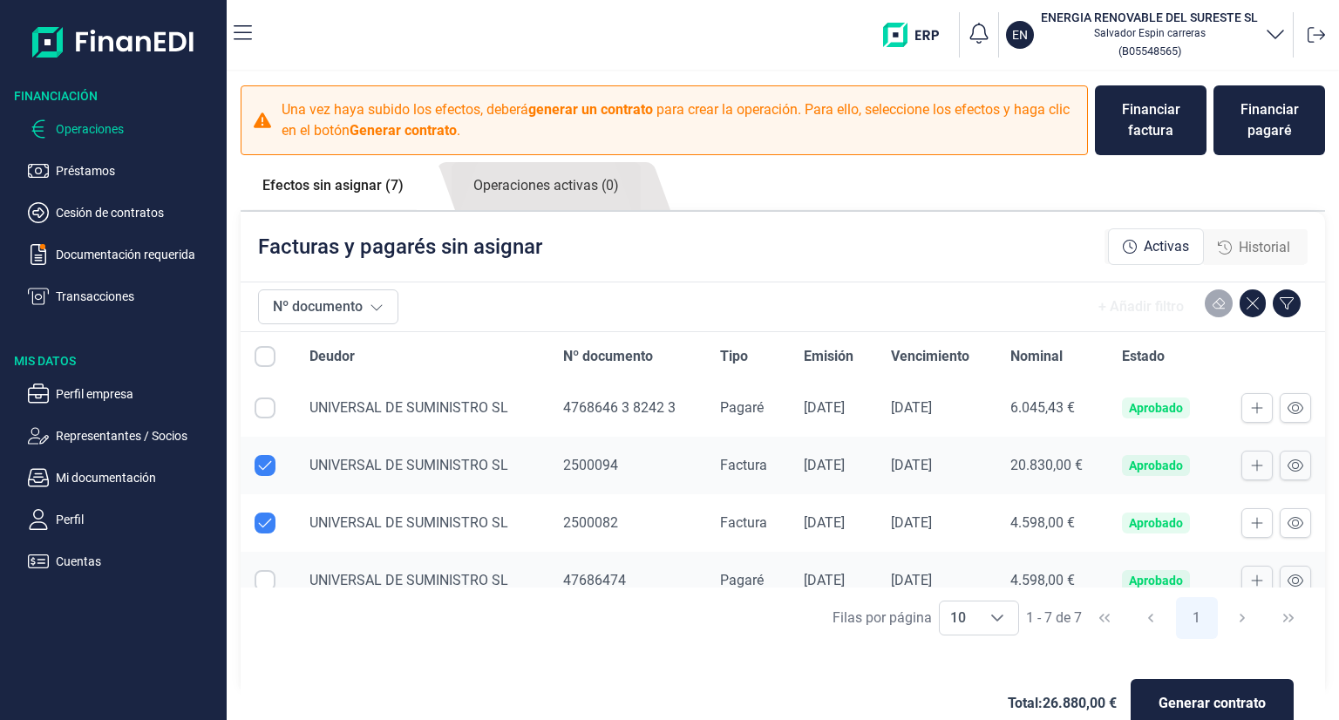
scroll to position [193, 0]
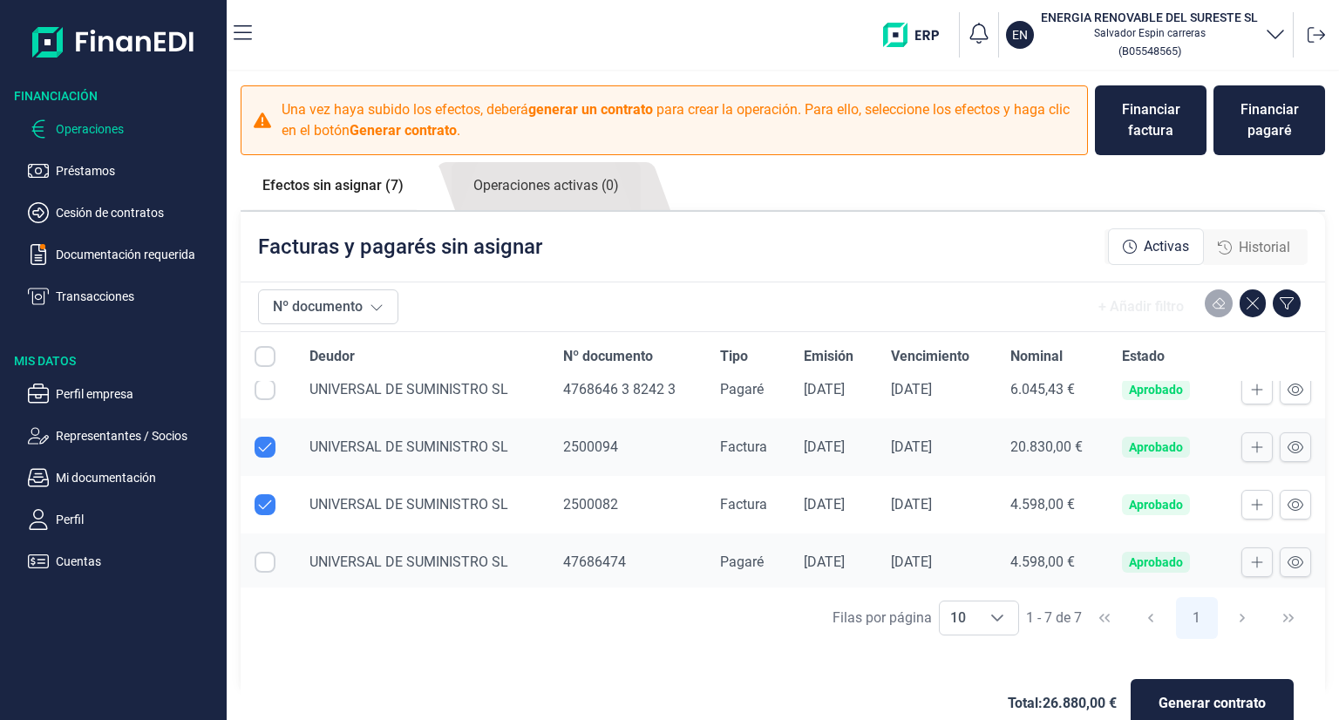
click at [265, 499] on input "Row Unselected null" at bounding box center [265, 504] width 21 height 21
checkbox input "false"
click at [266, 446] on input "Row Unselected null" at bounding box center [265, 447] width 21 height 21
checkbox input "false"
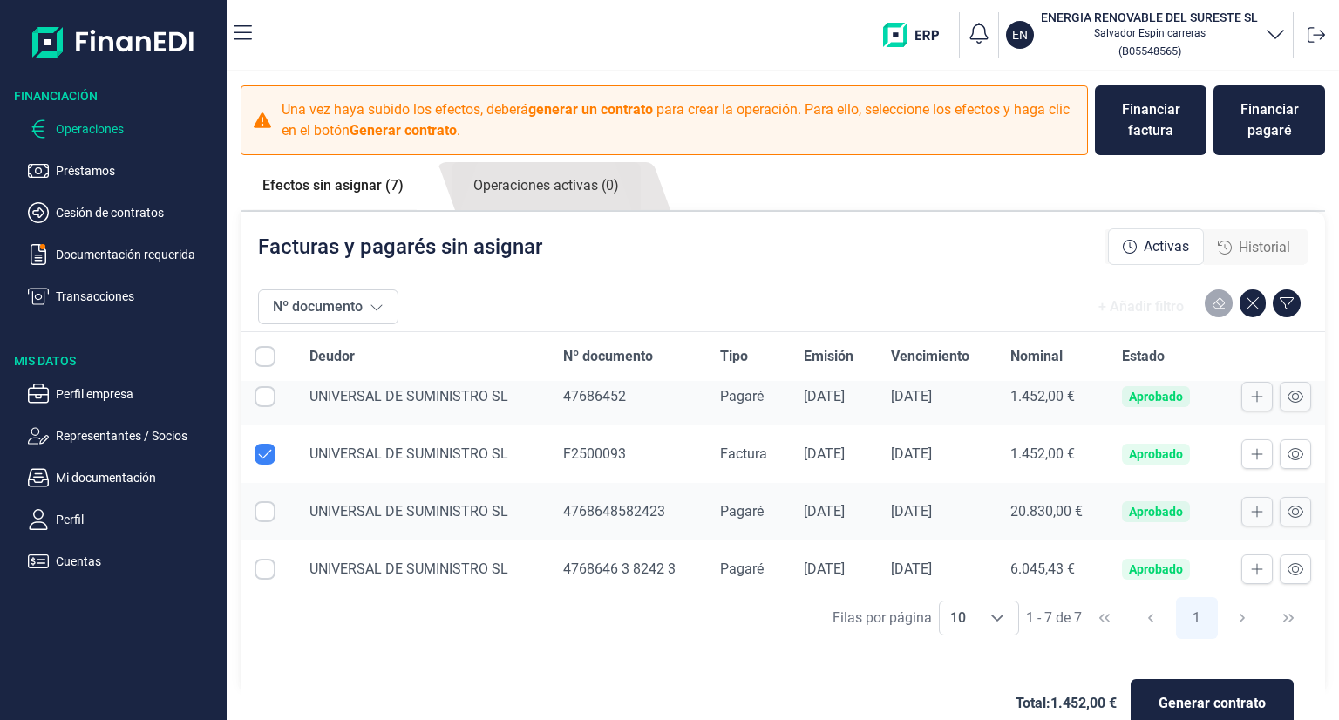
scroll to position [0, 0]
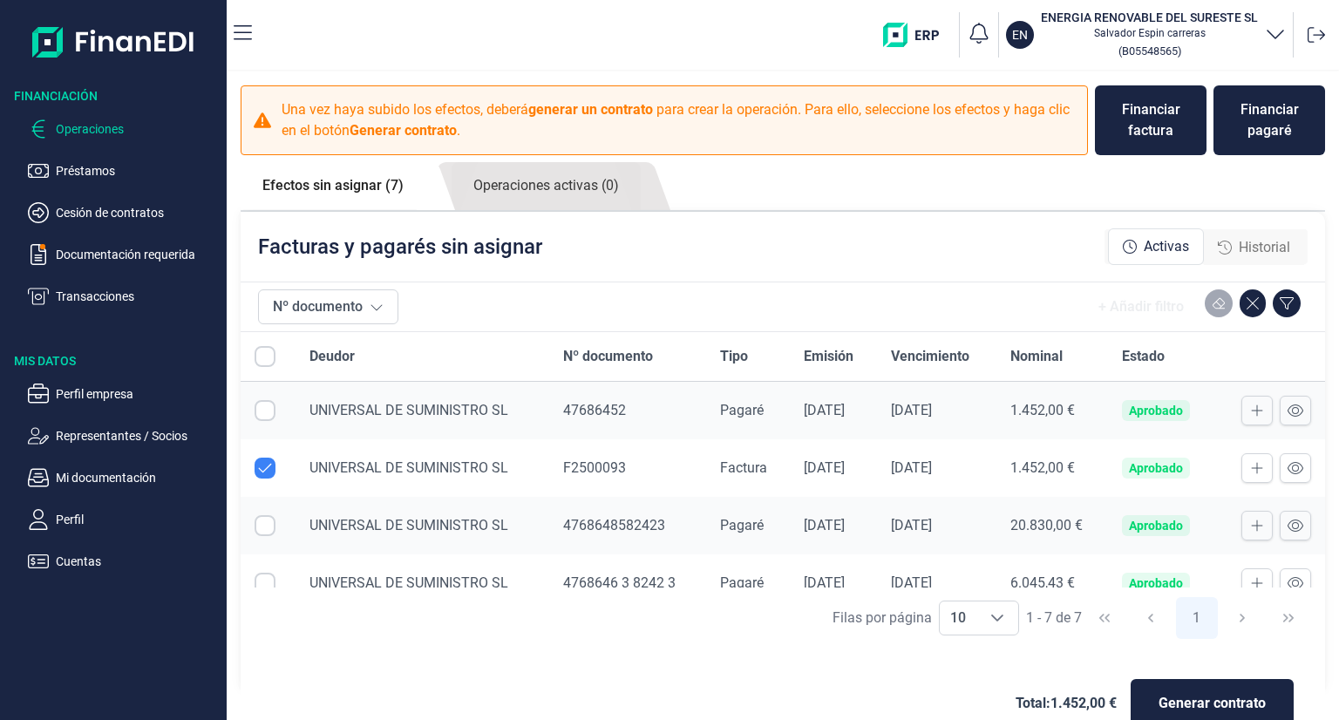
click at [263, 462] on input "Row Unselected null" at bounding box center [265, 468] width 21 height 21
checkbox input "false"
click at [259, 519] on input "Row Selected null" at bounding box center [265, 525] width 21 height 21
checkbox input "true"
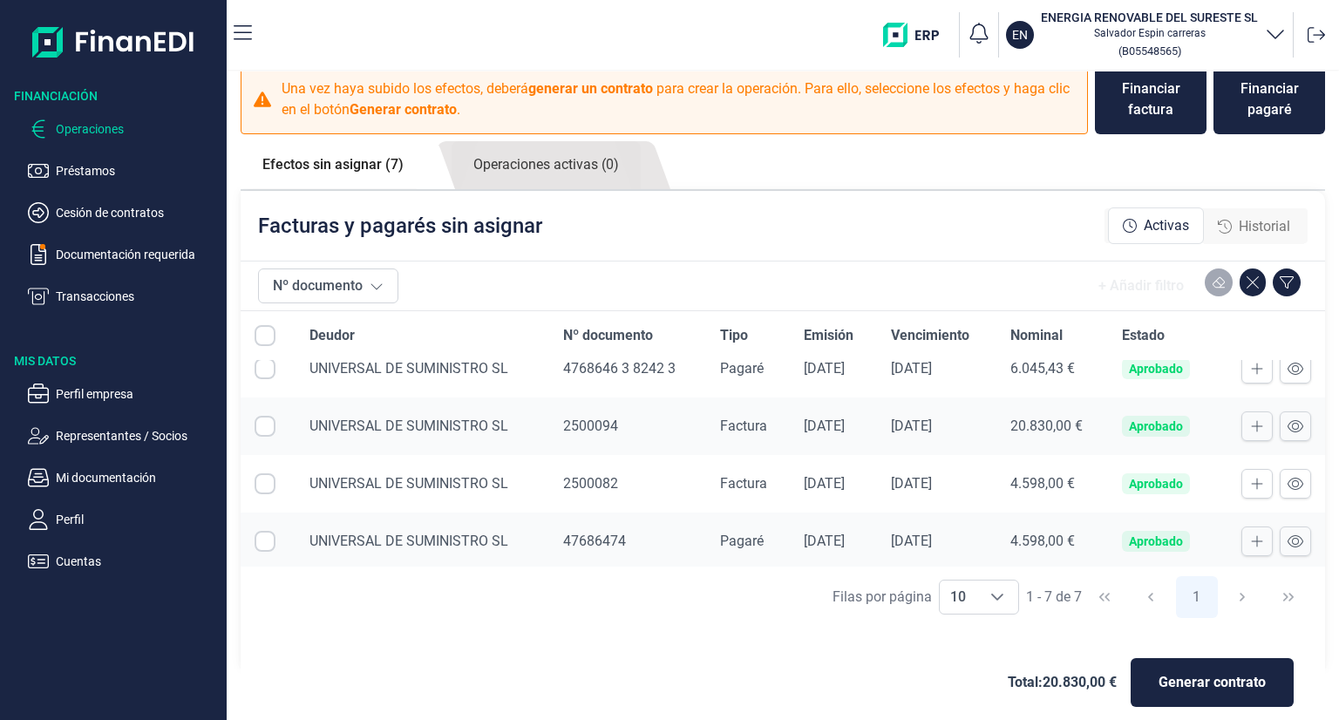
scroll to position [38, 0]
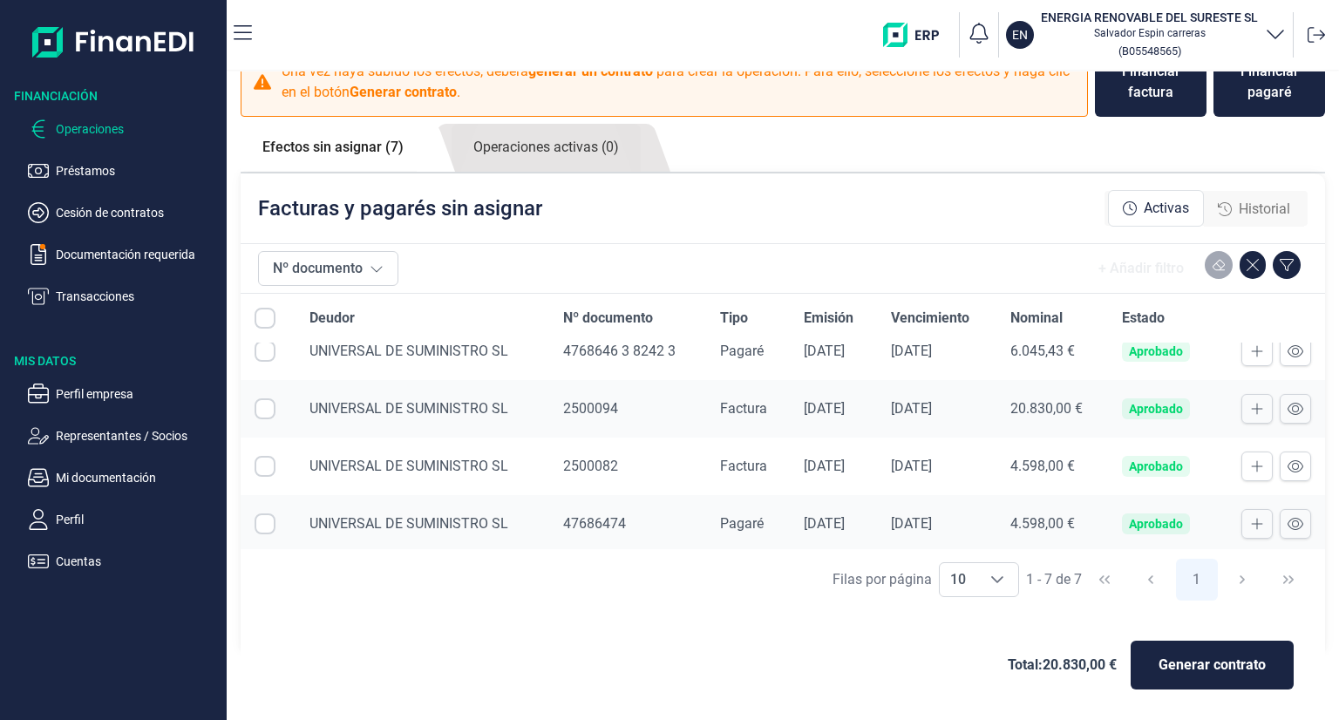
click at [261, 524] on input "Row Selected null" at bounding box center [265, 523] width 21 height 21
checkbox input "true"
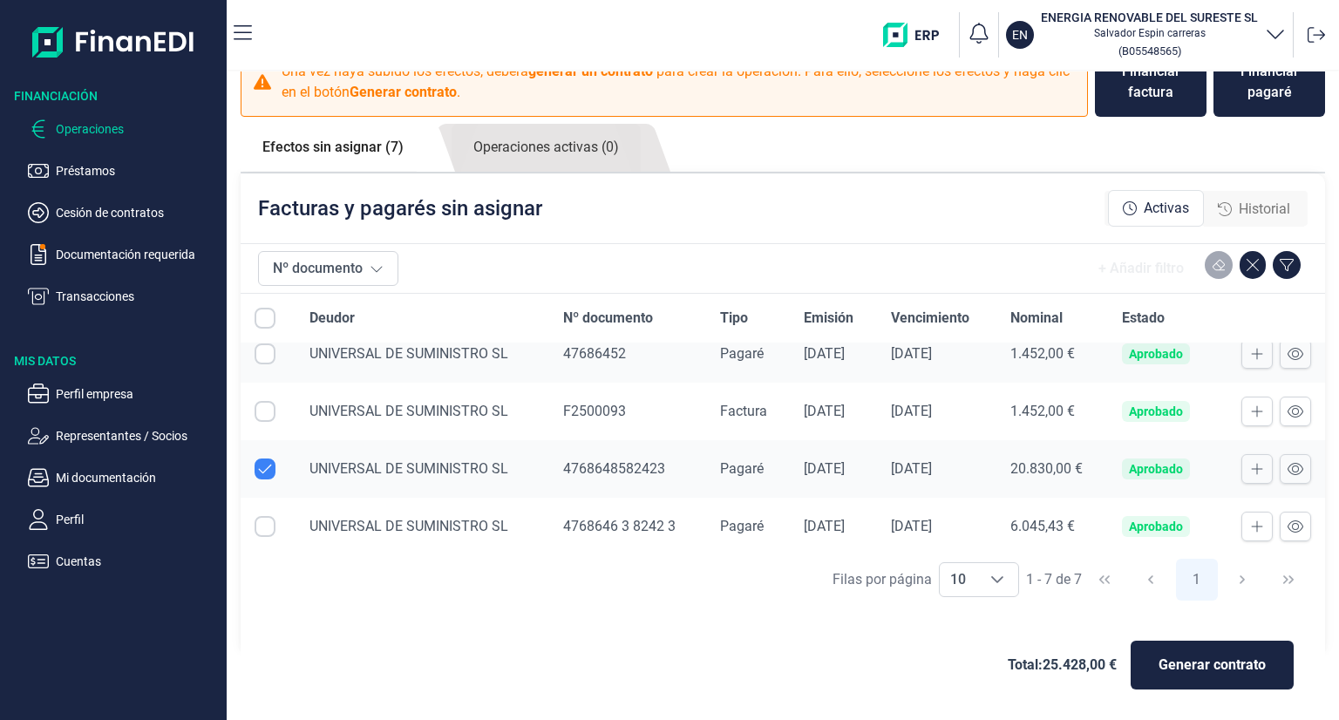
scroll to position [0, 0]
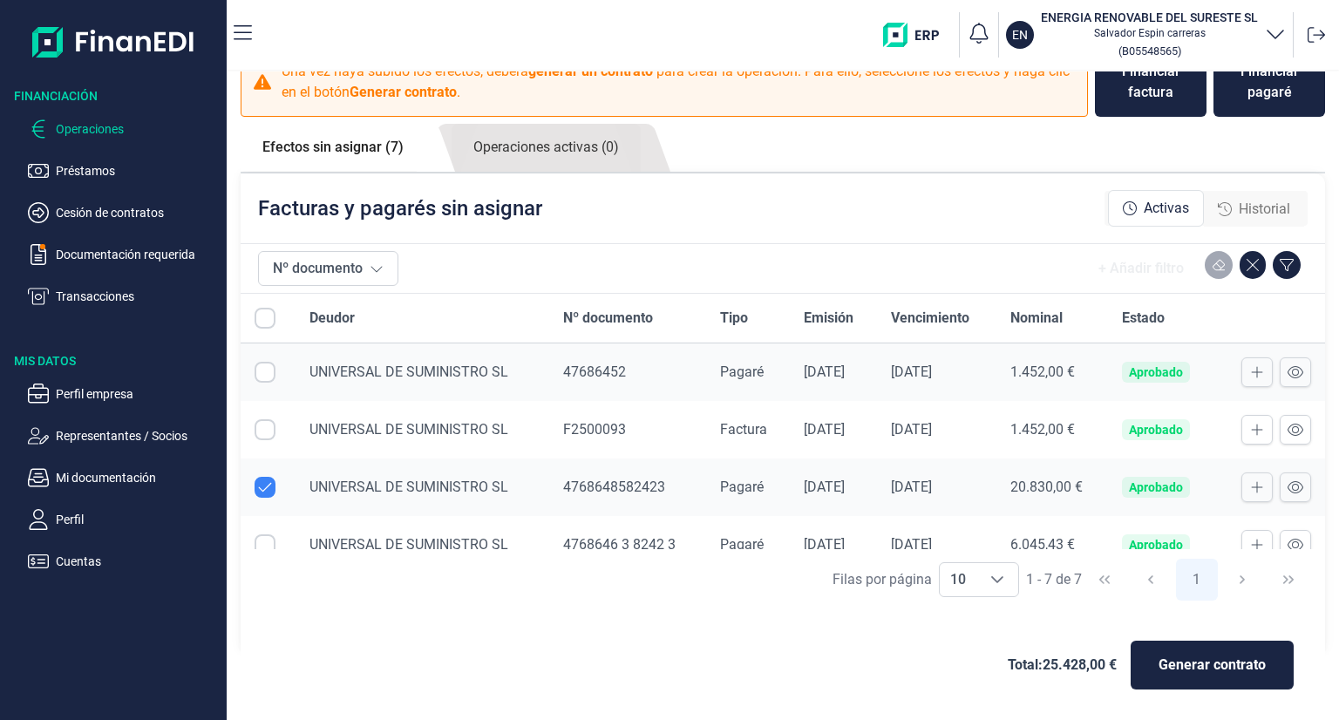
click at [263, 539] on input "Row Selected null" at bounding box center [265, 544] width 21 height 21
checkbox input "true"
click at [261, 374] on input "Row Selected null" at bounding box center [265, 372] width 21 height 21
checkbox input "true"
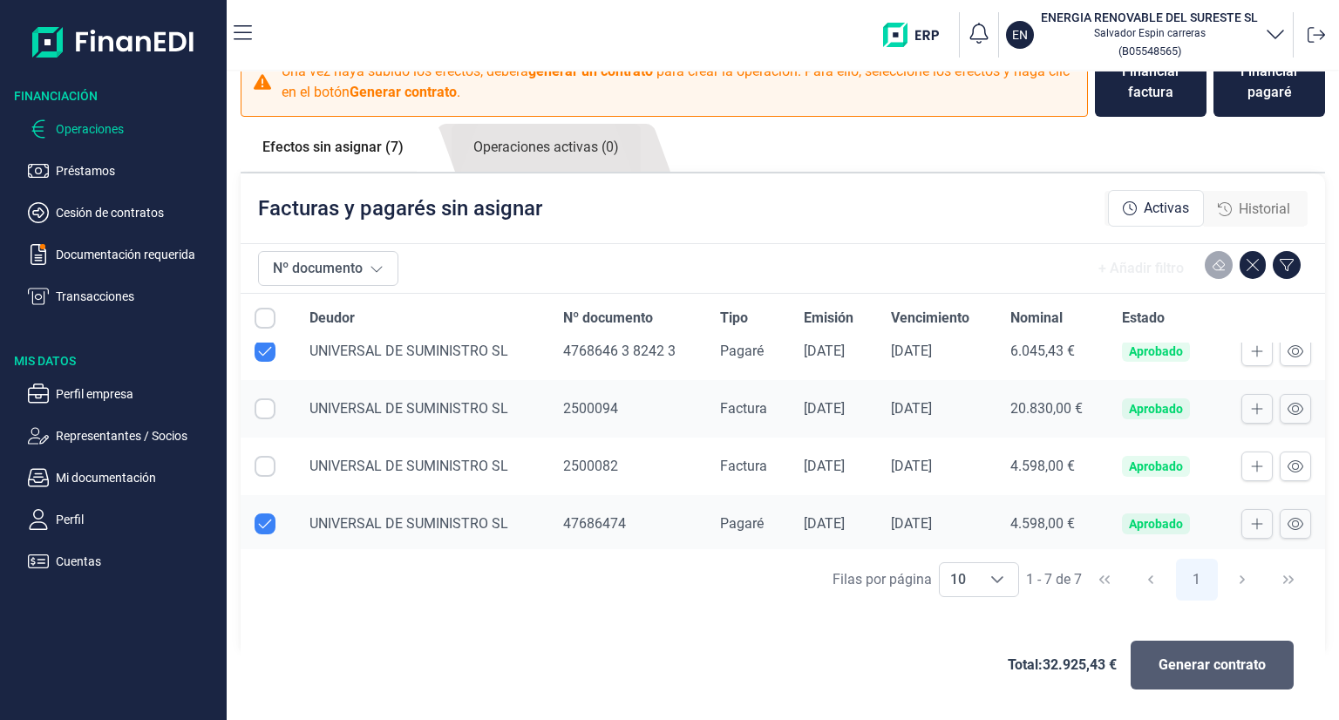
click at [1164, 655] on span "Generar contrato" at bounding box center [1211, 665] width 107 height 21
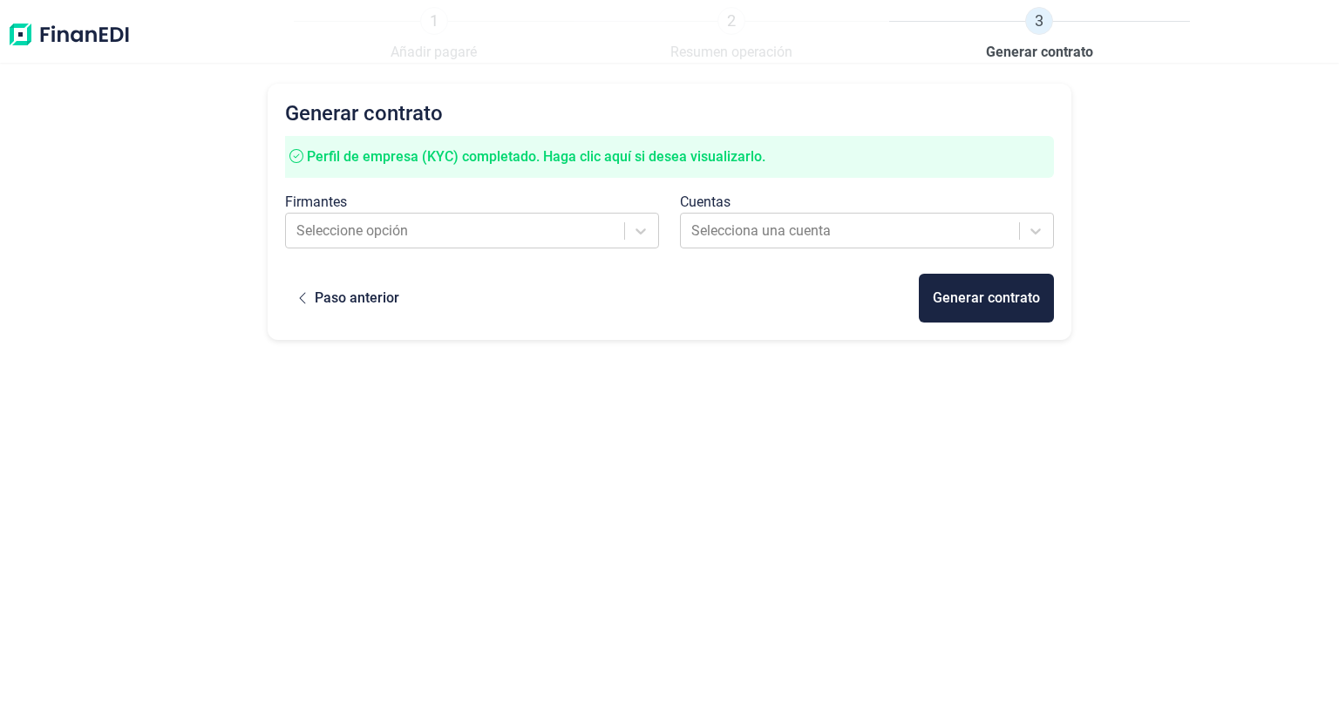
click at [647, 161] on span "Perfil de empresa (KYC) completado. Haga clic aquí si desea visualizarlo." at bounding box center [536, 156] width 458 height 17
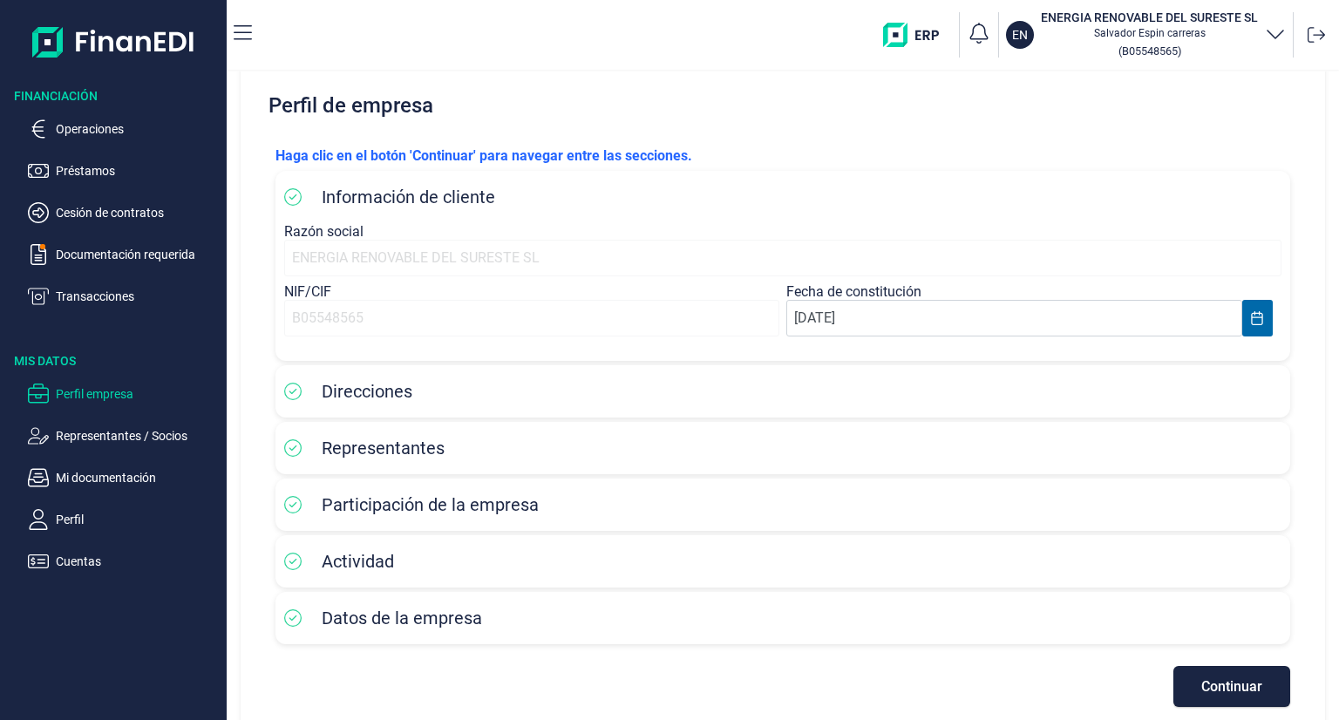
scroll to position [48, 0]
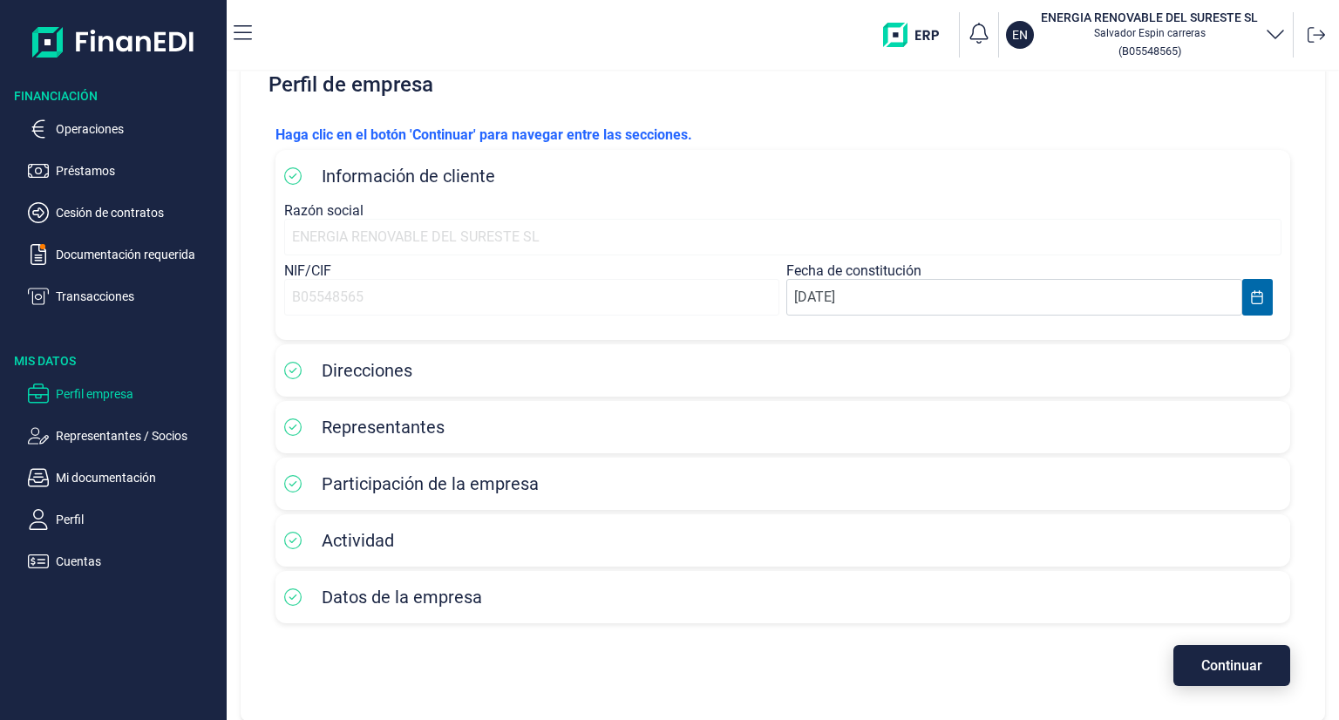
click at [1196, 645] on button "Continuar" at bounding box center [1231, 665] width 117 height 41
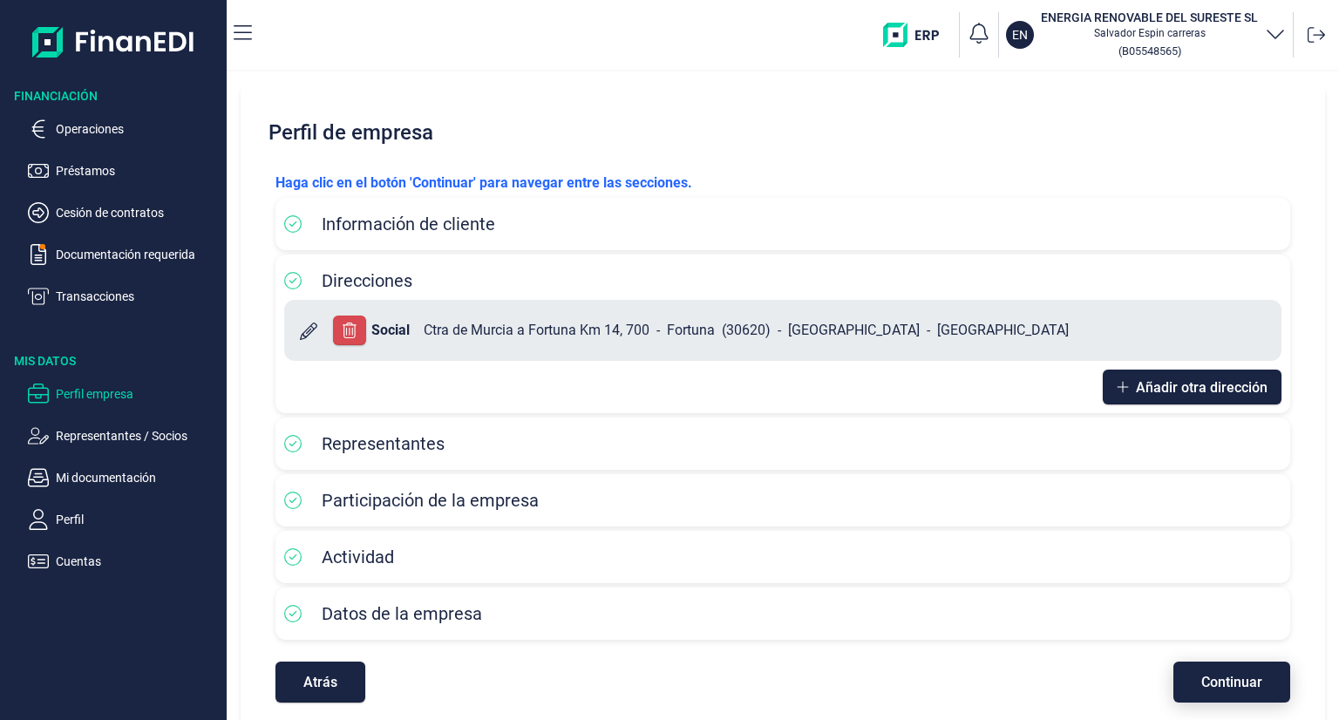
click at [1247, 685] on span "Continuar" at bounding box center [1231, 681] width 61 height 13
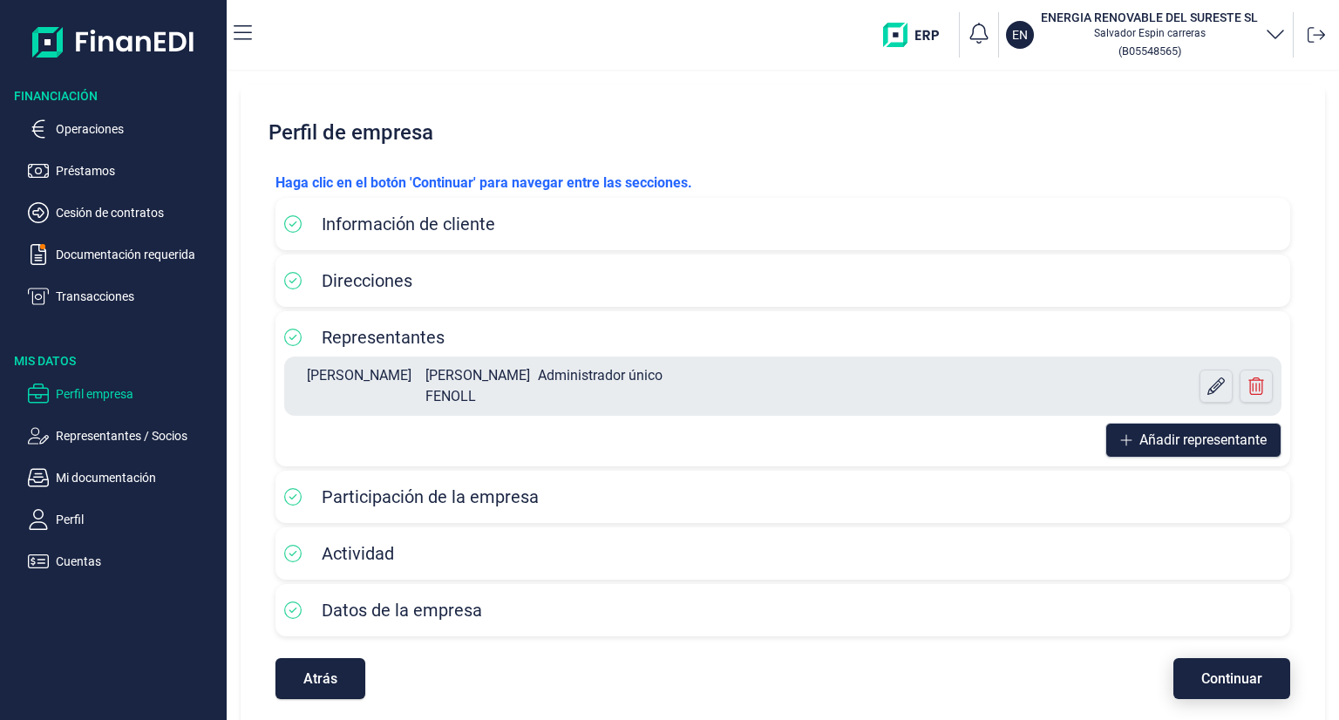
click at [1216, 677] on button "Continuar" at bounding box center [1231, 678] width 117 height 41
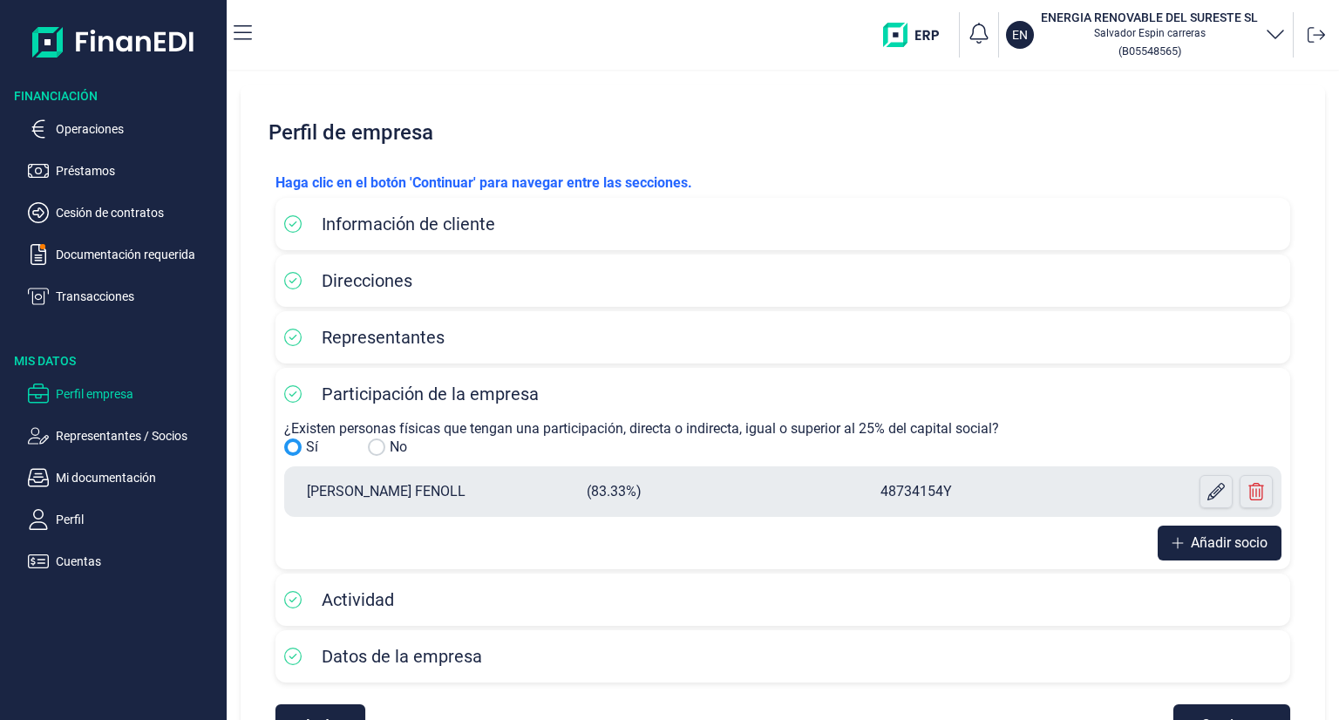
drag, startPoint x: 291, startPoint y: 448, endPoint x: 290, endPoint y: 466, distance: 18.3
click at [291, 450] on input "No" at bounding box center [292, 446] width 17 height 17
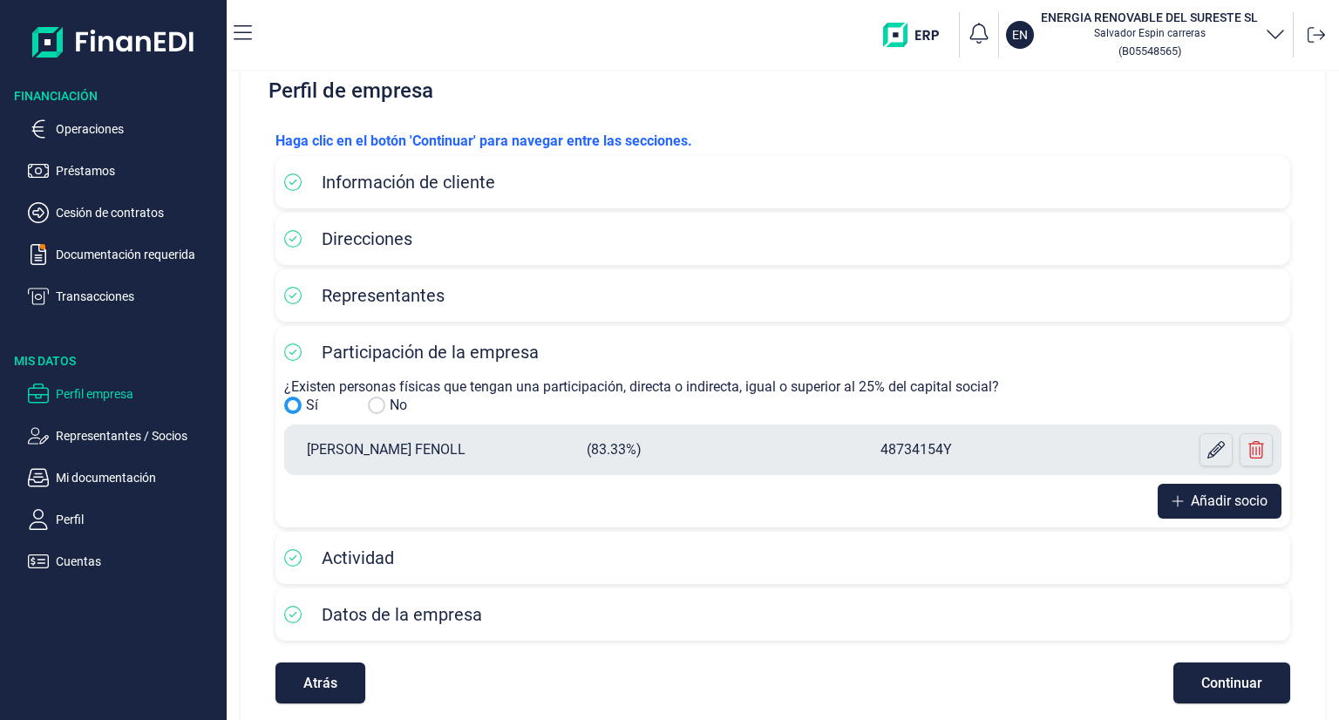
scroll to position [59, 0]
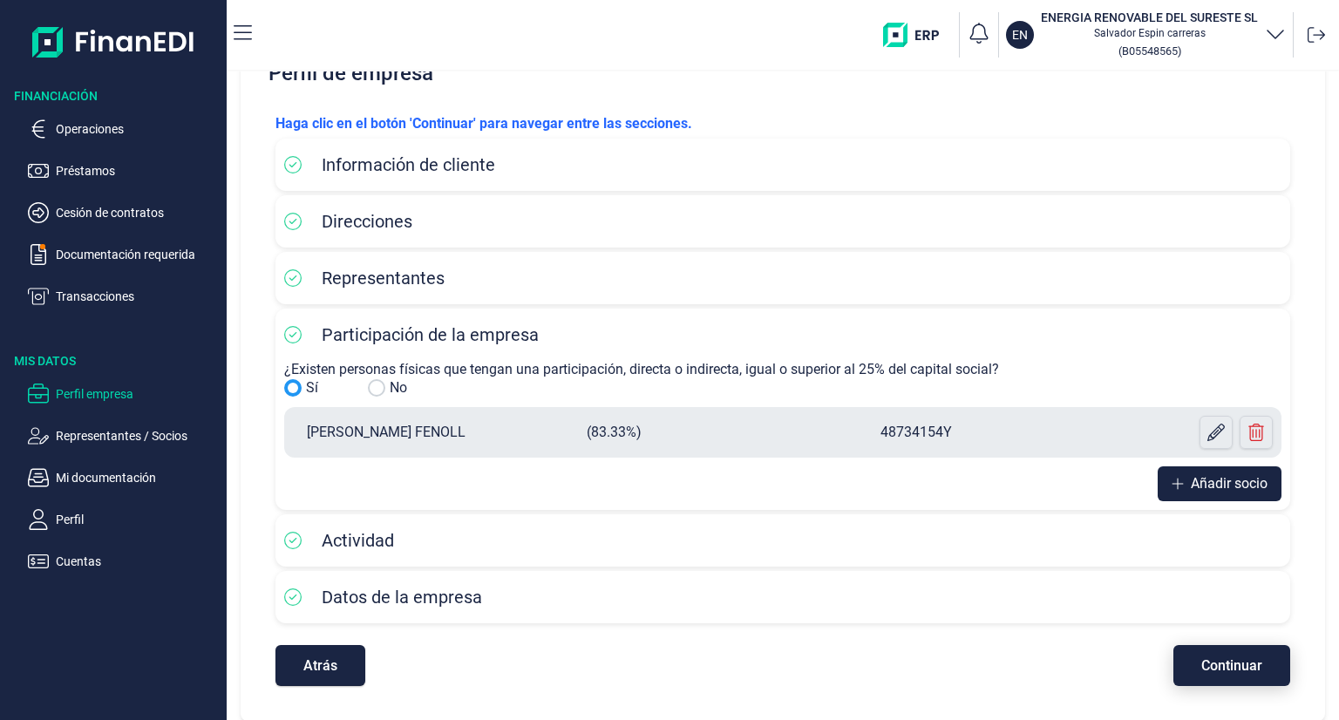
click at [1227, 660] on span "Continuar" at bounding box center [1231, 665] width 61 height 13
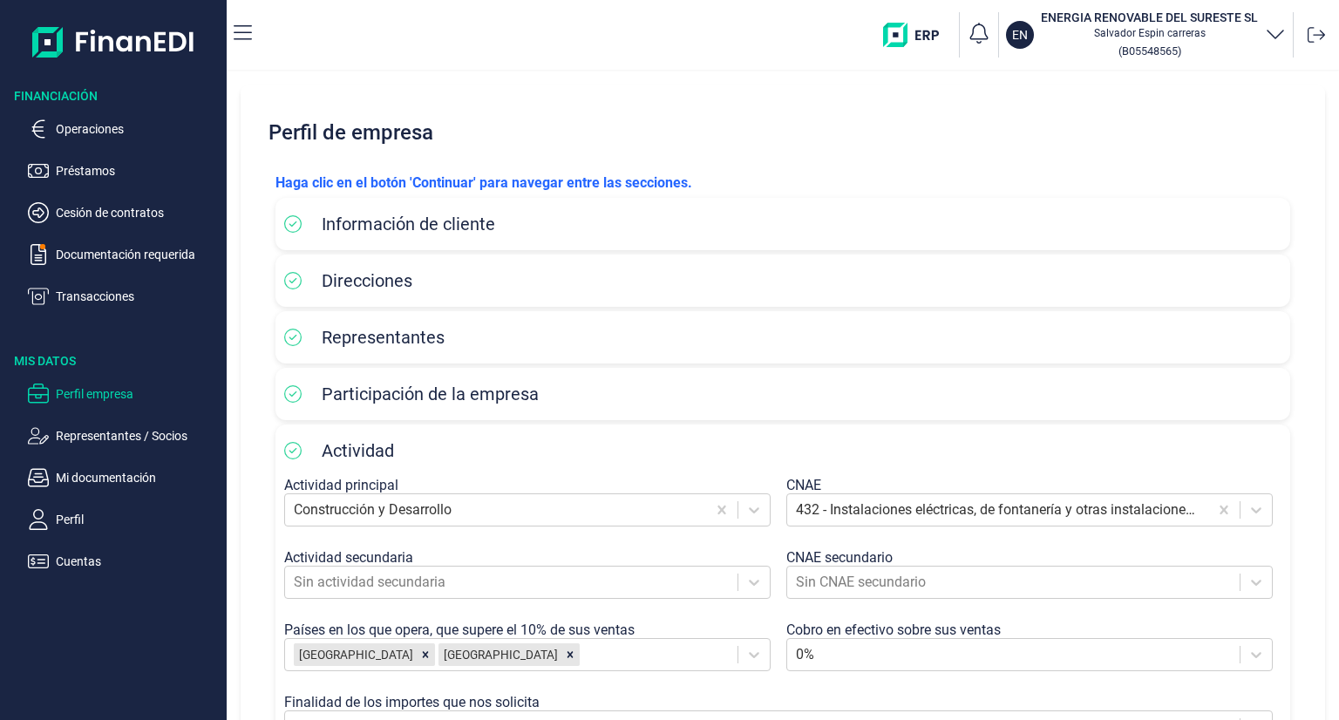
scroll to position [261, 0]
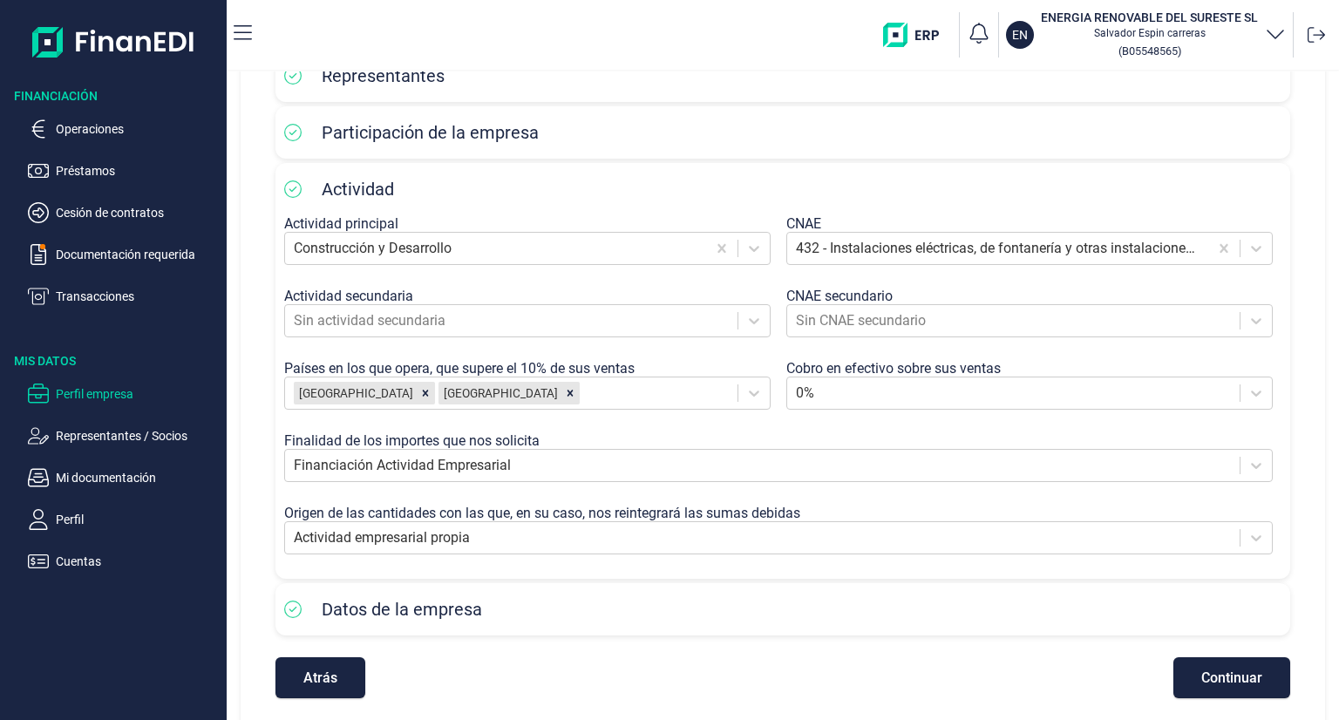
drag, startPoint x: 1225, startPoint y: 679, endPoint x: 1206, endPoint y: 679, distance: 19.2
click at [1225, 678] on span "Continuar" at bounding box center [1231, 677] width 61 height 13
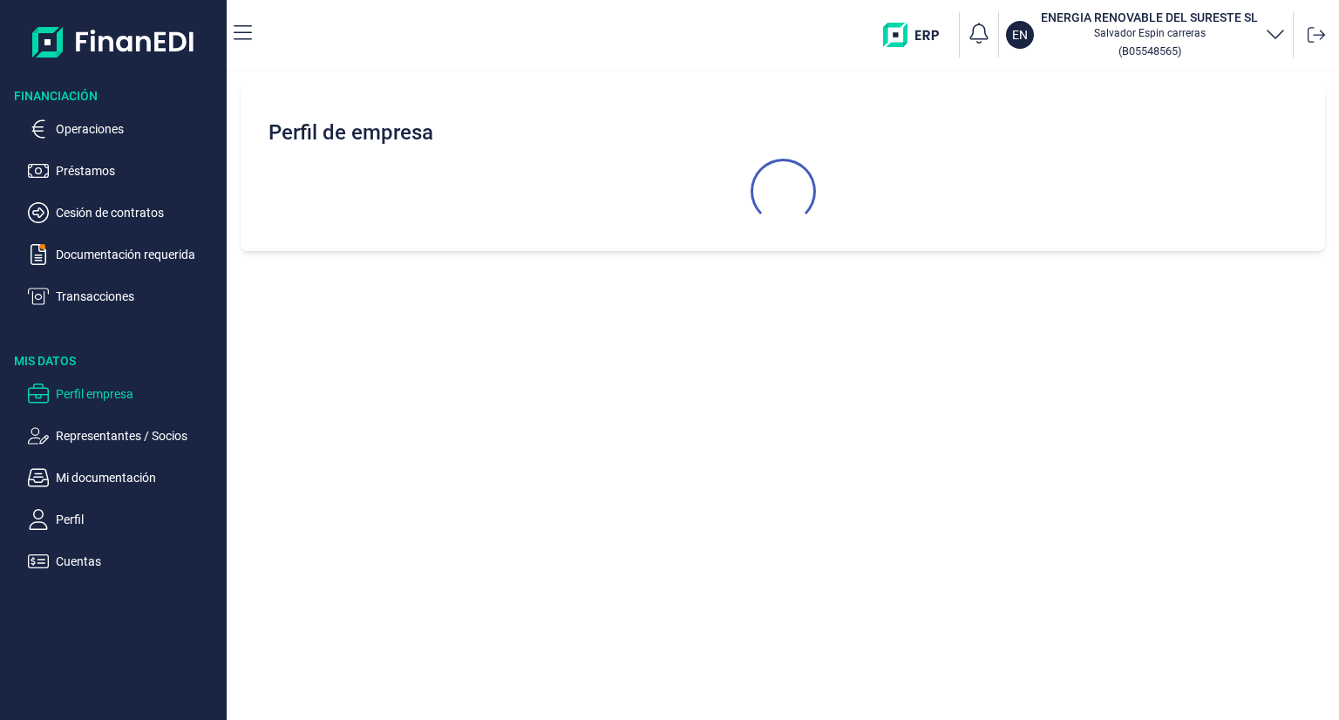
scroll to position [0, 0]
select select "ES"
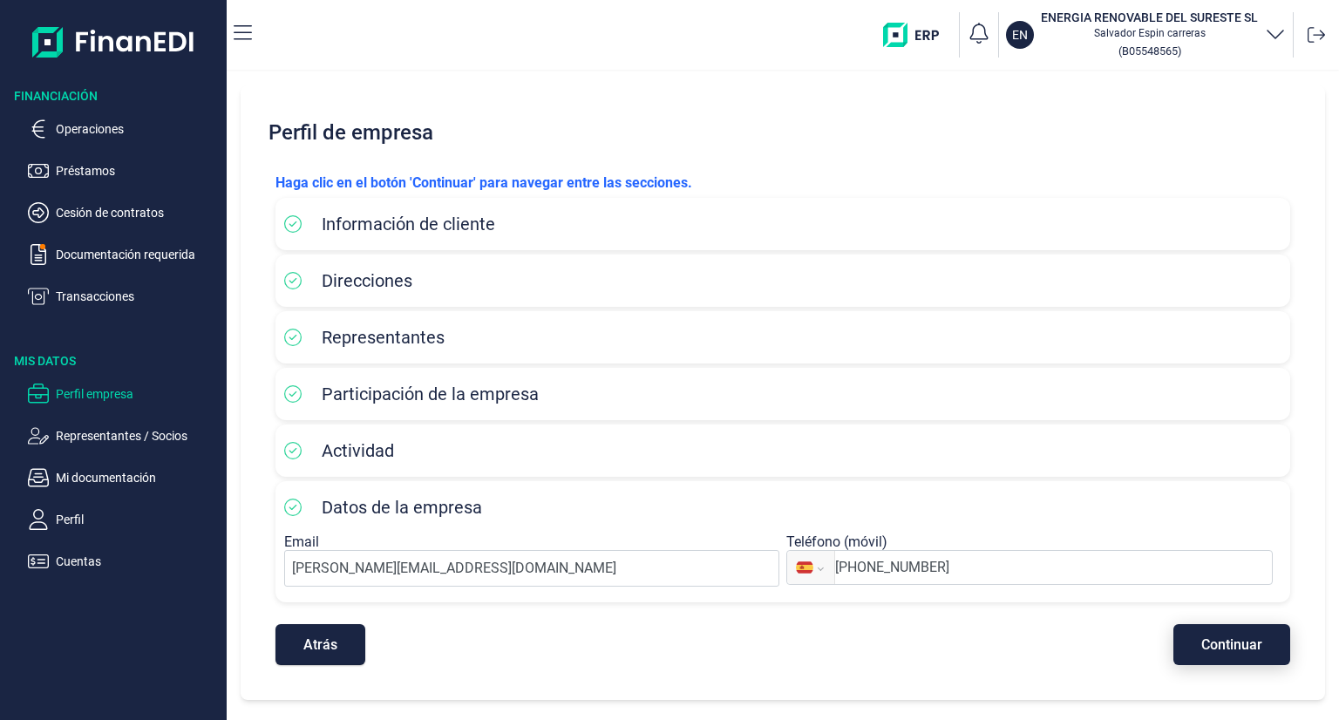
click at [1232, 648] on span "Continuar" at bounding box center [1231, 644] width 61 height 13
click at [1311, 31] on icon at bounding box center [1315, 34] width 17 height 17
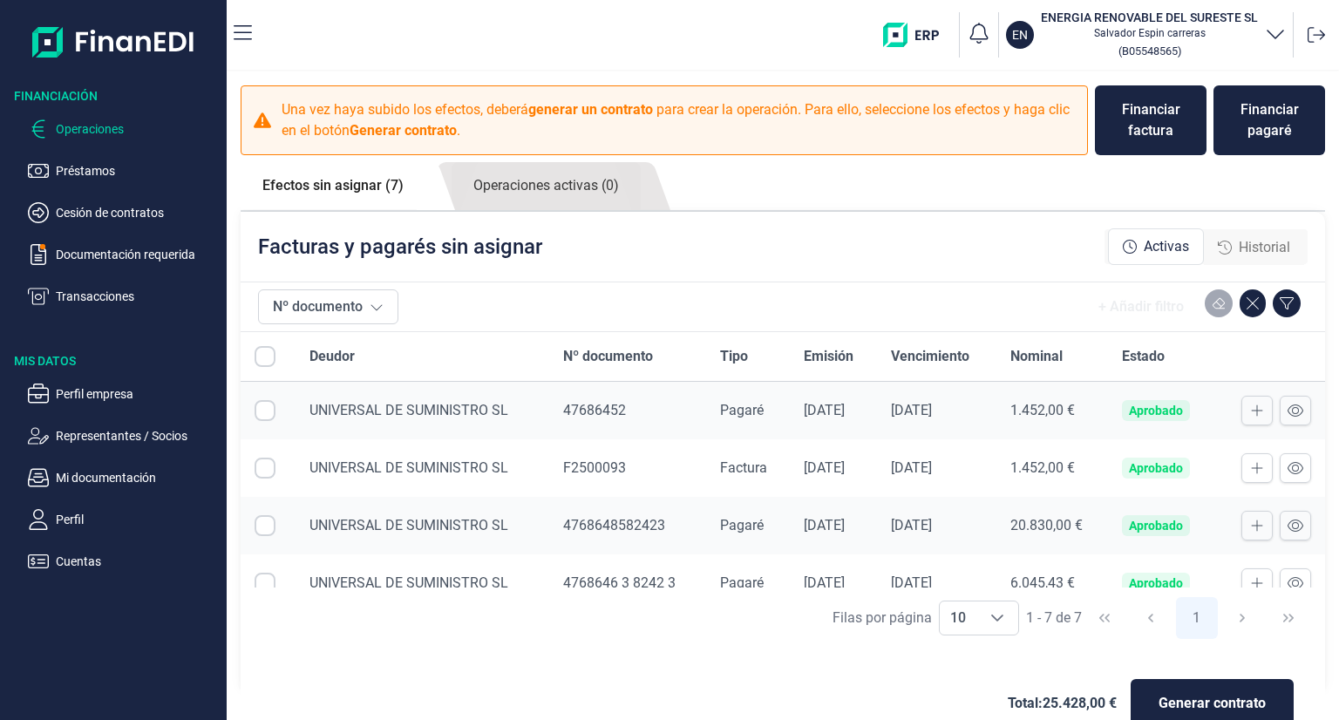
click at [269, 412] on input "Row Selected null" at bounding box center [265, 410] width 21 height 21
checkbox input "true"
click at [387, 309] on button "Nº documento" at bounding box center [328, 306] width 140 height 35
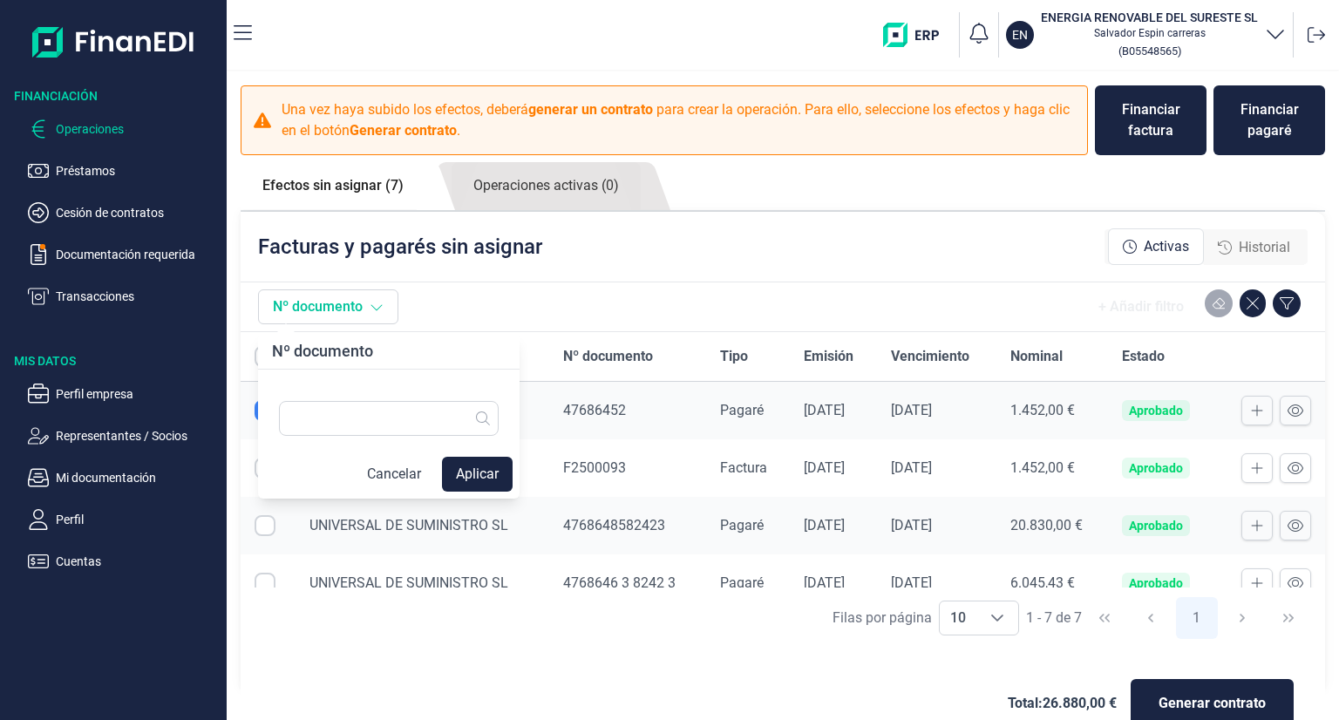
click at [387, 309] on button "Nº documento" at bounding box center [328, 306] width 140 height 35
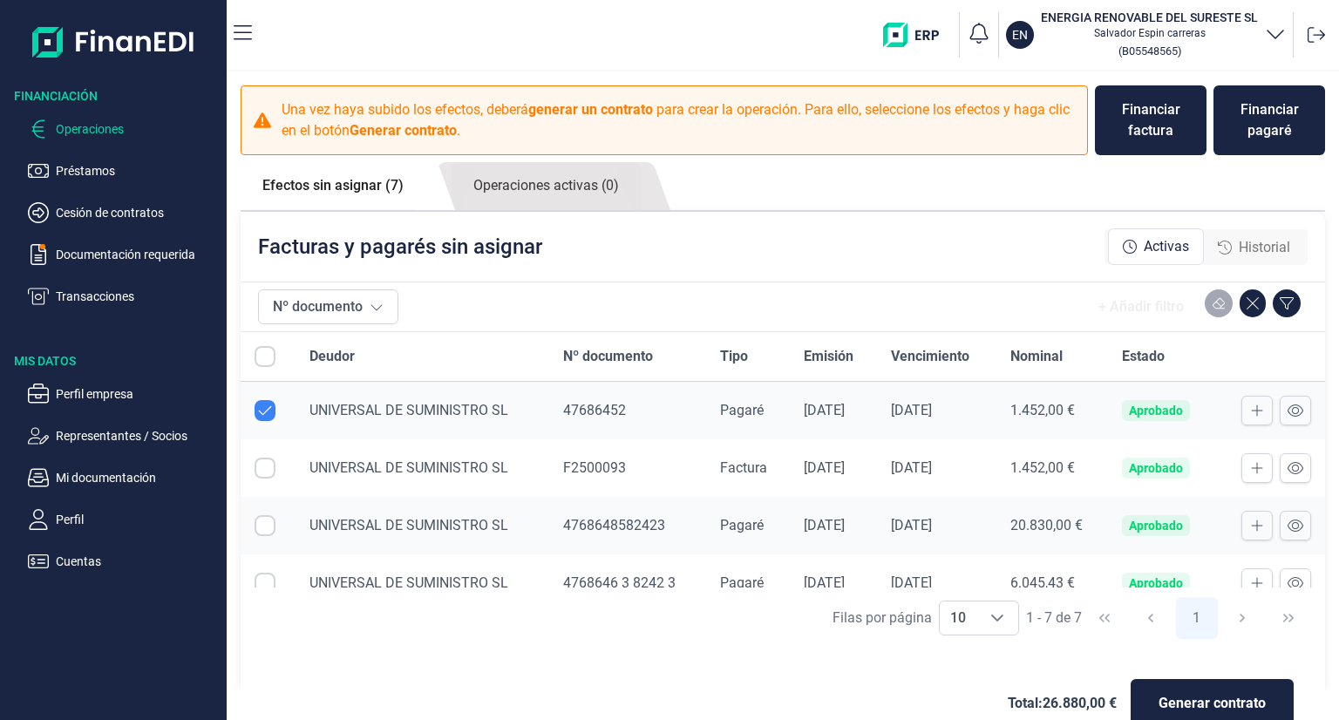
click at [526, 300] on div "+ Añadir filtro" at bounding box center [856, 306] width 902 height 35
click at [268, 523] on input "Row Selected null" at bounding box center [265, 525] width 21 height 21
checkbox input "true"
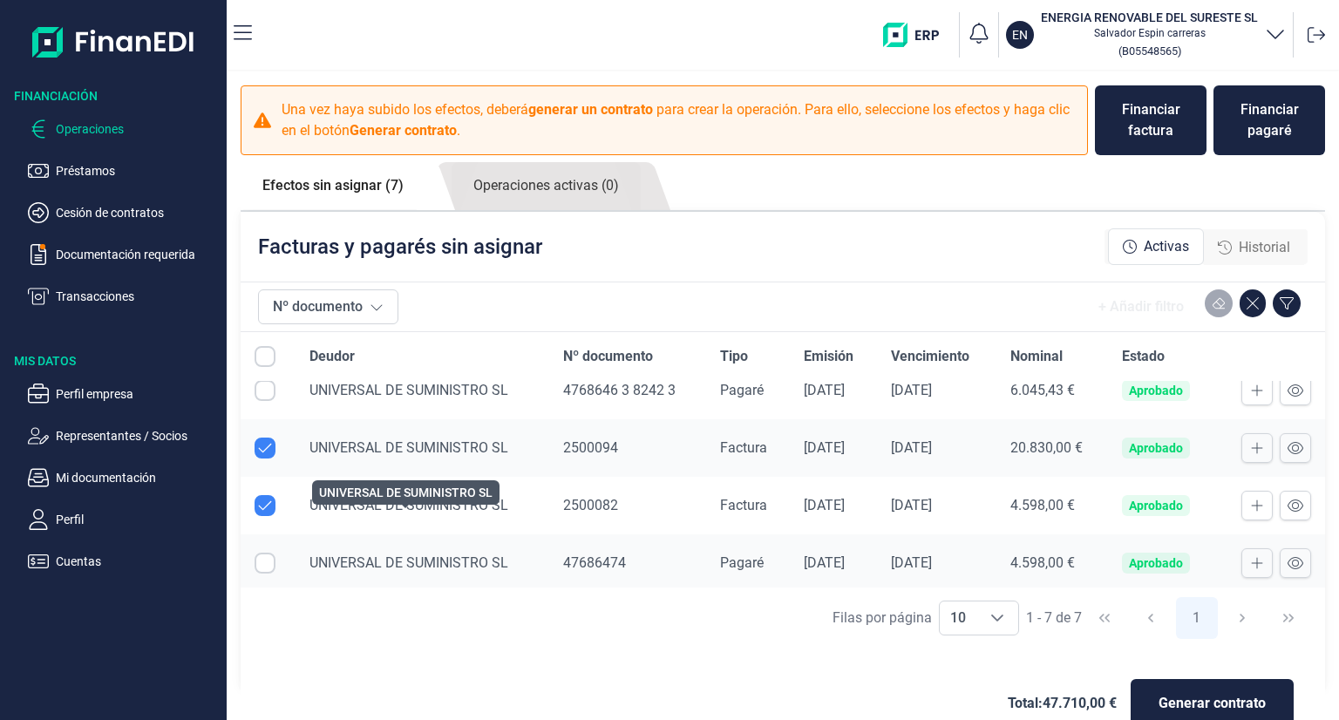
scroll to position [193, 0]
click at [265, 555] on input "Row Selected null" at bounding box center [265, 562] width 21 height 21
checkbox input "true"
click at [266, 503] on input "Row Unselected null" at bounding box center [265, 504] width 21 height 21
checkbox input "false"
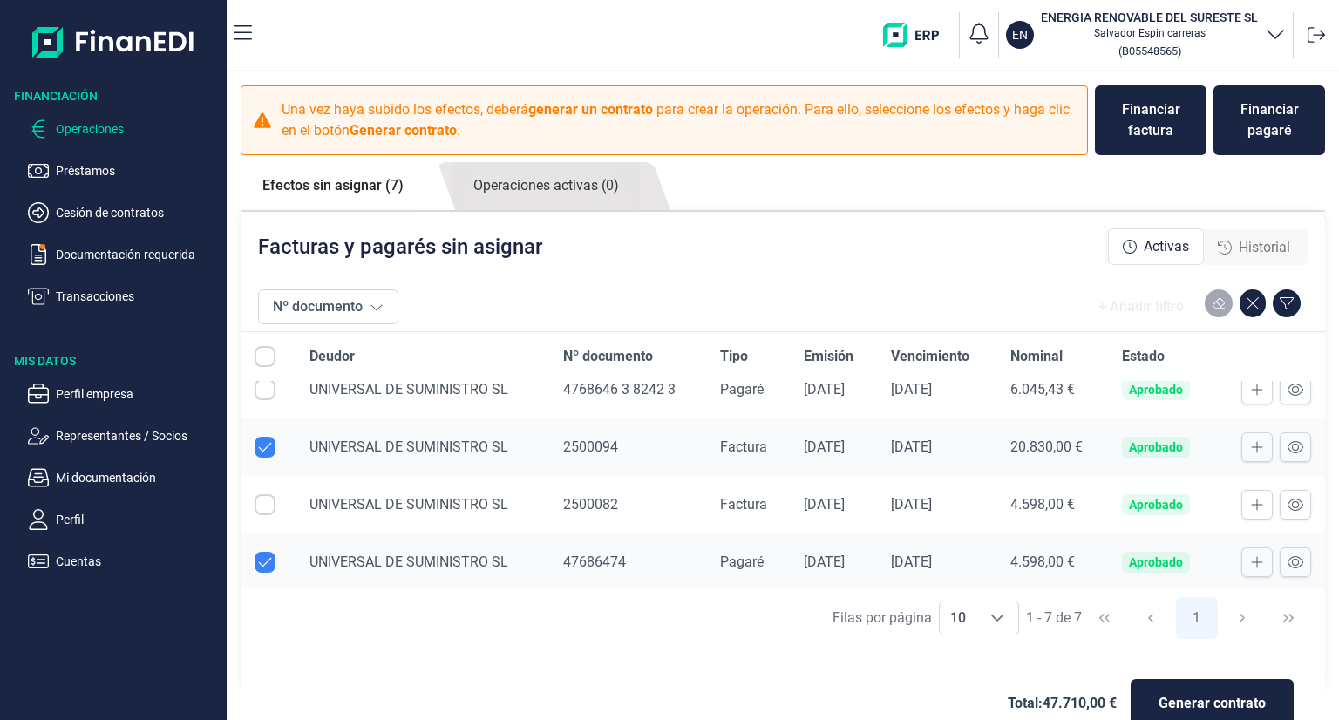
drag, startPoint x: 261, startPoint y: 555, endPoint x: 280, endPoint y: 505, distance: 53.8
click at [261, 555] on input "Row Unselected null" at bounding box center [265, 562] width 21 height 21
checkbox input "false"
click at [265, 451] on input "Row Unselected null" at bounding box center [265, 447] width 21 height 21
checkbox input "false"
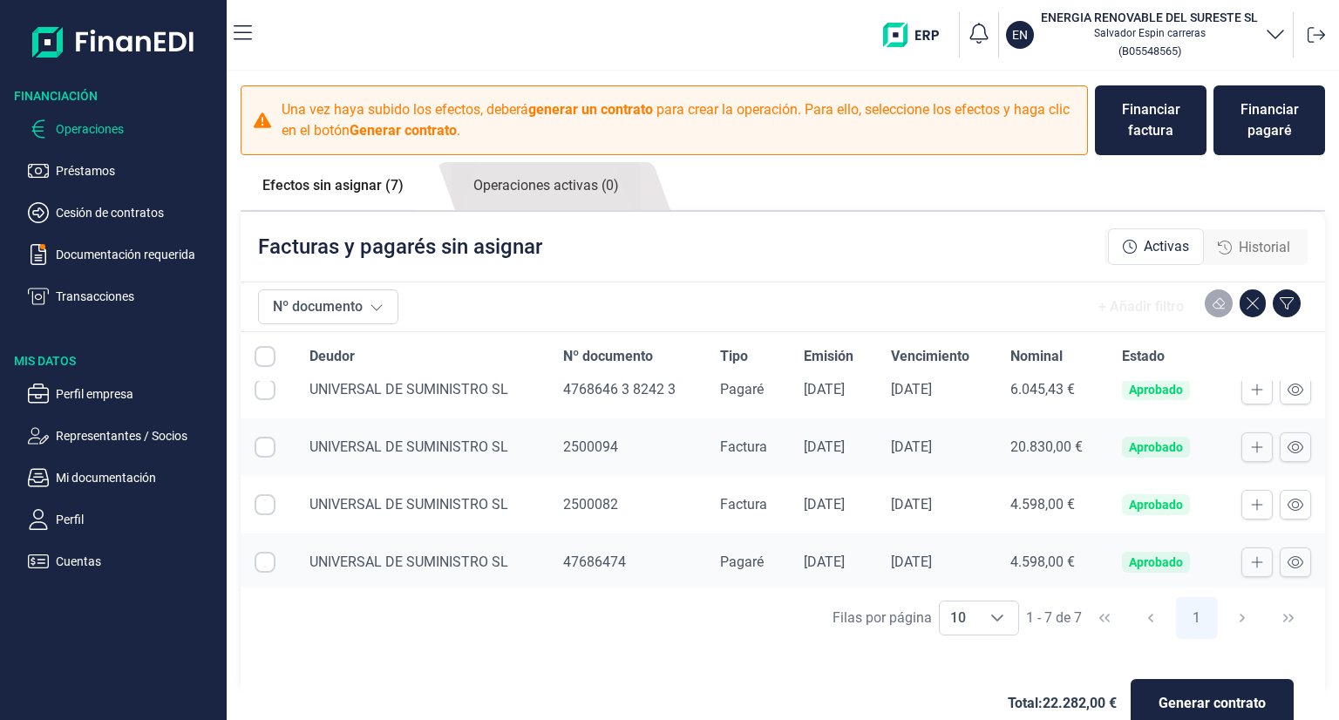
scroll to position [0, 0]
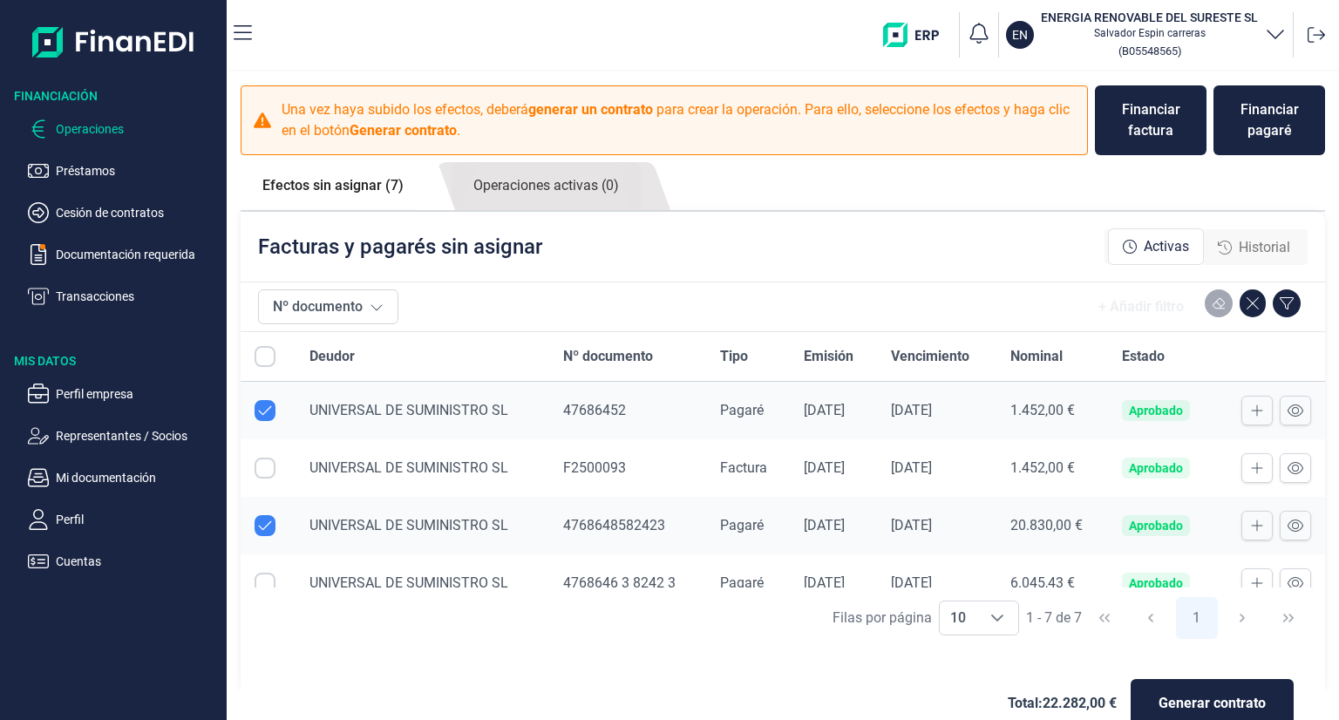
click at [270, 416] on input "Row Unselected null" at bounding box center [265, 410] width 21 height 21
checkbox input "false"
click at [270, 526] on input "Row Unselected null" at bounding box center [265, 525] width 21 height 21
click at [260, 517] on input "Row Selected null" at bounding box center [265, 525] width 21 height 21
checkbox input "true"
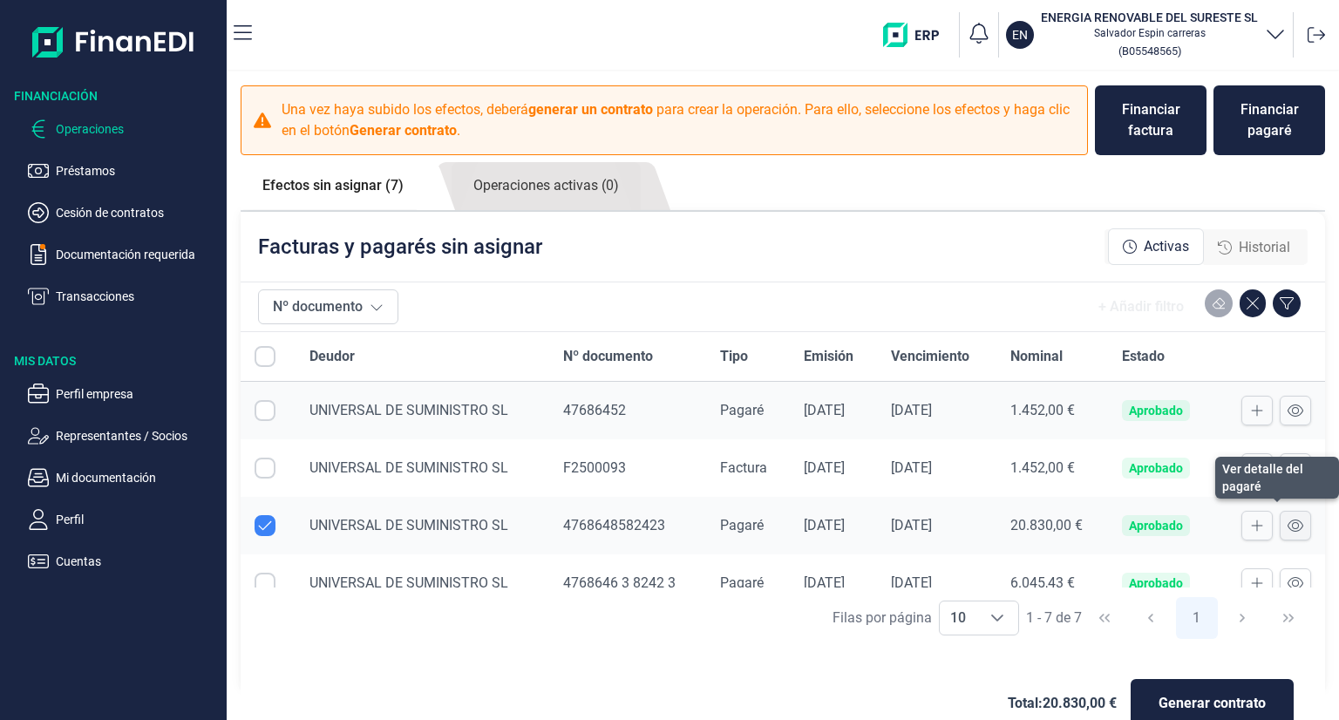
click at [1287, 528] on icon at bounding box center [1295, 525] width 16 height 12
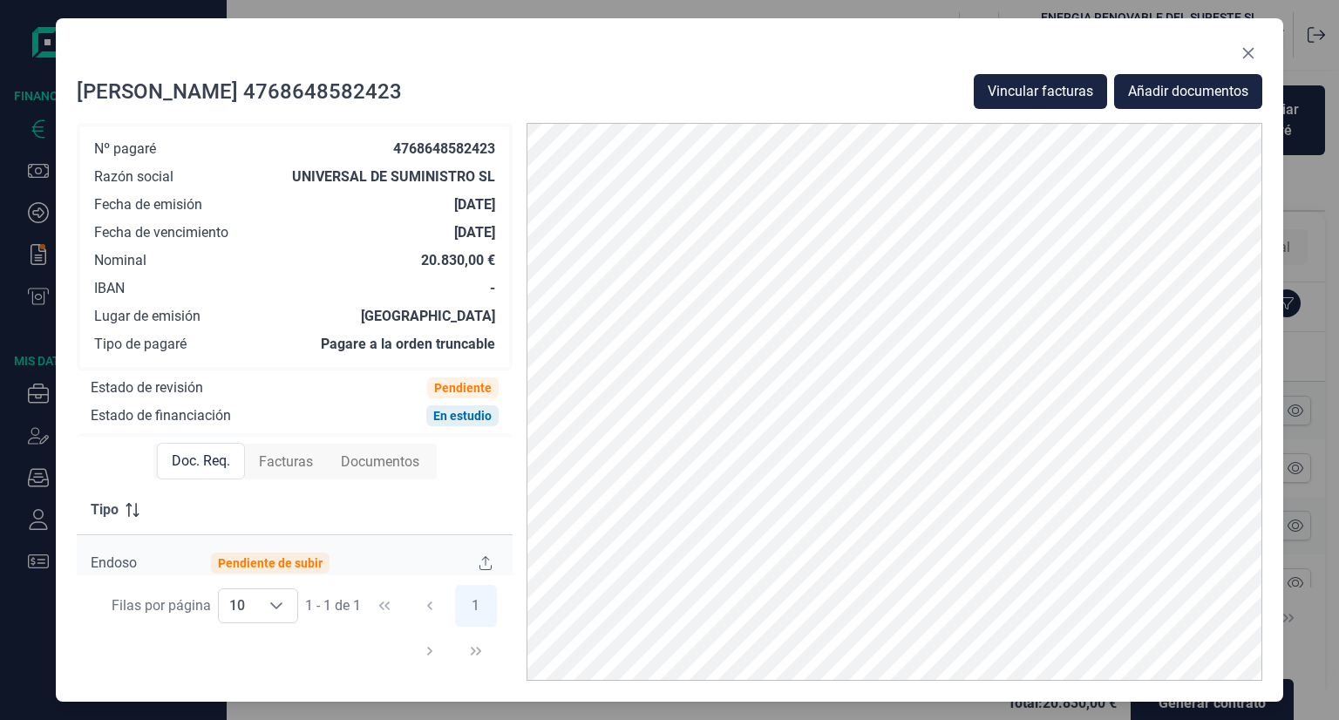
click at [295, 474] on div "Facturas" at bounding box center [286, 462] width 82 height 35
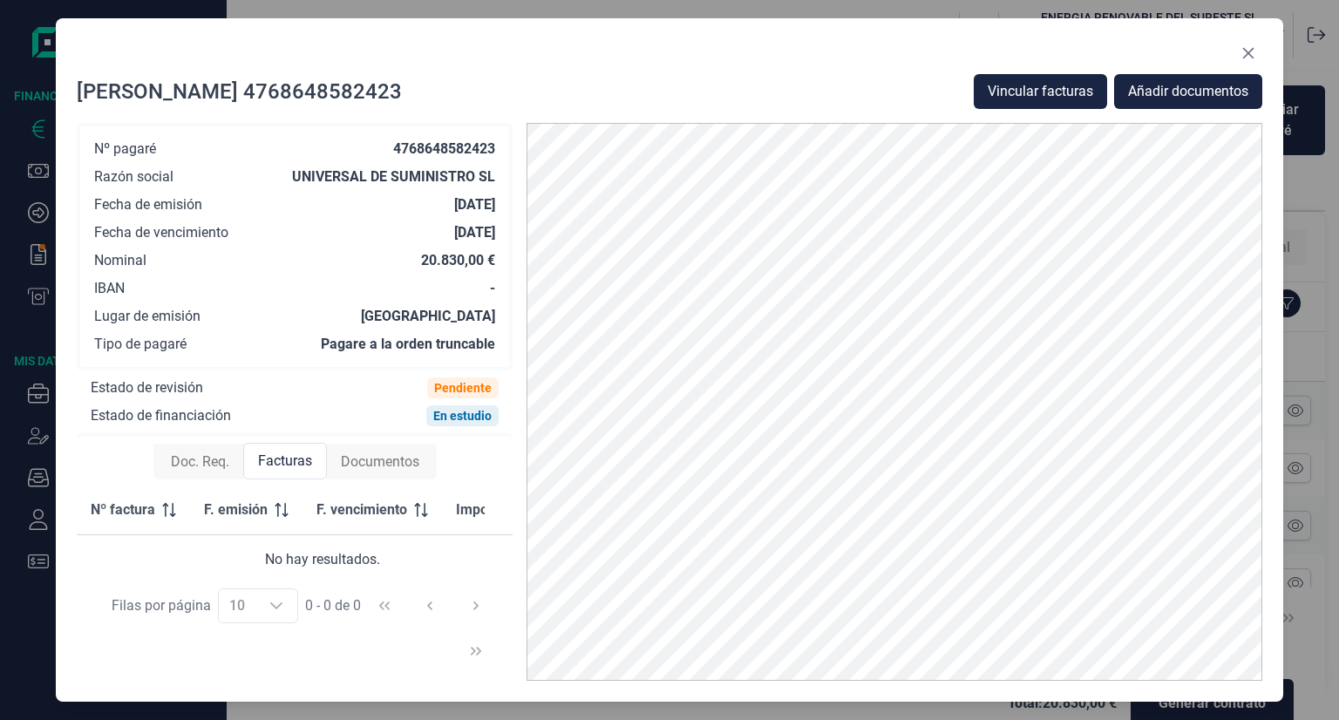
click at [192, 466] on span "Doc. Req." at bounding box center [200, 461] width 58 height 21
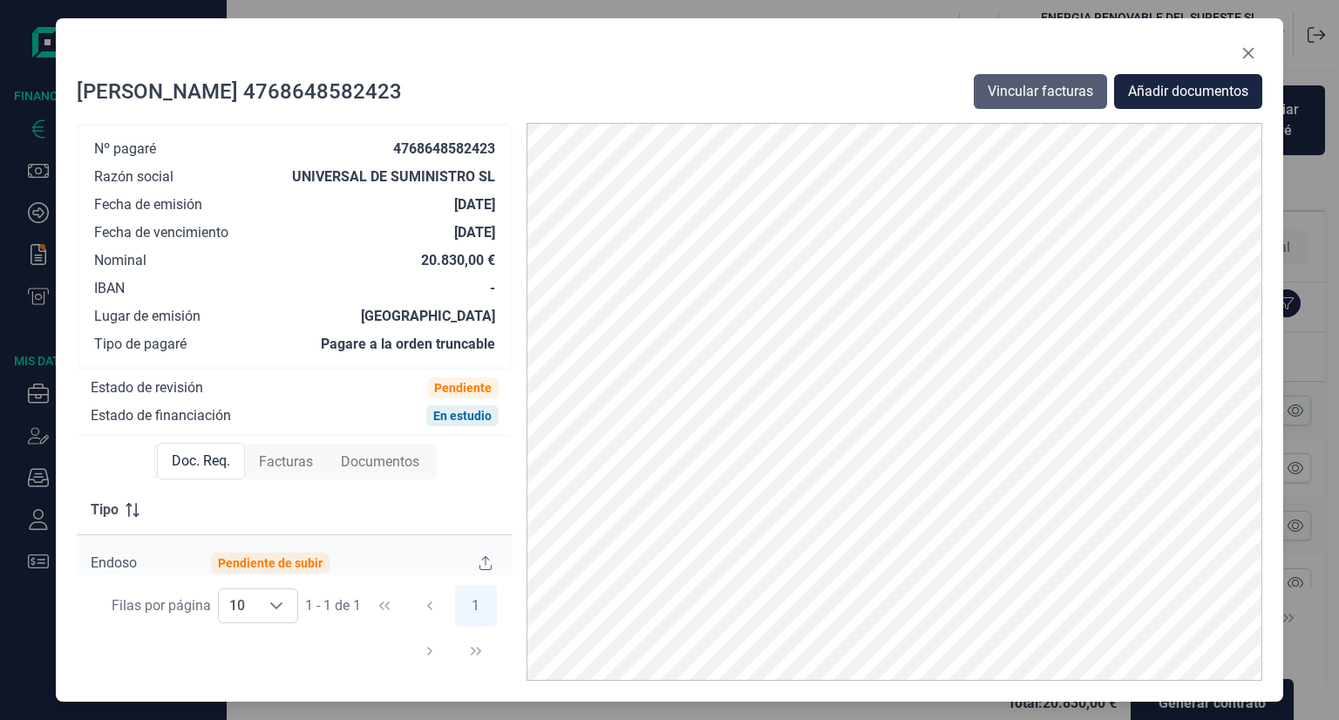
click at [1067, 86] on span "Vincular facturas" at bounding box center [1040, 91] width 105 height 21
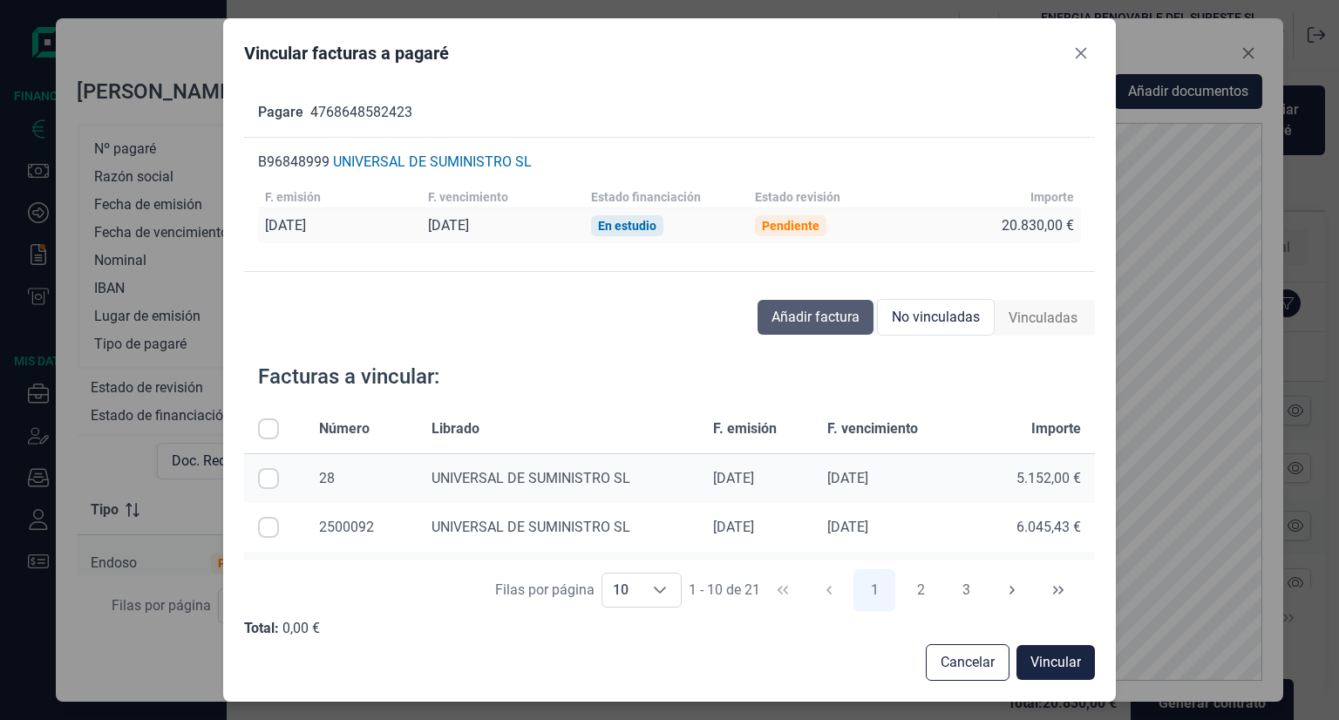
click at [802, 322] on span "Añadir factura" at bounding box center [815, 317] width 88 height 21
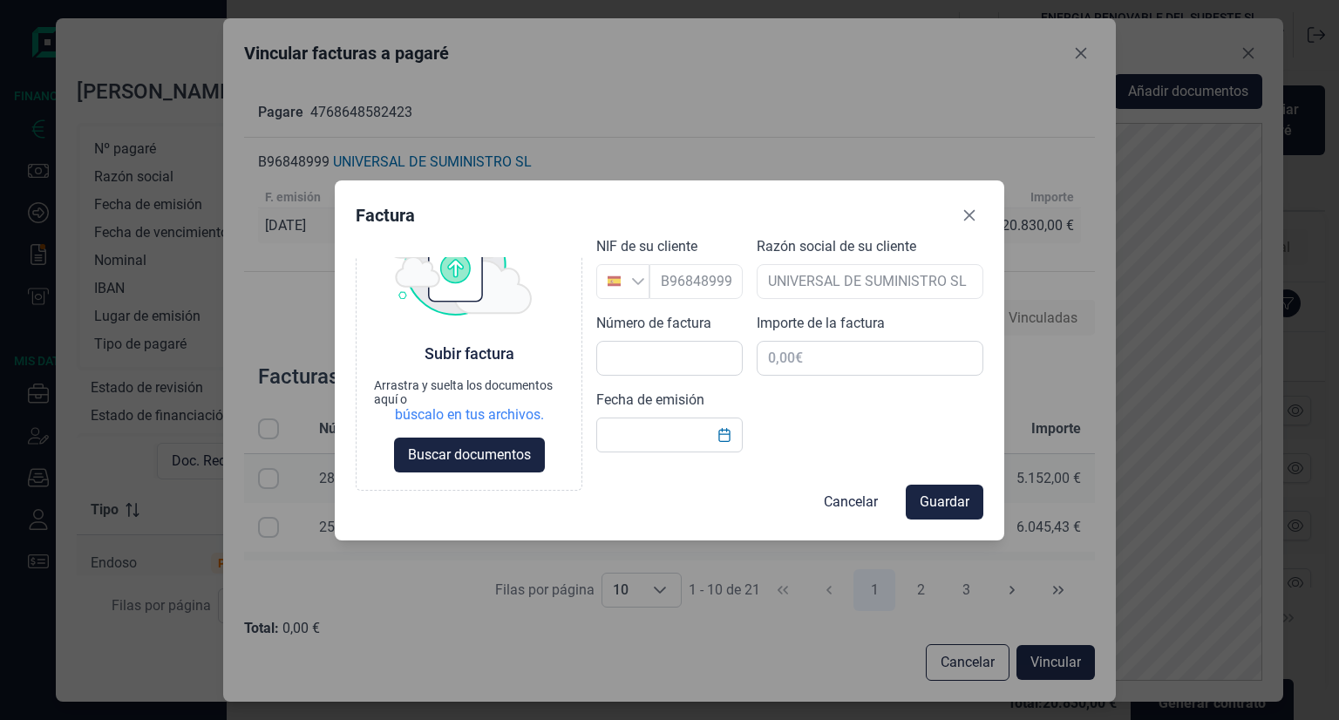
scroll to position [63, 0]
click at [977, 213] on button "Close" at bounding box center [969, 215] width 28 height 28
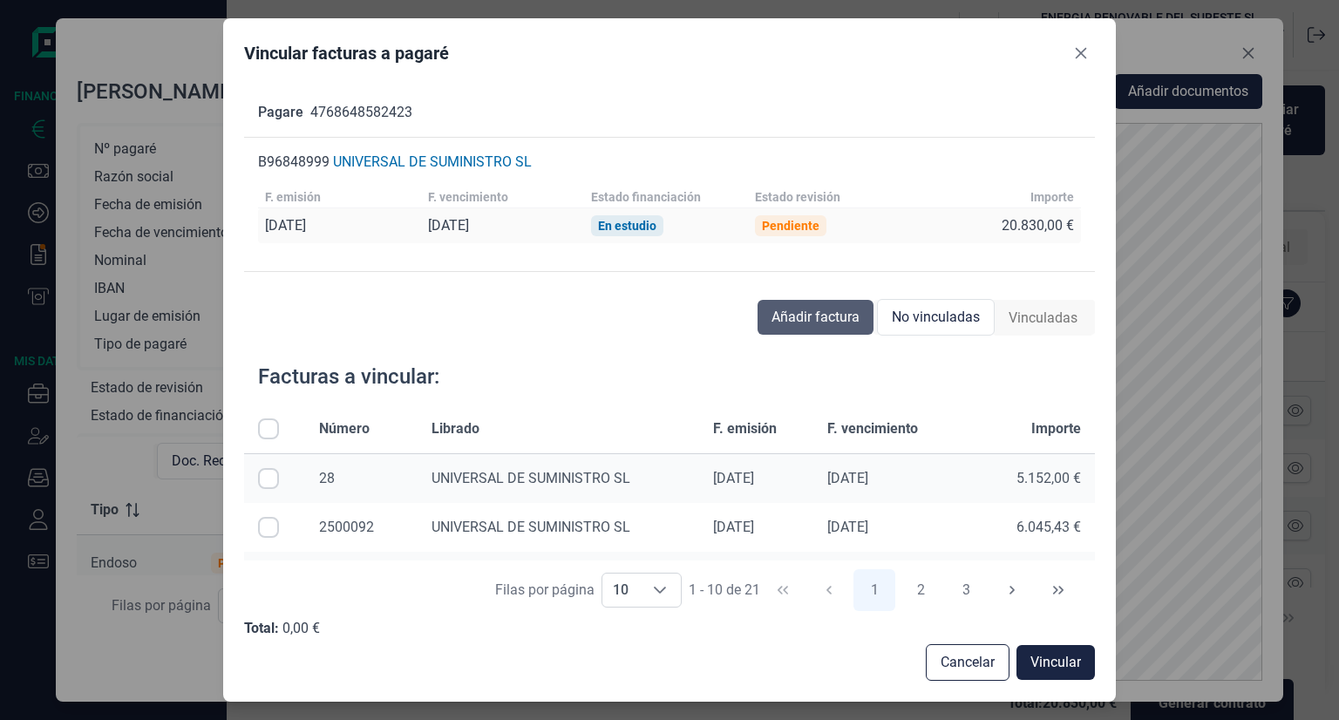
click at [819, 321] on span "Añadir factura" at bounding box center [815, 317] width 88 height 21
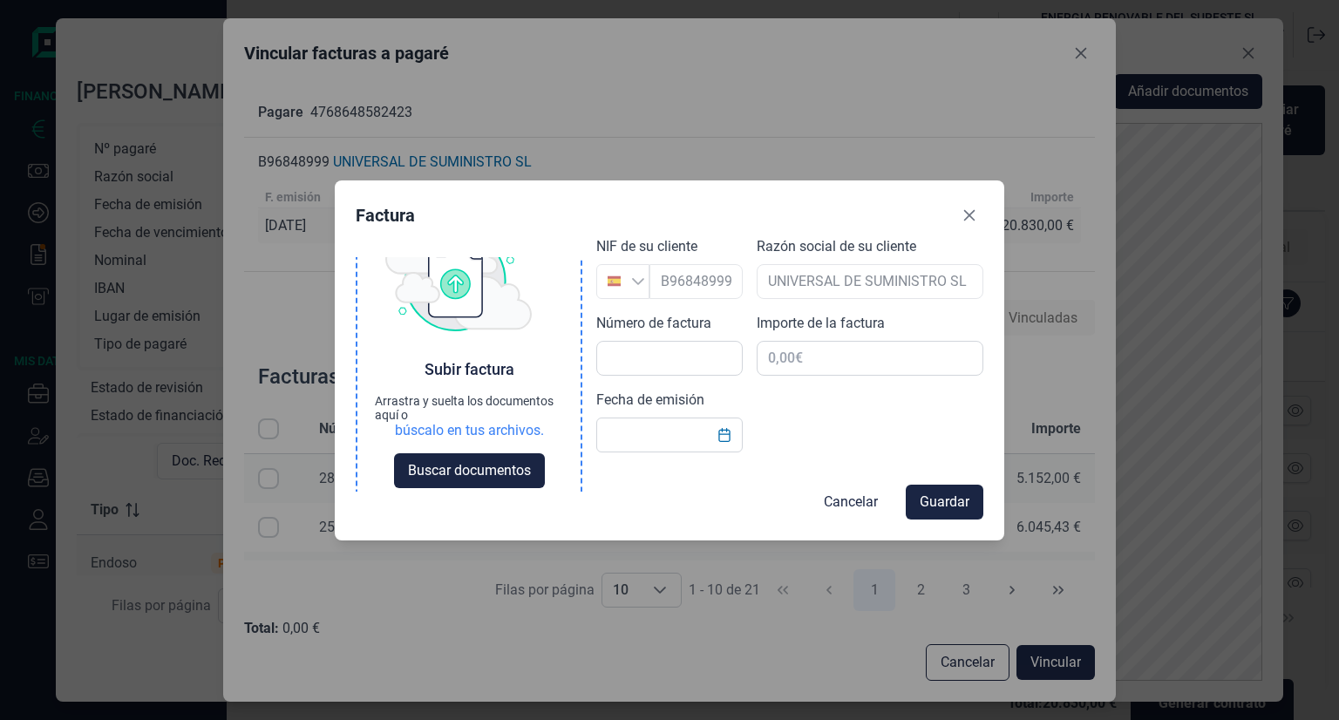
scroll to position [64, 0]
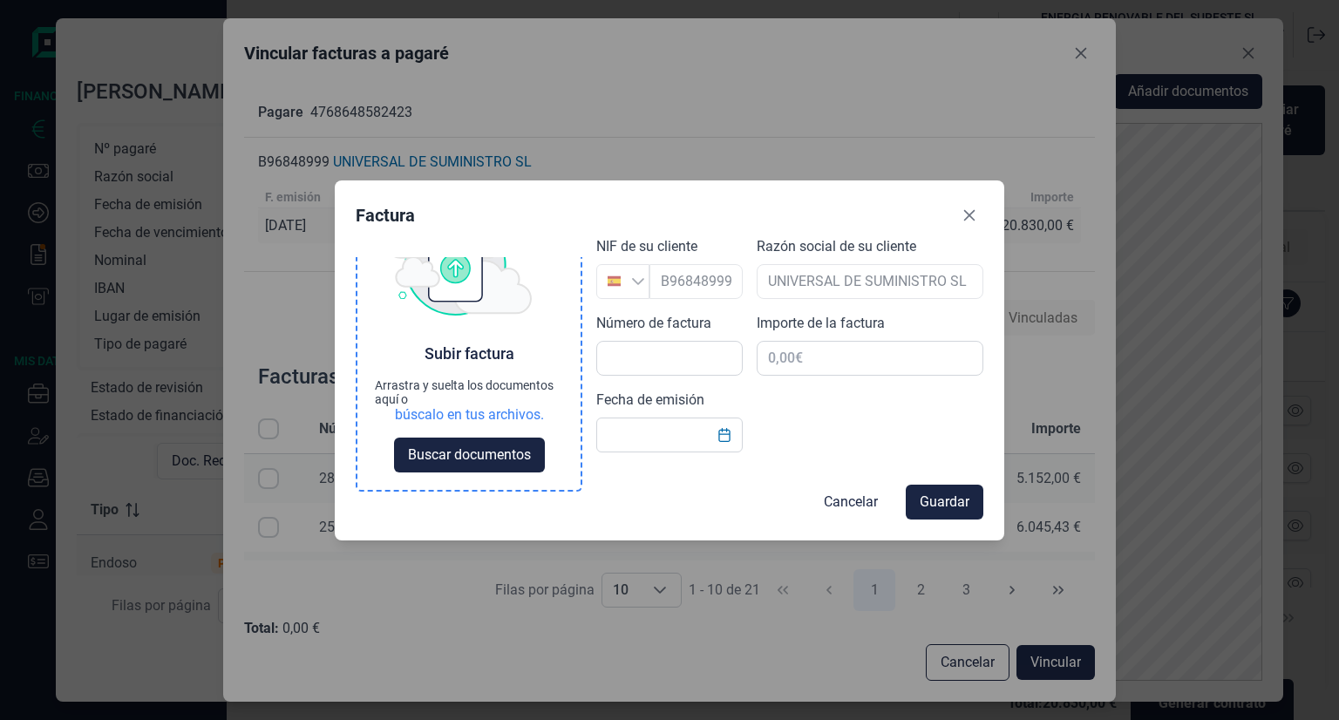
click at [471, 417] on div "búscalo en tus archivos." at bounding box center [469, 414] width 149 height 17
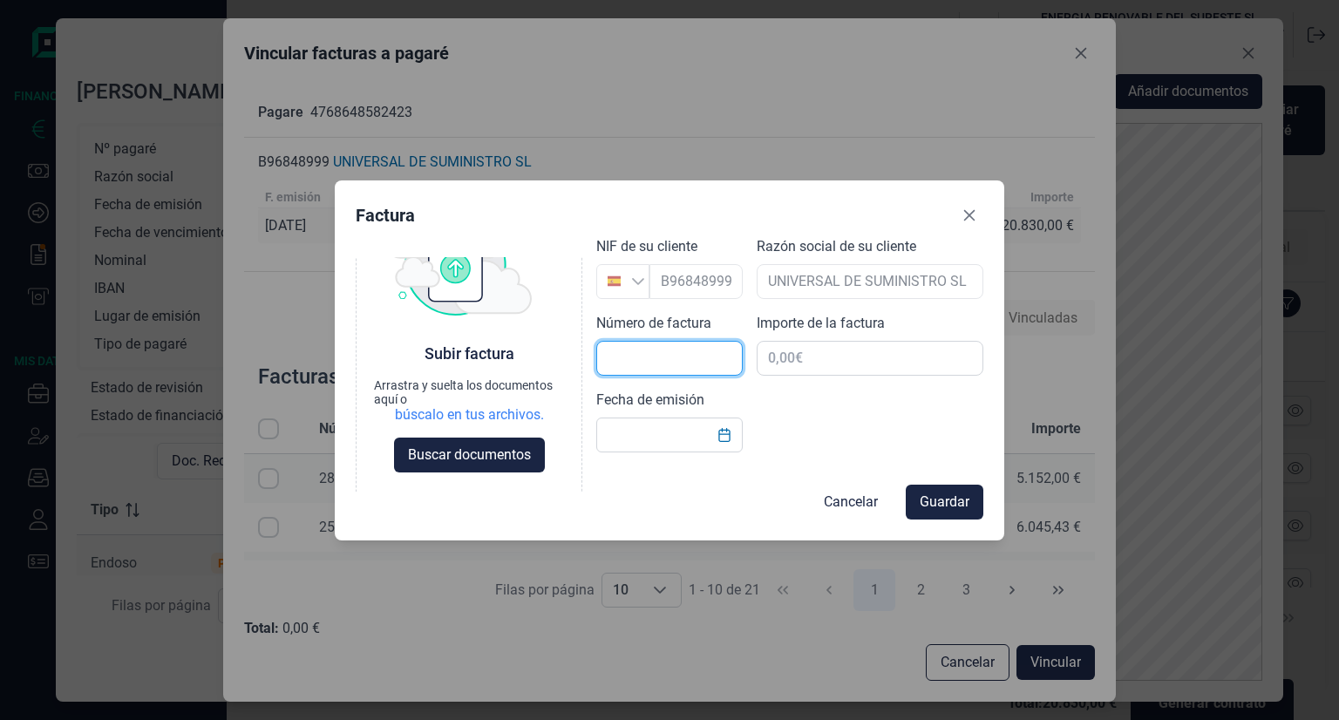
click at [706, 367] on input "text" at bounding box center [669, 358] width 146 height 35
type input "2500084"
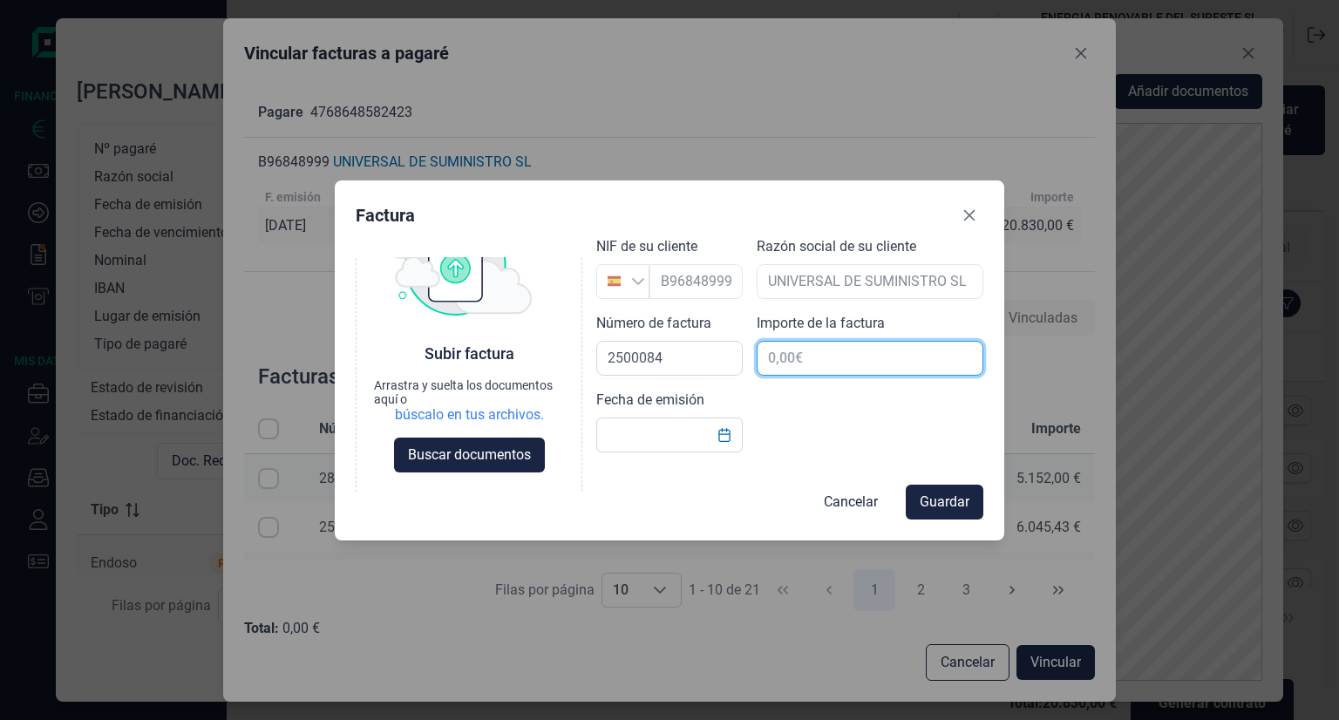
click at [872, 356] on input "text" at bounding box center [870, 358] width 227 height 35
type input "20.830,00 €"
click at [652, 431] on input "text" at bounding box center [669, 435] width 146 height 35
click at [723, 439] on icon "Choose Date" at bounding box center [724, 435] width 14 height 14
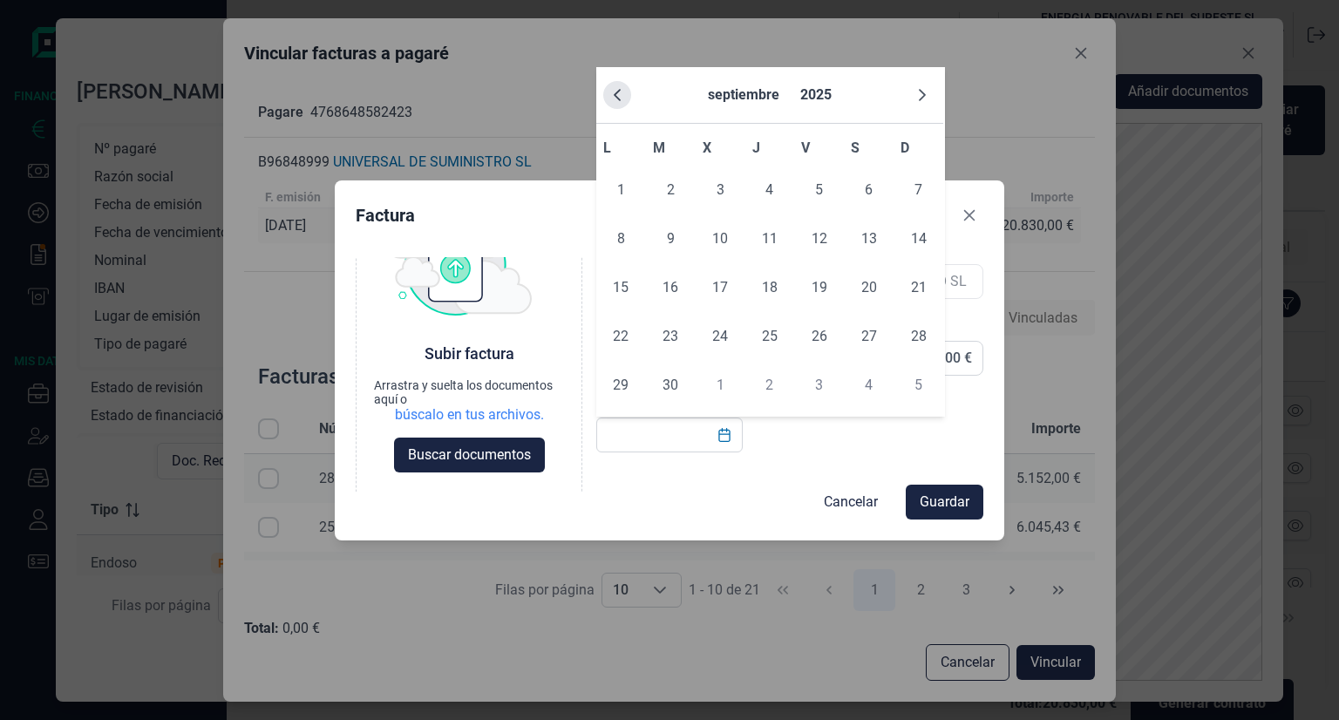
click at [616, 100] on icon "Previous Month" at bounding box center [617, 95] width 14 height 14
click at [809, 384] on span "29" at bounding box center [819, 385] width 35 height 35
type input "[DATE]"
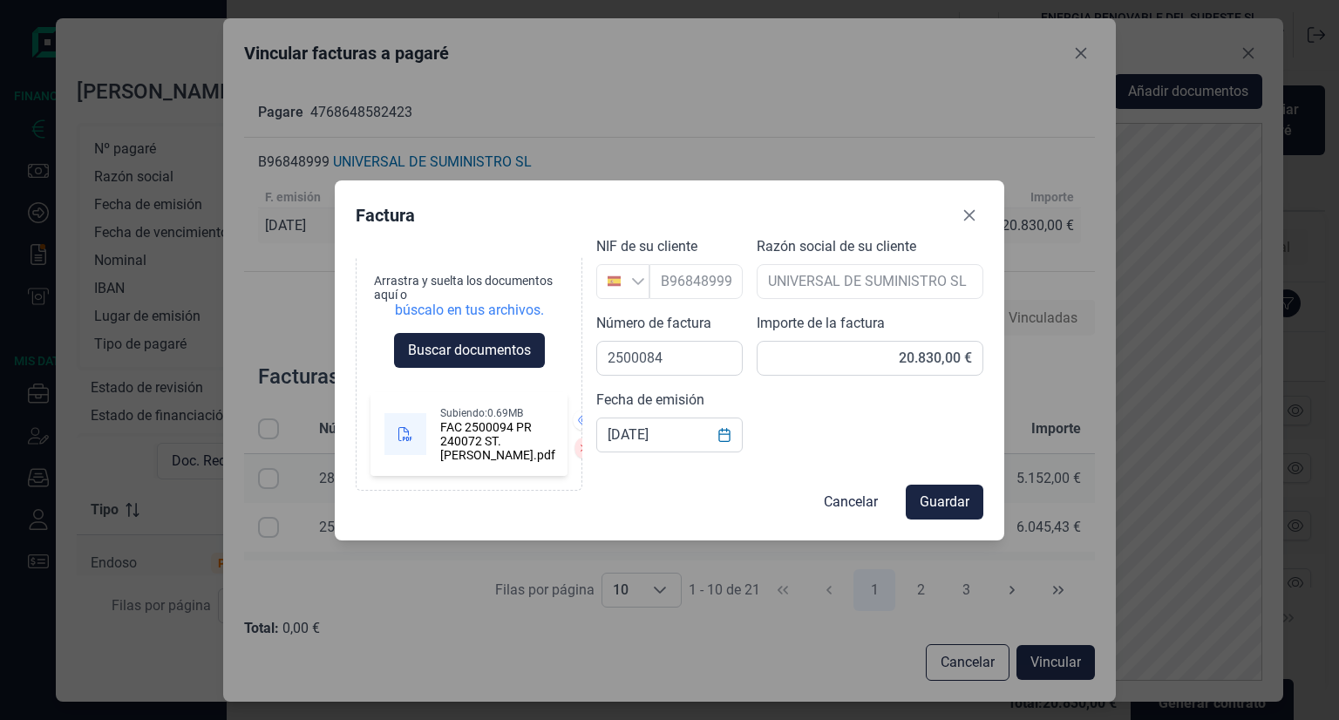
scroll to position [209, 0]
click at [947, 497] on span "Guardar" at bounding box center [945, 502] width 50 height 21
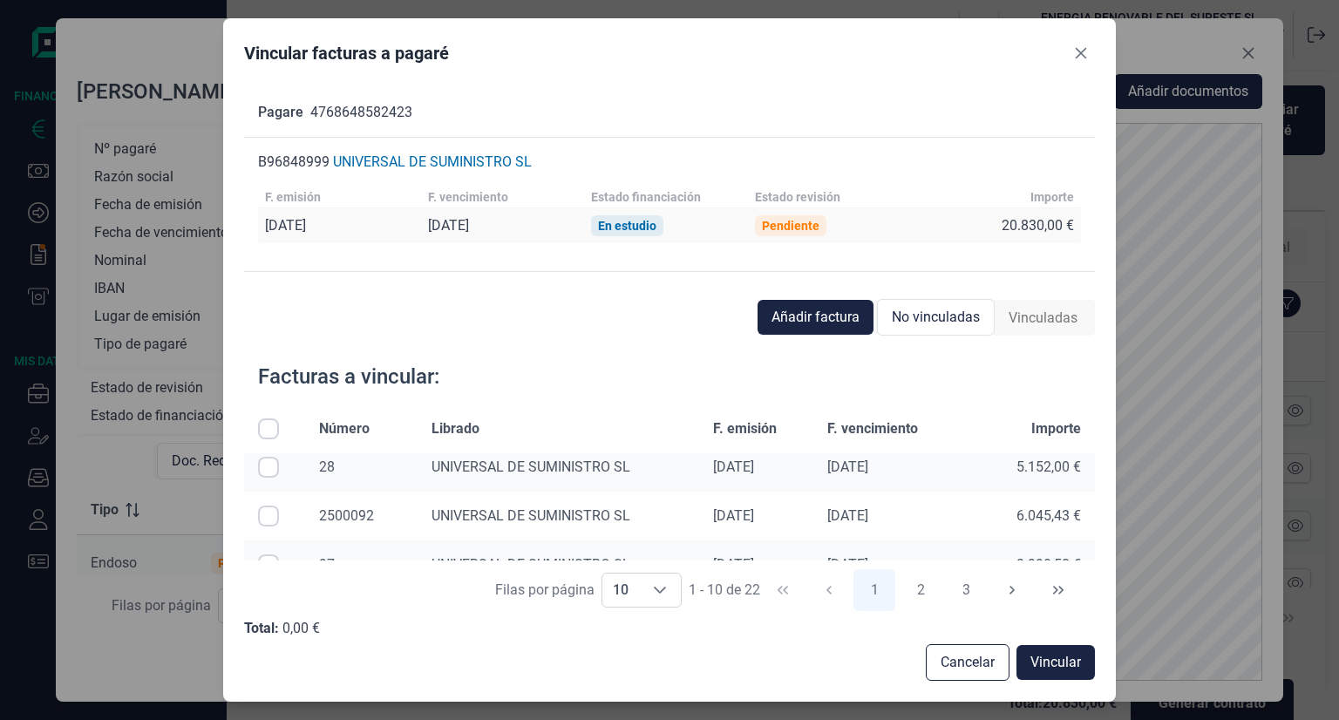
scroll to position [0, 0]
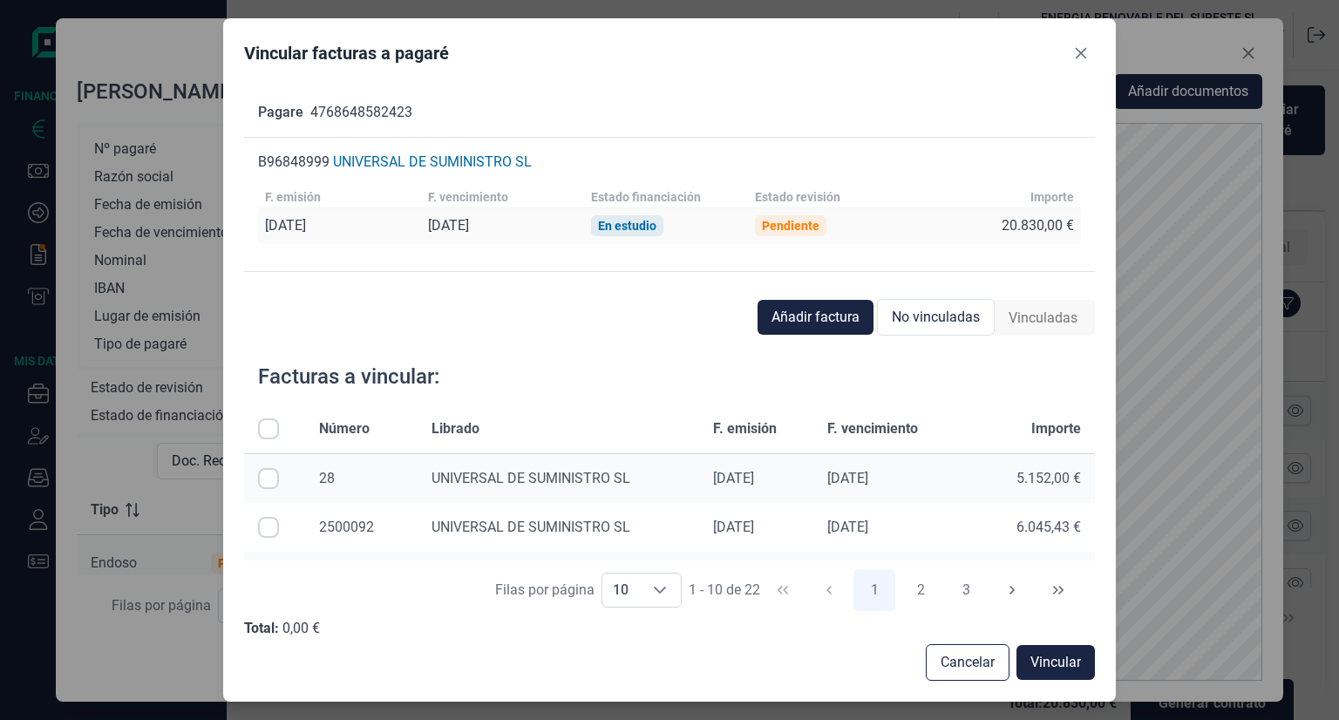
click at [628, 346] on div "Añadir factura No vinculadas Vinculadas Facturas a vincular: Número Librado F. …" at bounding box center [669, 491] width 851 height 382
click at [920, 587] on button "2" at bounding box center [920, 590] width 42 height 42
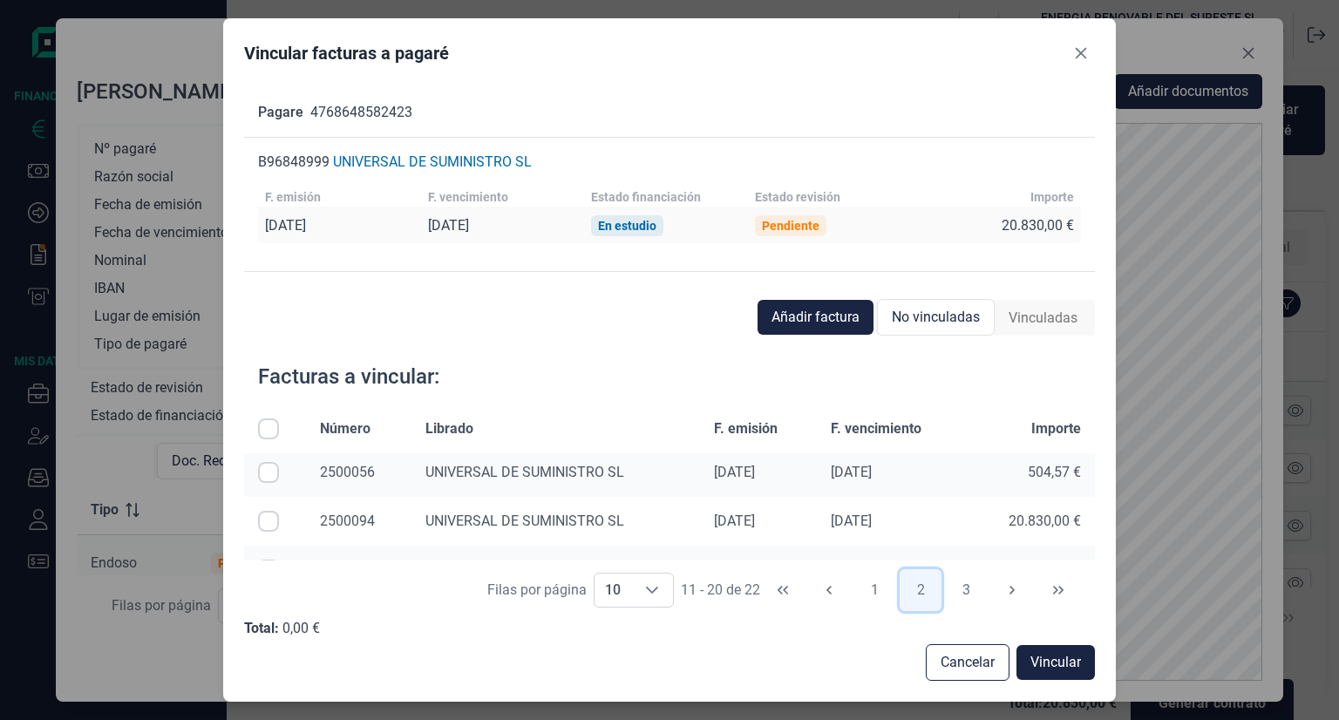
scroll to position [233, 0]
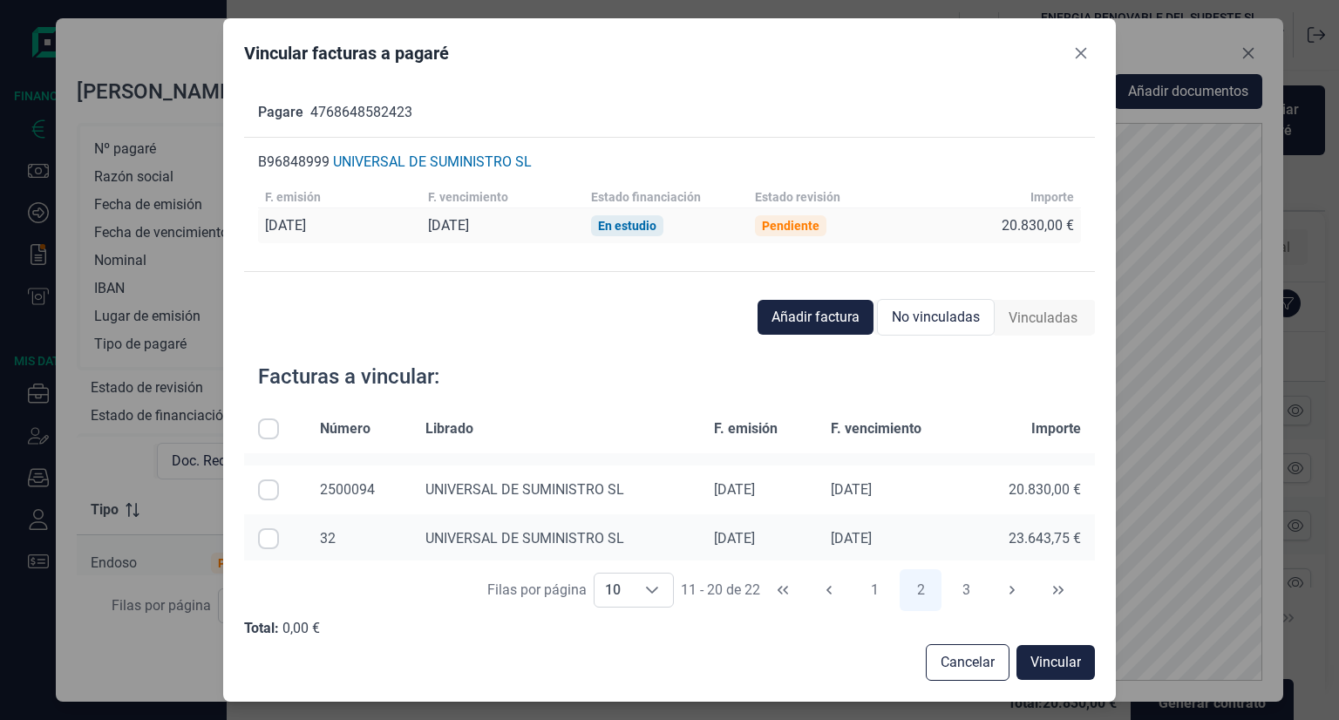
click at [263, 488] on input "Row Selected null" at bounding box center [268, 489] width 21 height 21
checkbox input "true"
click at [1044, 660] on span "Vincular" at bounding box center [1055, 662] width 51 height 21
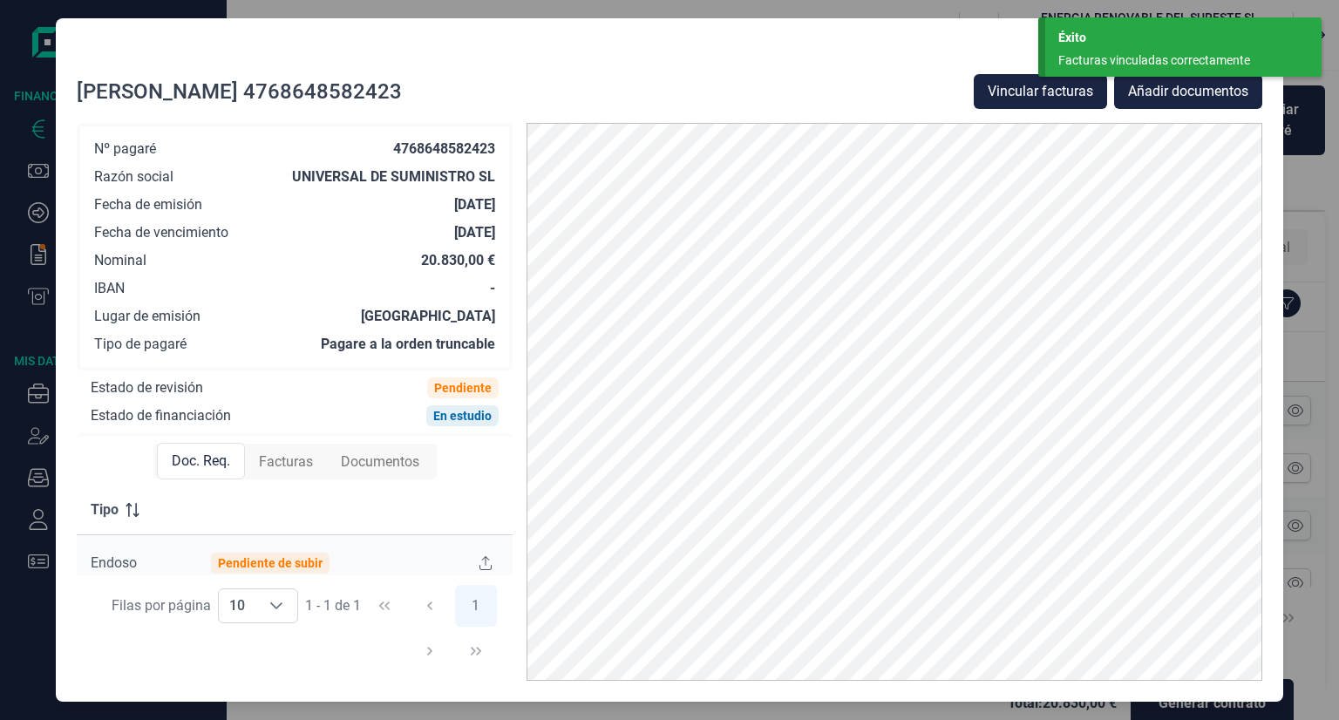
click at [273, 460] on span "Facturas" at bounding box center [286, 461] width 54 height 21
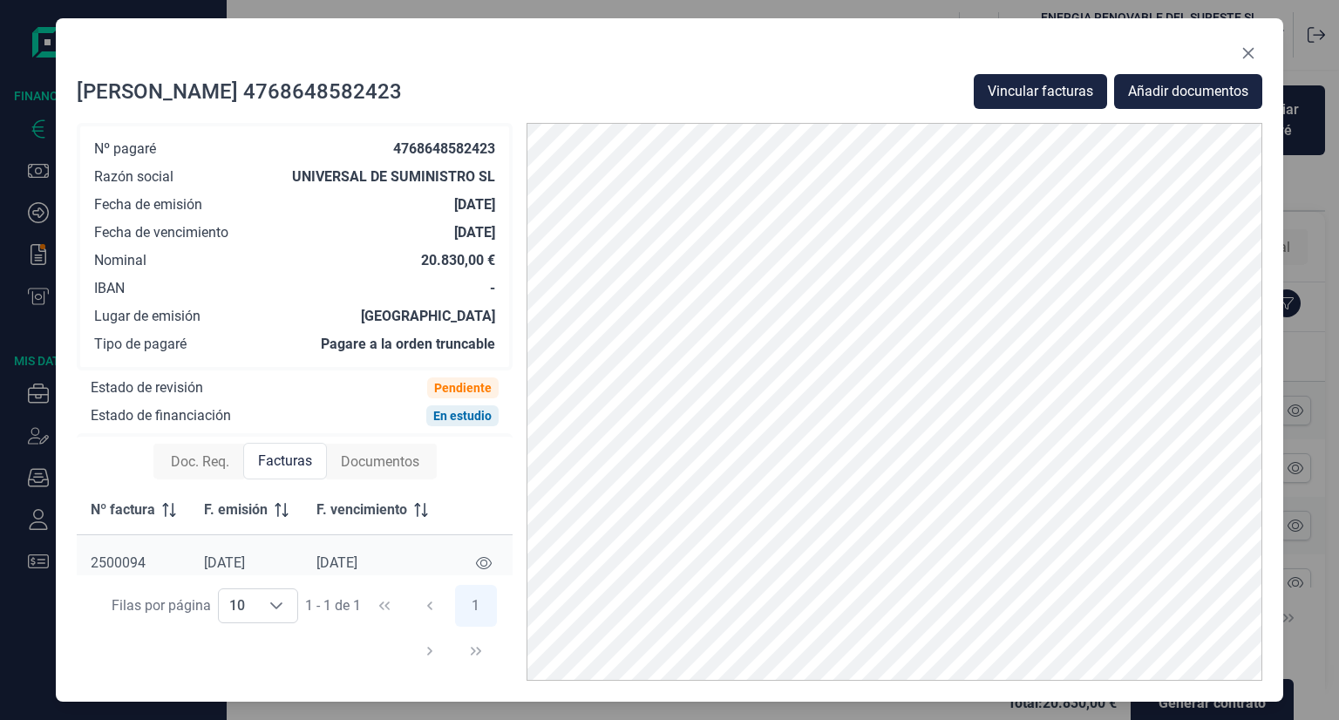
scroll to position [22, 0]
click at [481, 541] on icon at bounding box center [484, 548] width 16 height 14
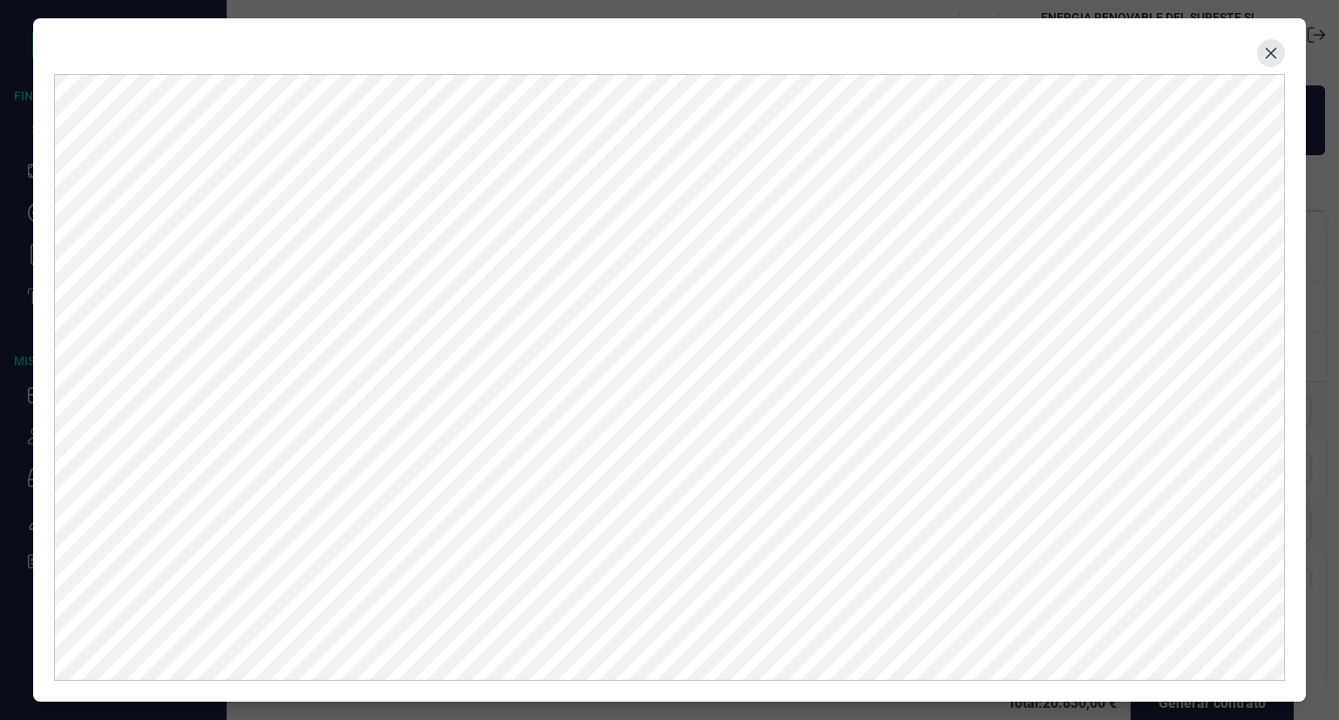
click at [1268, 58] on icon "Close" at bounding box center [1271, 53] width 14 height 14
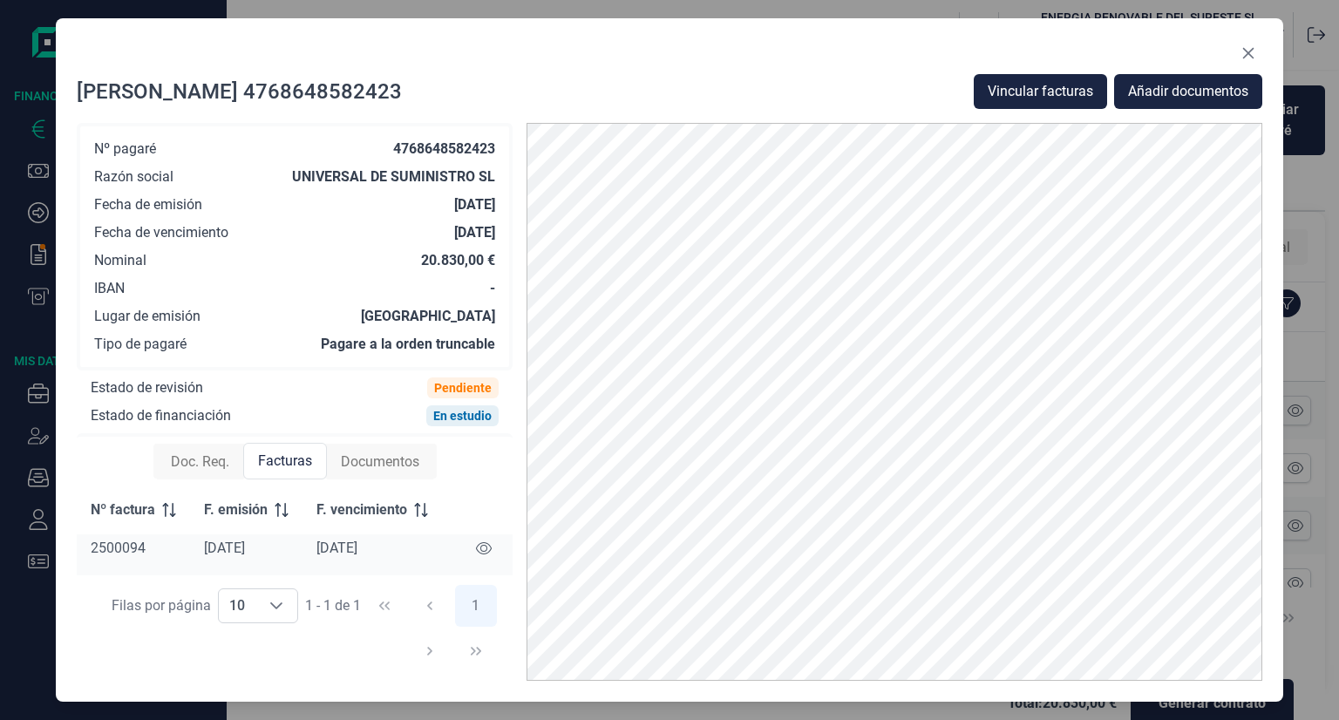
click at [372, 461] on span "Documentos" at bounding box center [380, 461] width 78 height 21
click at [199, 461] on span "Doc. Req." at bounding box center [200, 461] width 58 height 21
click at [293, 465] on span "Facturas" at bounding box center [286, 461] width 54 height 21
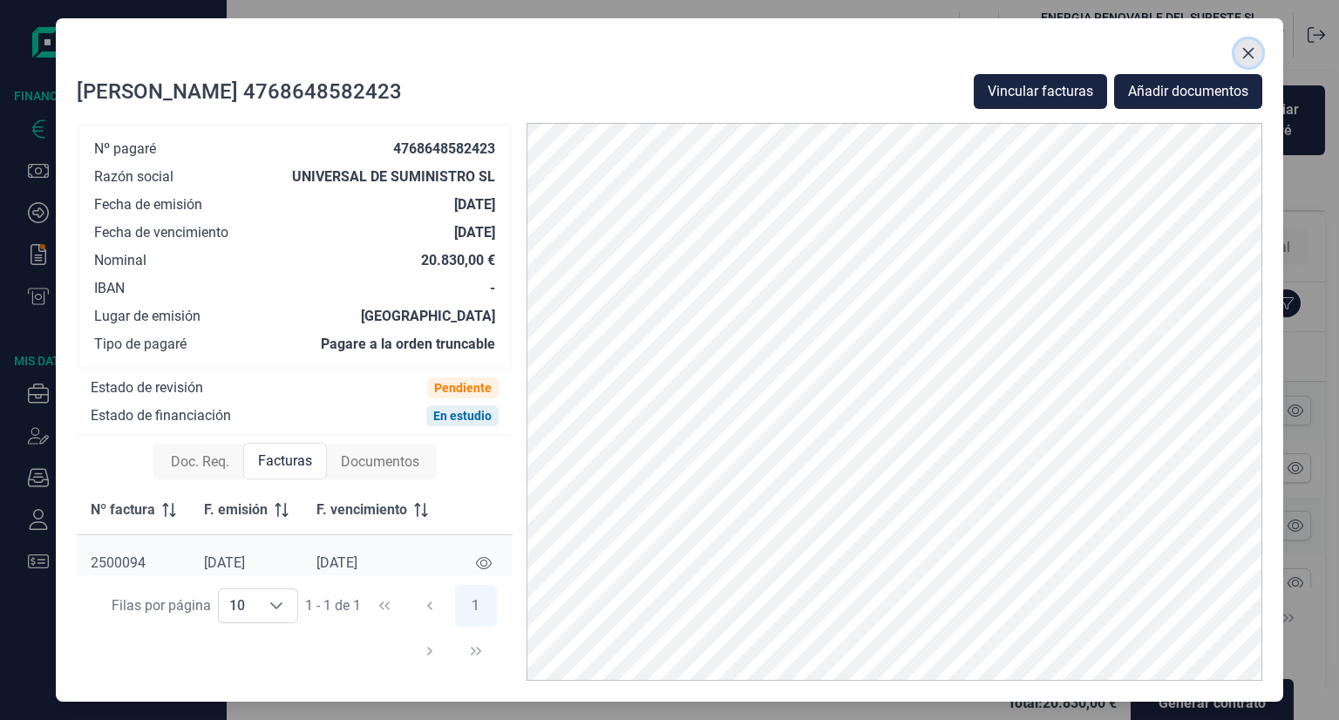
click at [1250, 48] on icon "Close" at bounding box center [1248, 53] width 14 height 14
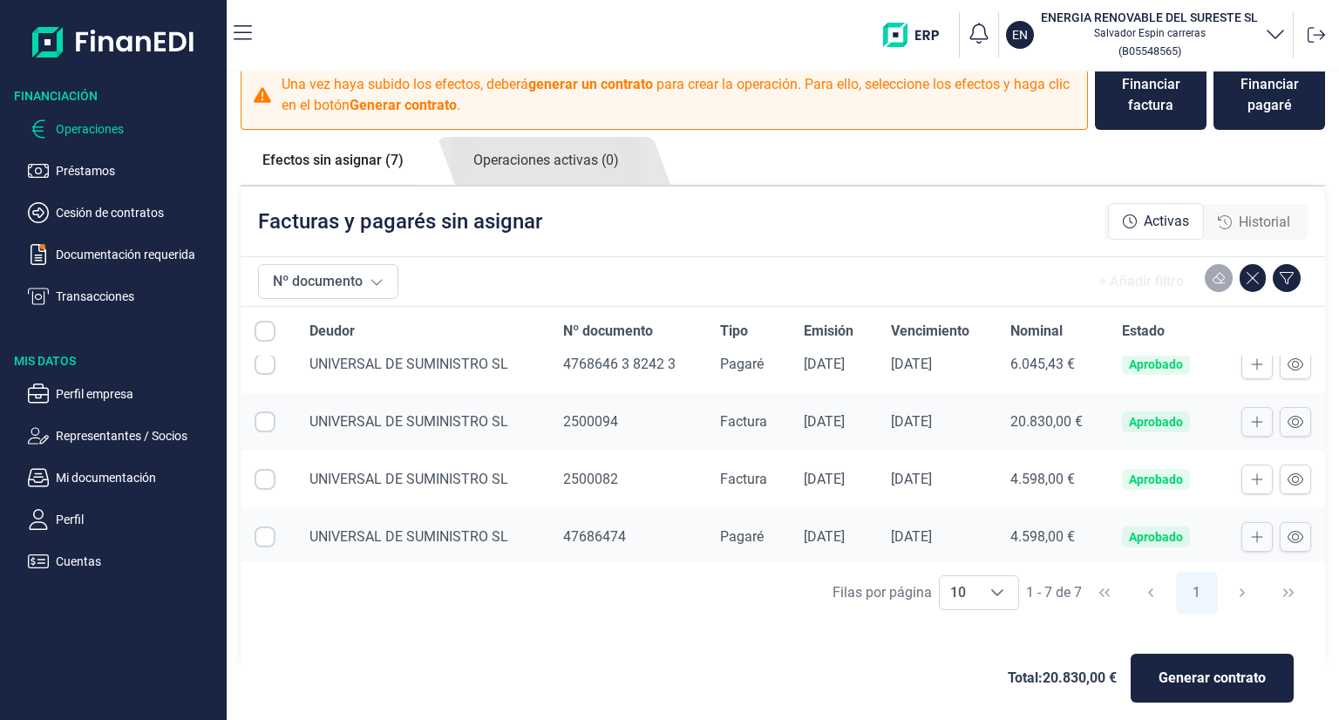
scroll to position [38, 0]
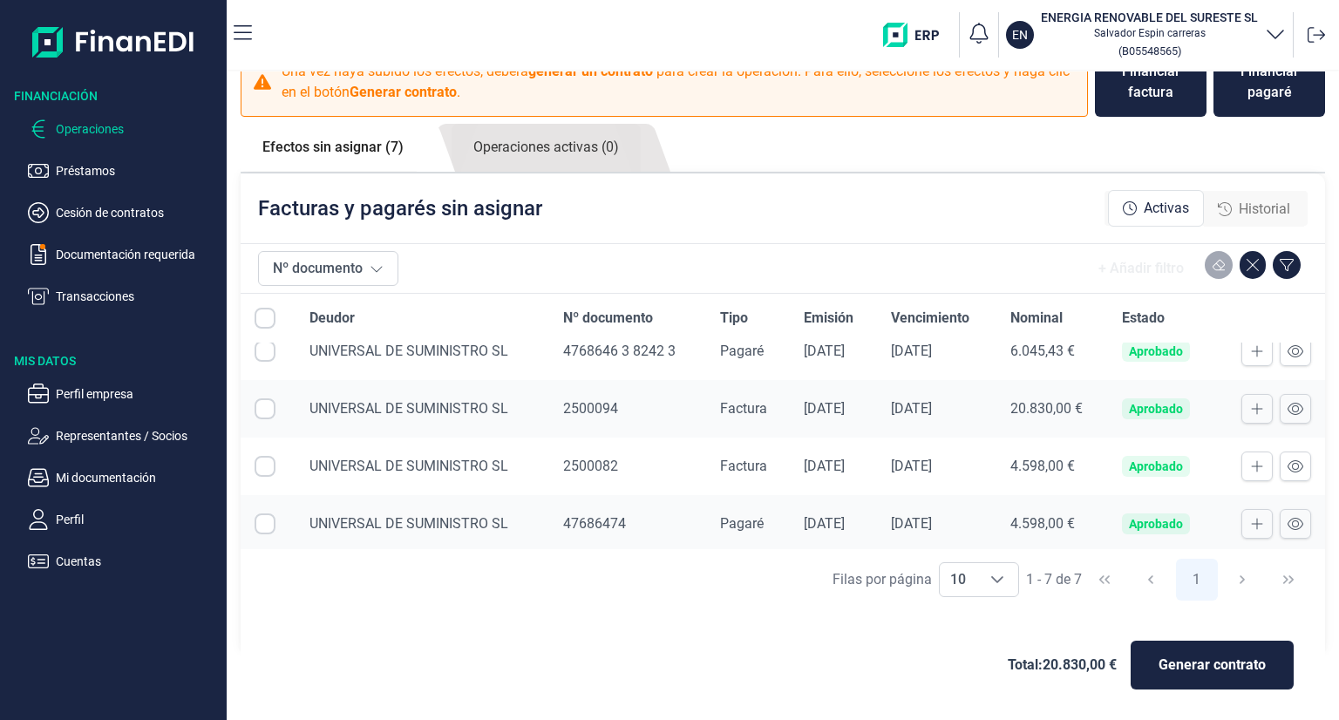
click at [257, 519] on input "Row Selected null" at bounding box center [265, 523] width 21 height 21
checkbox input "true"
click at [1287, 524] on icon at bounding box center [1295, 524] width 16 height 14
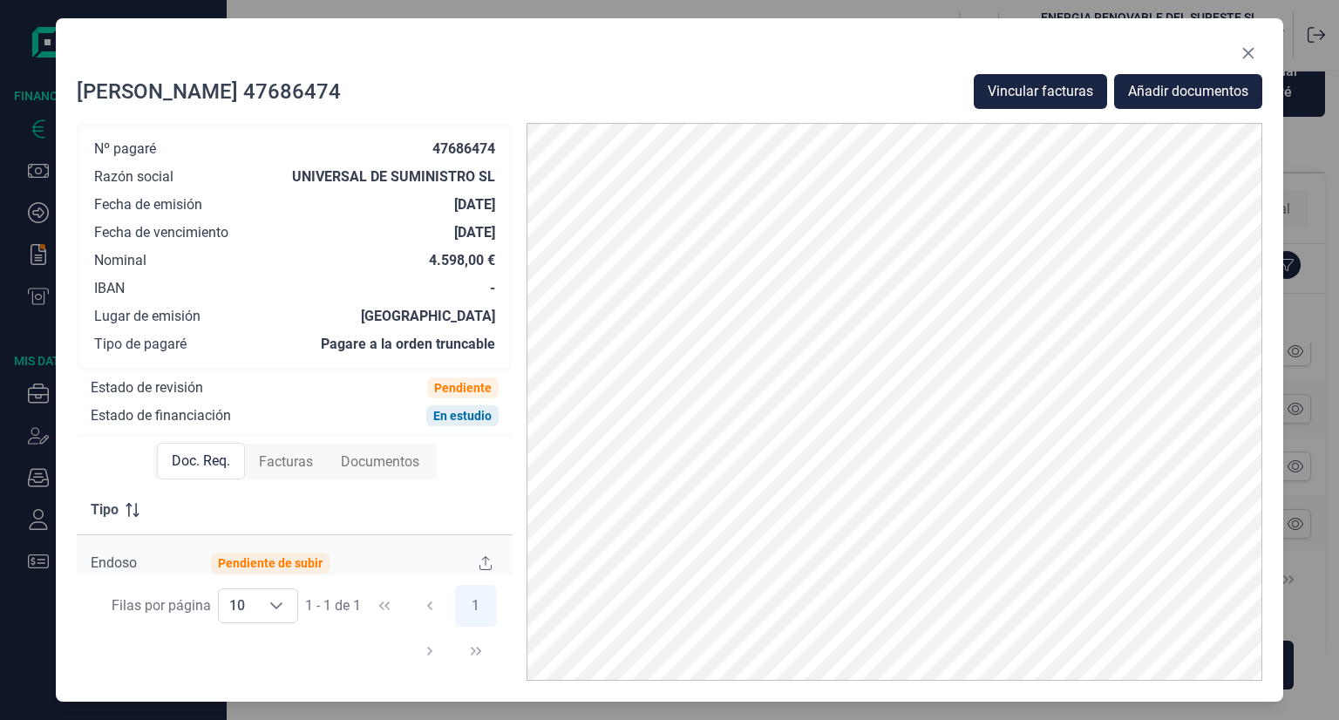
click at [286, 461] on span "Facturas" at bounding box center [286, 461] width 54 height 21
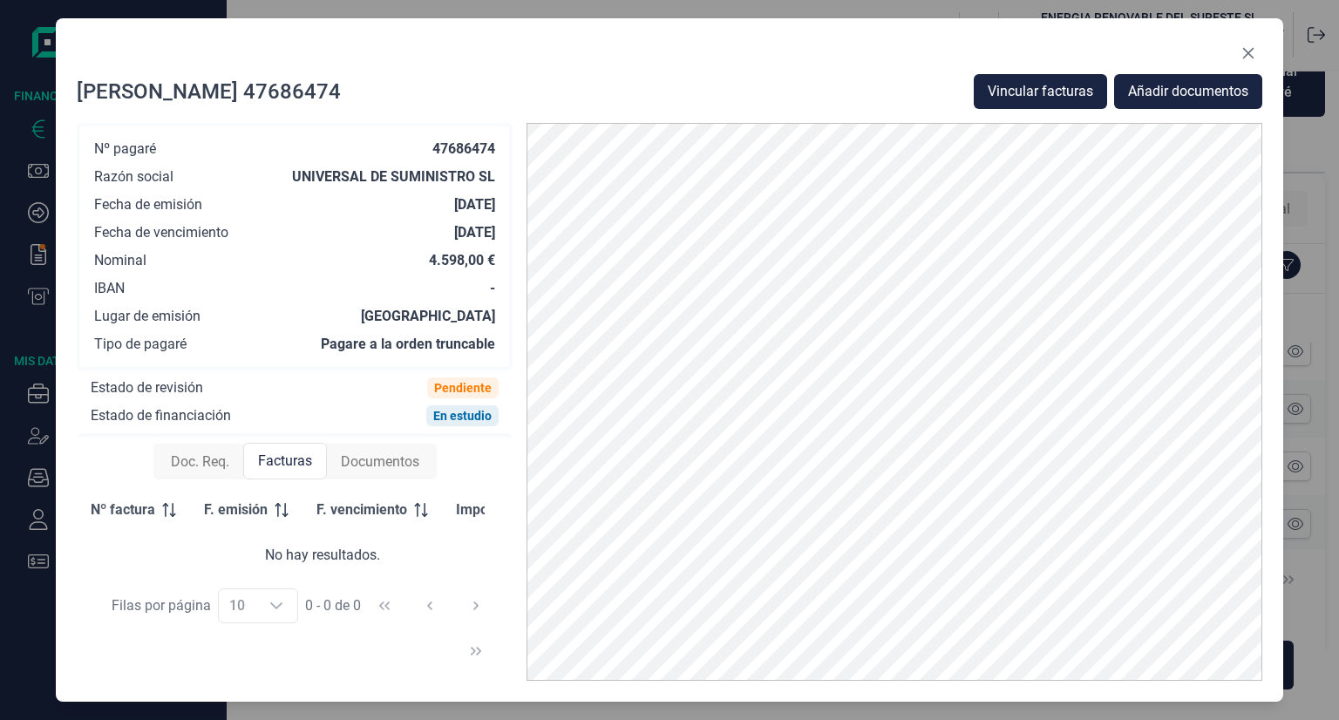
scroll to position [0, 0]
click at [1001, 90] on span "Vincular facturas" at bounding box center [1040, 91] width 105 height 21
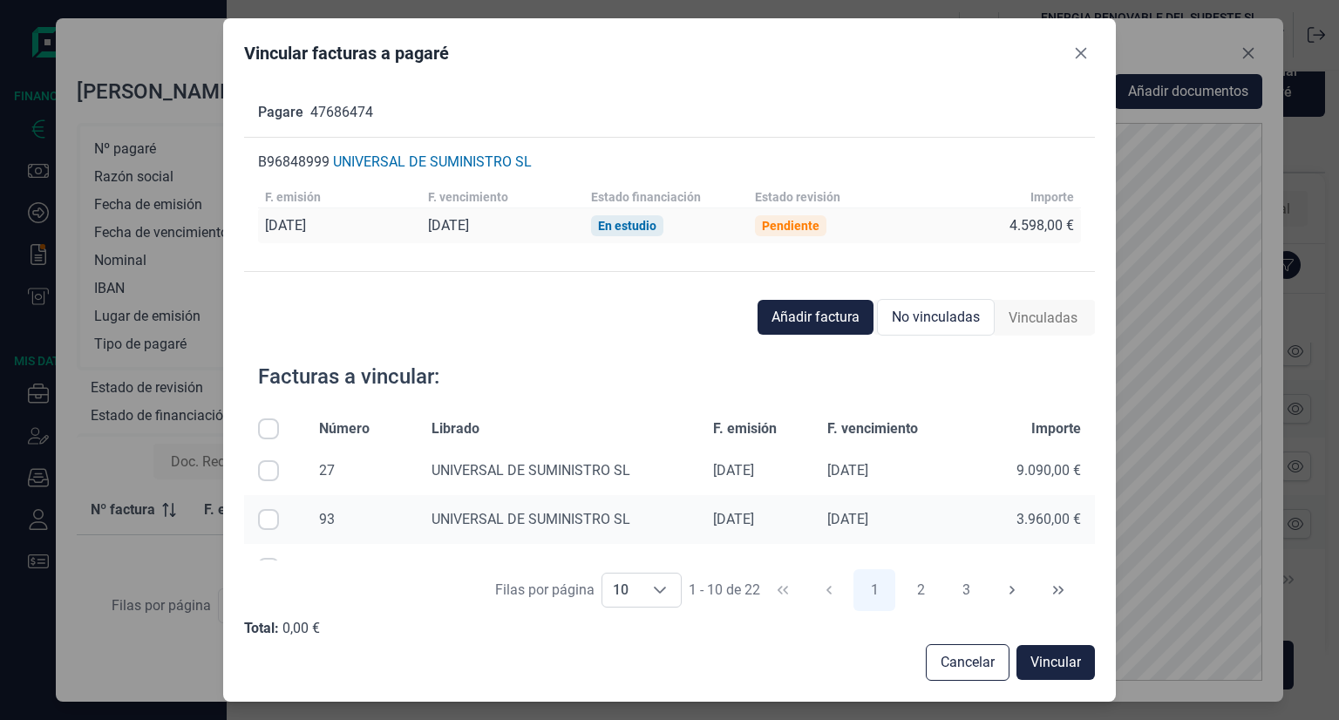
scroll to position [381, 0]
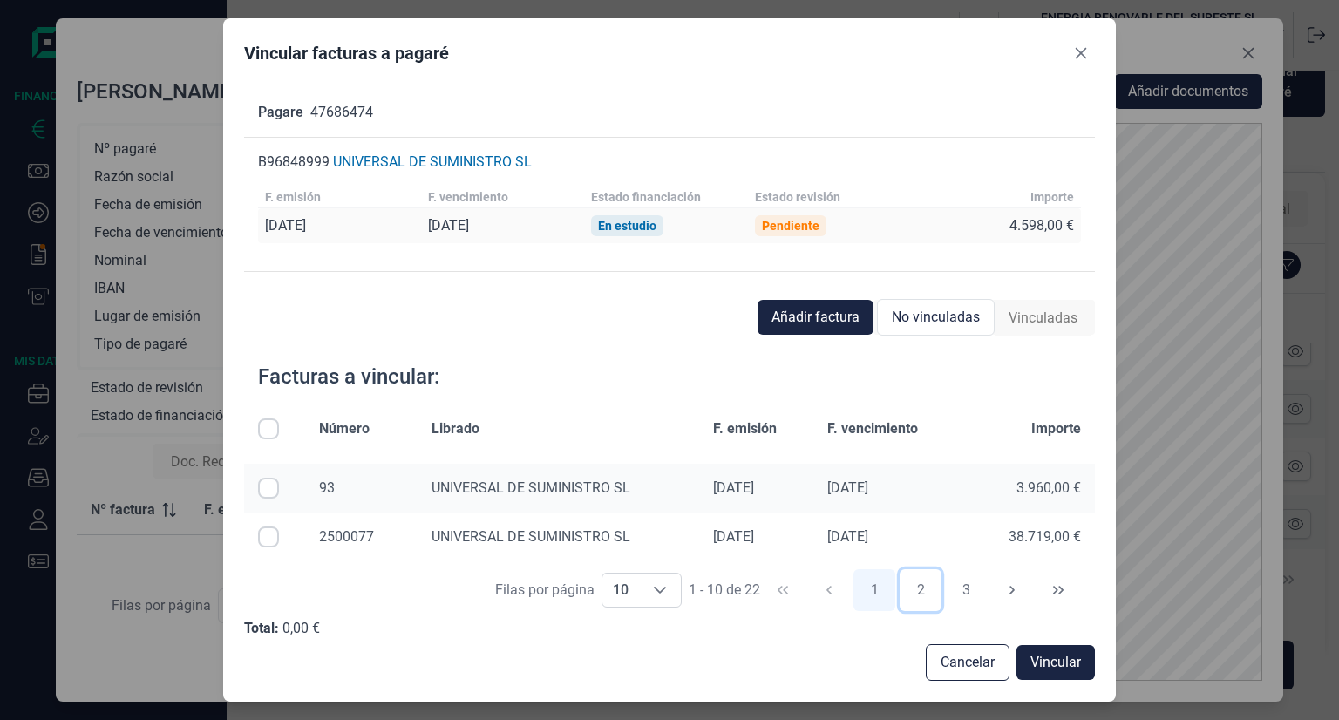
click at [927, 594] on button "2" at bounding box center [920, 590] width 42 height 42
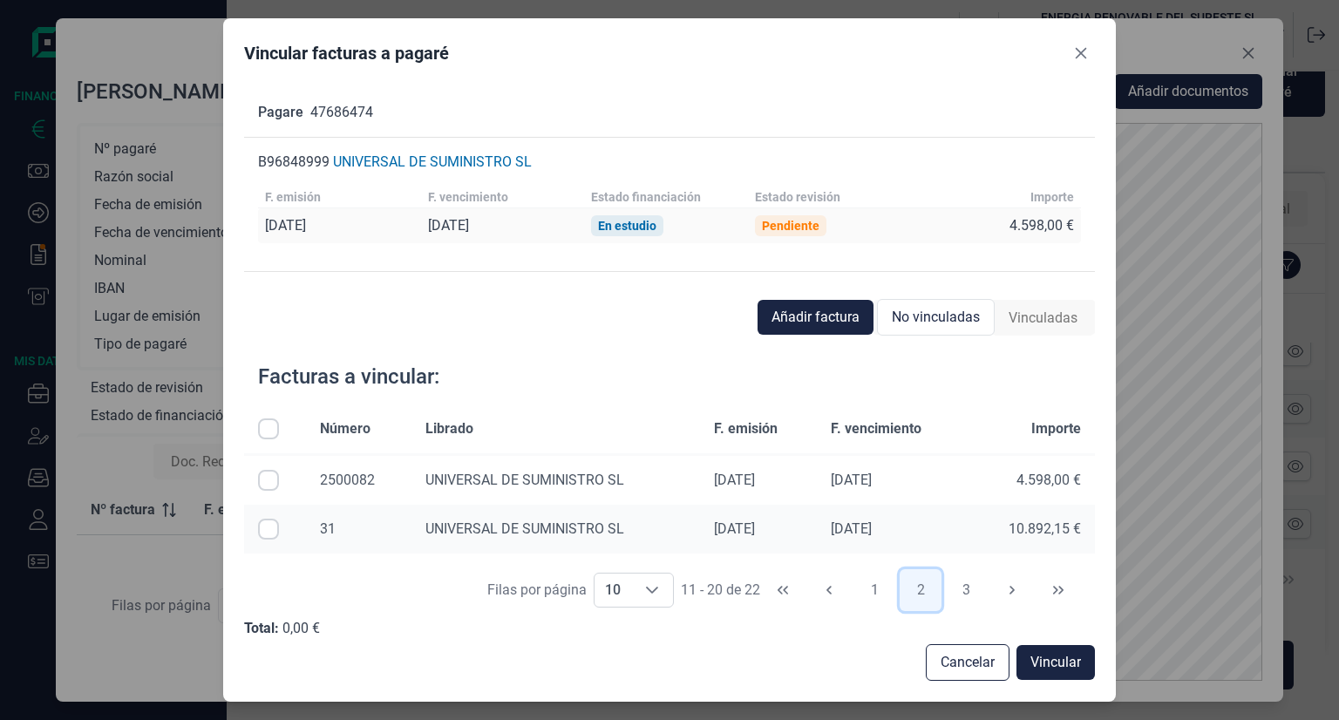
scroll to position [311, 0]
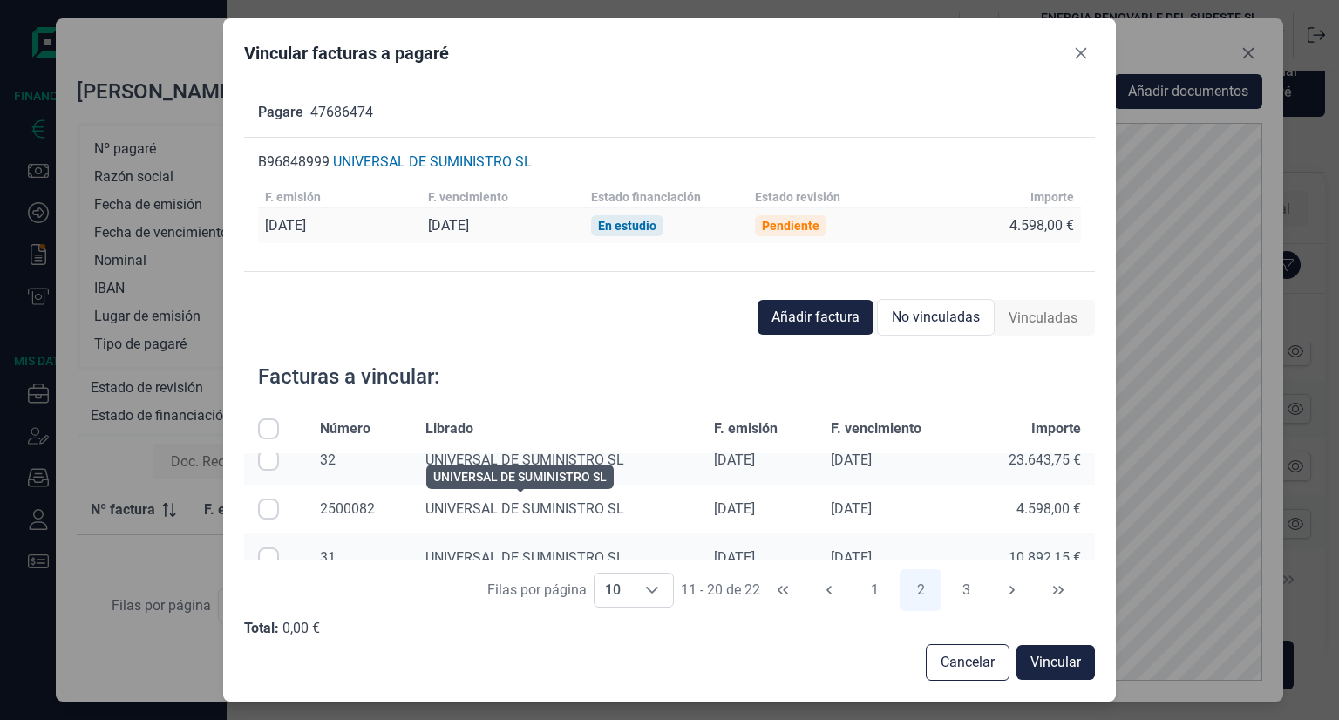
click at [594, 516] on span "UNIVERSAL DE SUMINISTRO SL" at bounding box center [524, 508] width 199 height 17
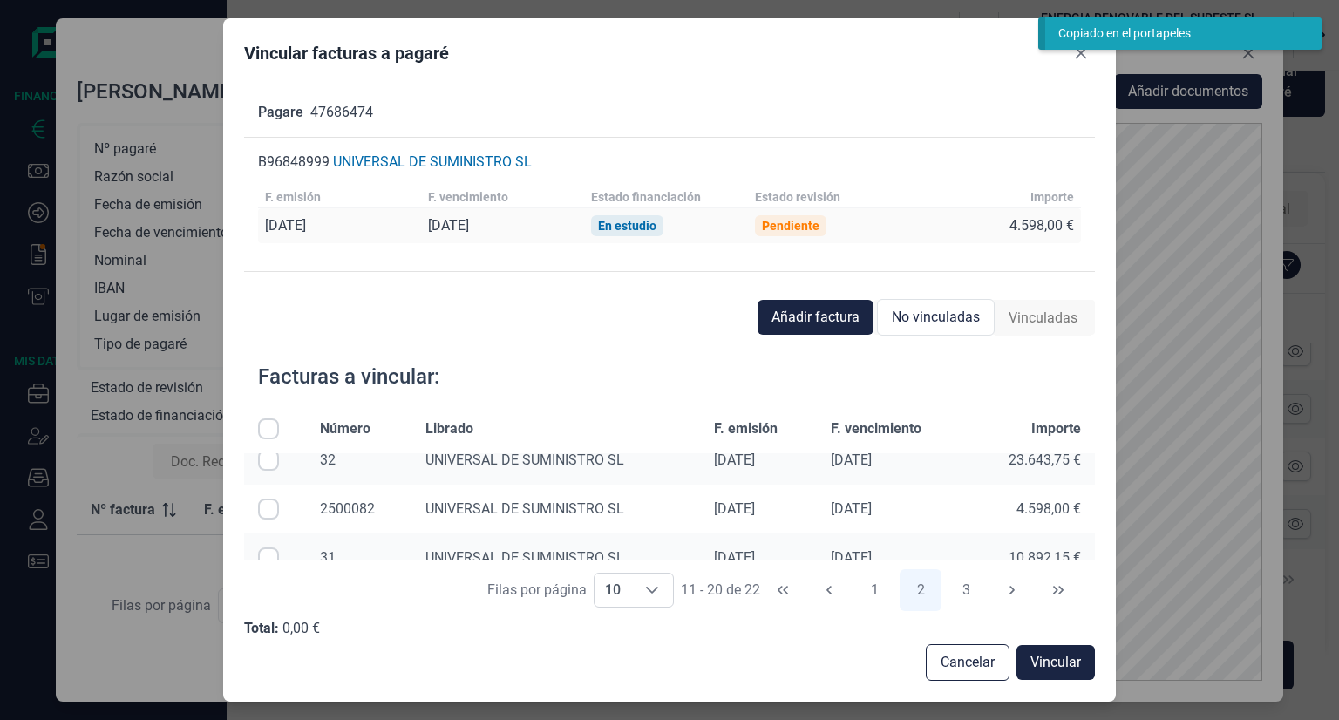
click at [268, 510] on input "Row Selected null" at bounding box center [268, 509] width 21 height 21
checkbox input "true"
click at [1078, 669] on span "Vincular" at bounding box center [1055, 662] width 51 height 21
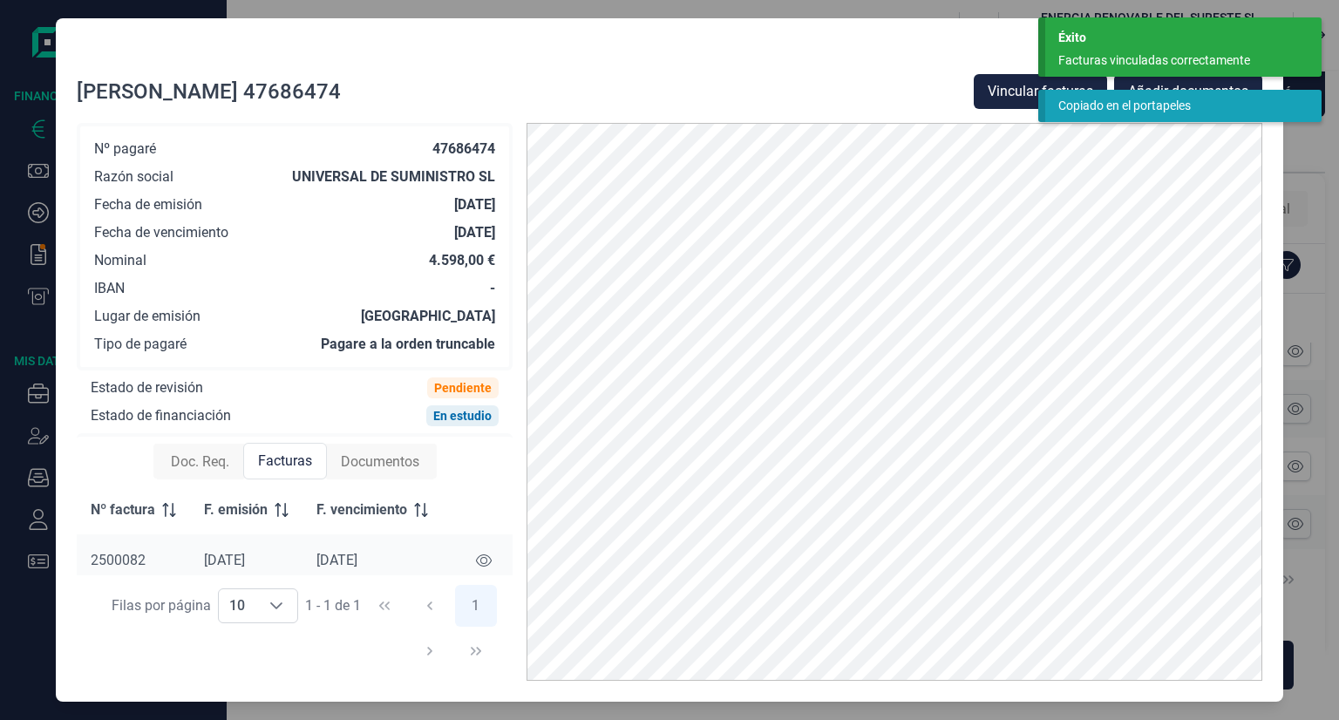
scroll to position [0, 0]
click at [480, 559] on icon at bounding box center [484, 563] width 16 height 14
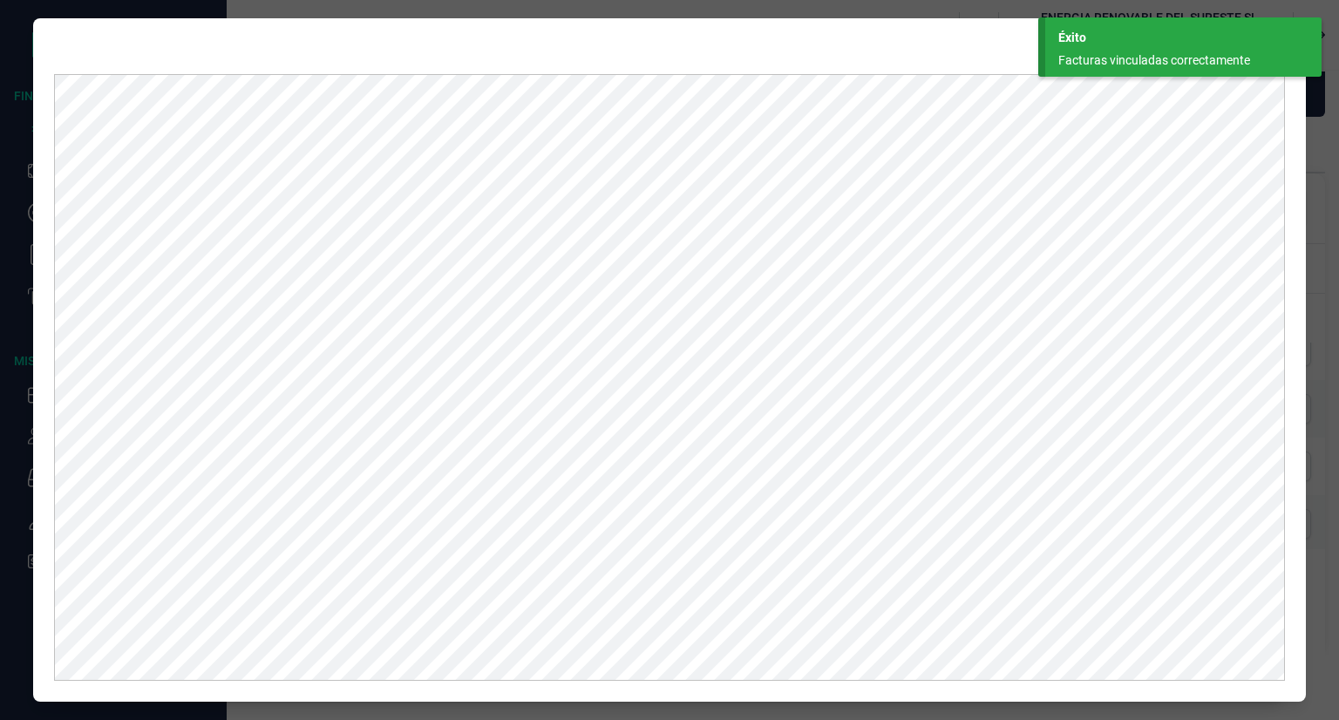
click at [914, 46] on div at bounding box center [669, 56] width 1230 height 35
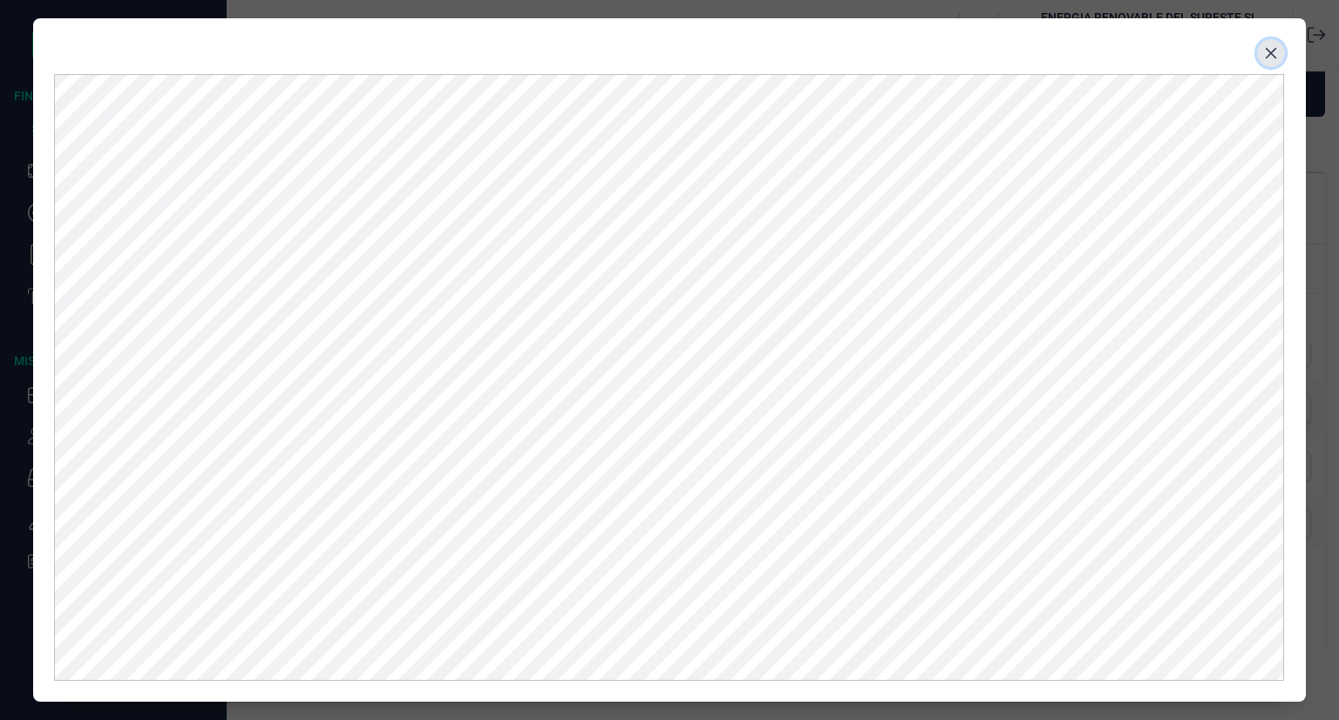
click at [1272, 58] on icon "Close" at bounding box center [1271, 53] width 14 height 14
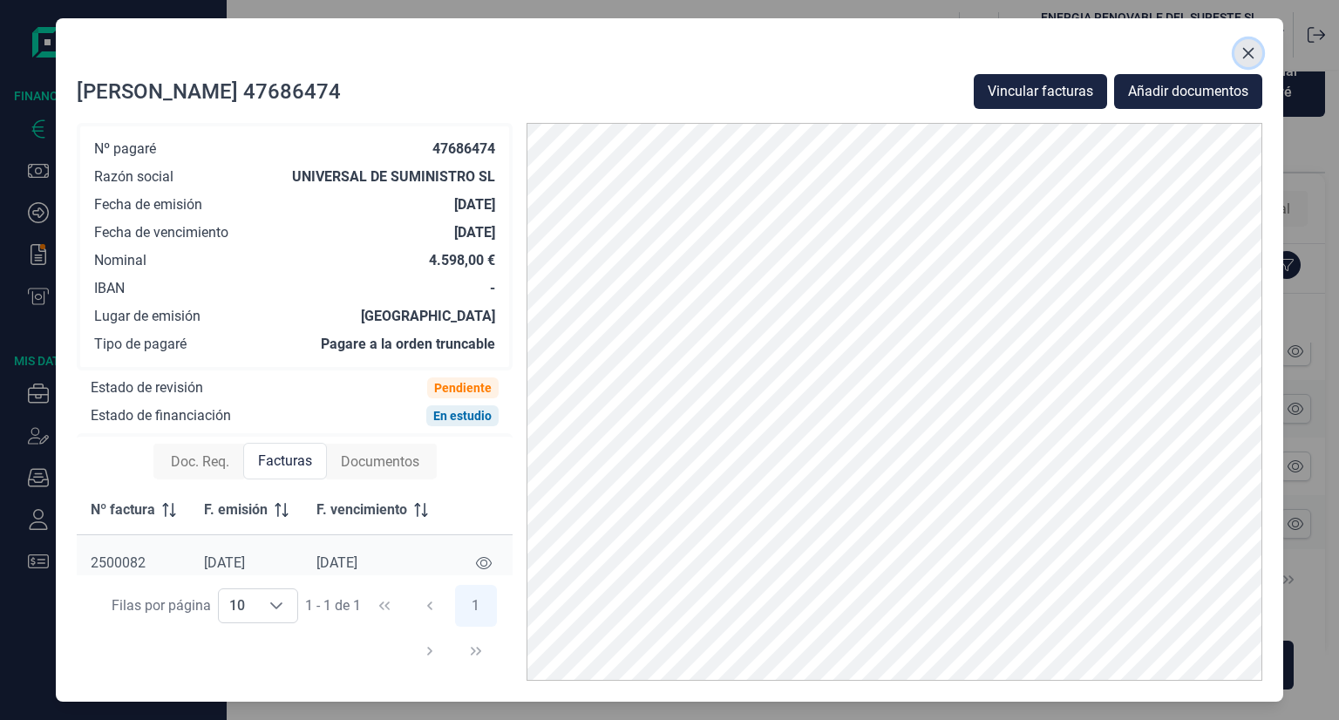
click at [1245, 52] on icon "Close" at bounding box center [1248, 53] width 14 height 14
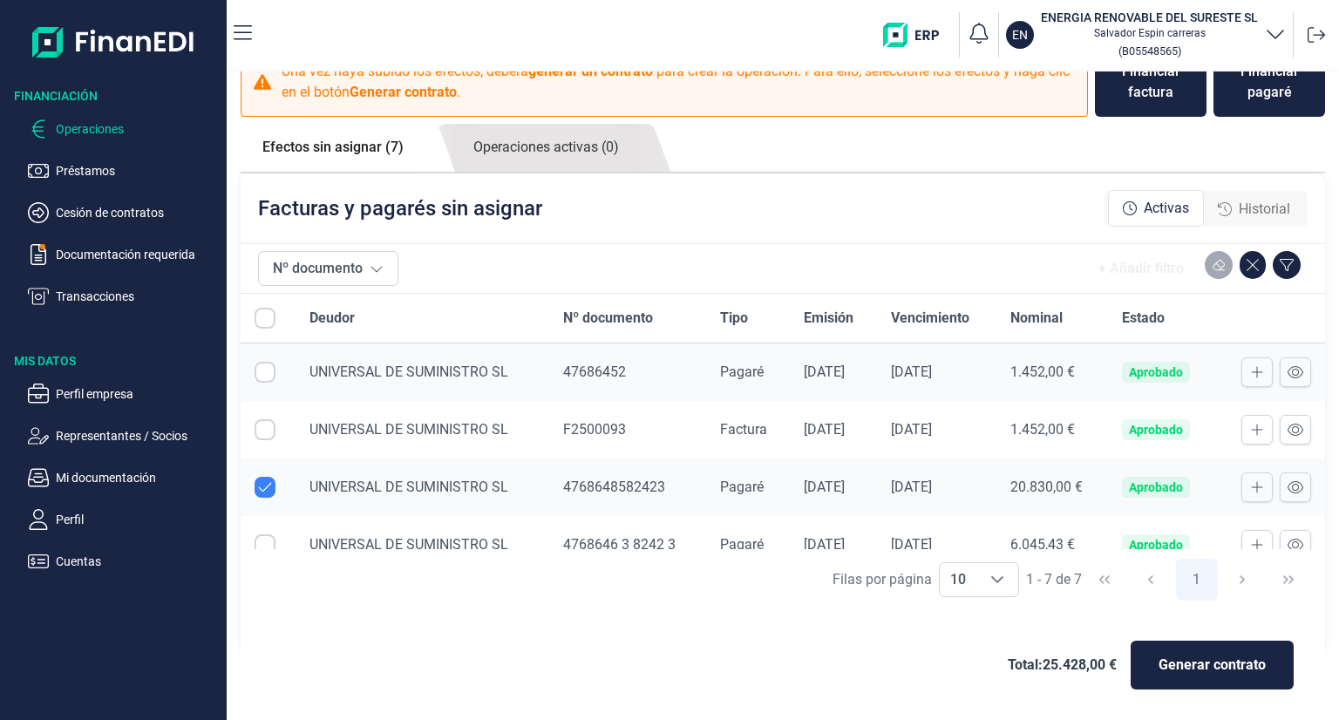
click at [268, 544] on input "Row Selected null" at bounding box center [265, 544] width 21 height 21
checkbox input "true"
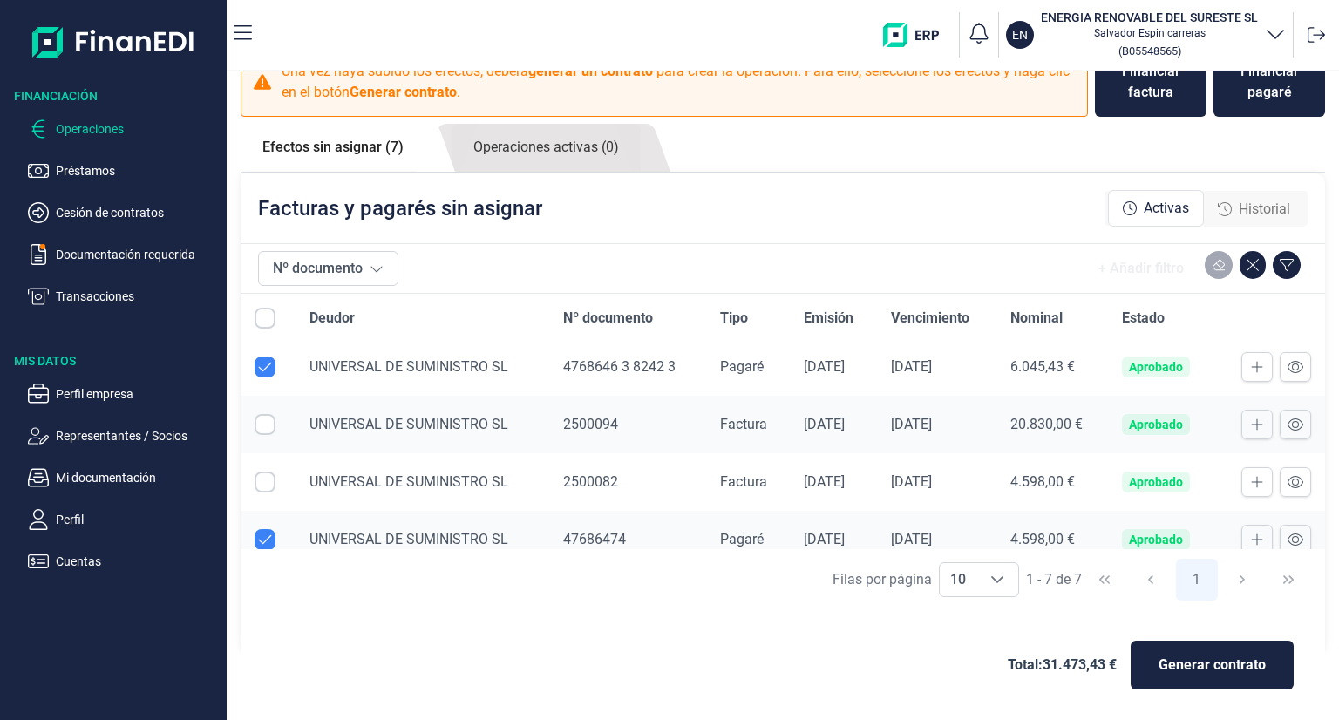
scroll to position [193, 0]
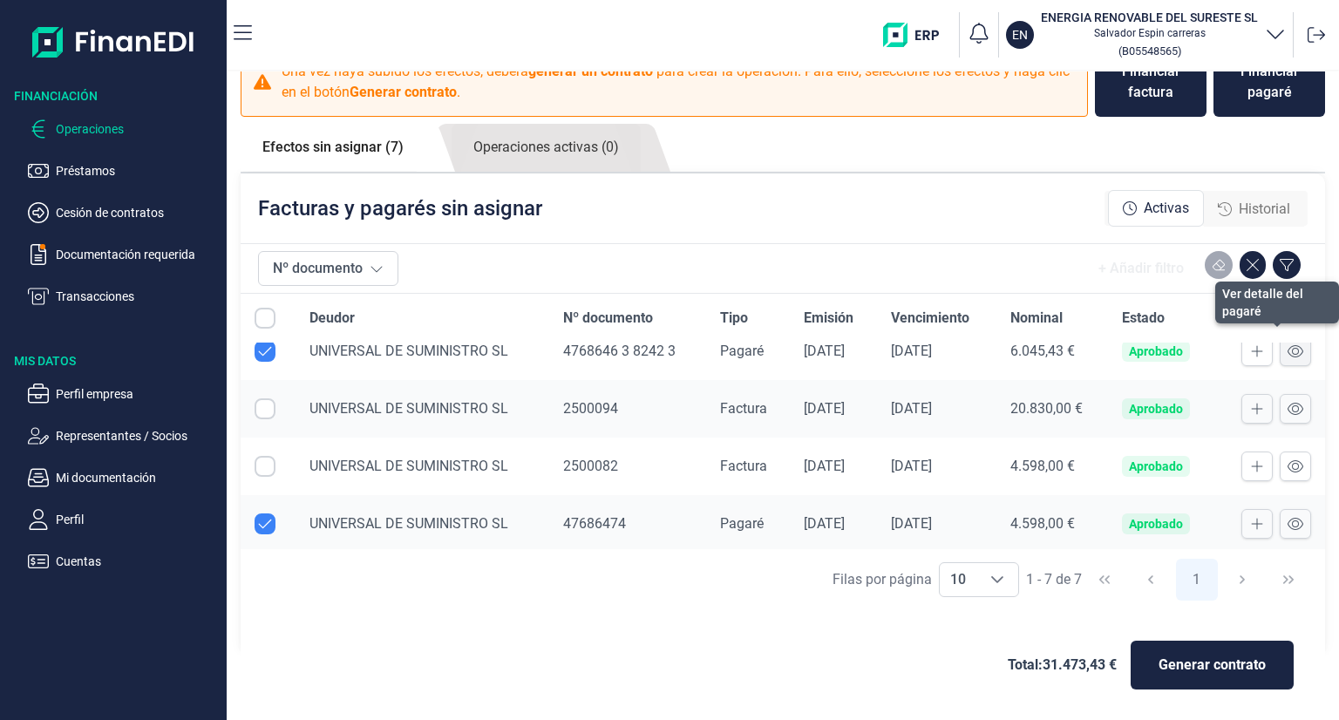
click at [1287, 350] on icon at bounding box center [1295, 351] width 16 height 12
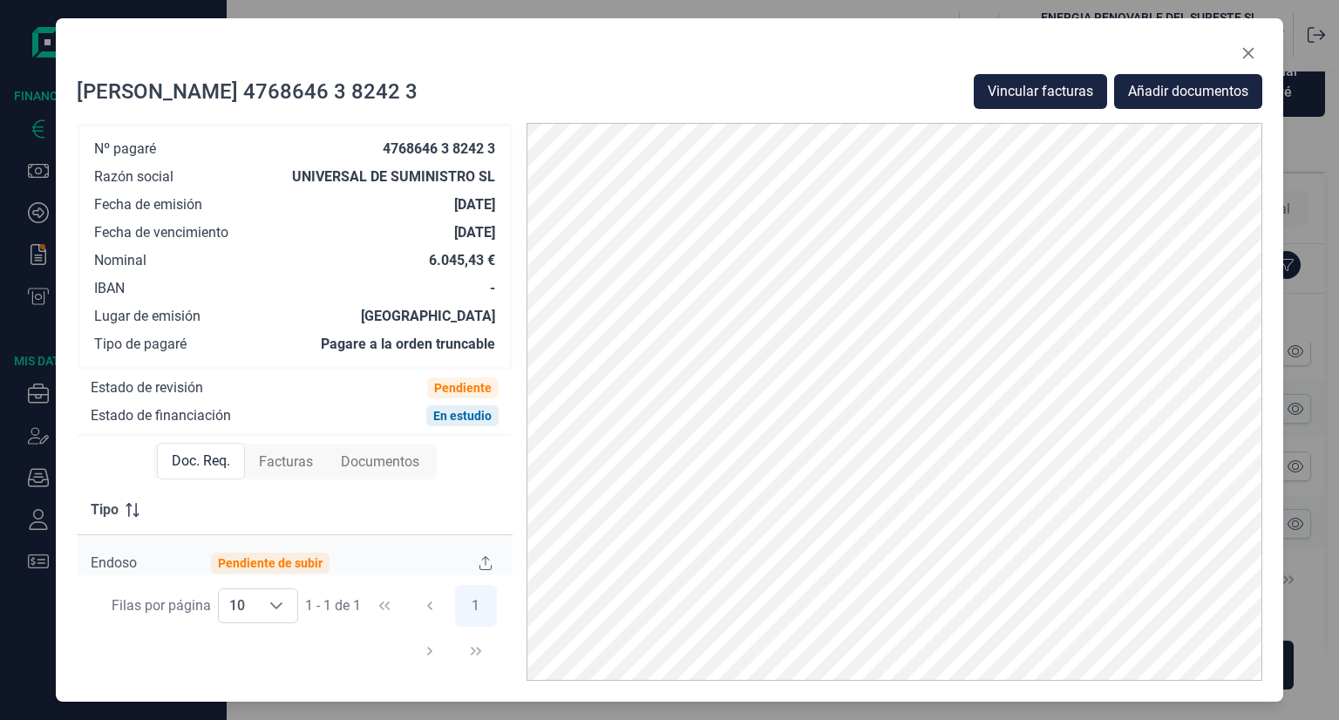
click at [288, 459] on span "Facturas" at bounding box center [286, 461] width 54 height 21
click at [482, 563] on icon at bounding box center [484, 563] width 16 height 14
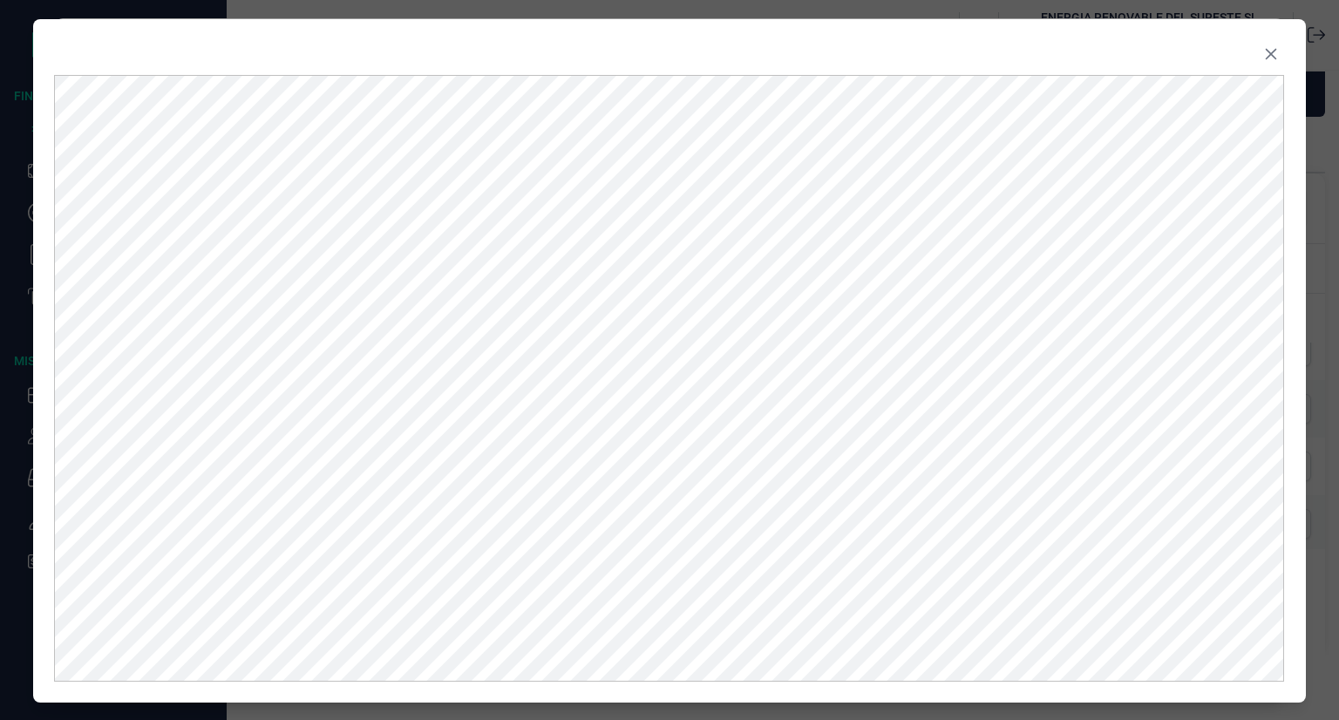
click at [1273, 59] on icon "Close" at bounding box center [1270, 53] width 11 height 11
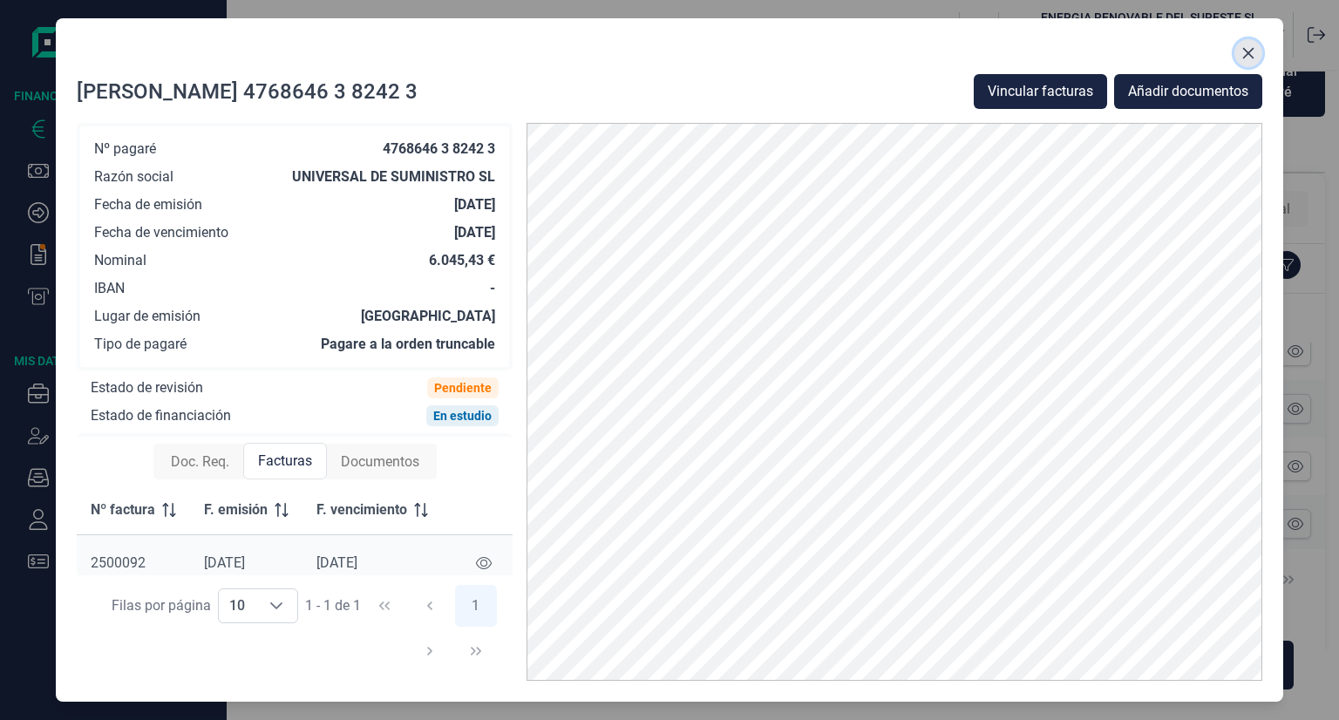
click at [1256, 50] on button "Close" at bounding box center [1248, 53] width 28 height 28
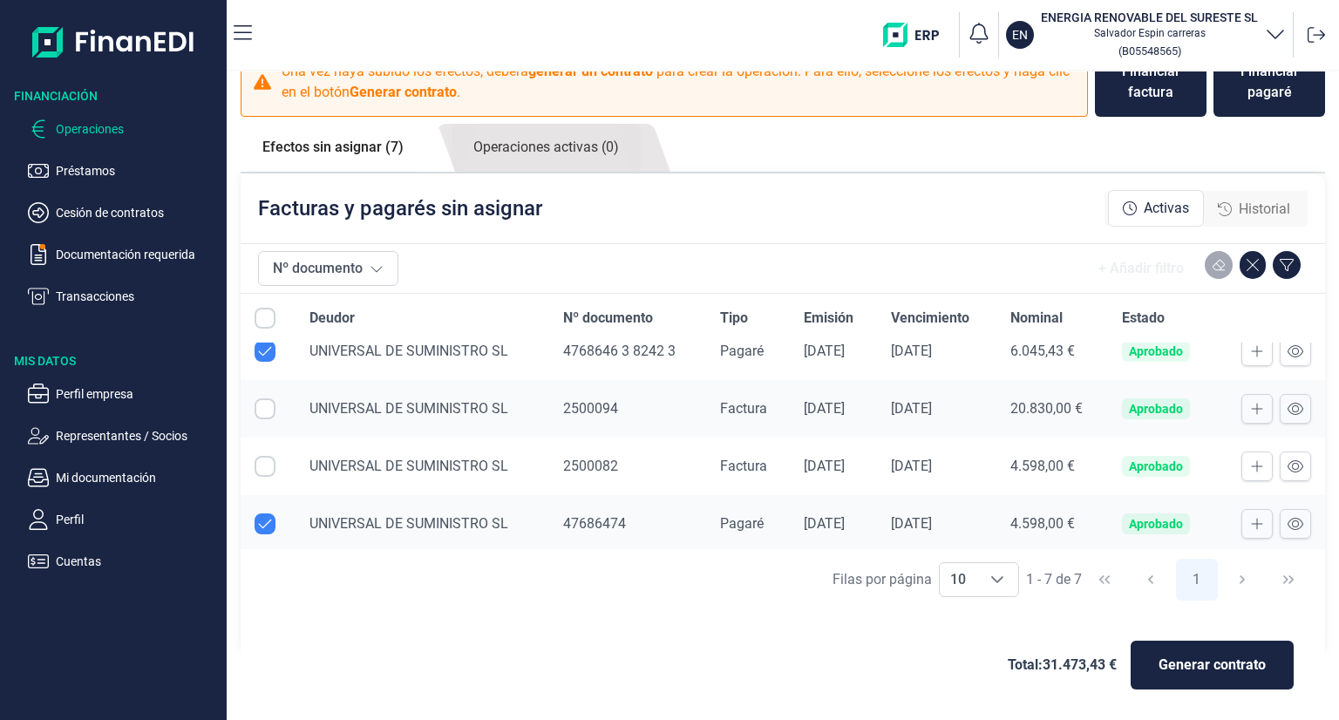
scroll to position [0, 0]
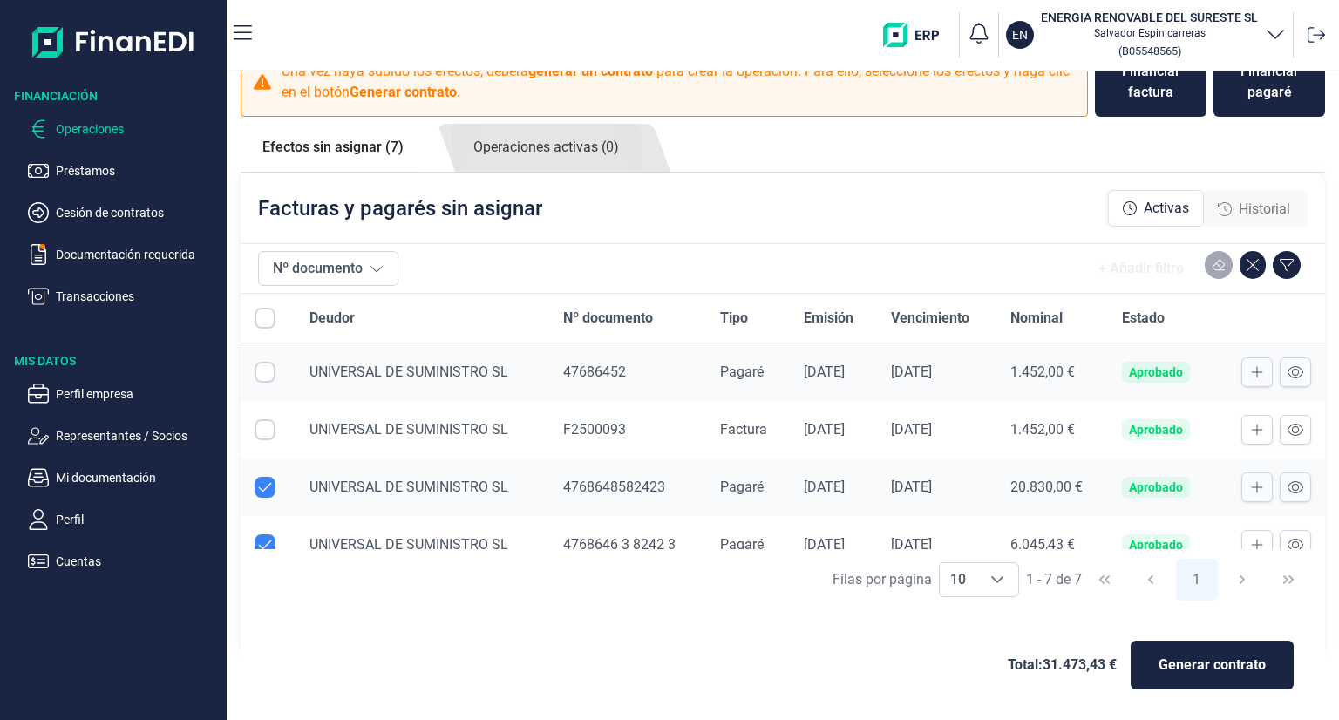
click at [268, 373] on input "Row Selected null" at bounding box center [265, 372] width 21 height 21
checkbox input "true"
click at [1287, 374] on icon at bounding box center [1295, 372] width 16 height 12
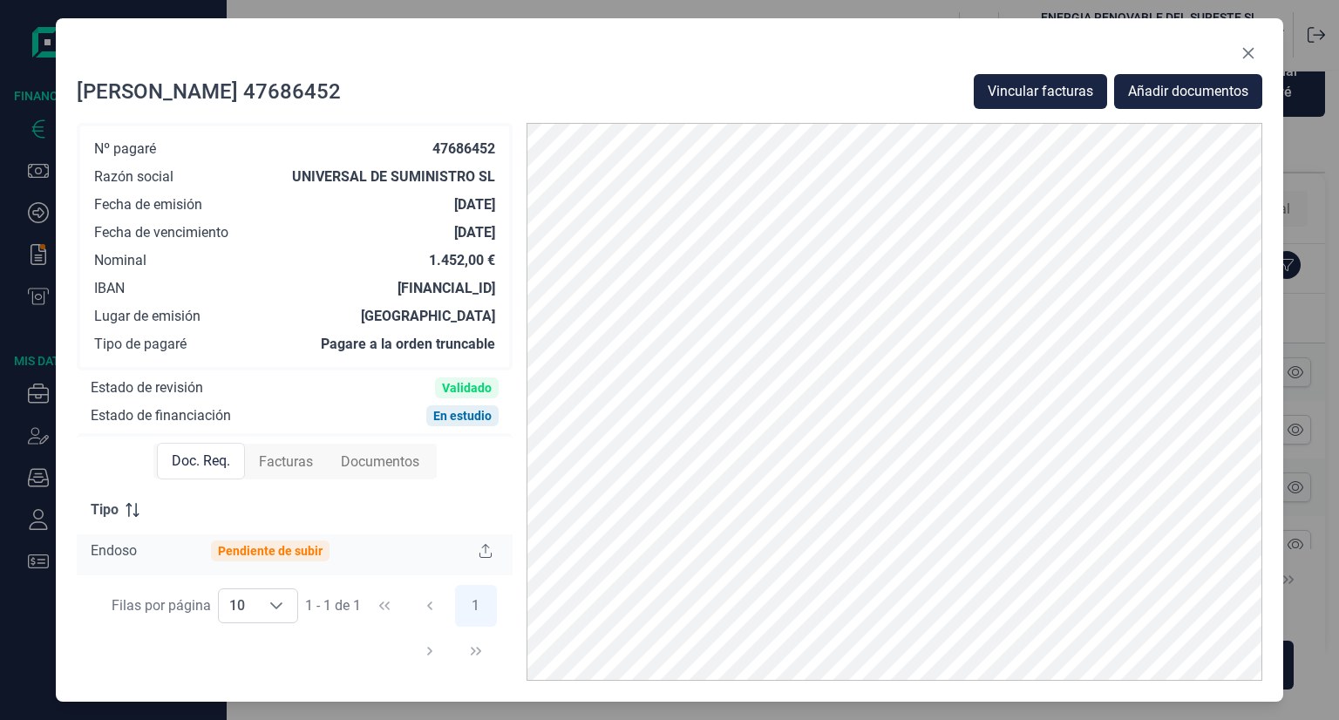
scroll to position [15, 0]
click at [289, 461] on span "Facturas" at bounding box center [286, 461] width 54 height 21
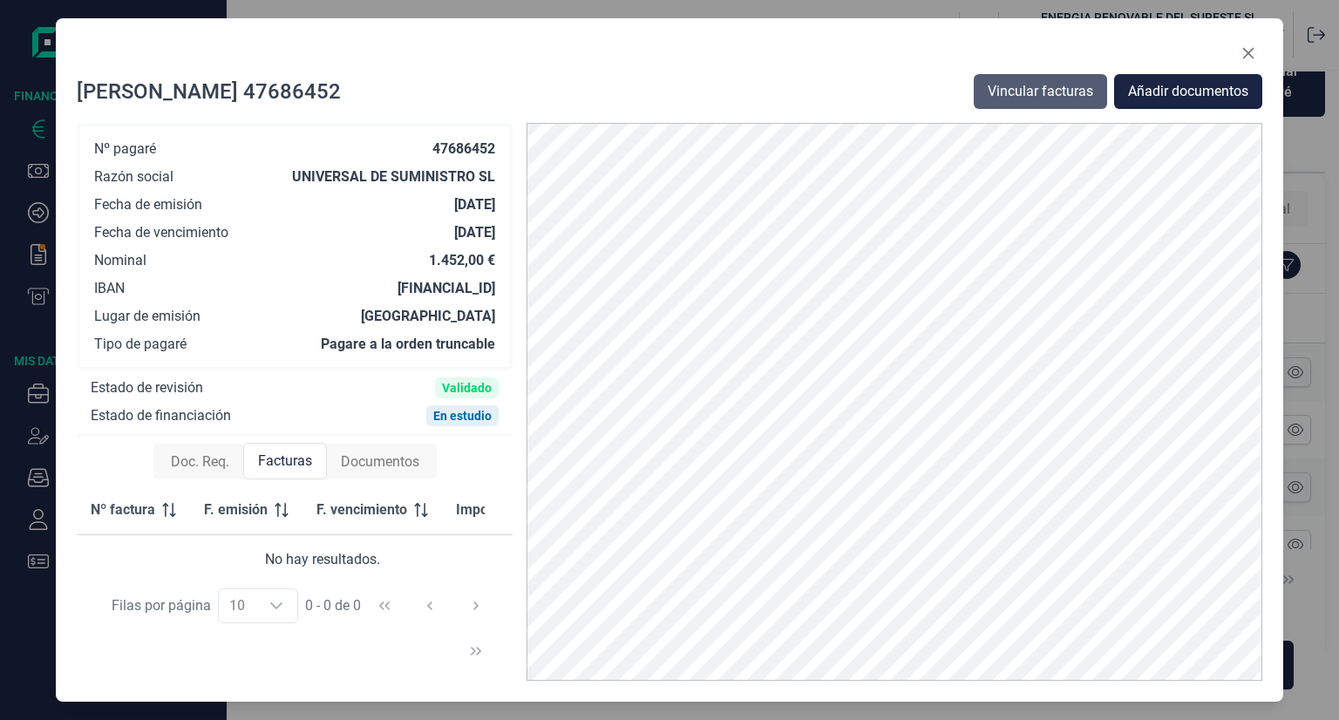
click at [1042, 92] on span "Vincular facturas" at bounding box center [1040, 91] width 105 height 21
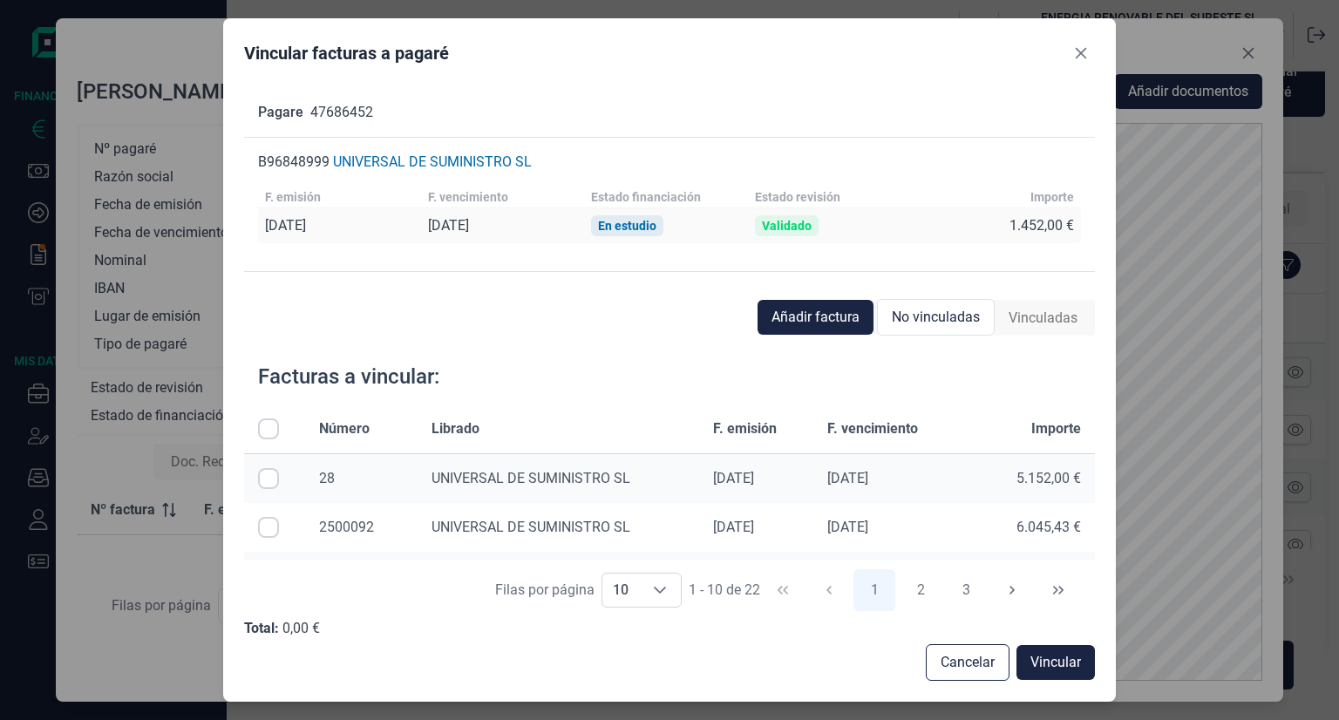
scroll to position [261, 0]
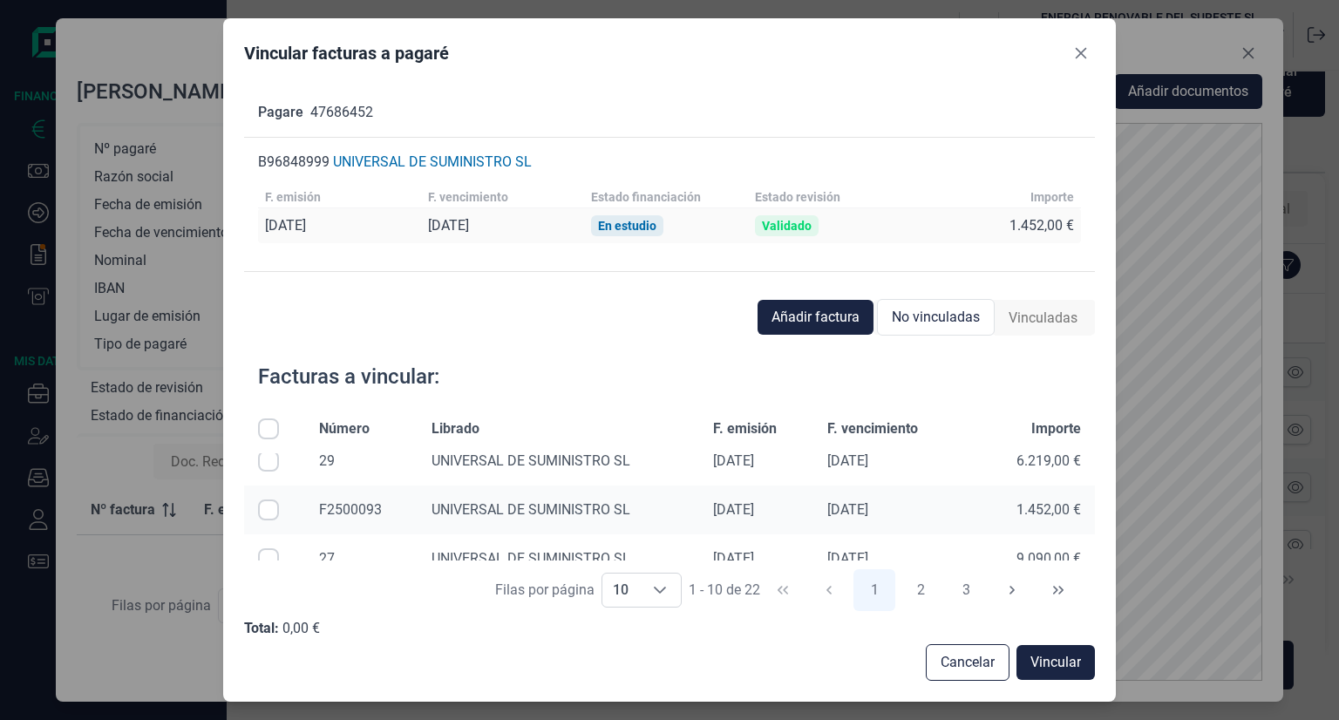
click at [272, 513] on input "Row Selected null" at bounding box center [268, 509] width 21 height 21
checkbox input "true"
click at [1062, 660] on span "Vincular" at bounding box center [1055, 662] width 51 height 21
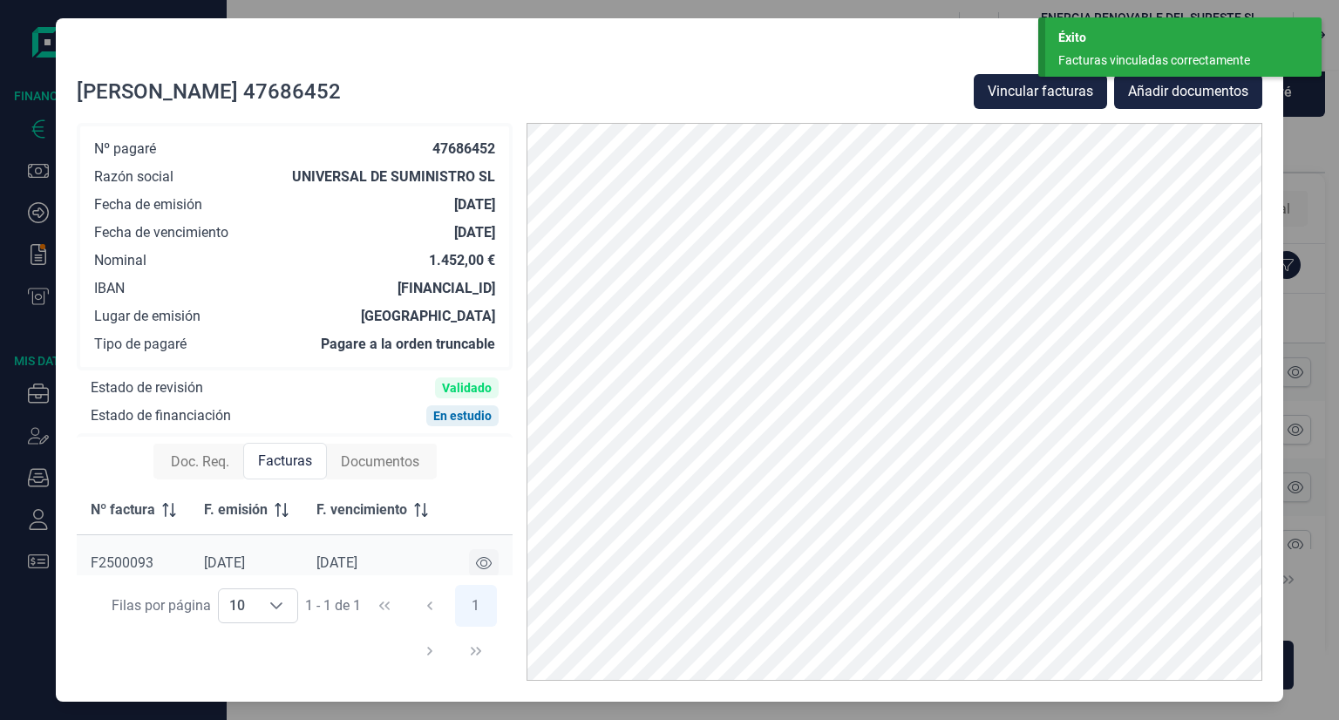
click at [481, 566] on icon at bounding box center [484, 563] width 16 height 14
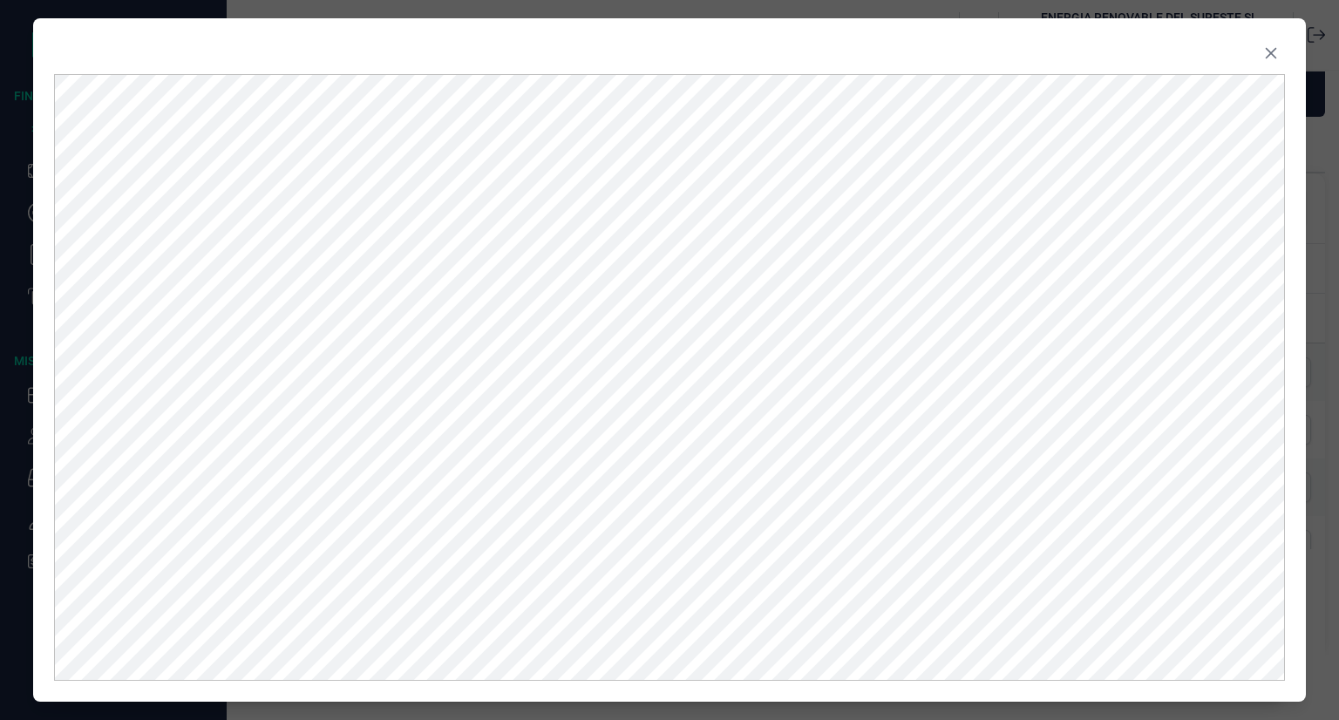
click at [1270, 50] on icon "Close" at bounding box center [1270, 52] width 11 height 11
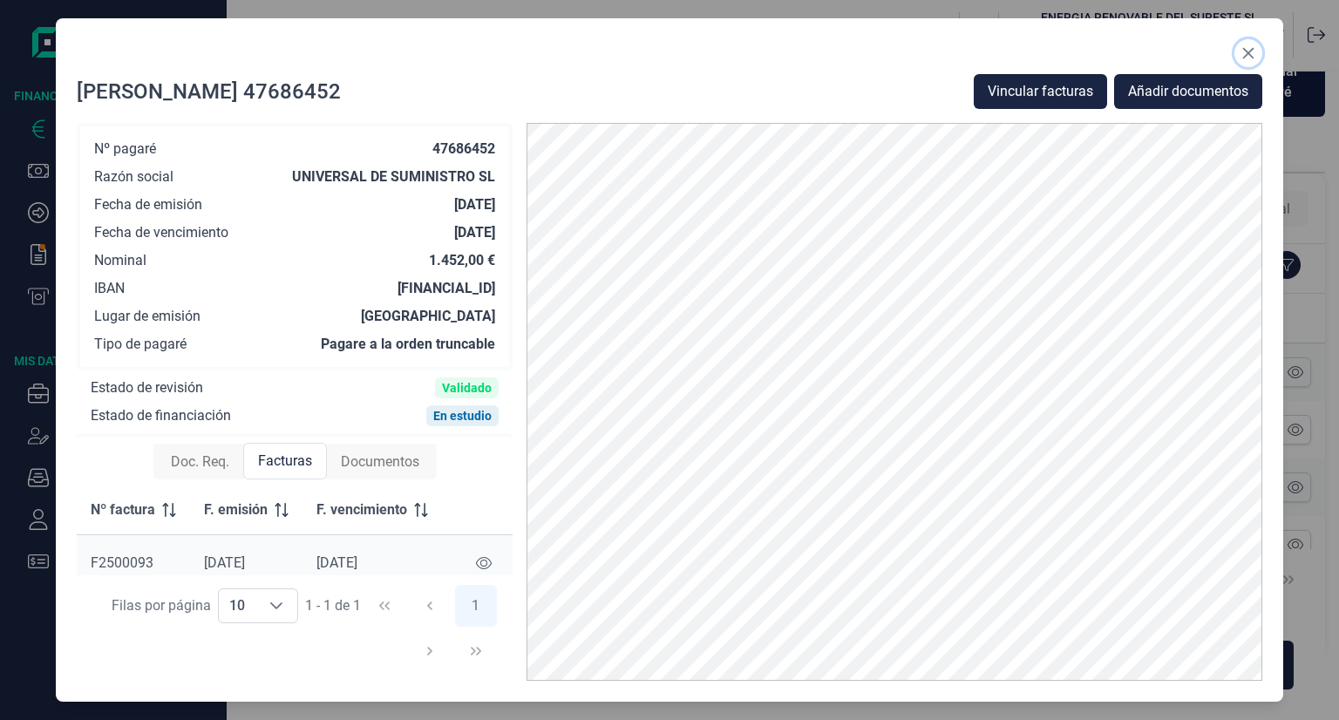
drag, startPoint x: 1248, startPoint y: 50, endPoint x: 1242, endPoint y: 83, distance: 33.7
click at [1249, 50] on icon "Close" at bounding box center [1248, 53] width 14 height 14
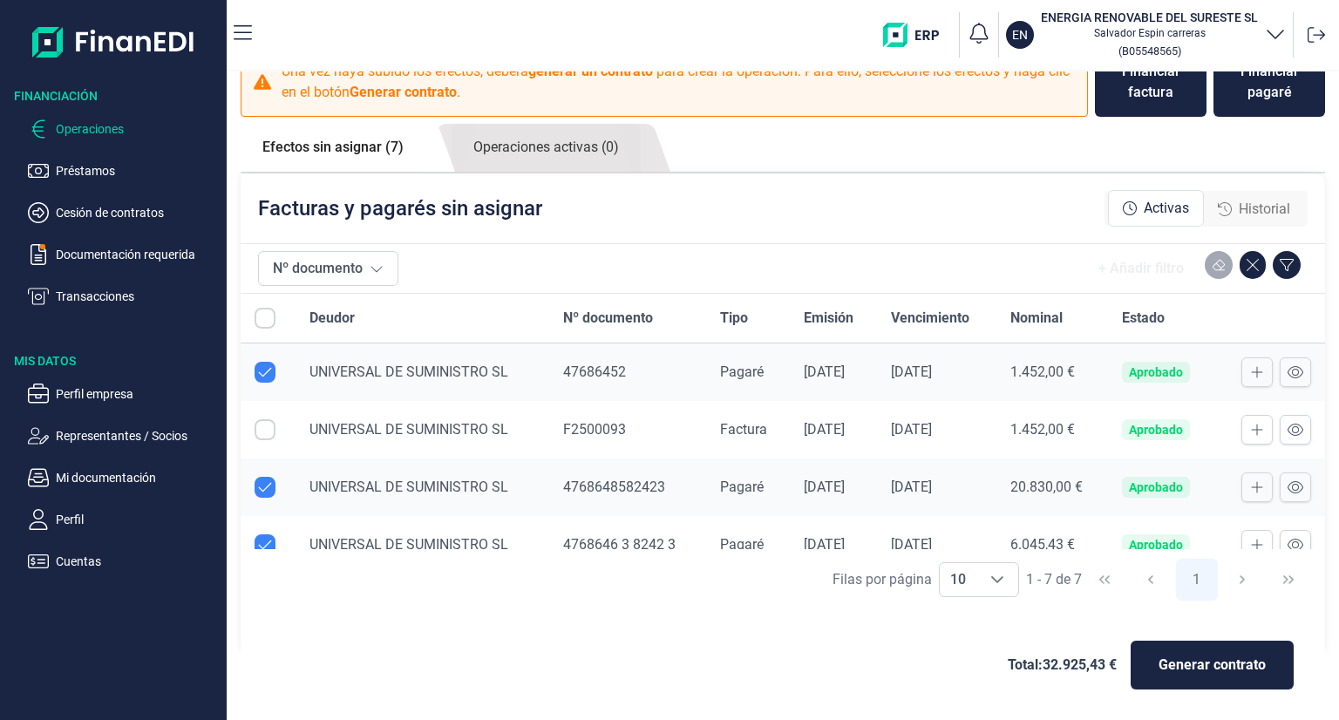
click at [1243, 669] on span "Generar contrato" at bounding box center [1211, 665] width 107 height 21
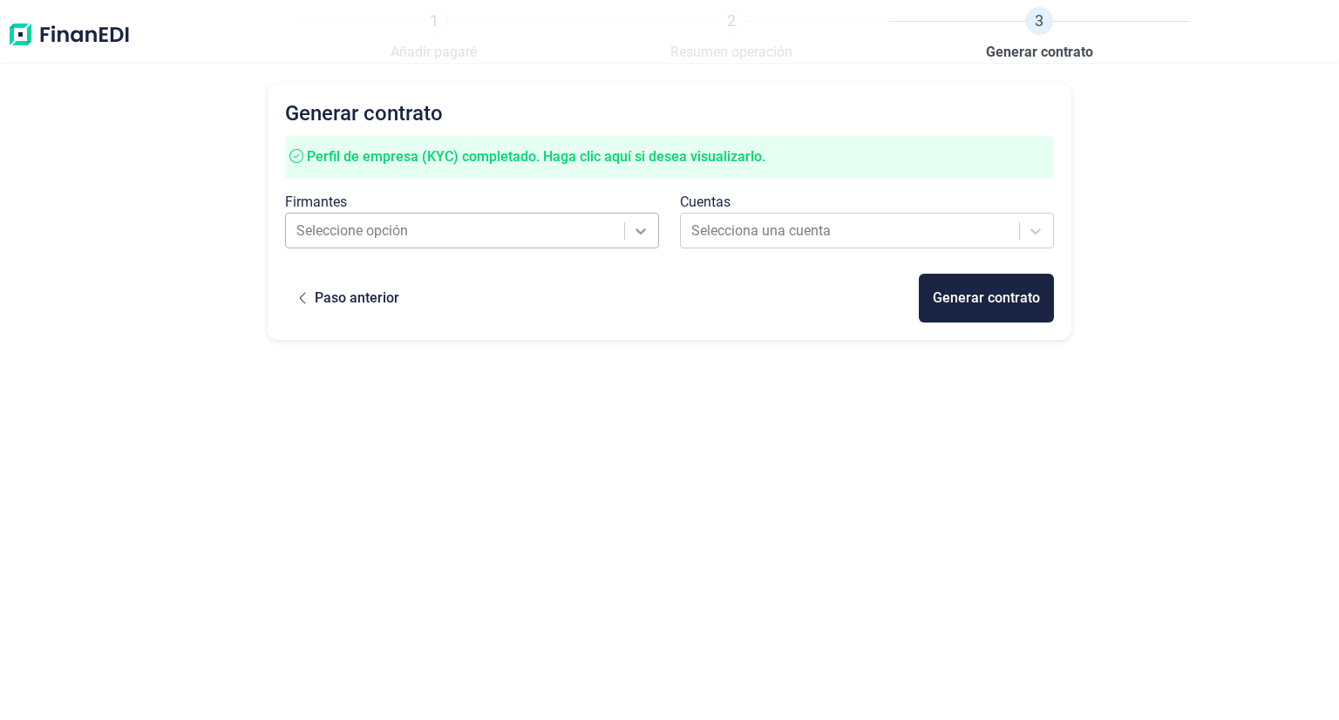
click at [640, 229] on icon at bounding box center [640, 230] width 17 height 17
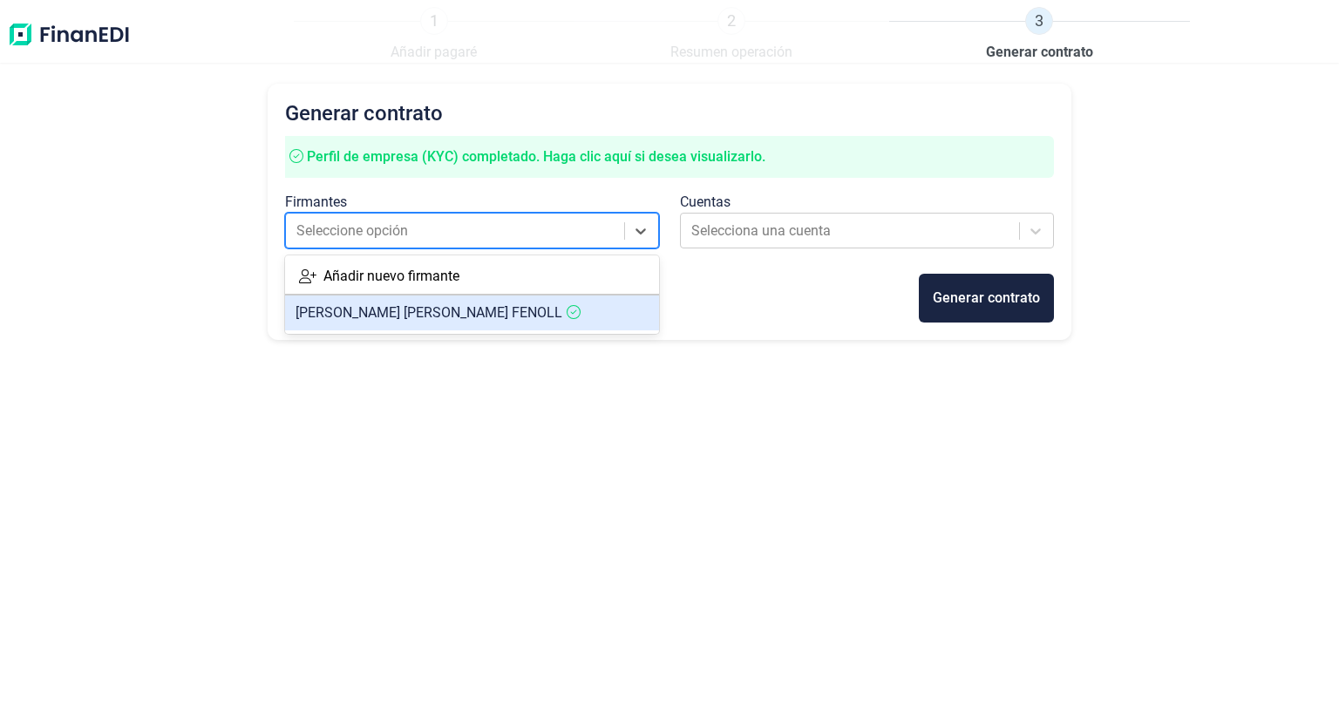
click at [400, 309] on span "RUBEN BENAVENTE FENOLL" at bounding box center [428, 312] width 267 height 17
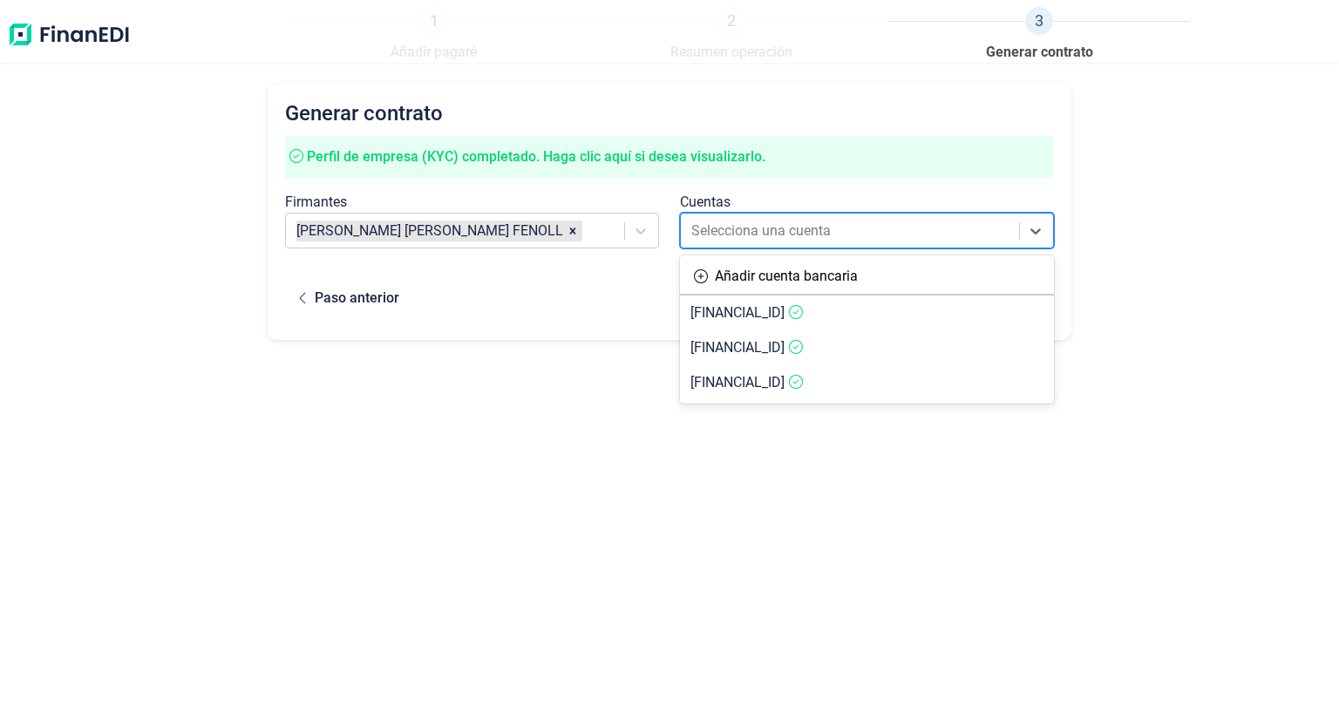
click at [725, 234] on div at bounding box center [851, 231] width 320 height 24
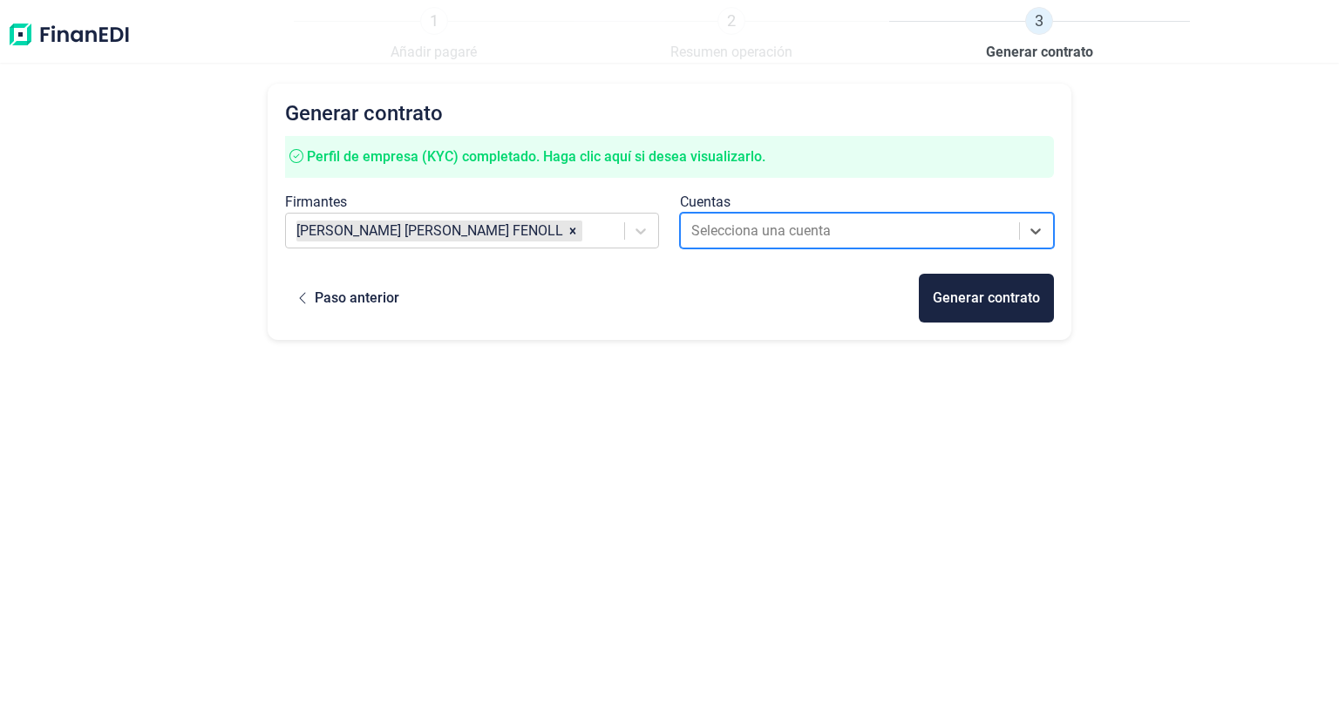
click at [868, 226] on div at bounding box center [851, 231] width 320 height 24
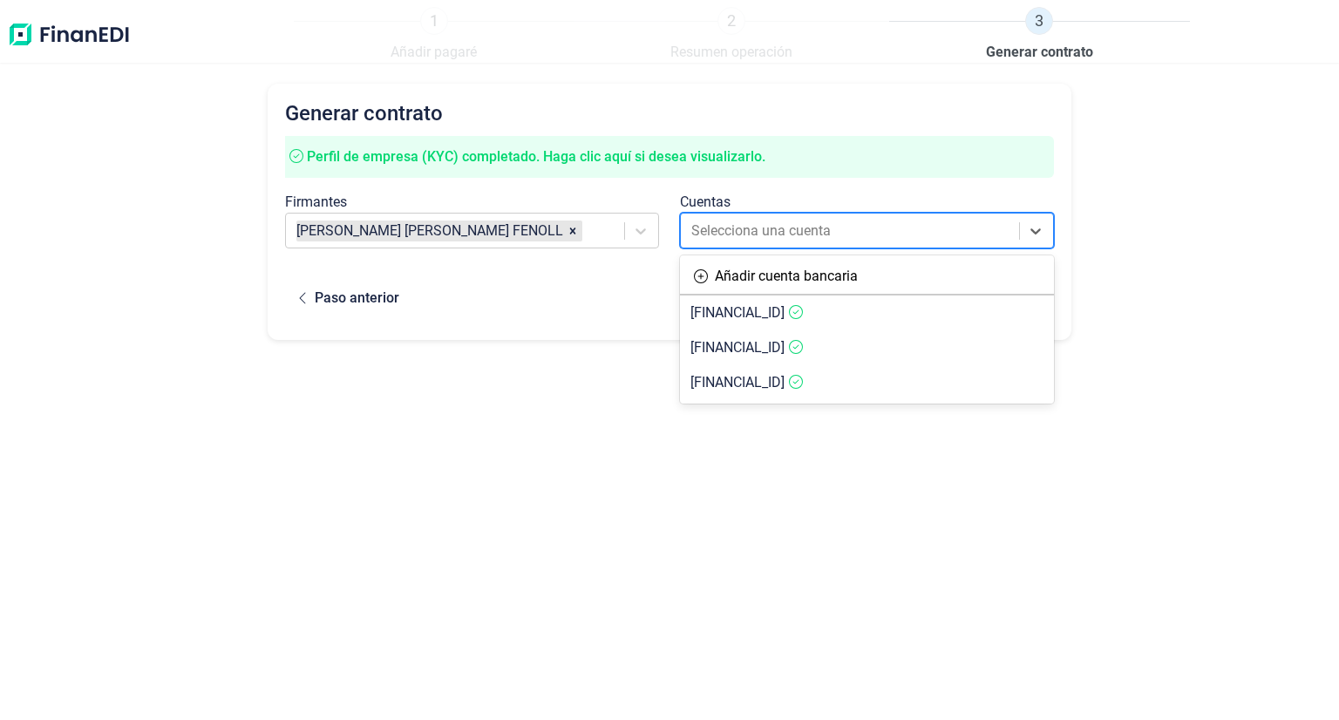
click at [814, 224] on div at bounding box center [851, 231] width 320 height 24
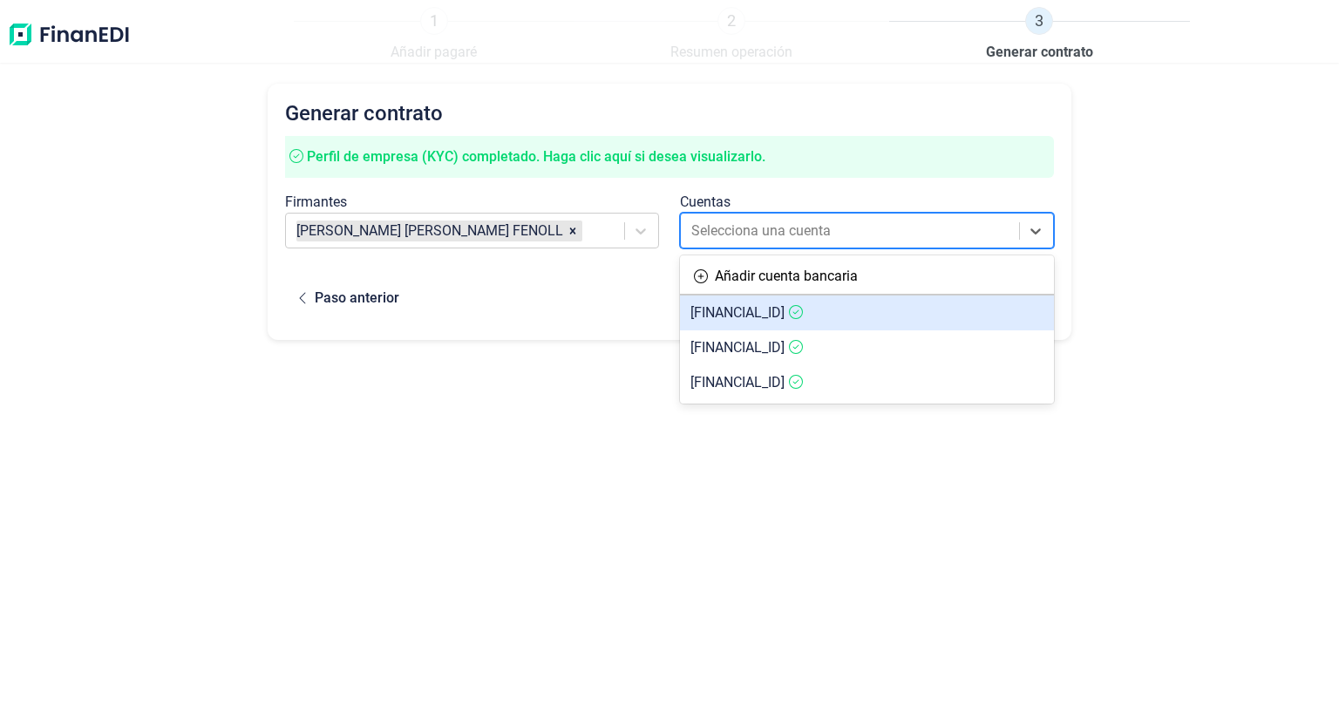
click at [784, 317] on span "ES0820800823473040108358" at bounding box center [737, 312] width 94 height 17
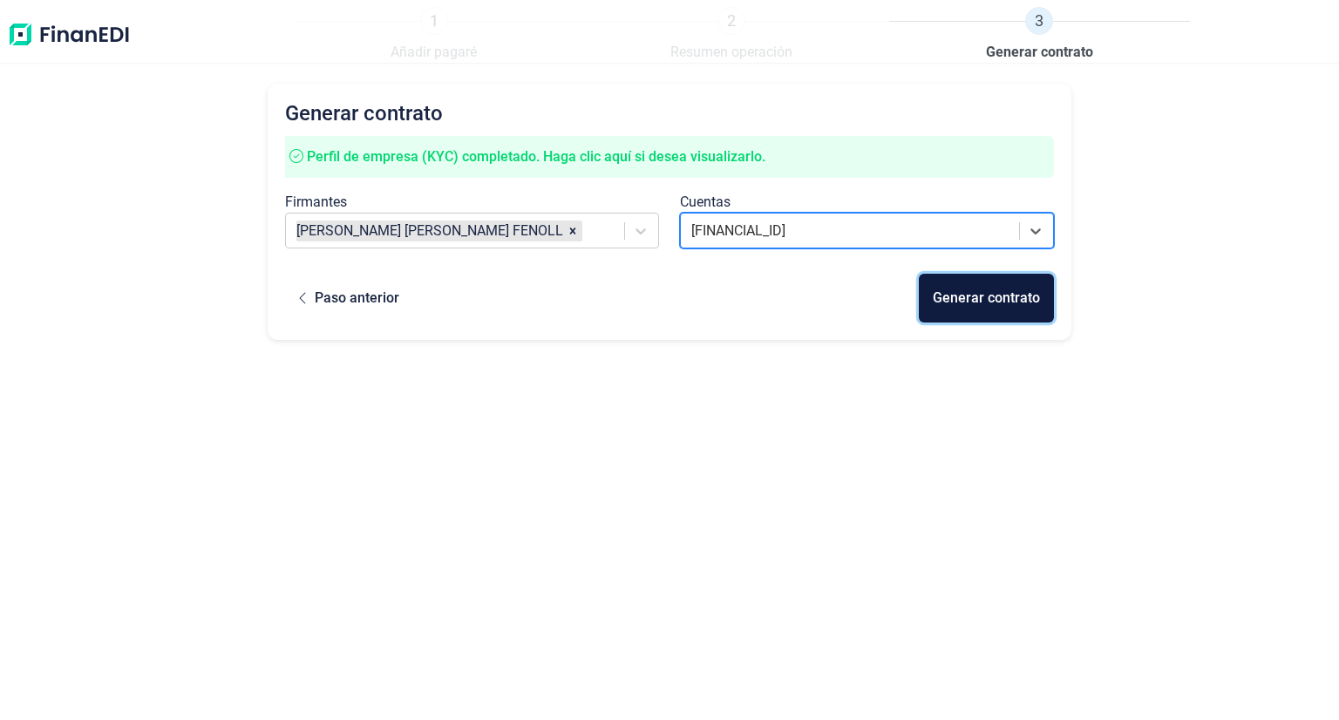
click at [962, 284] on button "Generar contrato" at bounding box center [986, 298] width 135 height 49
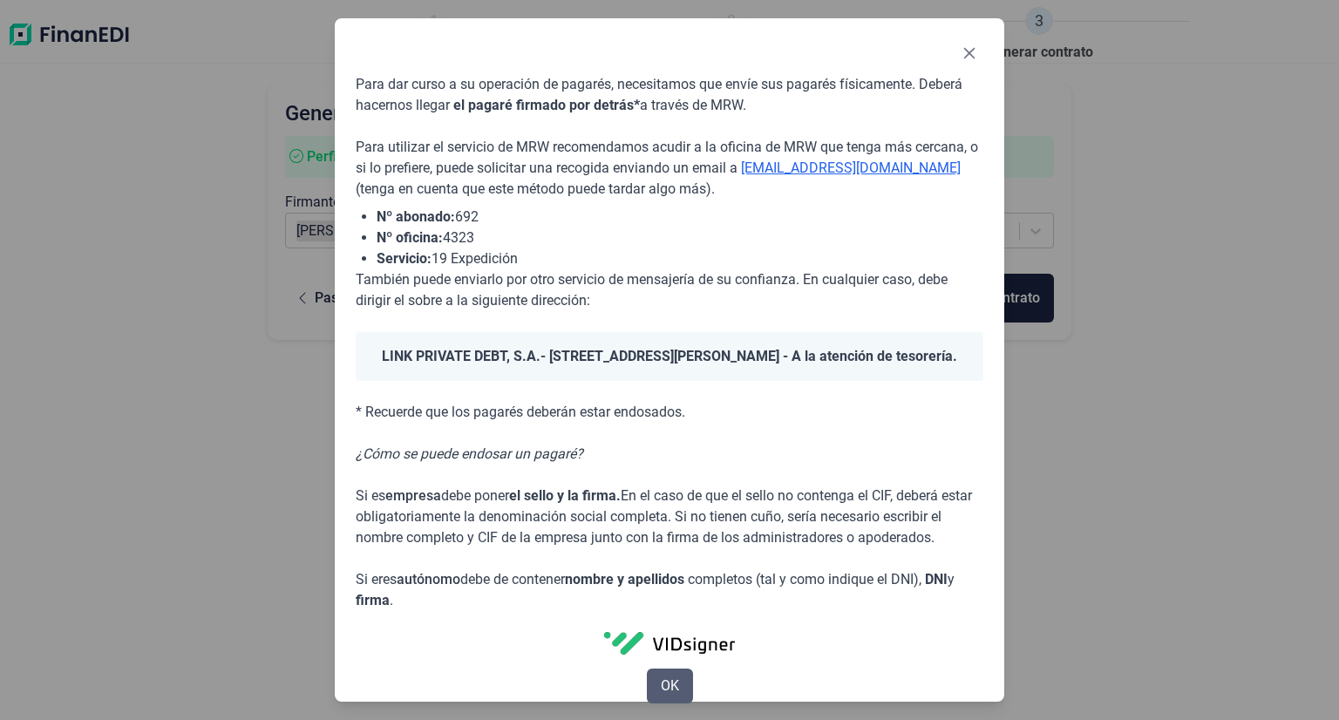
click at [661, 696] on span "OK" at bounding box center [670, 685] width 18 height 21
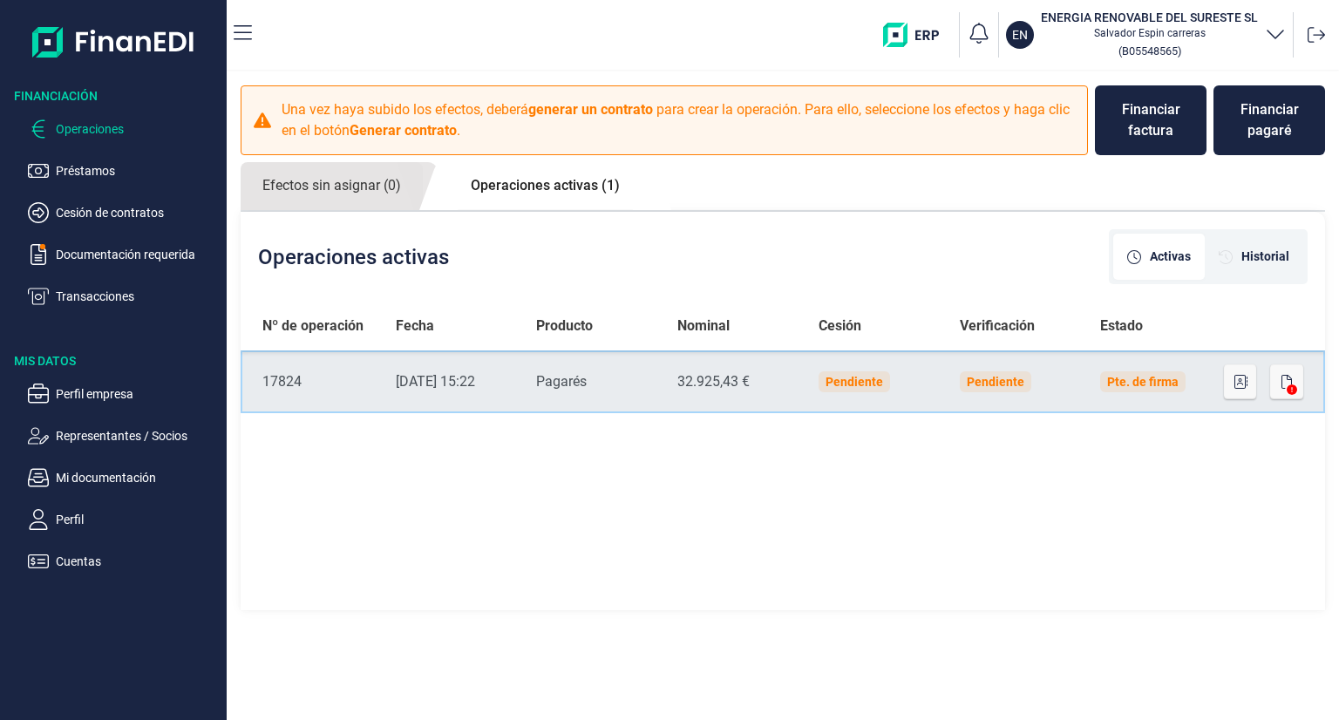
click at [927, 381] on td "Pendiente" at bounding box center [874, 381] width 141 height 63
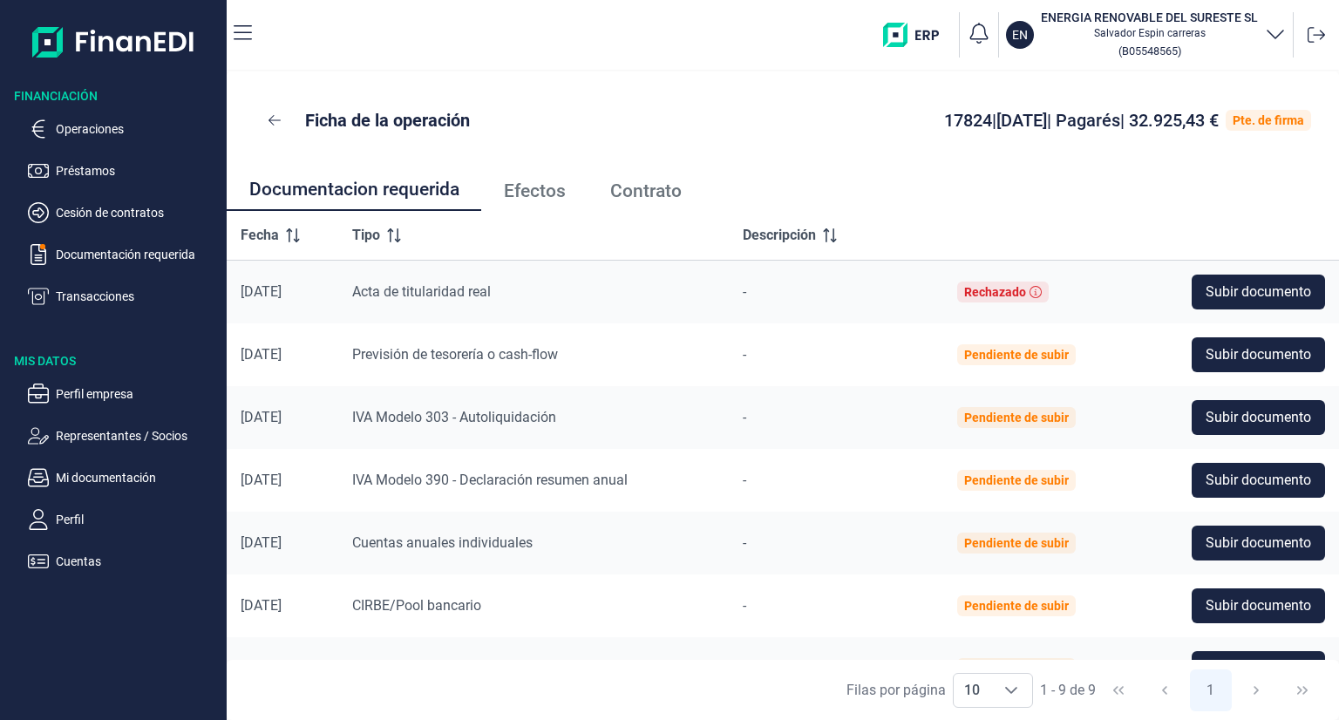
click at [637, 187] on span "Contrato" at bounding box center [645, 191] width 71 height 18
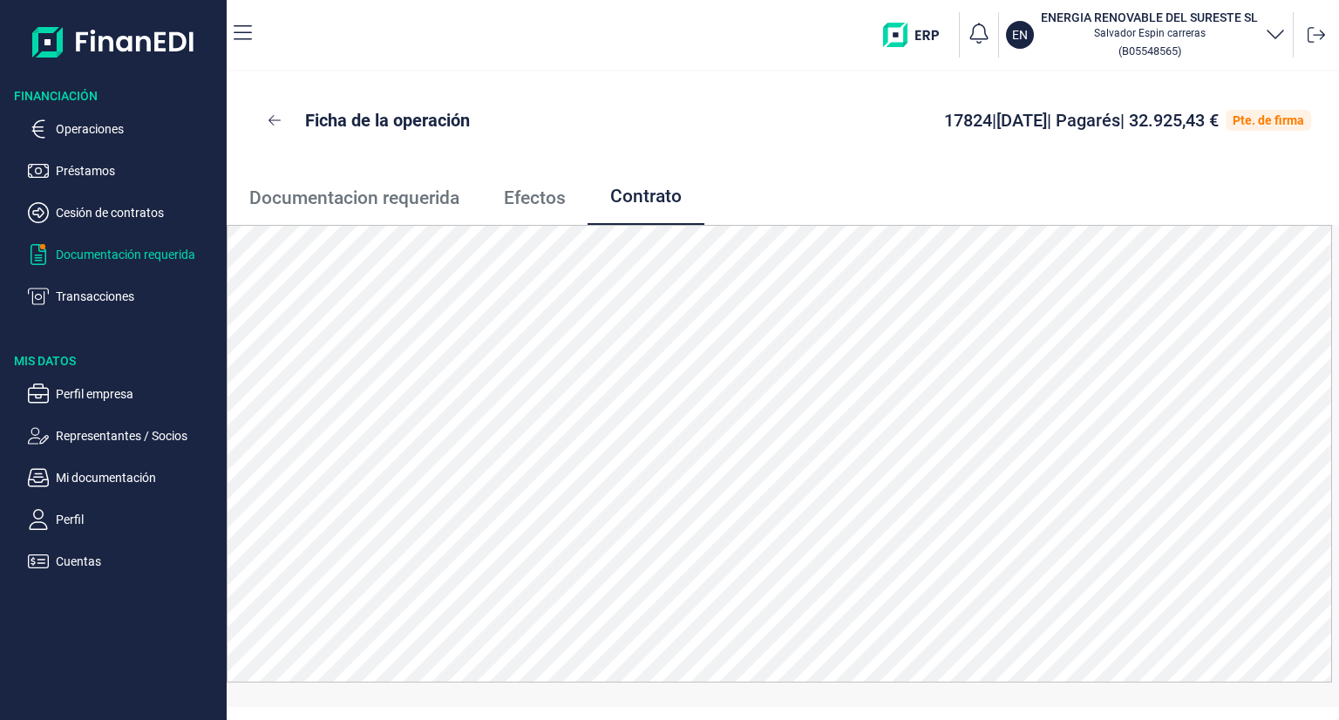
click at [100, 260] on p "Documentación requerida" at bounding box center [138, 254] width 164 height 21
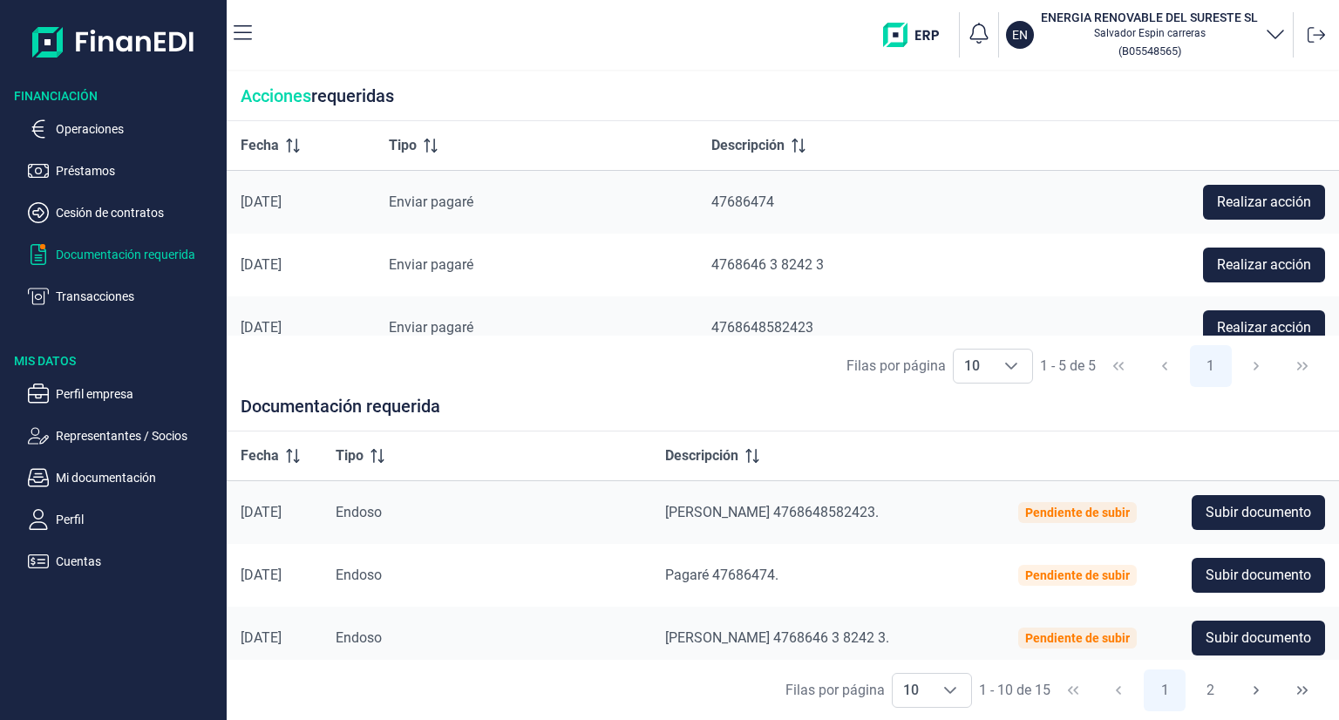
scroll to position [448, 0]
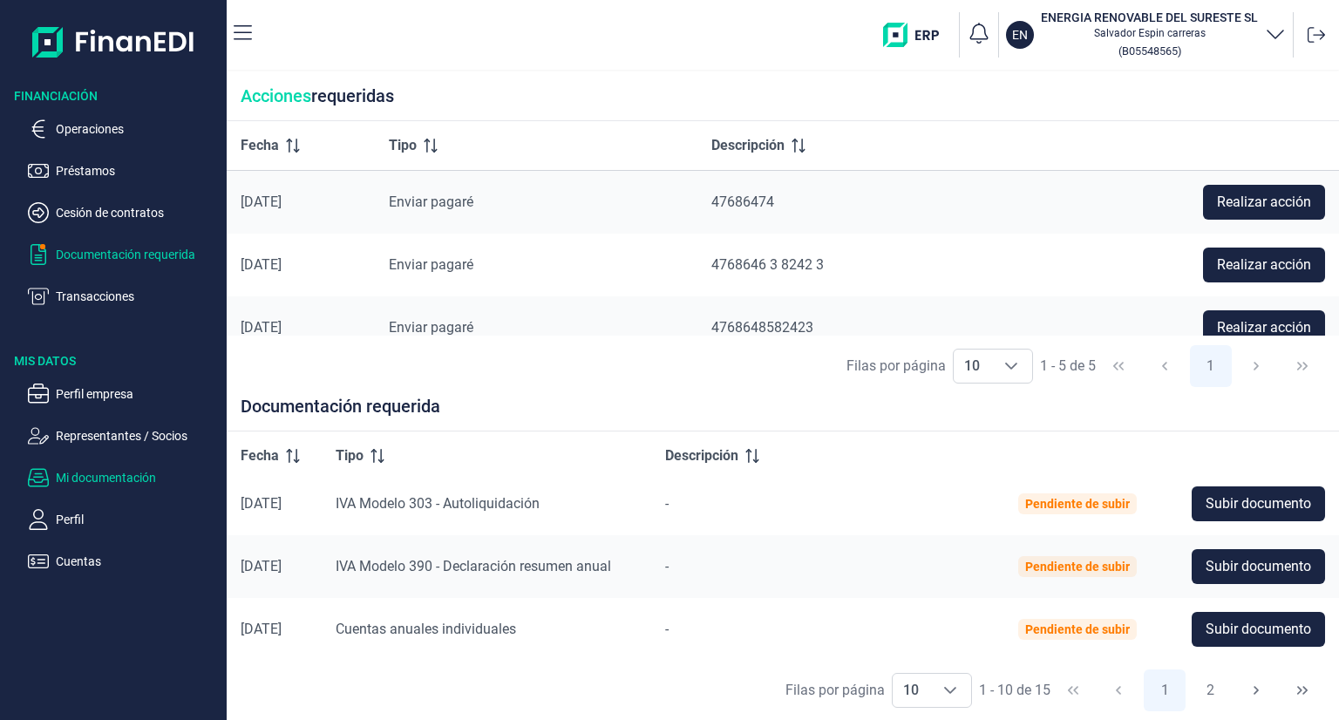
click at [119, 480] on p "Mi documentación" at bounding box center [138, 477] width 164 height 21
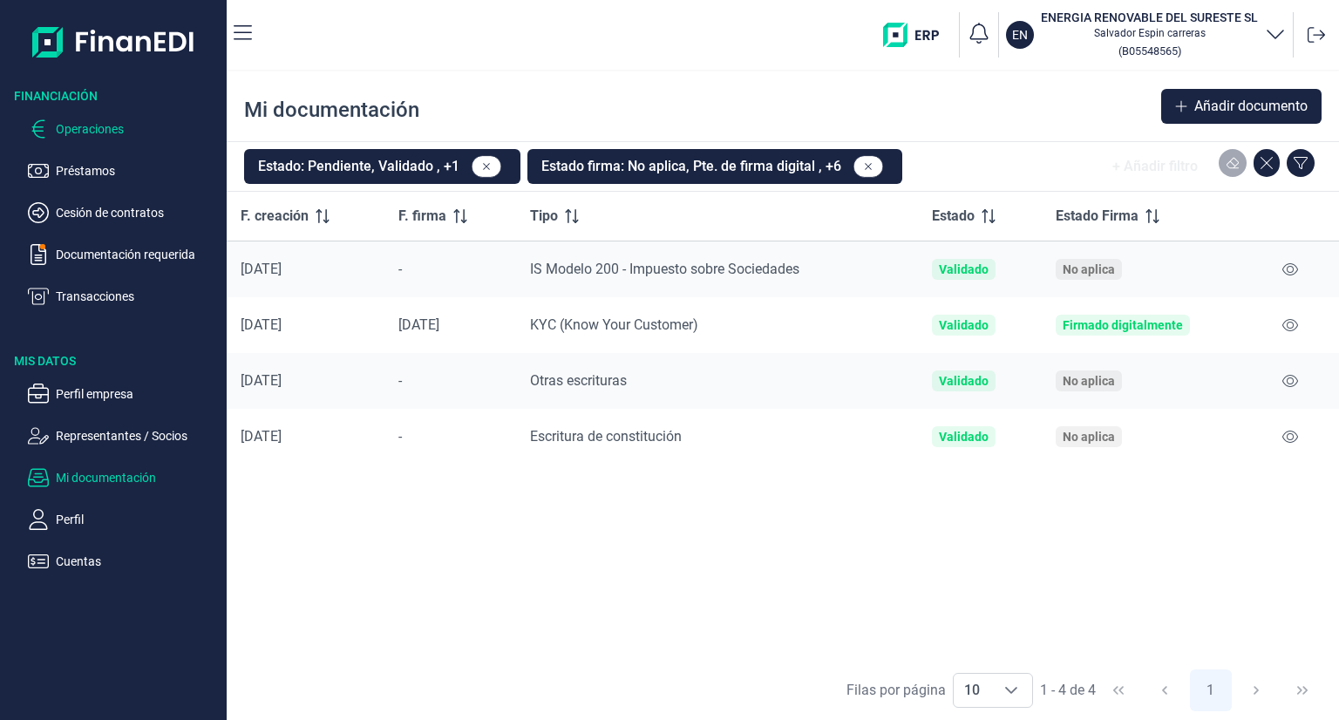
click at [131, 127] on p "Operaciones" at bounding box center [138, 129] width 164 height 21
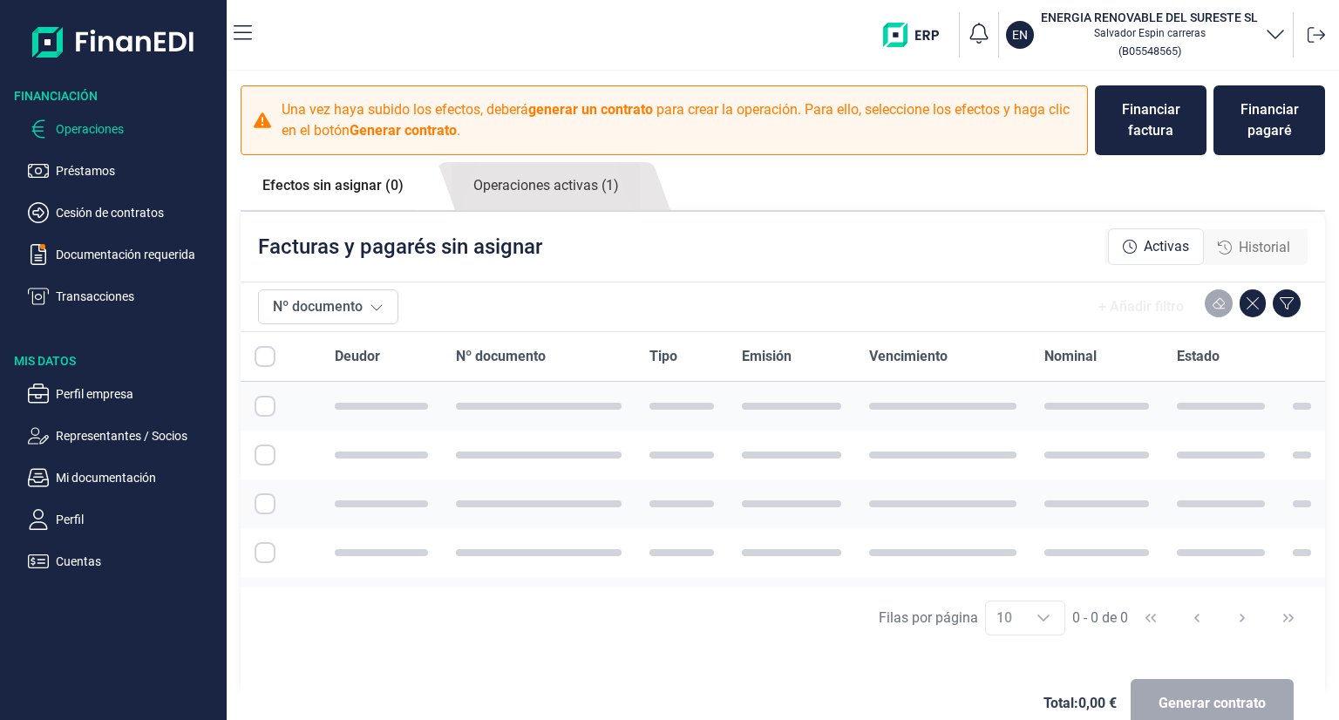
checkbox input "true"
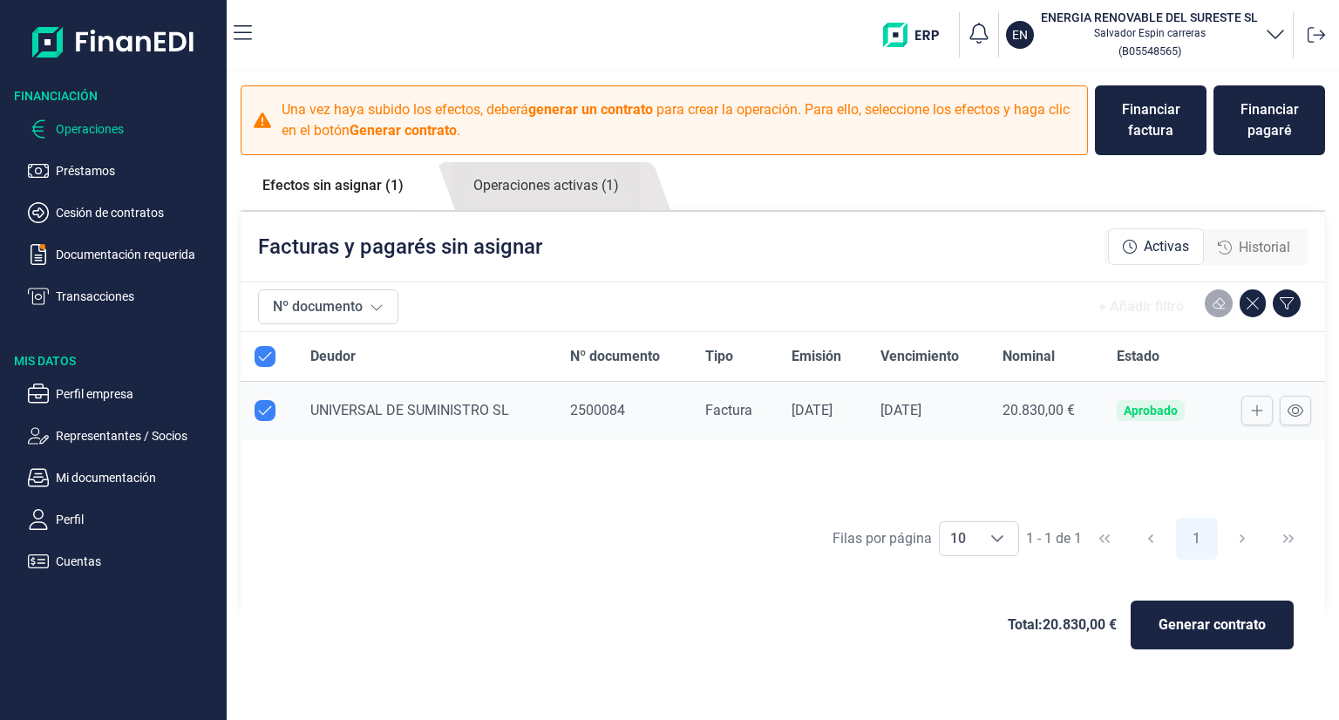
click at [342, 182] on link "Efectos sin asignar (1)" at bounding box center [333, 185] width 185 height 47
click at [265, 363] on input "All items selected" at bounding box center [265, 356] width 21 height 21
checkbox input "true"
click at [554, 177] on link "Operaciones activas (1)" at bounding box center [545, 186] width 189 height 48
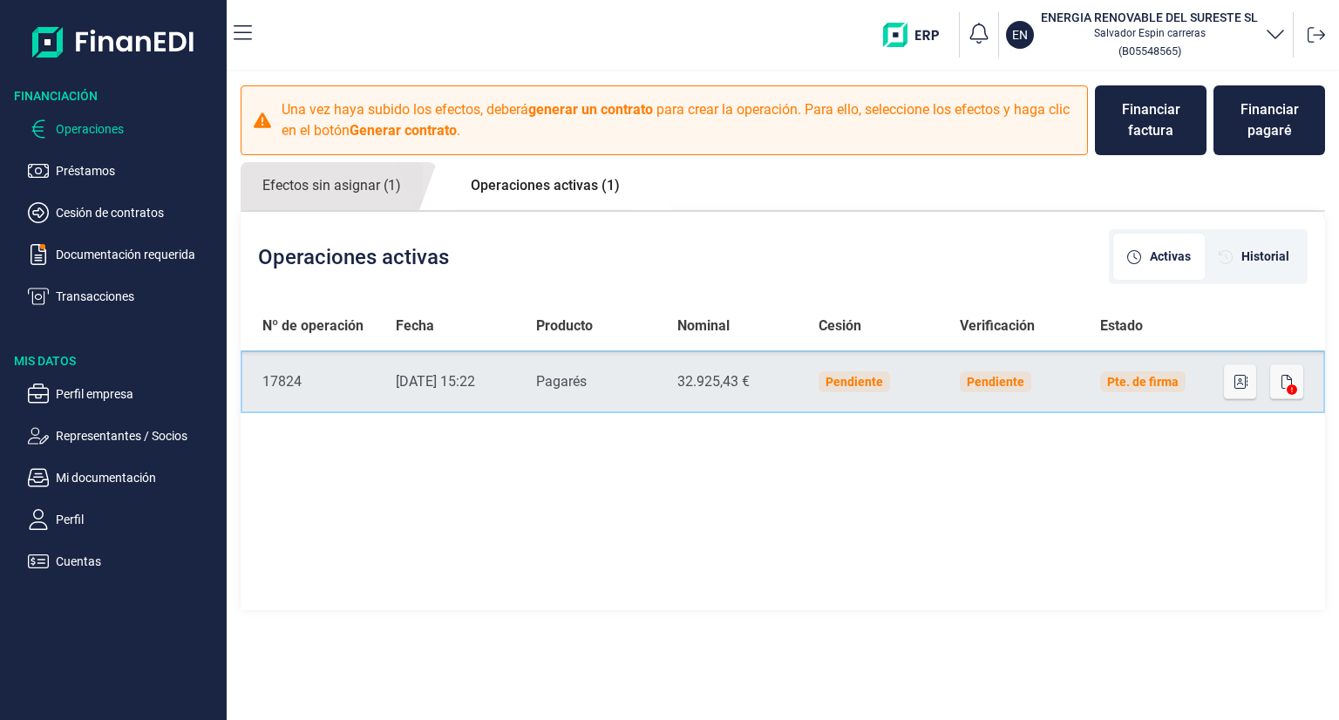
click at [1132, 382] on div "Pte. de firma" at bounding box center [1142, 382] width 71 height 14
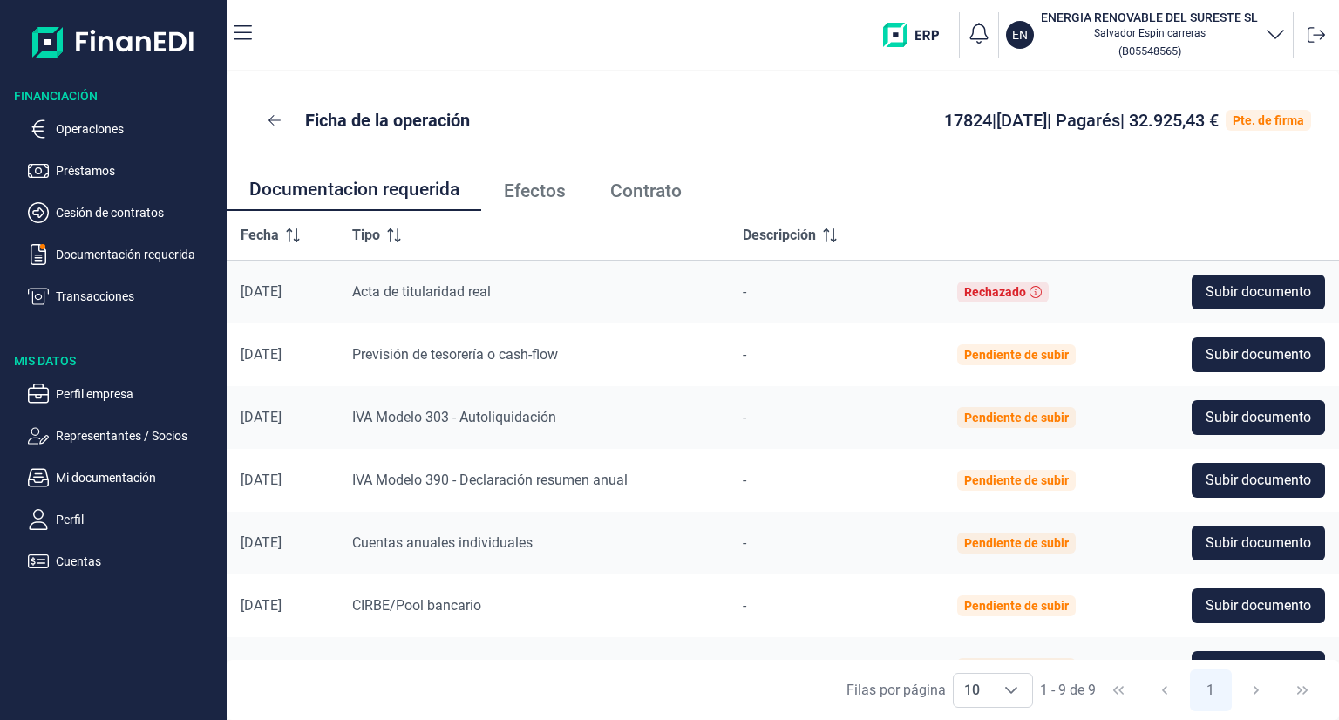
click at [272, 236] on span "Fecha" at bounding box center [260, 235] width 38 height 21
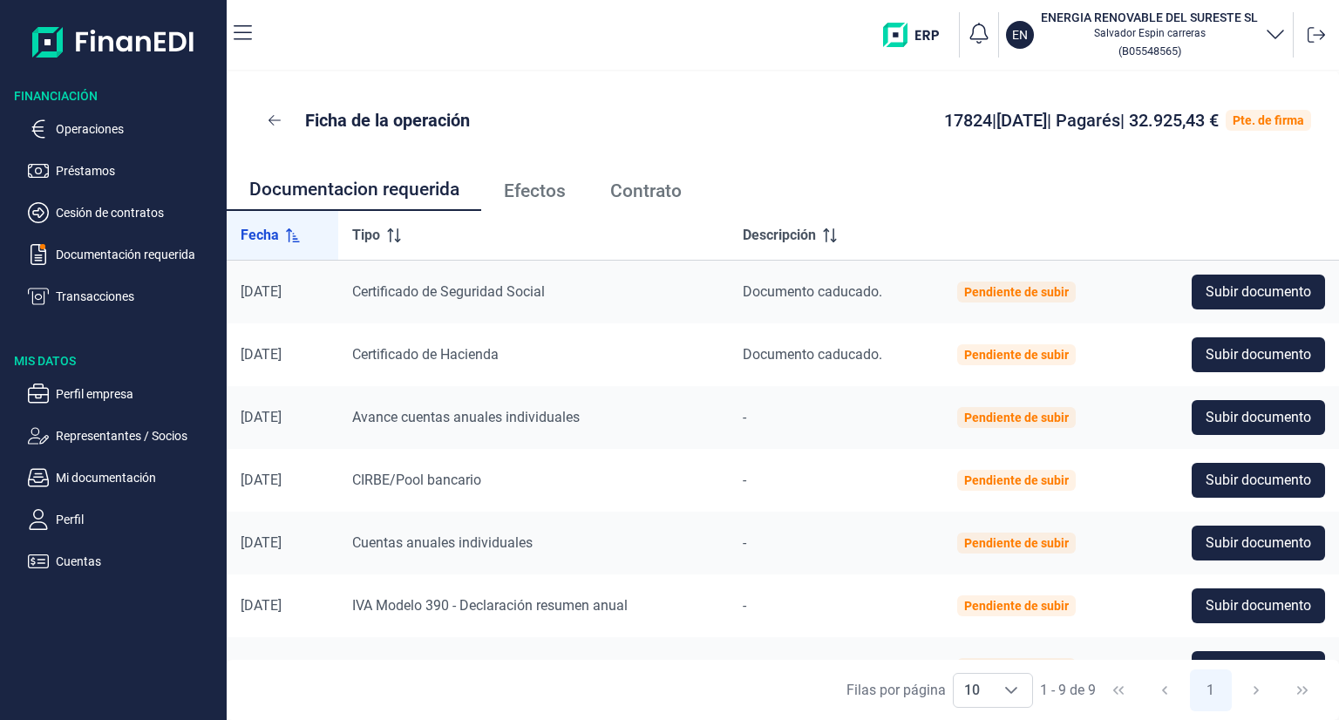
click at [286, 234] on icon at bounding box center [293, 235] width 14 height 14
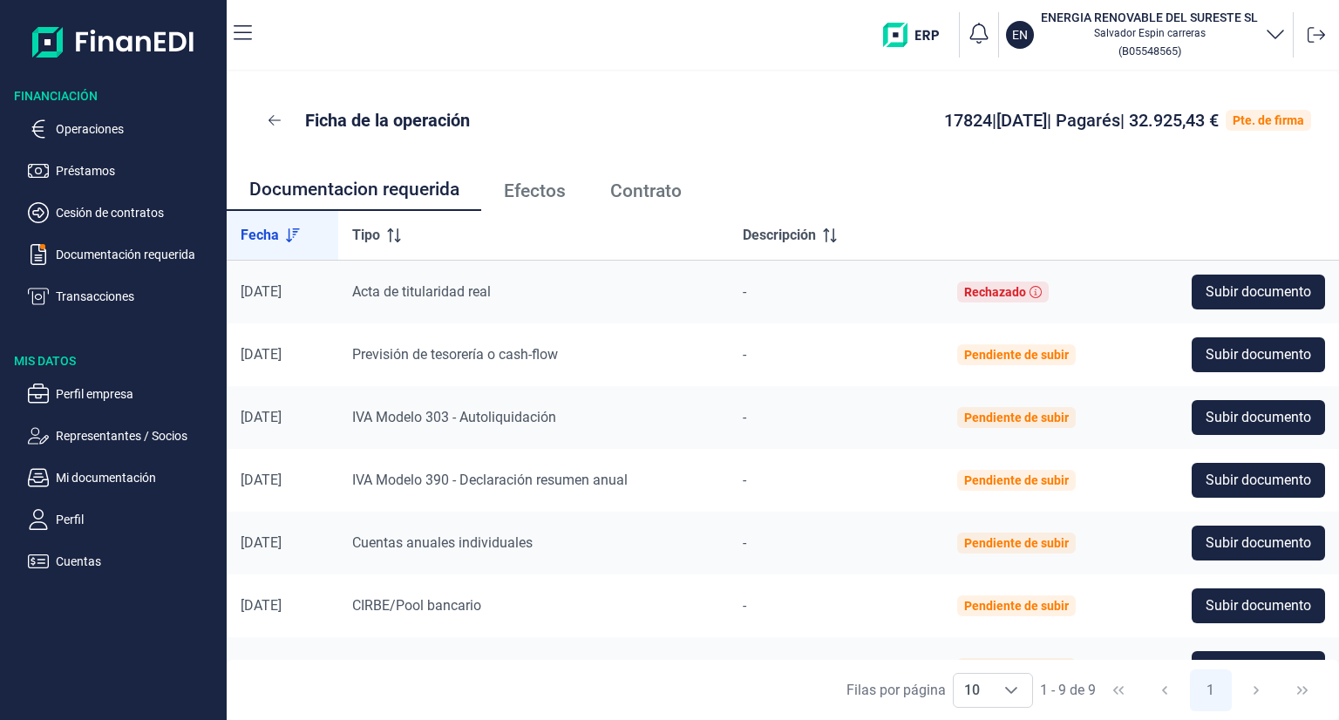
click at [287, 234] on icon at bounding box center [293, 235] width 14 height 14
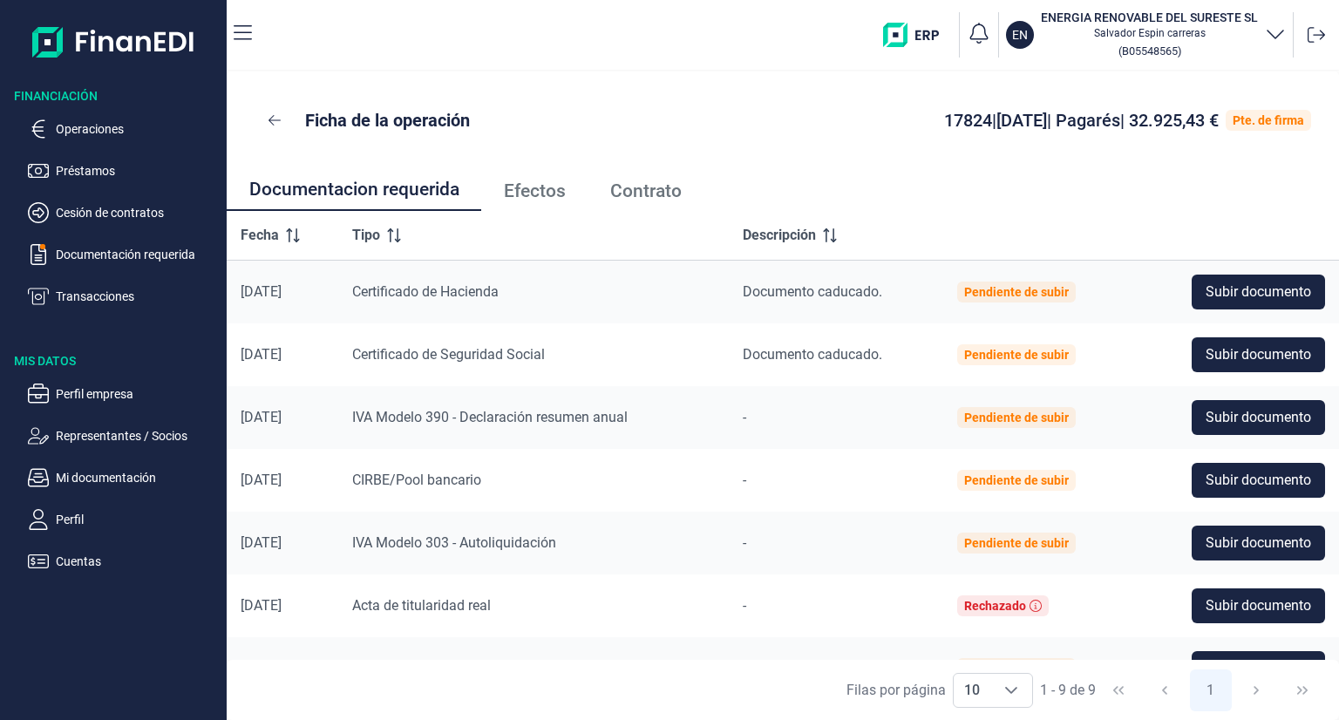
click at [287, 234] on icon at bounding box center [293, 235] width 14 height 14
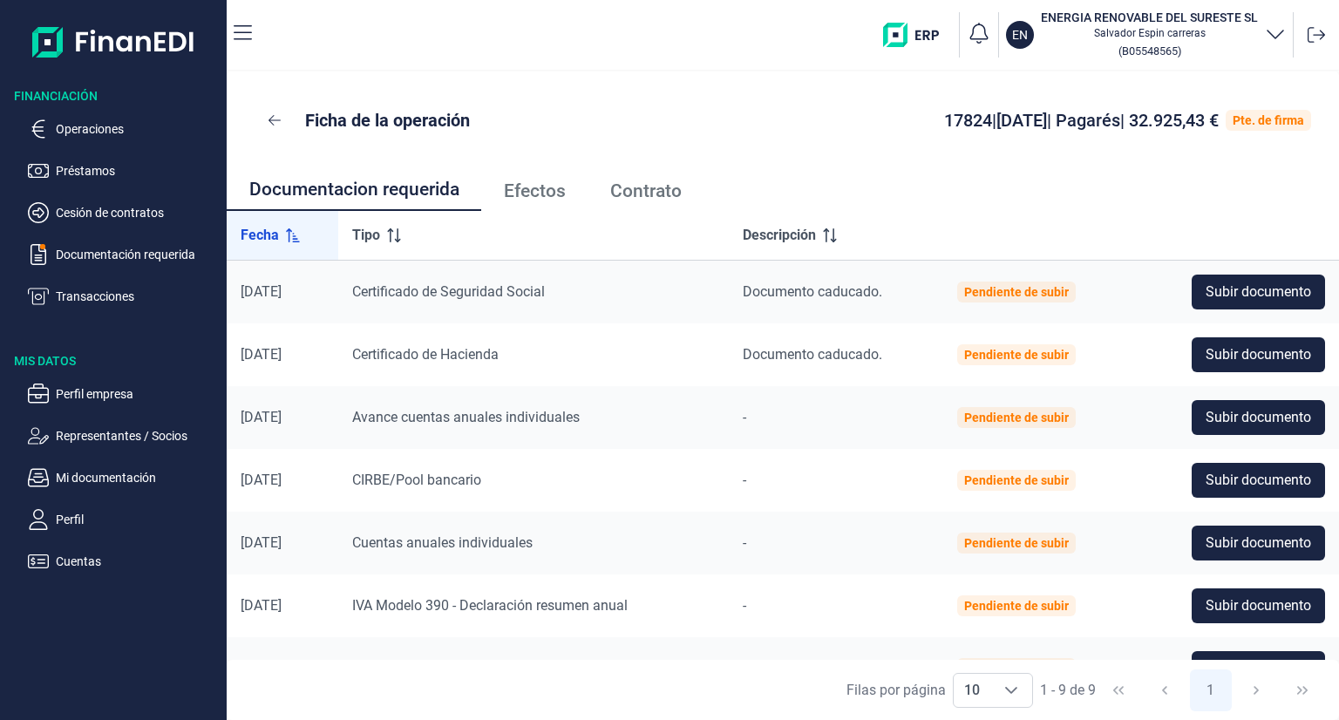
click at [287, 235] on icon at bounding box center [293, 235] width 14 height 14
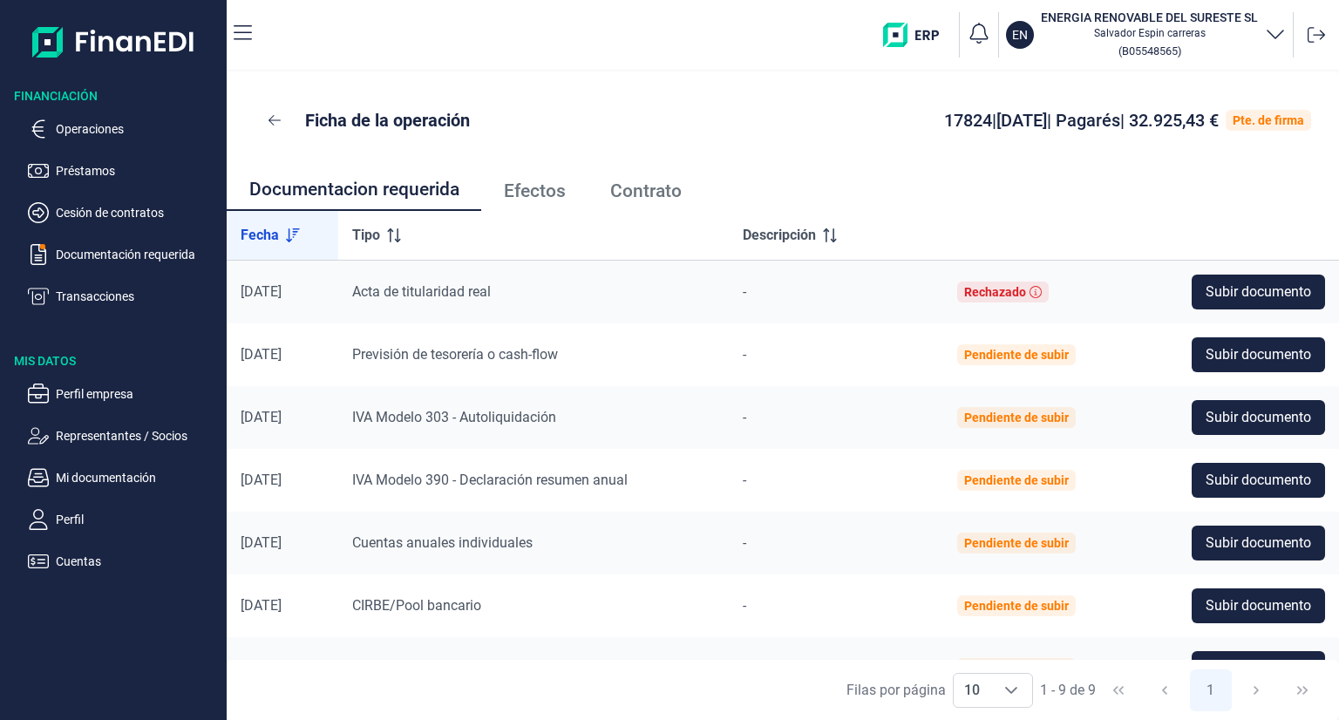
click at [636, 196] on span "Contrato" at bounding box center [645, 191] width 71 height 18
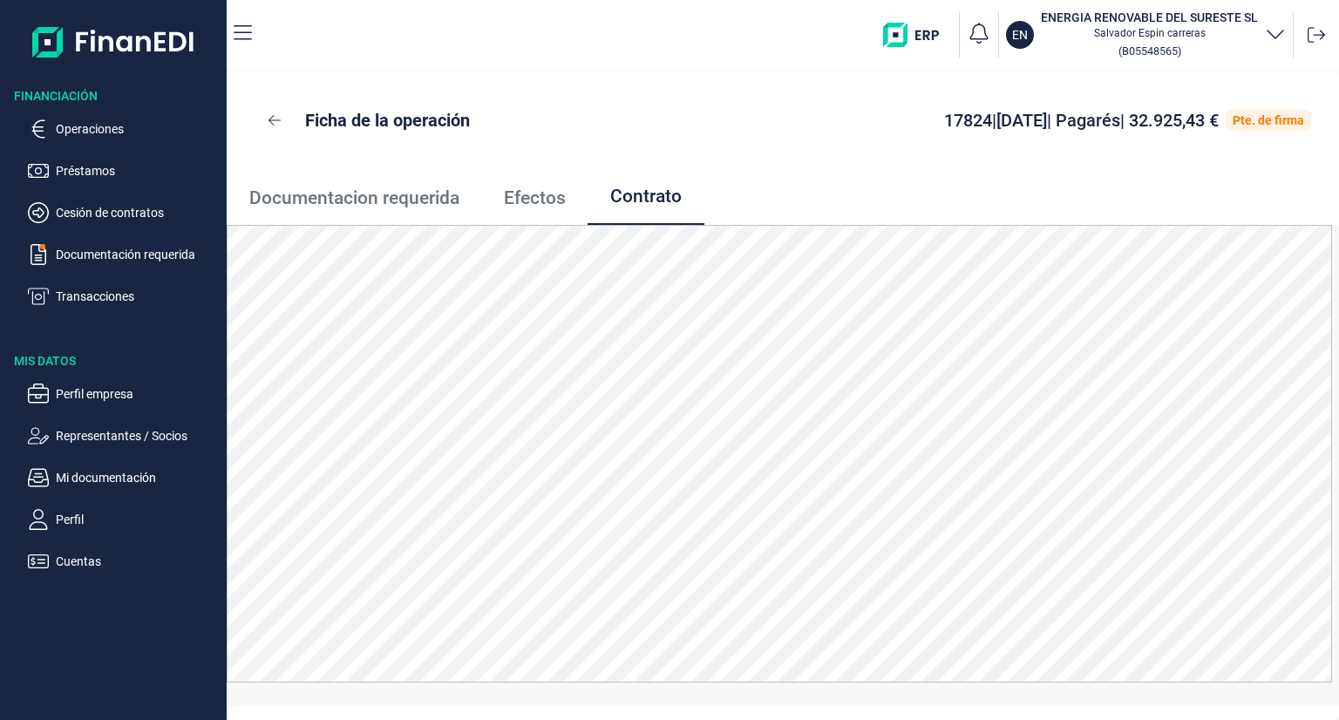
click at [1276, 121] on div "Pte. de firma" at bounding box center [1267, 120] width 71 height 14
click at [1168, 187] on ul "Documentacion requerida Efectos Contrato" at bounding box center [783, 197] width 1112 height 56
click at [1008, 191] on ul "Documentacion requerida Efectos Contrato" at bounding box center [783, 197] width 1112 height 56
click at [1254, 119] on div "Pte. de firma" at bounding box center [1267, 120] width 71 height 14
click at [234, 29] on icon "button" at bounding box center [243, 33] width 18 height 21
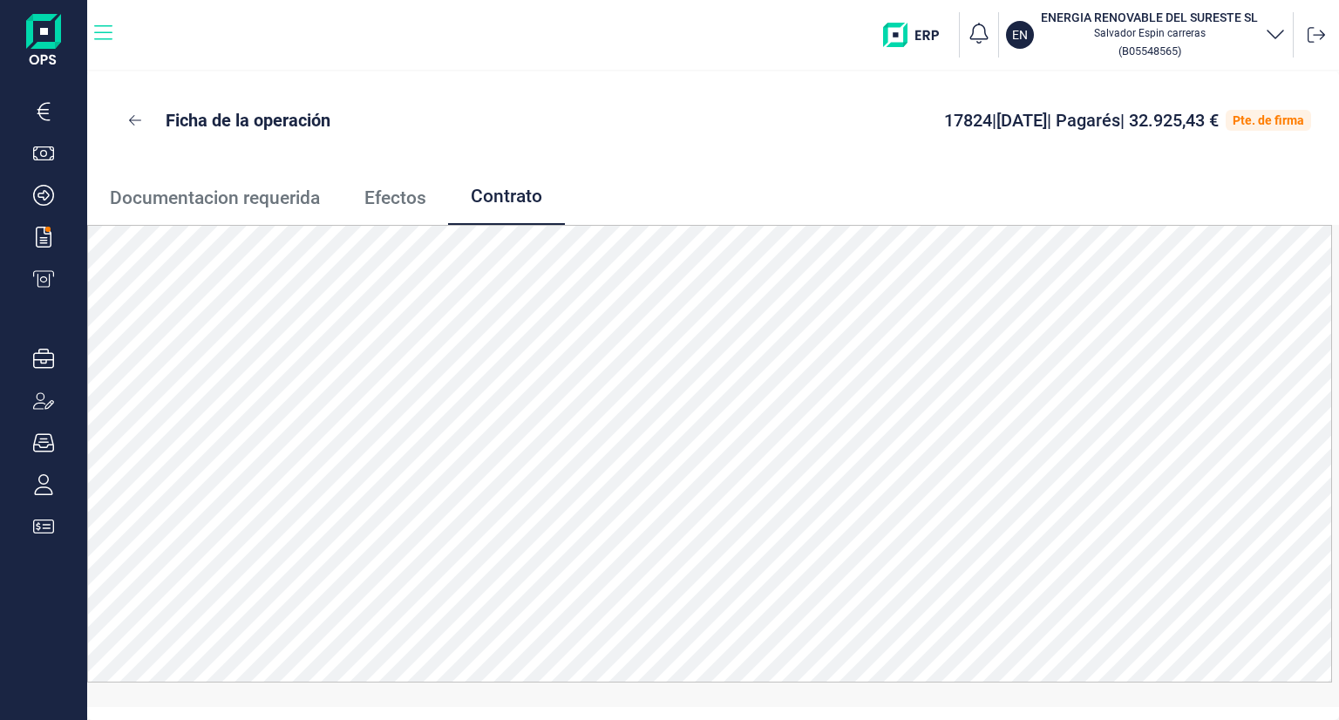
click at [111, 39] on icon "button" at bounding box center [103, 32] width 18 height 15
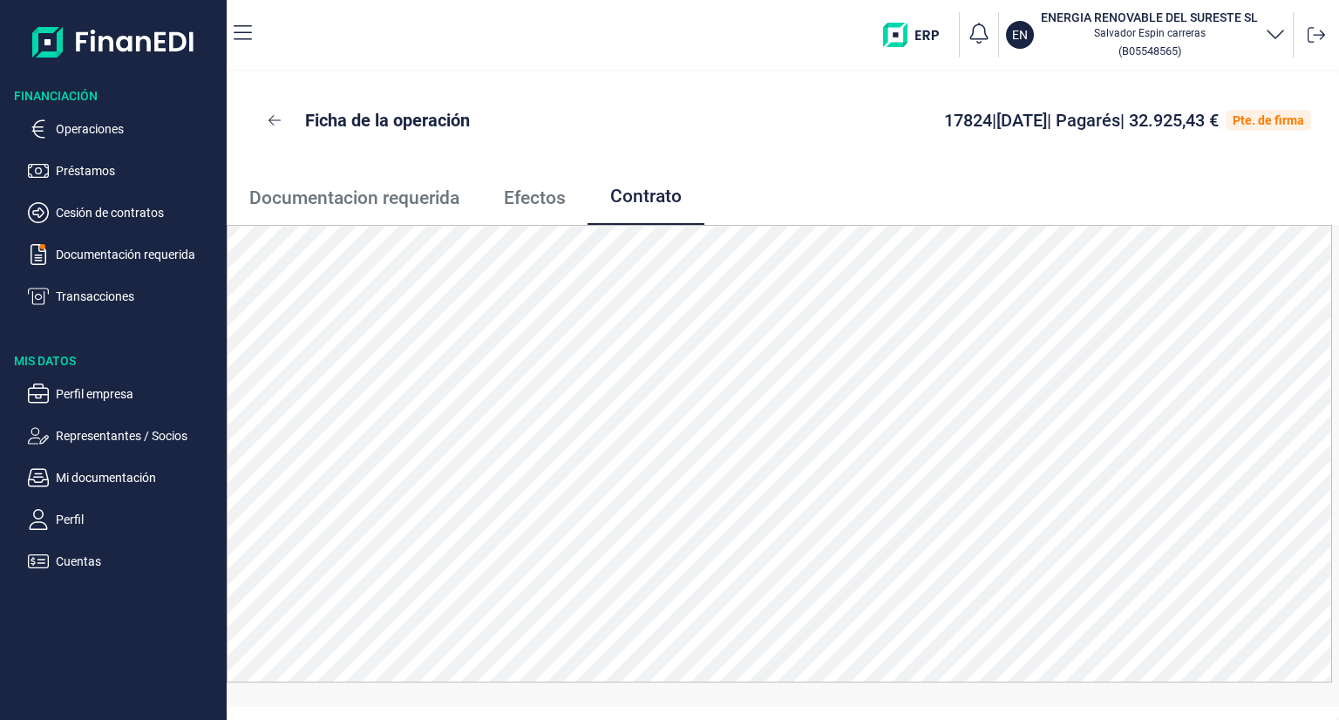
click at [1281, 33] on icon "button" at bounding box center [1275, 33] width 21 height 21
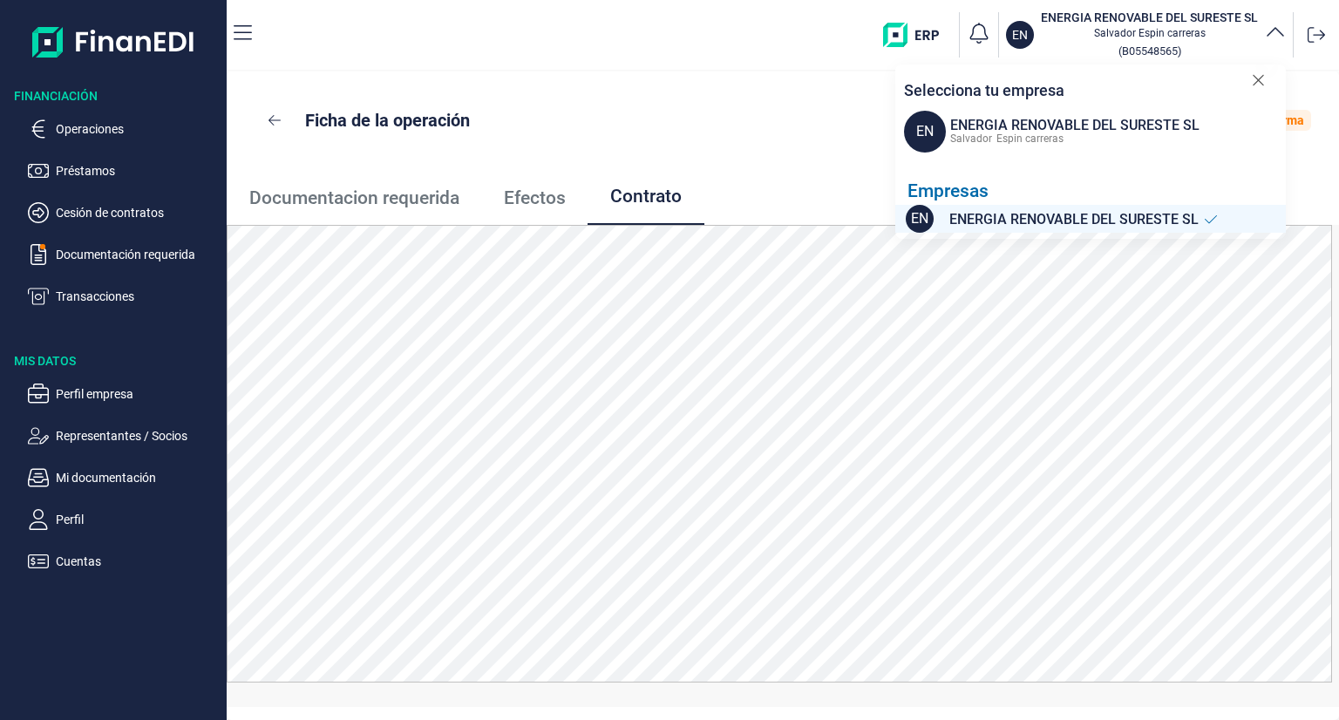
click at [827, 151] on div "Ficha de la operación 17824 | 01/09/2025 | Pagarés | 32.925,43 € Pte. de firma" at bounding box center [783, 120] width 1112 height 98
click at [1271, 36] on icon "button" at bounding box center [1275, 33] width 21 height 21
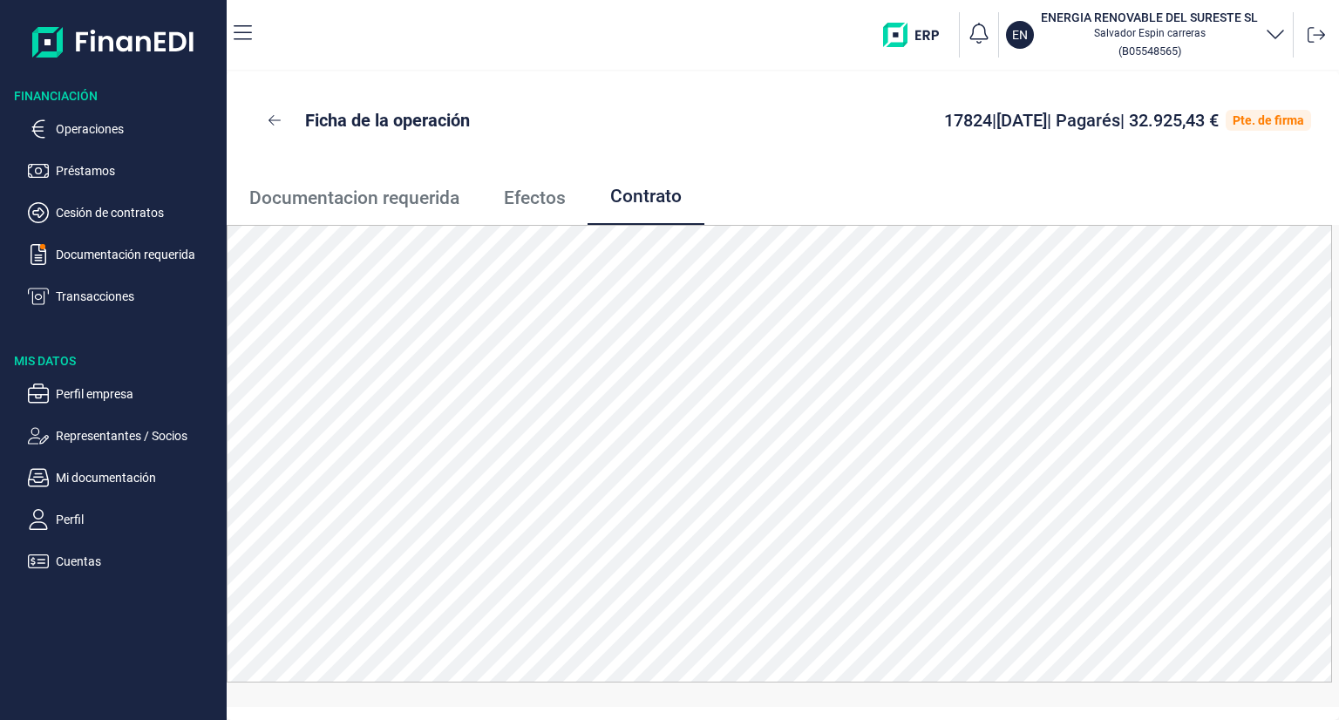
click at [1255, 115] on div "Pte. de firma" at bounding box center [1267, 120] width 71 height 14
click at [1261, 119] on div "Pte. de firma" at bounding box center [1267, 120] width 71 height 14
click at [137, 258] on p "Documentación requerida" at bounding box center [138, 254] width 164 height 21
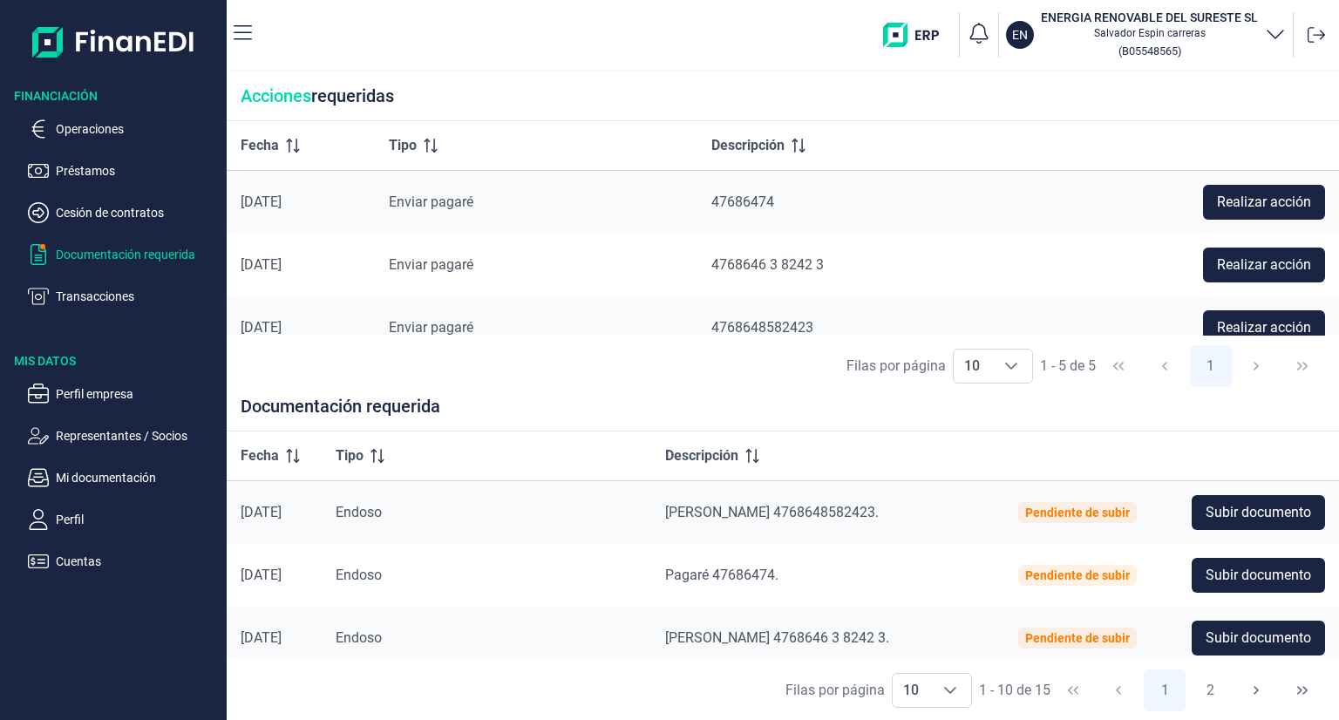
scroll to position [148, 0]
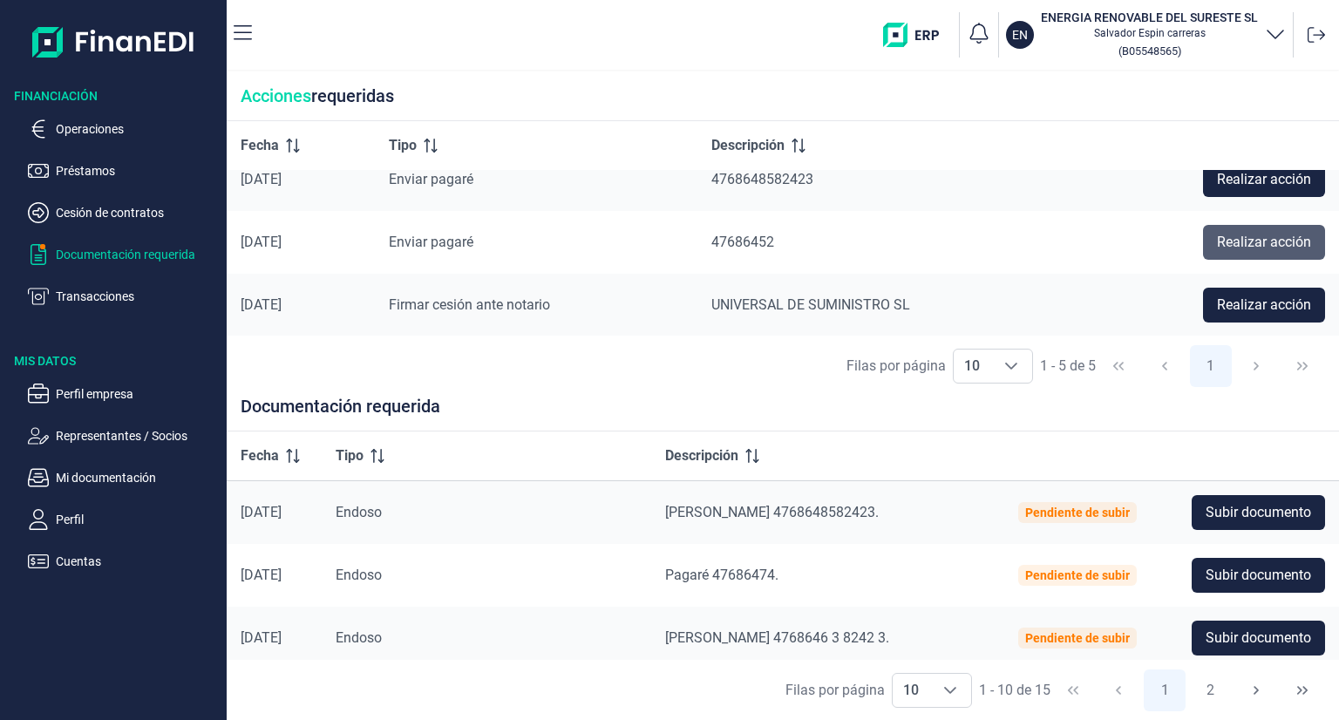
click at [1217, 248] on span "Realizar acción" at bounding box center [1264, 242] width 94 height 21
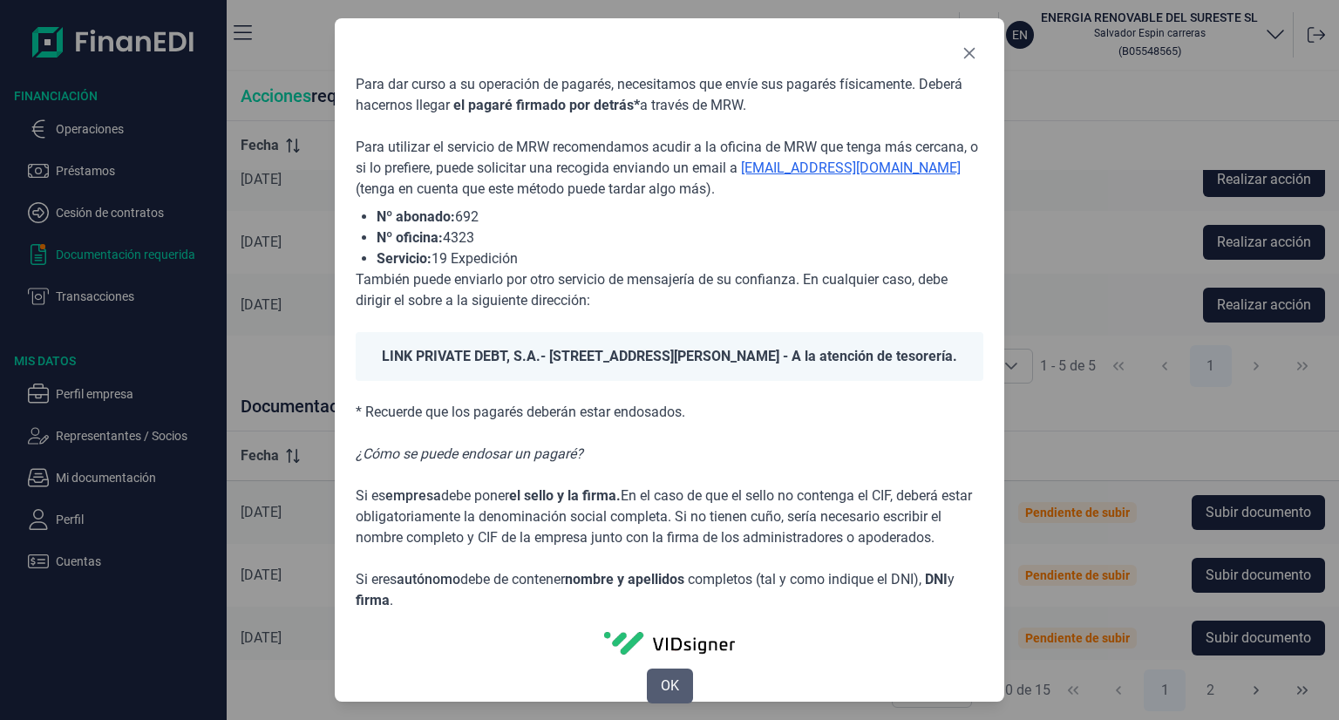
click at [682, 703] on button "OK" at bounding box center [670, 686] width 46 height 35
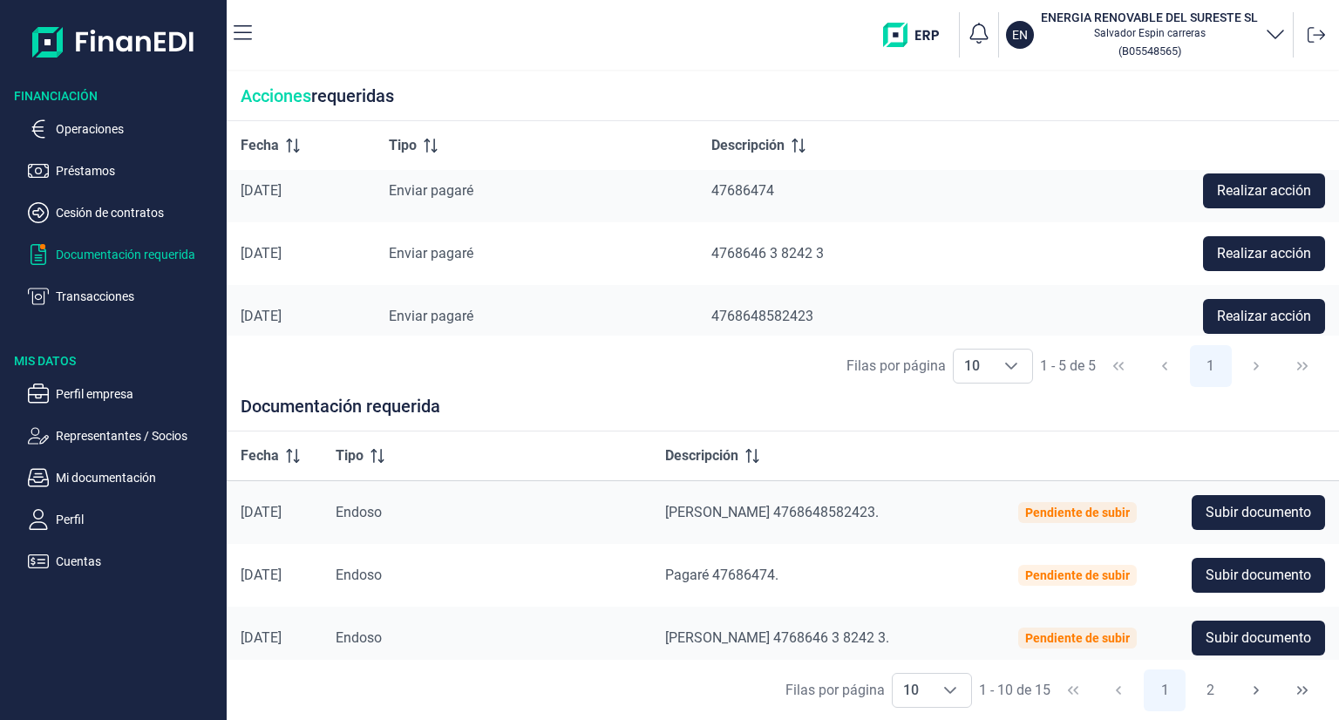
scroll to position [0, 0]
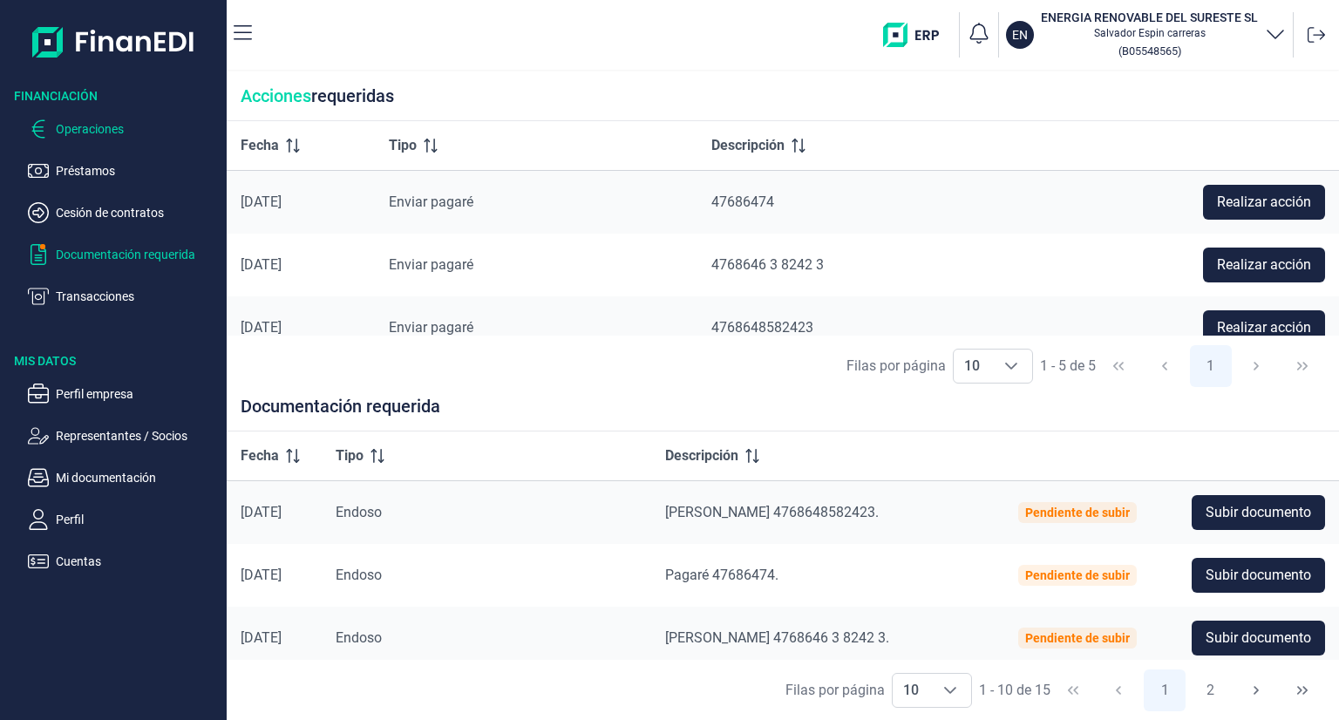
click at [98, 125] on p "Operaciones" at bounding box center [138, 129] width 164 height 21
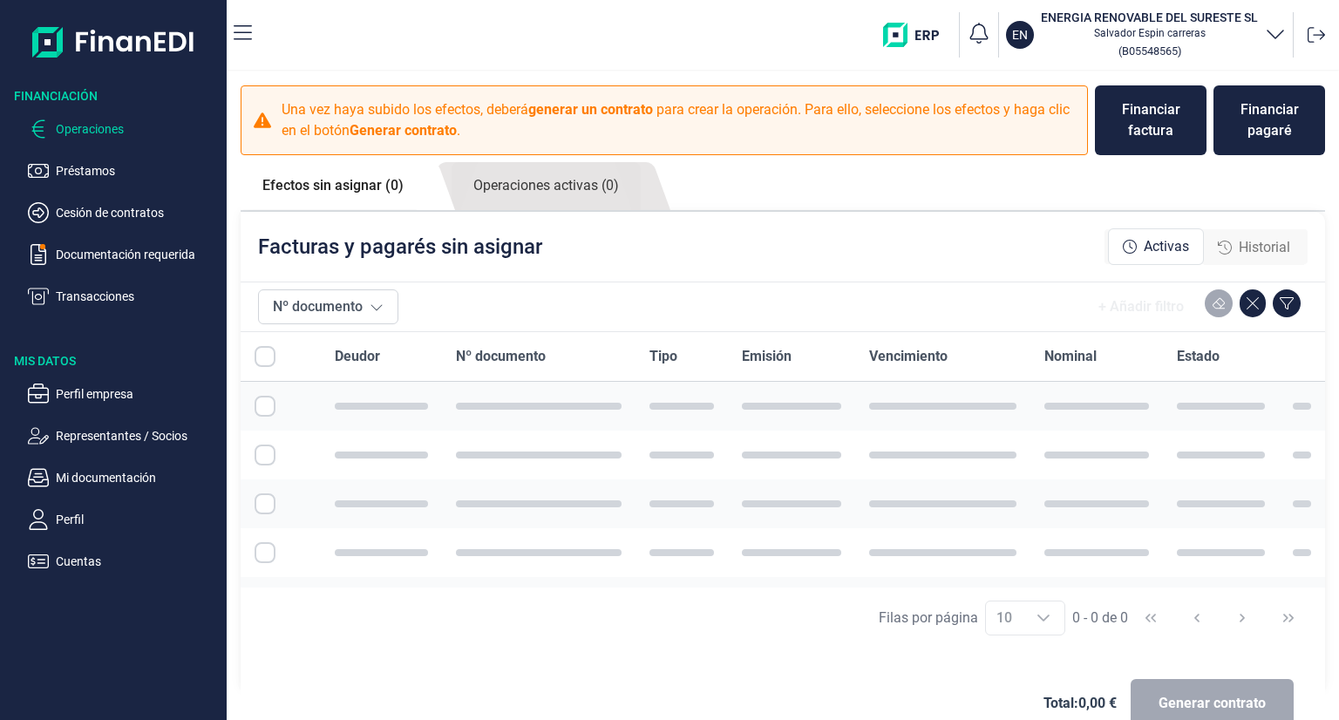
checkbox input "true"
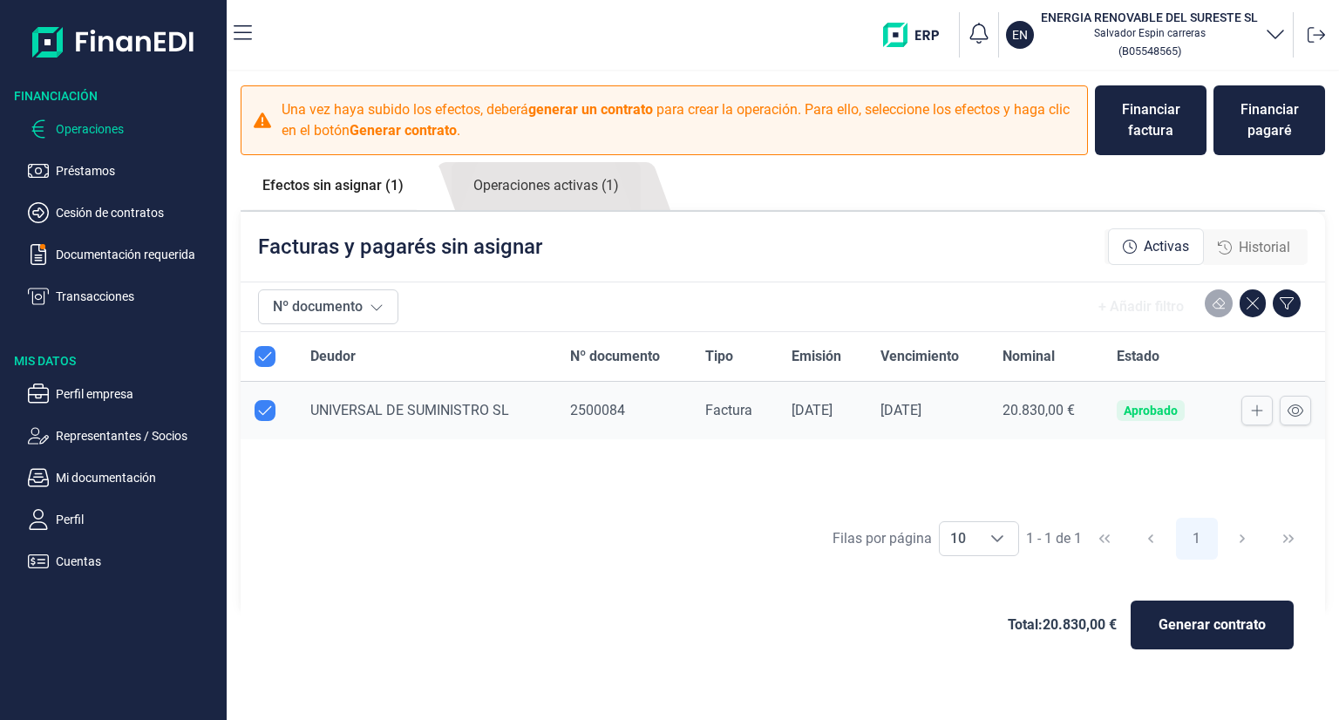
click at [275, 358] on input "All items selected" at bounding box center [265, 356] width 21 height 21
click at [258, 360] on input "All items selected" at bounding box center [265, 356] width 21 height 21
checkbox input "true"
click at [338, 305] on button "Nº documento" at bounding box center [328, 306] width 140 height 35
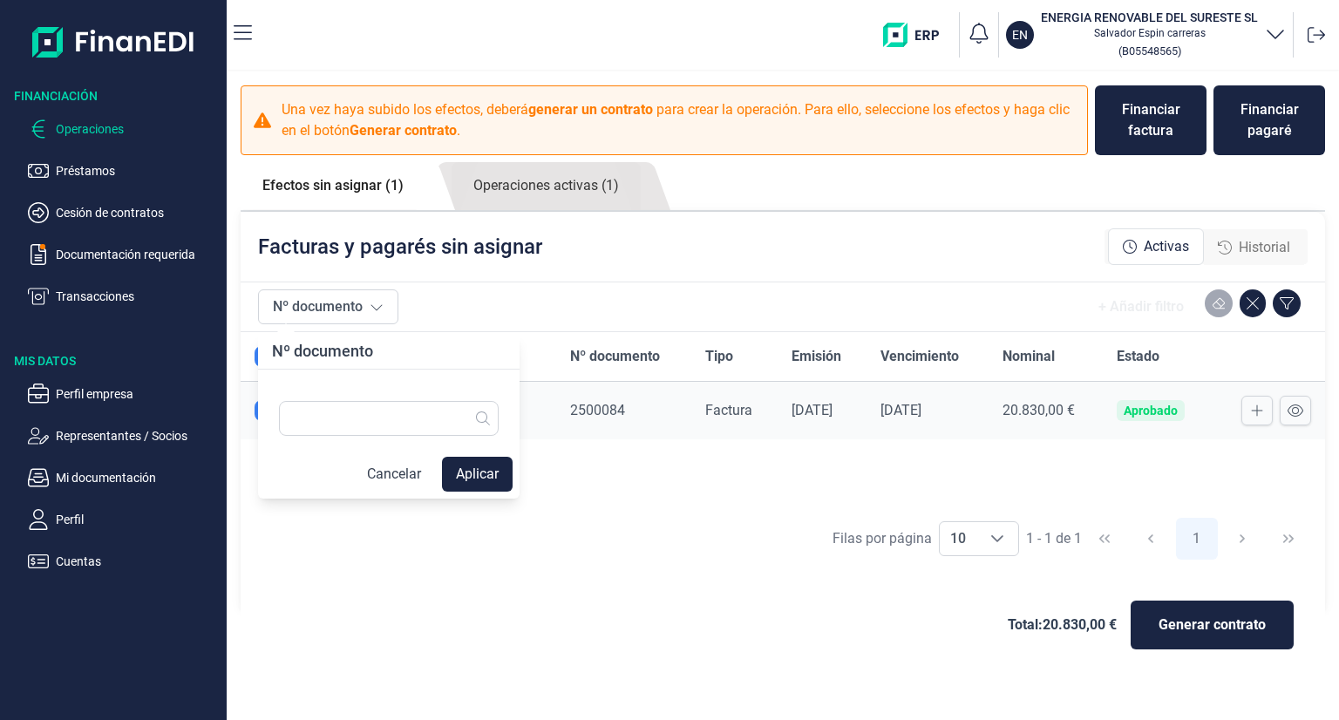
click at [411, 465] on button "Cancelar" at bounding box center [394, 474] width 82 height 35
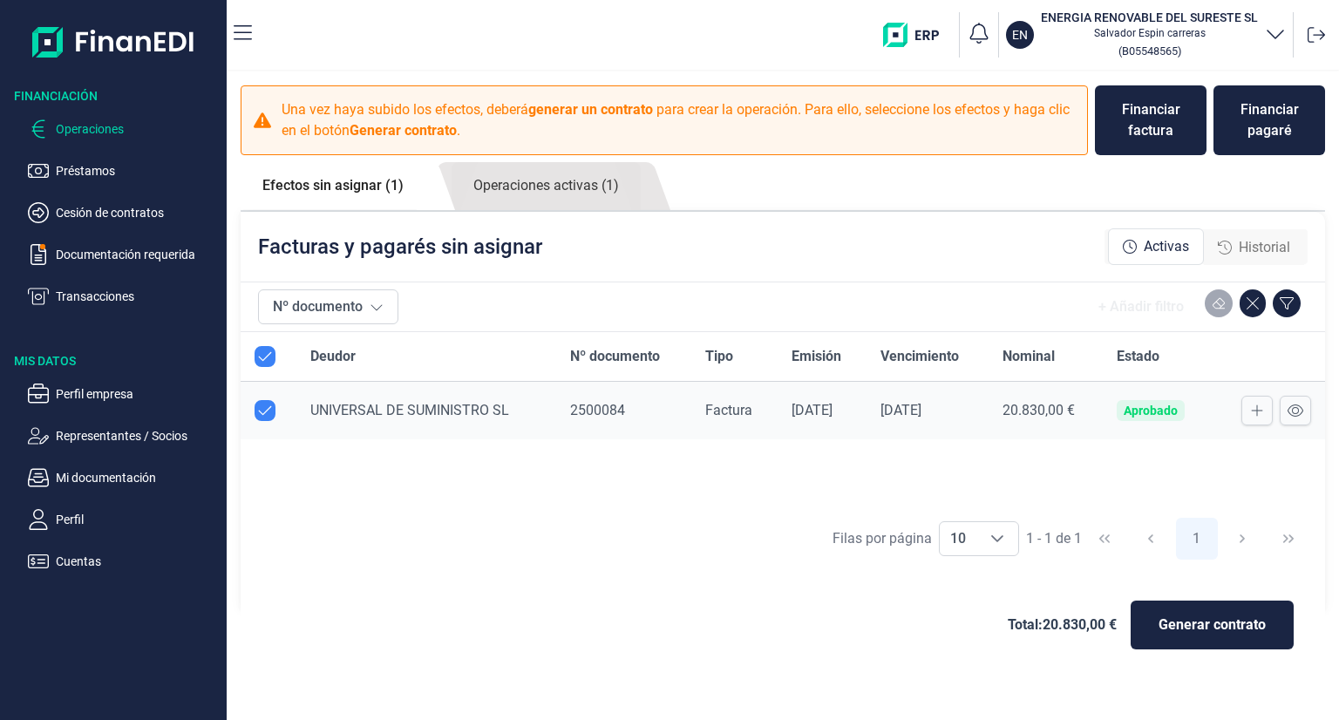
drag, startPoint x: 387, startPoint y: 517, endPoint x: 373, endPoint y: 513, distance: 14.4
click at [384, 517] on div "Filas por página 10 10 10 1 - 1 de 1 1" at bounding box center [783, 539] width 1084 height 60
click at [268, 415] on input "Row Unselected null" at bounding box center [265, 410] width 21 height 21
checkbox input "false"
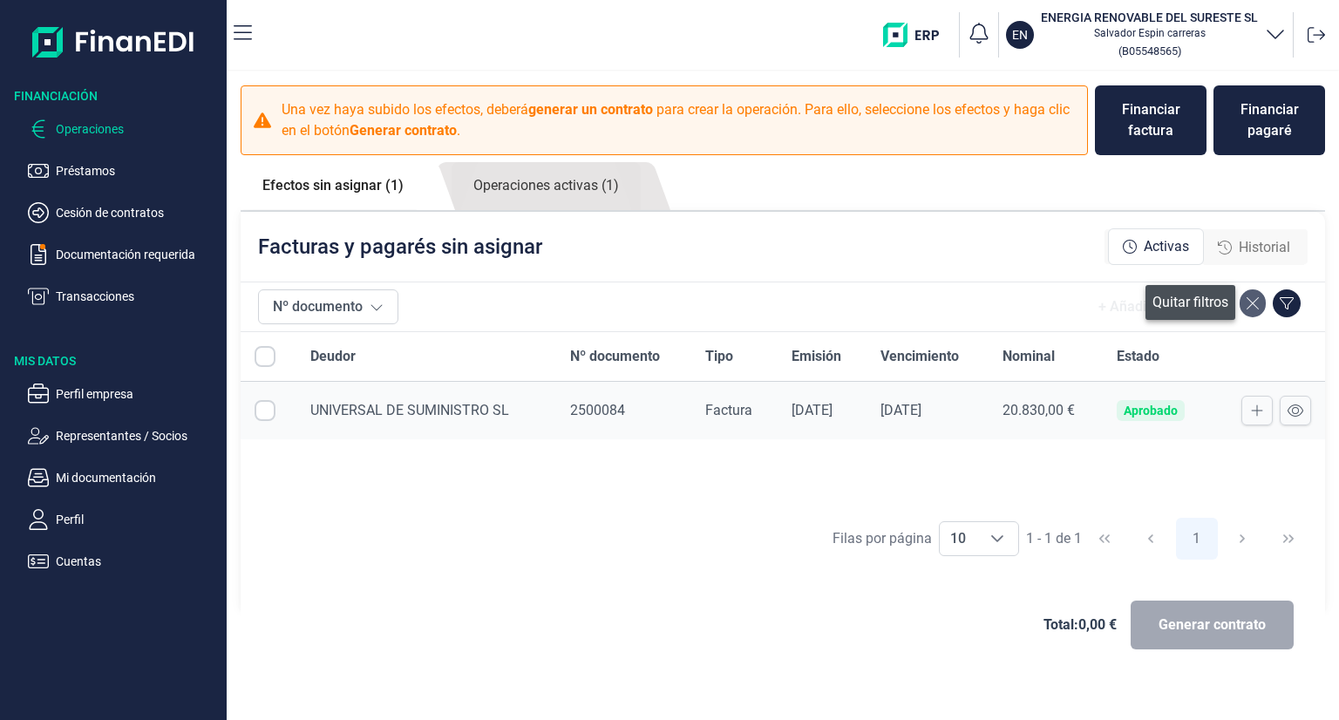
click at [1259, 301] on button at bounding box center [1252, 303] width 26 height 28
click at [354, 185] on link "Efectos sin asignar (1)" at bounding box center [333, 185] width 185 height 47
click at [596, 179] on link "Operaciones activas (1)" at bounding box center [545, 186] width 189 height 48
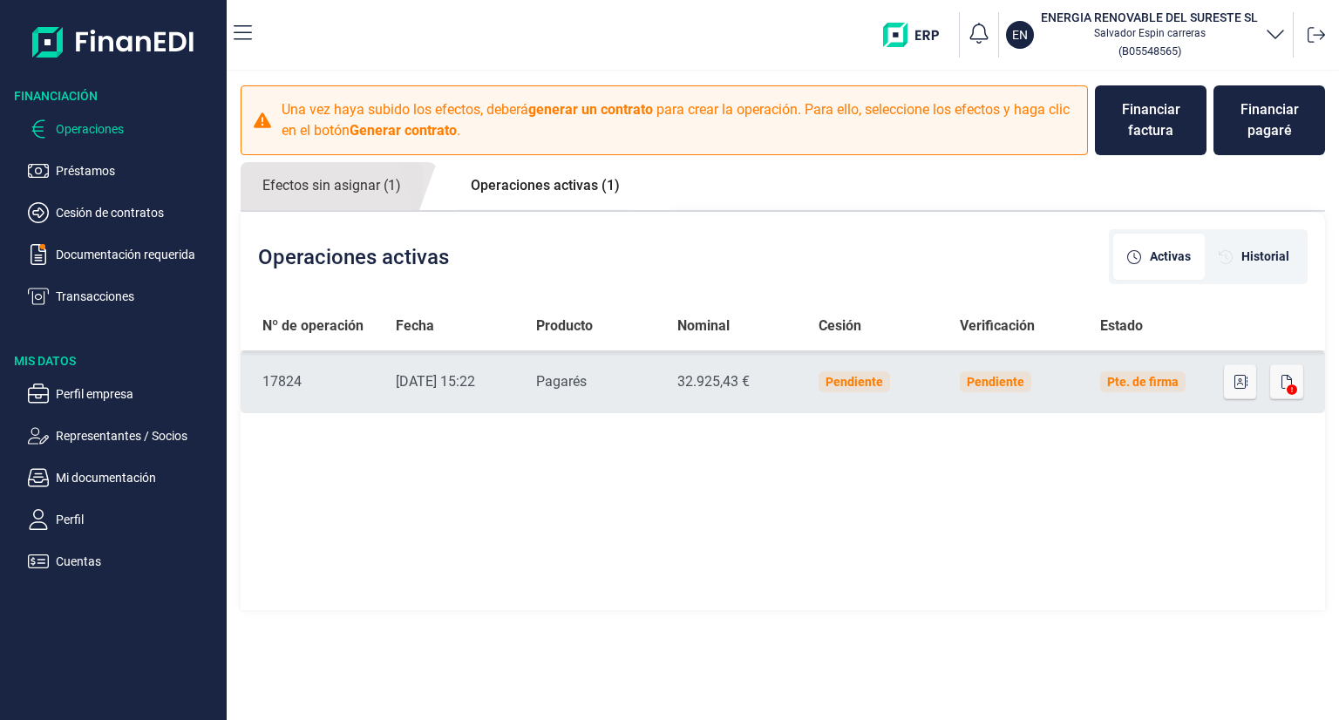
click at [1290, 388] on icon at bounding box center [1291, 389] width 10 height 10
click at [1285, 390] on span at bounding box center [1292, 389] width 14 height 10
click at [1286, 388] on icon at bounding box center [1291, 389] width 10 height 10
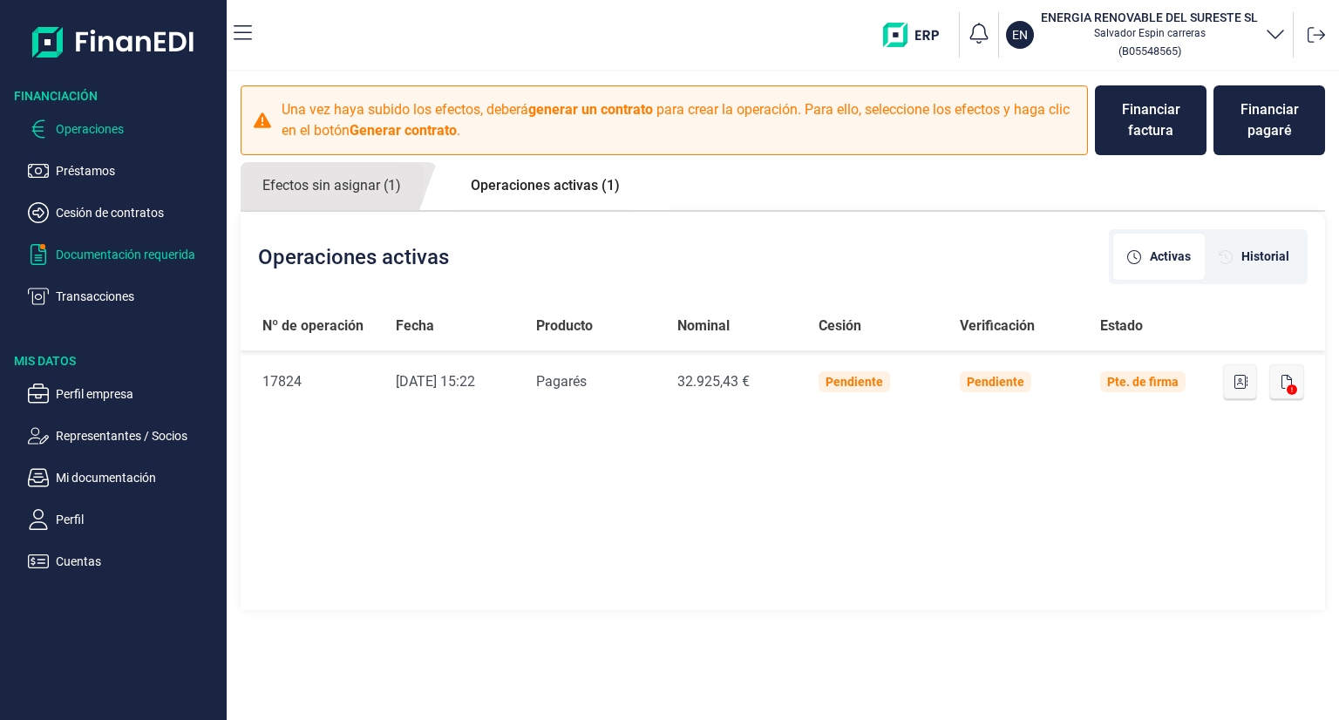
click at [152, 252] on p "Documentación requerida" at bounding box center [138, 254] width 164 height 21
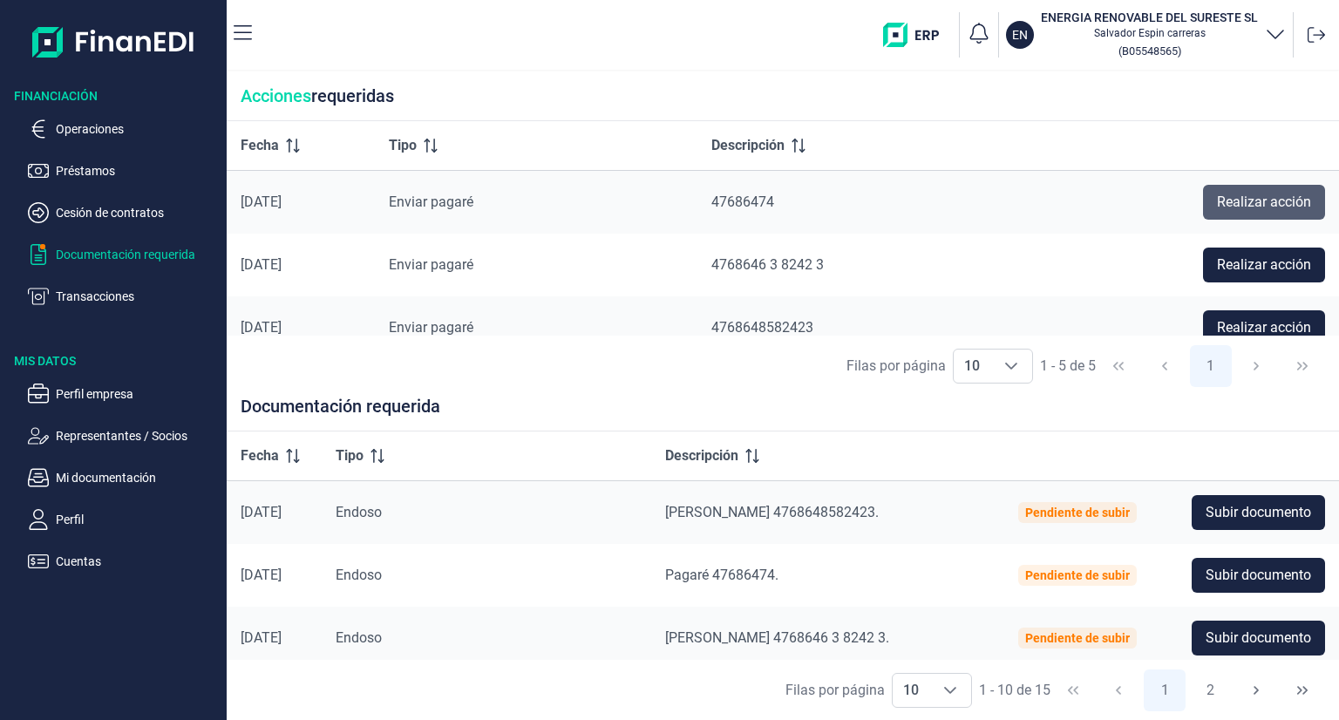
click at [1243, 206] on span "Realizar acción" at bounding box center [1264, 202] width 94 height 21
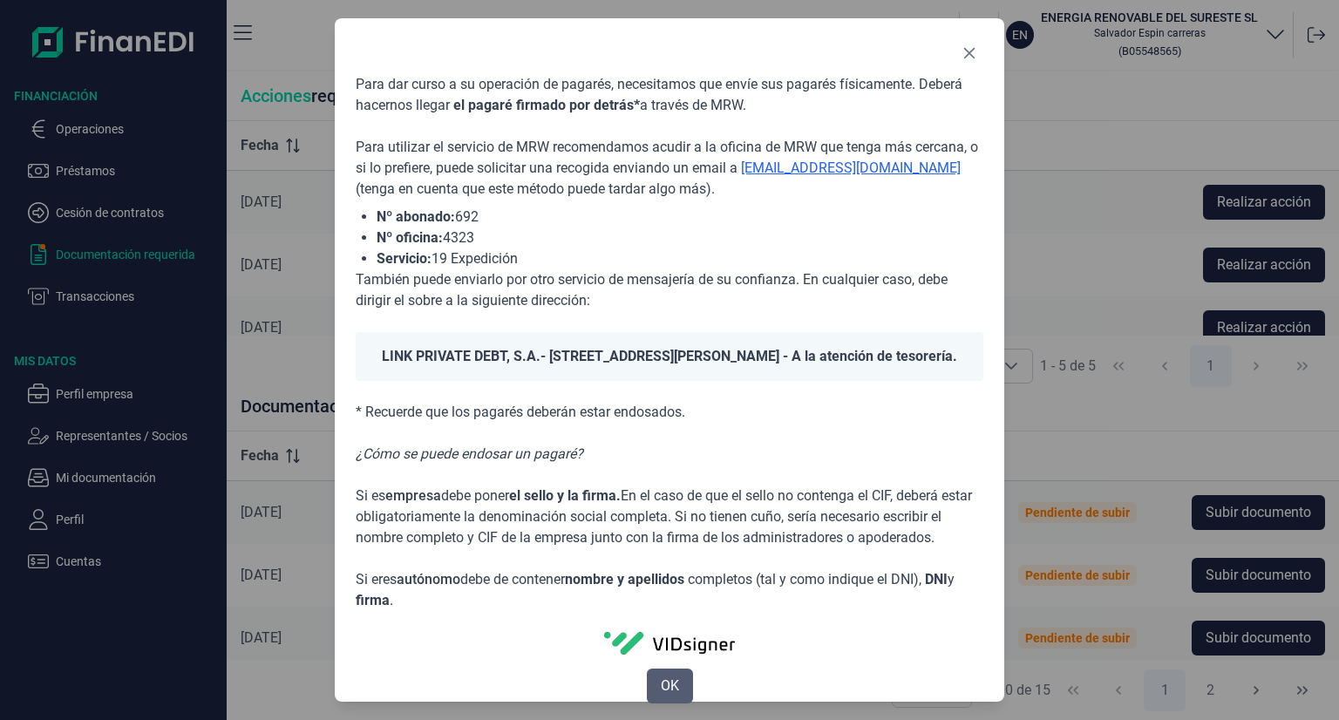
click at [667, 689] on button "OK" at bounding box center [670, 686] width 46 height 35
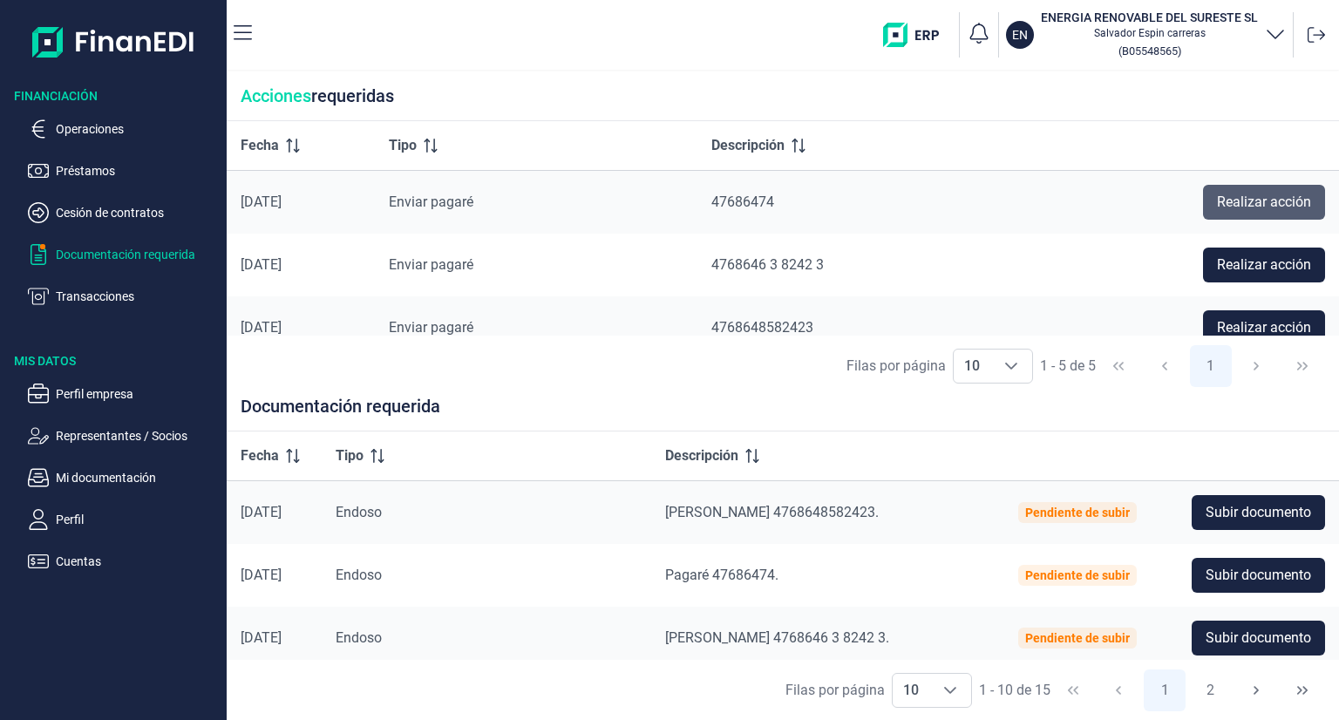
click at [1230, 193] on span "Realizar acción" at bounding box center [1264, 202] width 94 height 21
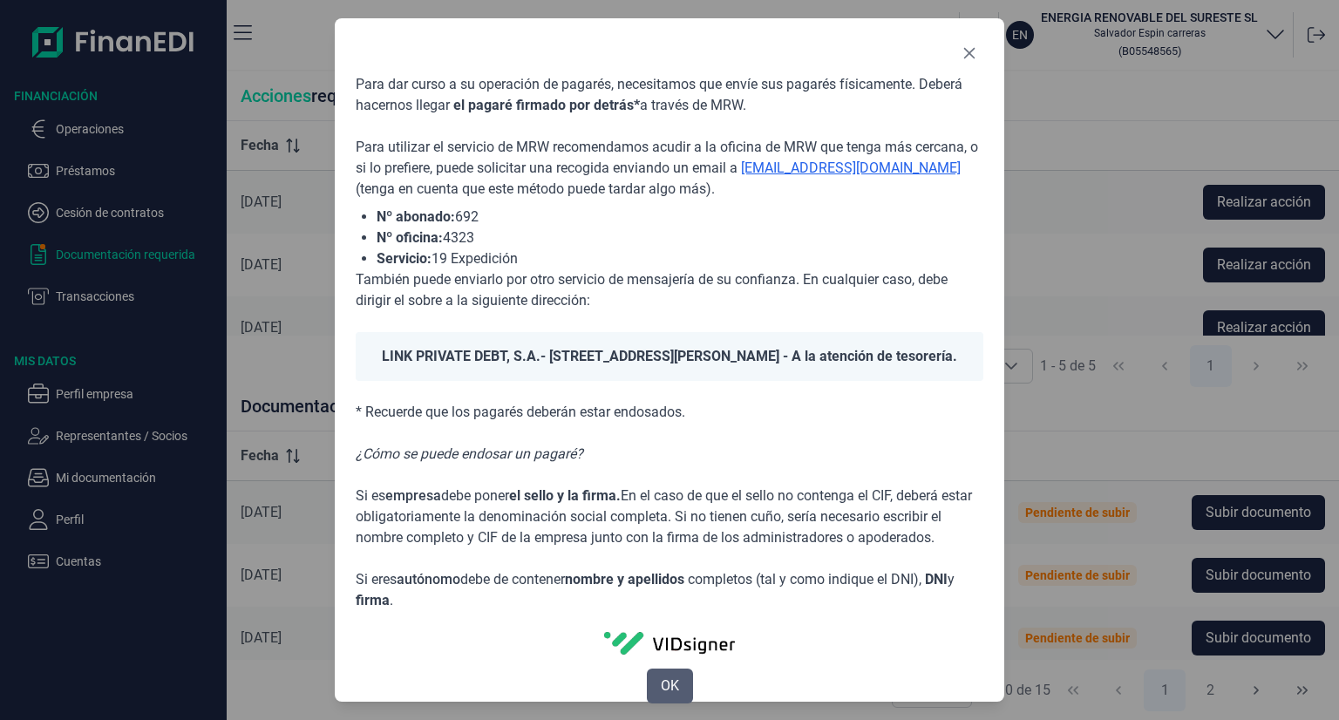
click at [675, 696] on span "OK" at bounding box center [670, 685] width 18 height 21
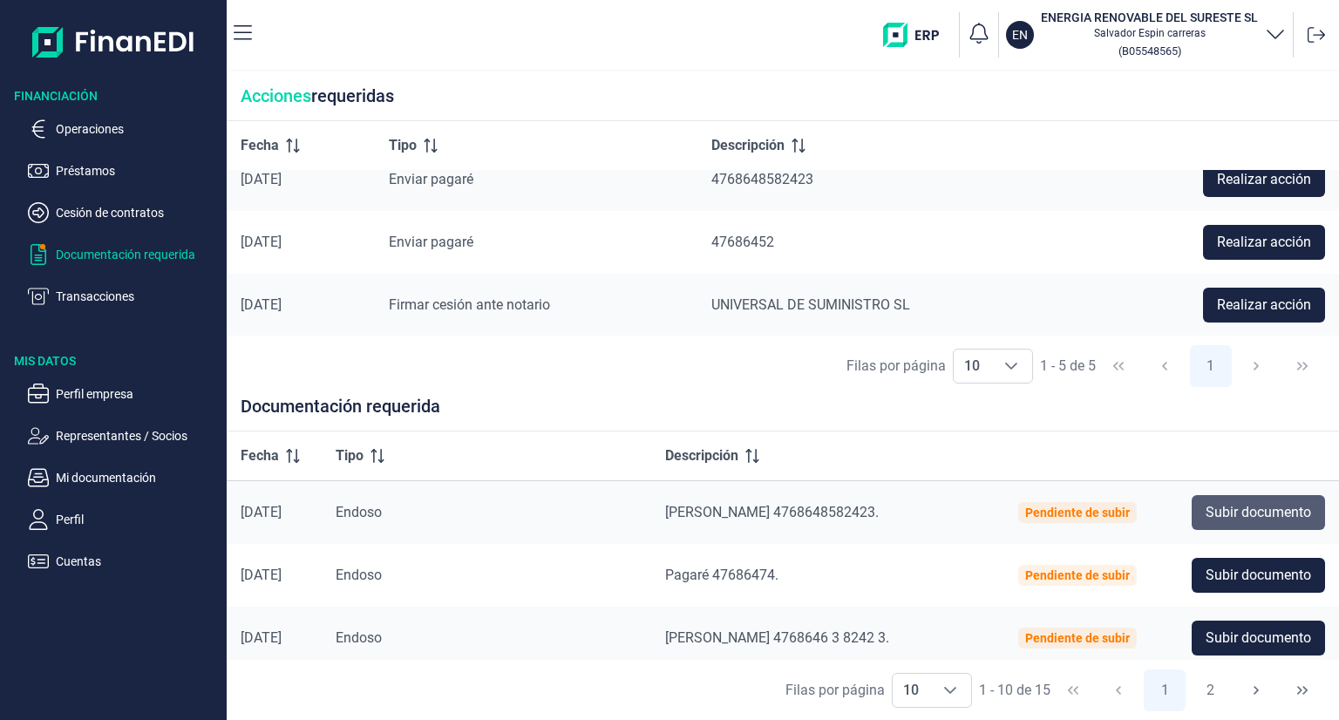
click at [1241, 503] on span "Subir documento" at bounding box center [1257, 512] width 105 height 21
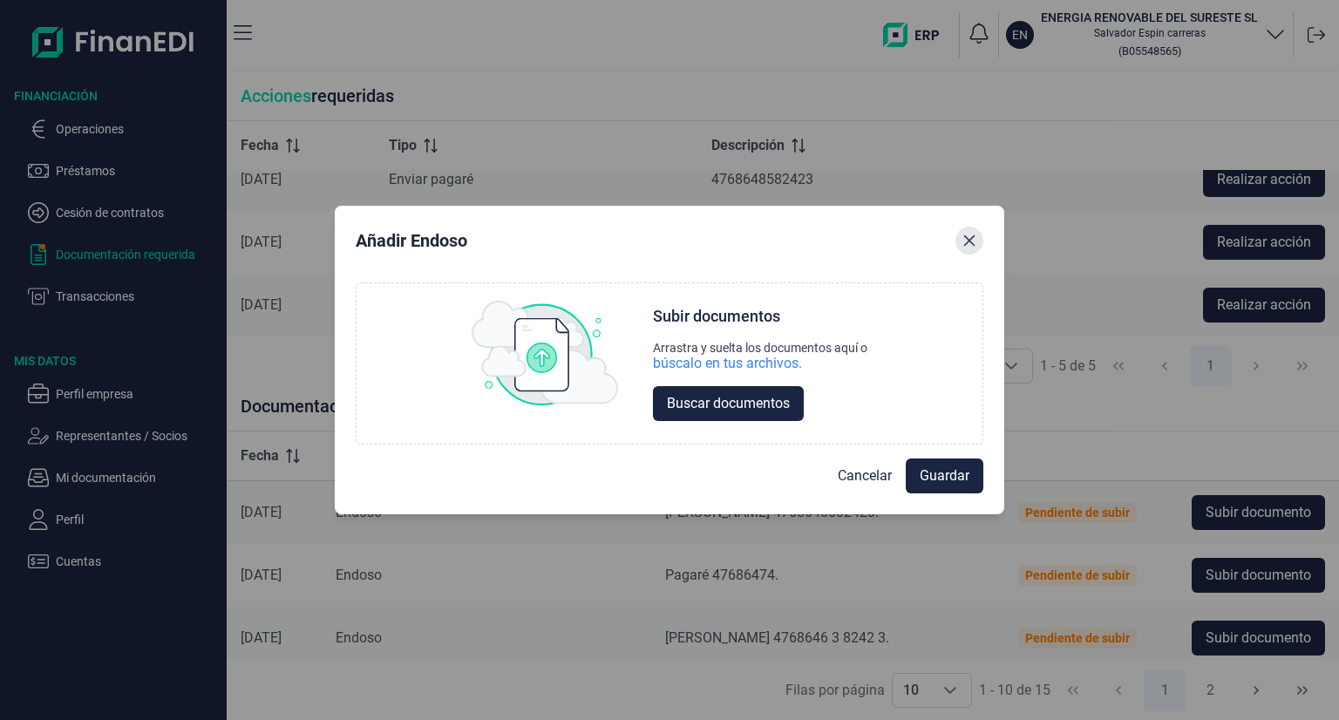
click at [976, 238] on button "Close" at bounding box center [969, 241] width 28 height 28
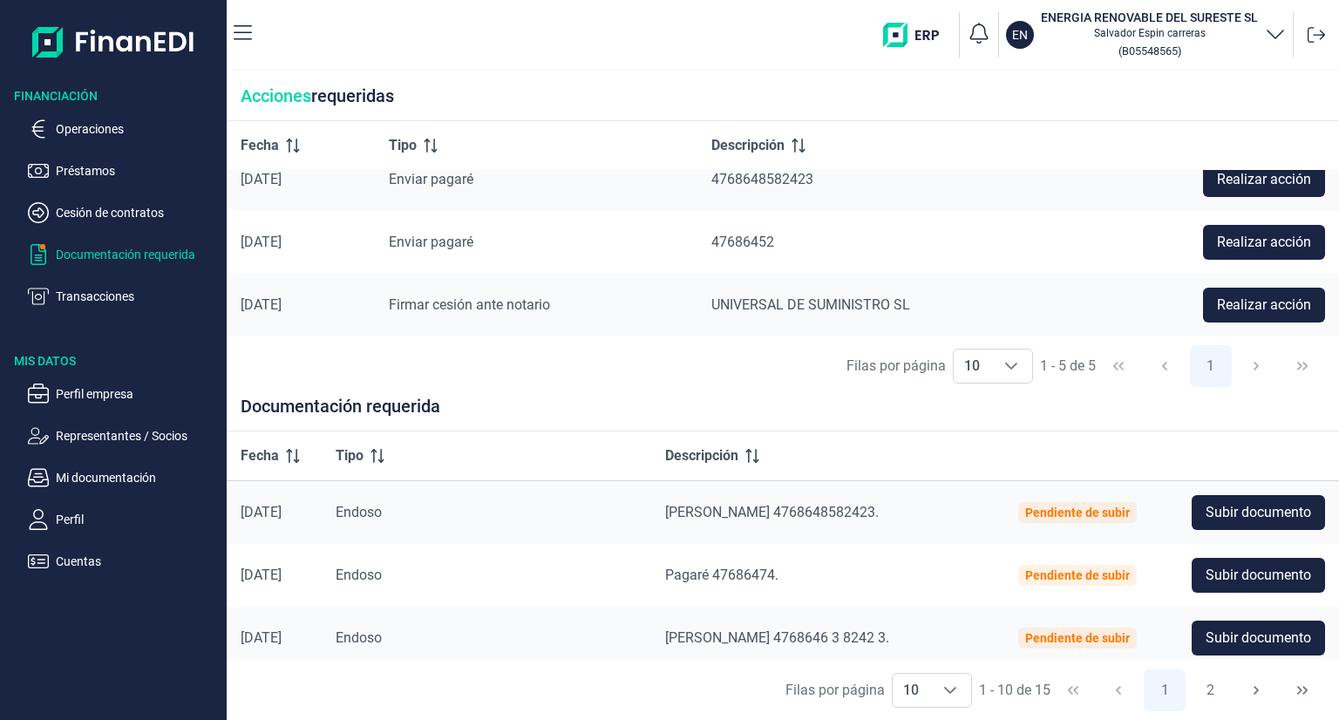
click at [174, 252] on p "Documentación requerida" at bounding box center [138, 254] width 164 height 21
click at [1310, 32] on icon at bounding box center [1315, 34] width 17 height 17
